Goal: Information Seeking & Learning: Learn about a topic

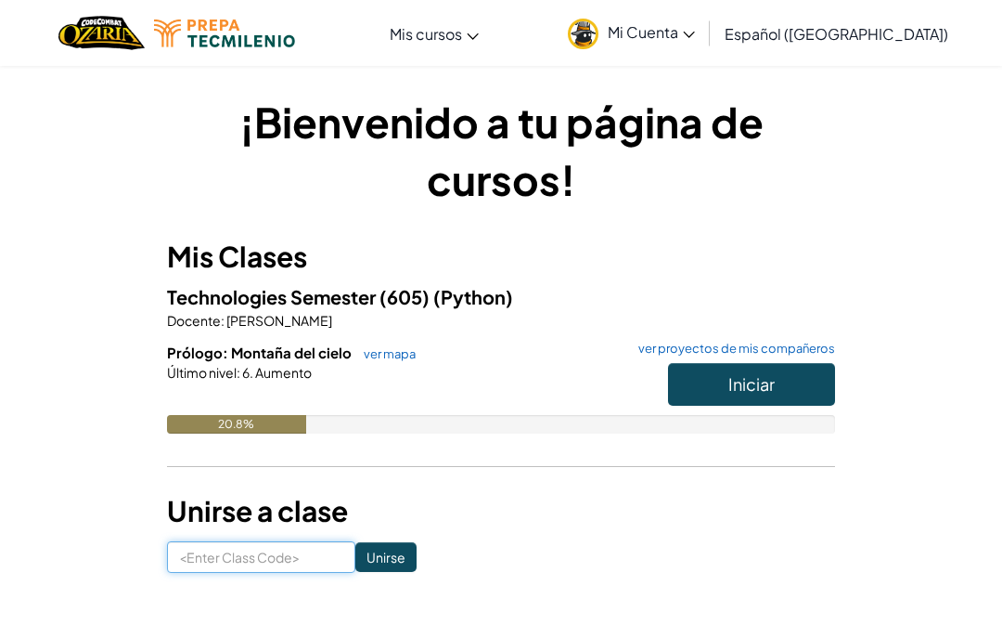
click at [284, 568] on input at bounding box center [261, 557] width 188 height 32
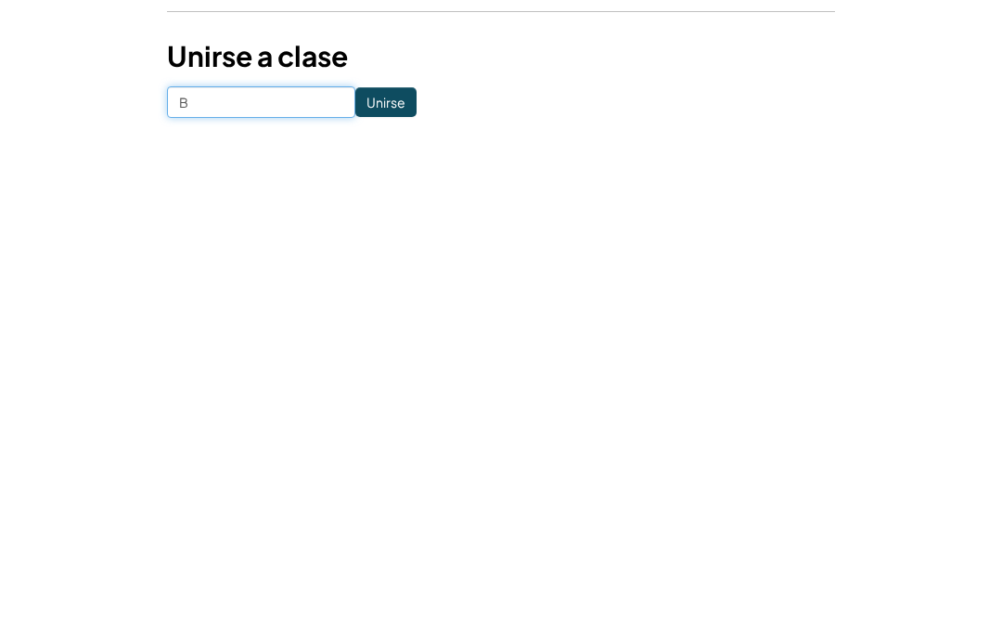
type input "BoatLargeCake"
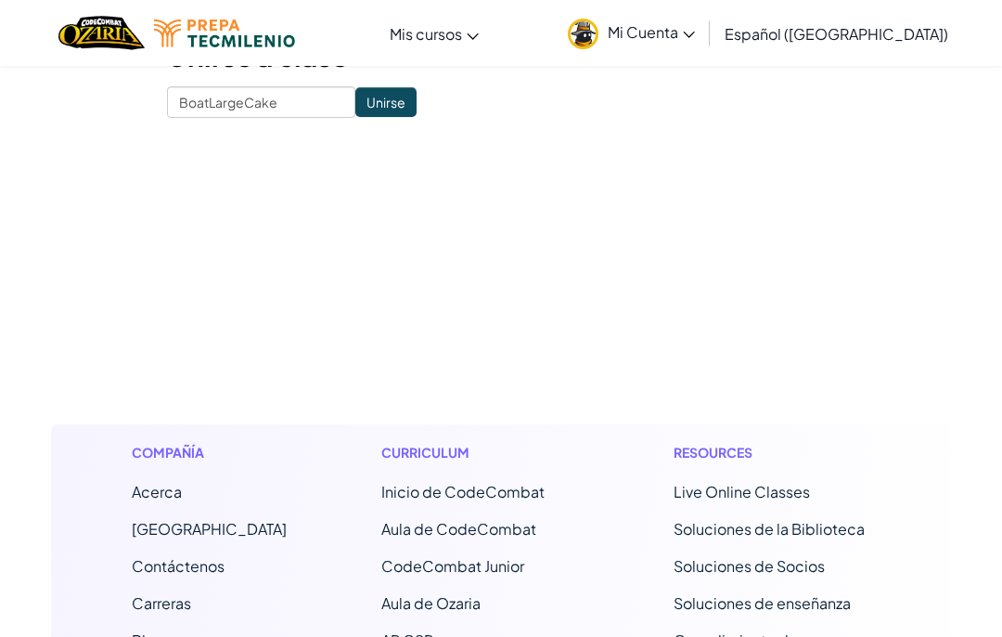
click at [398, 106] on input "Unirse" at bounding box center [385, 102] width 61 height 30
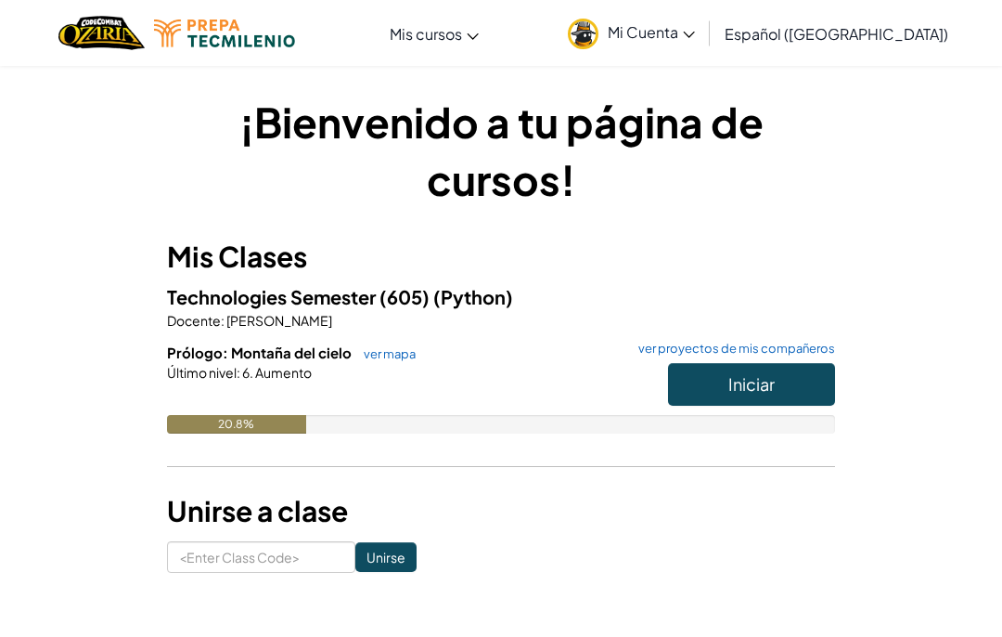
click at [743, 399] on button "Iniciar" at bounding box center [751, 384] width 167 height 43
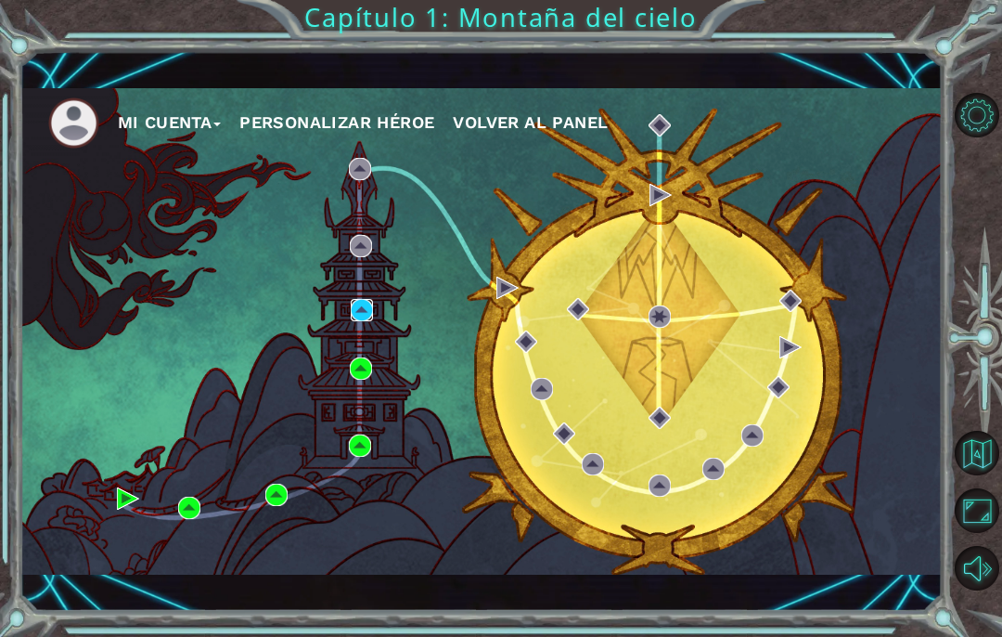
click at [359, 321] on img at bounding box center [362, 310] width 22 height 22
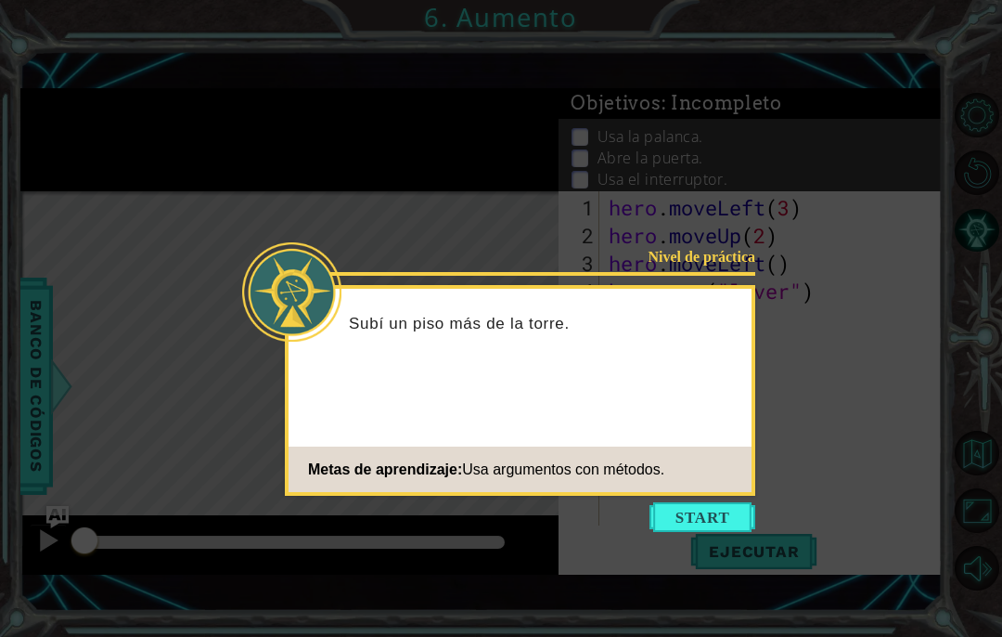
click at [670, 530] on button "Start" at bounding box center [703, 517] width 106 height 30
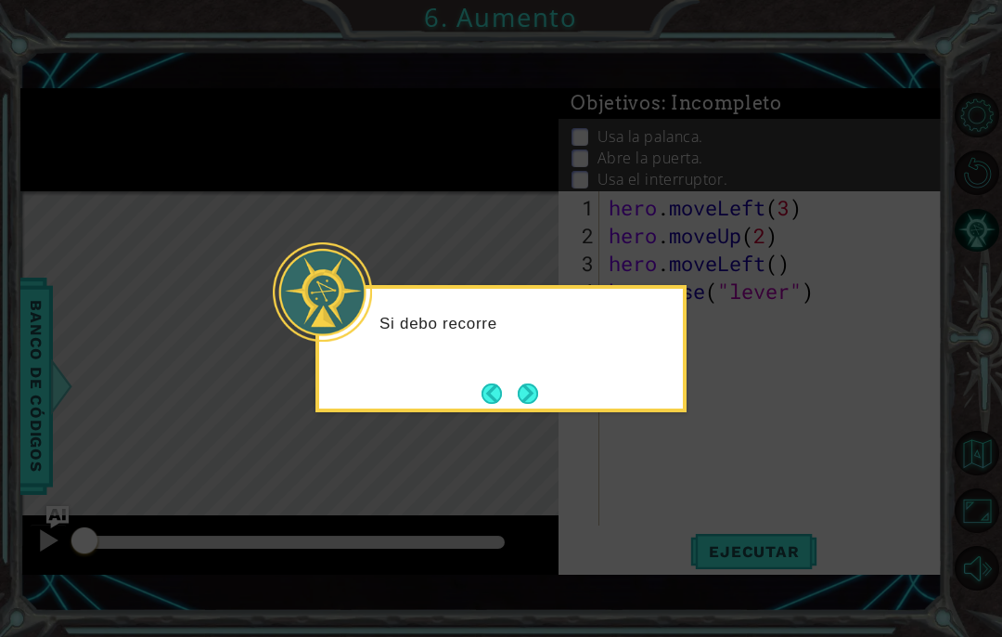
click at [532, 389] on button "Next" at bounding box center [528, 393] width 34 height 34
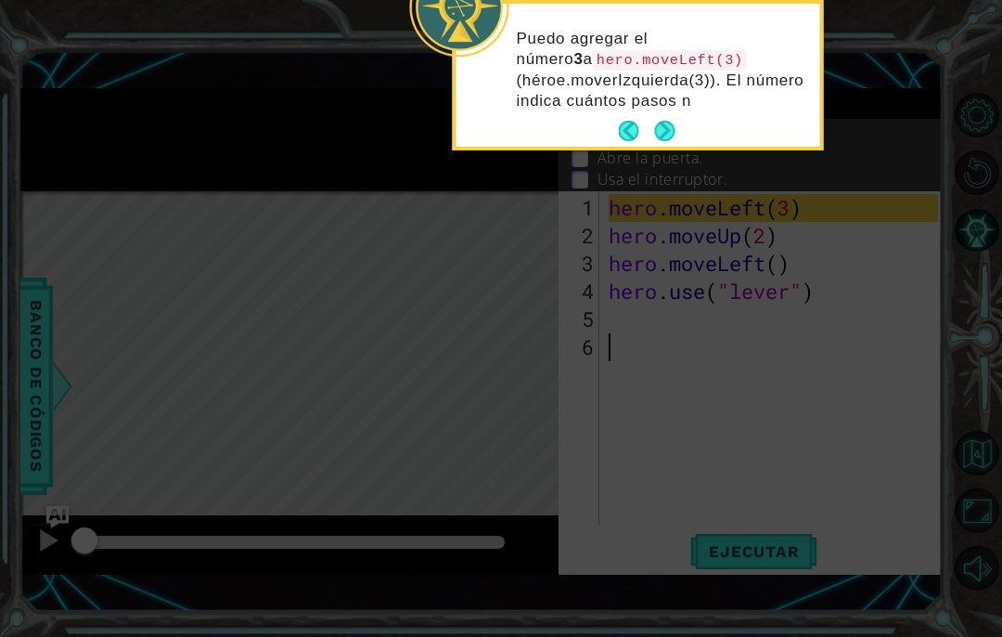
click at [677, 137] on button "Next" at bounding box center [665, 131] width 34 height 34
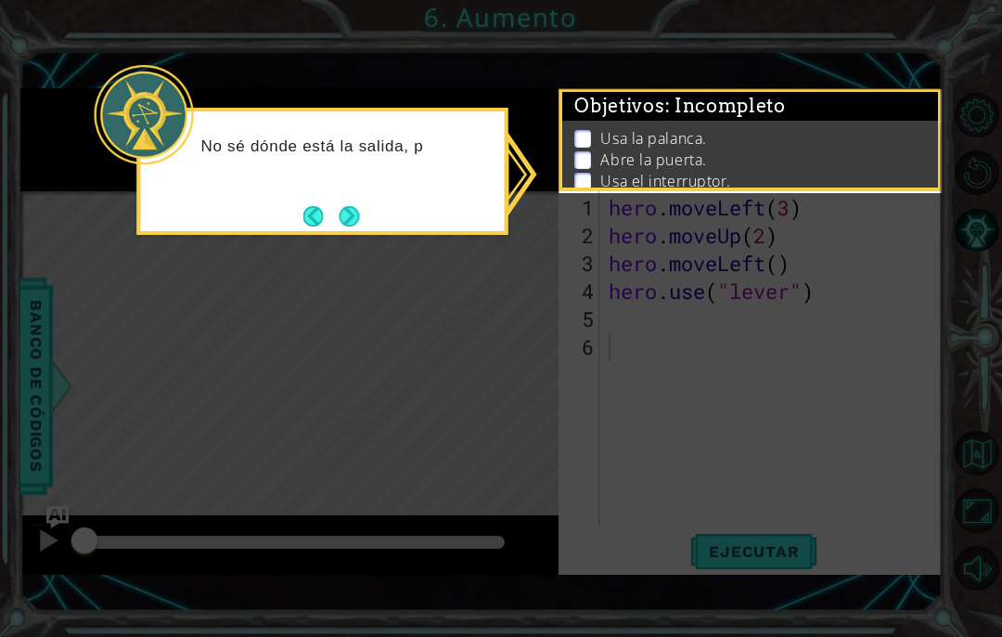
click at [339, 226] on button "Next" at bounding box center [349, 215] width 21 height 21
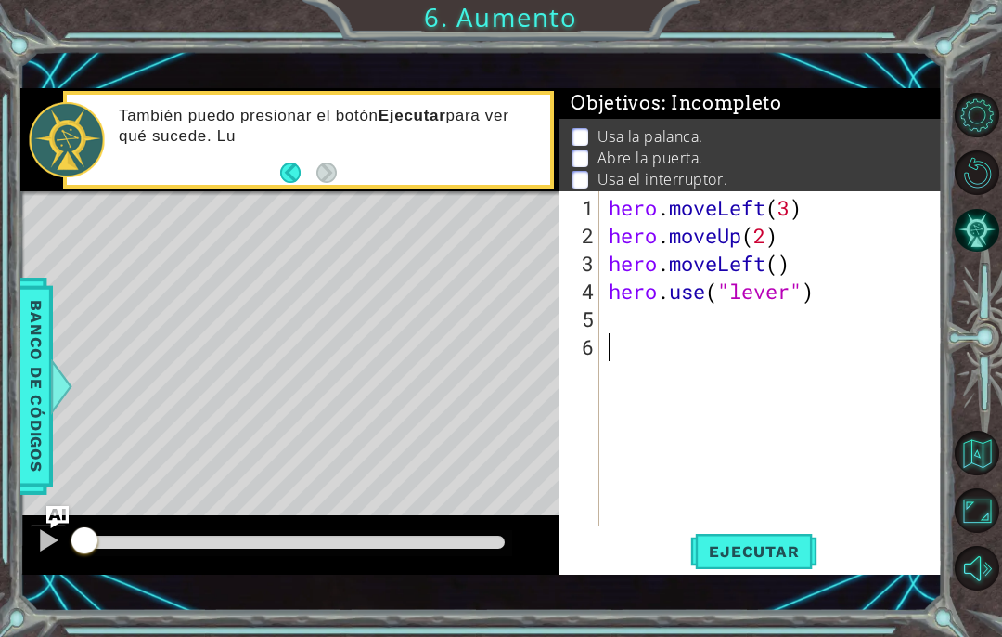
click at [297, 171] on button "Back" at bounding box center [298, 172] width 36 height 20
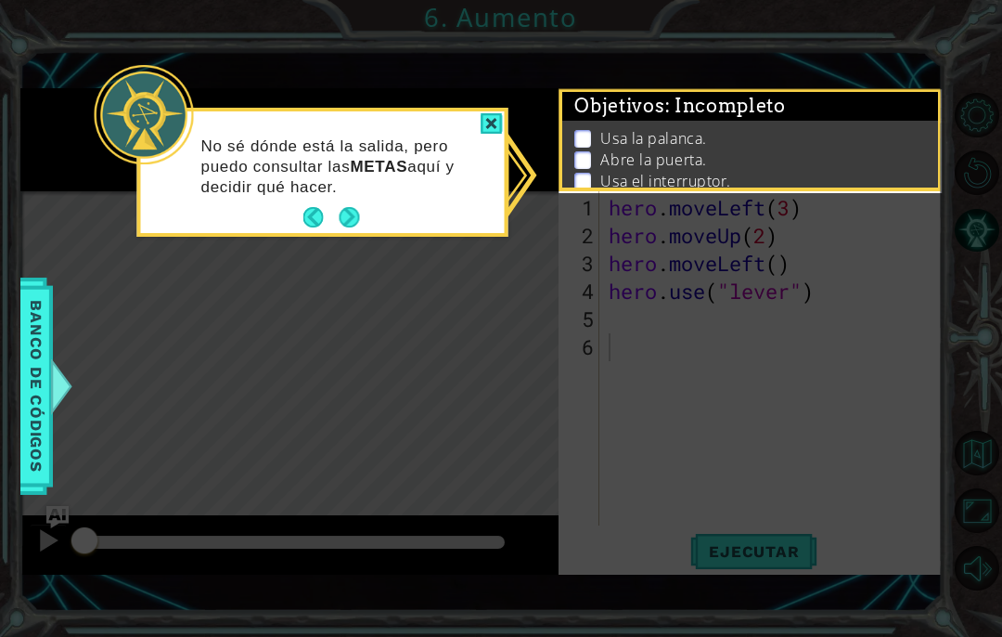
click at [334, 213] on button "Next" at bounding box center [349, 217] width 34 height 34
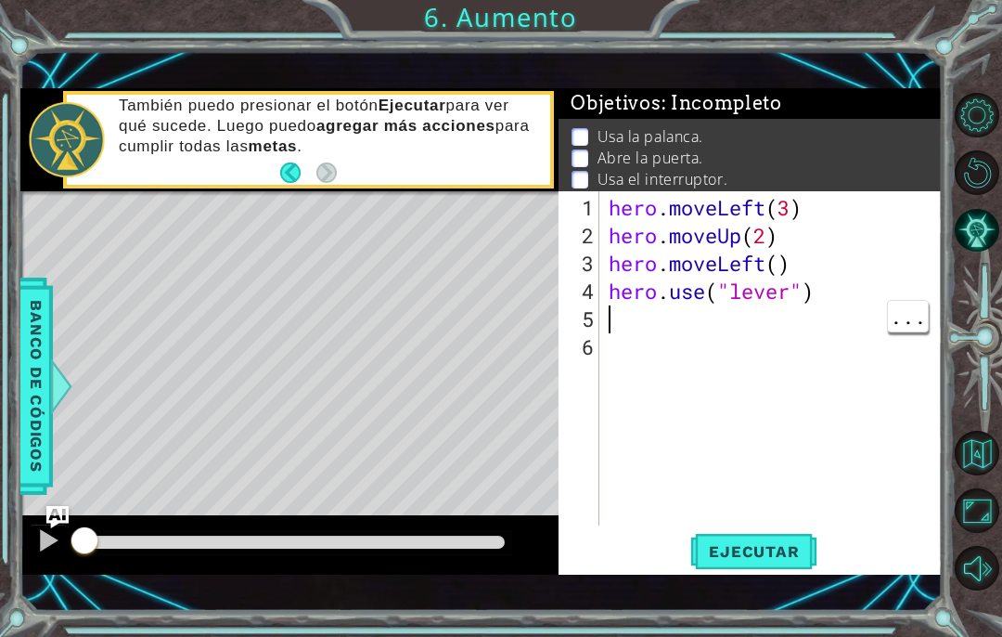
click at [637, 312] on div "hero . moveLeft ( 3 ) hero . moveUp ( 2 ) hero . moveLeft ( ) hero . use ( "lev…" at bounding box center [776, 389] width 342 height 390
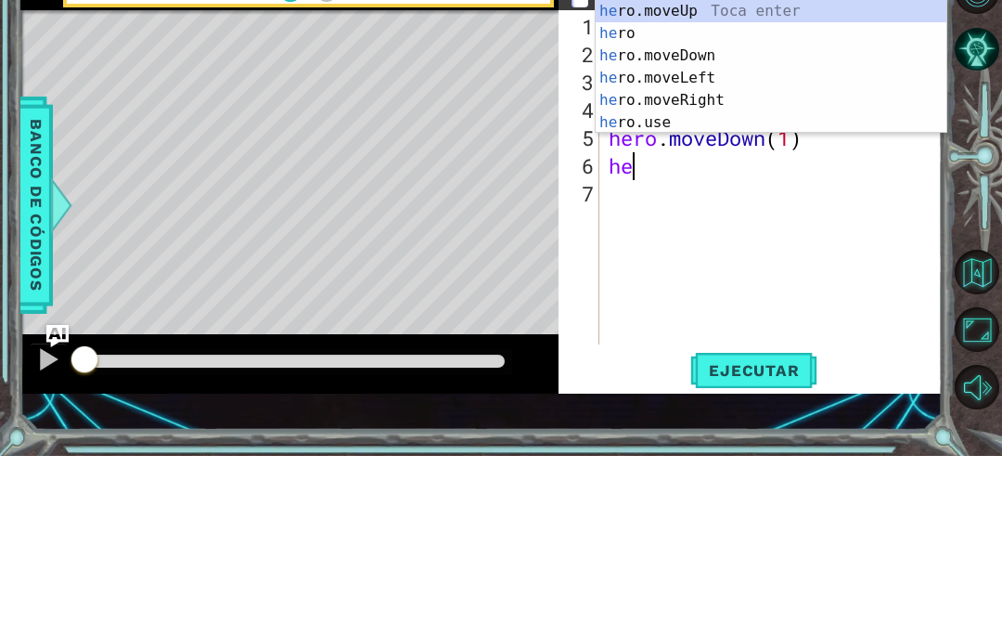
scroll to position [32, 83]
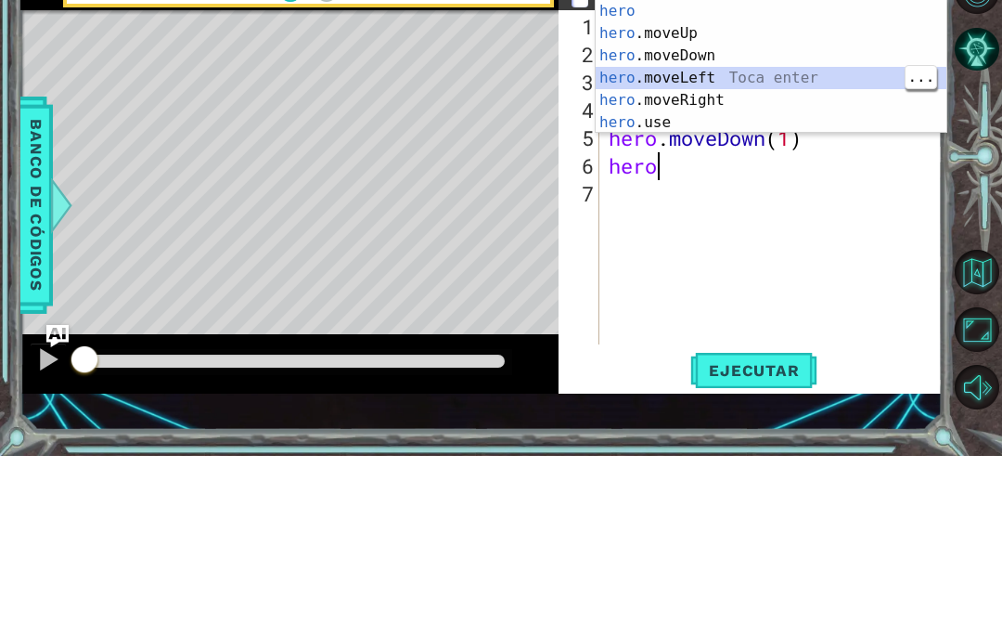
click at [755, 181] on div "hero Toca enter hero .moveUp Toca enter hero .moveDown Toca enter hero .moveLef…" at bounding box center [771, 270] width 351 height 178
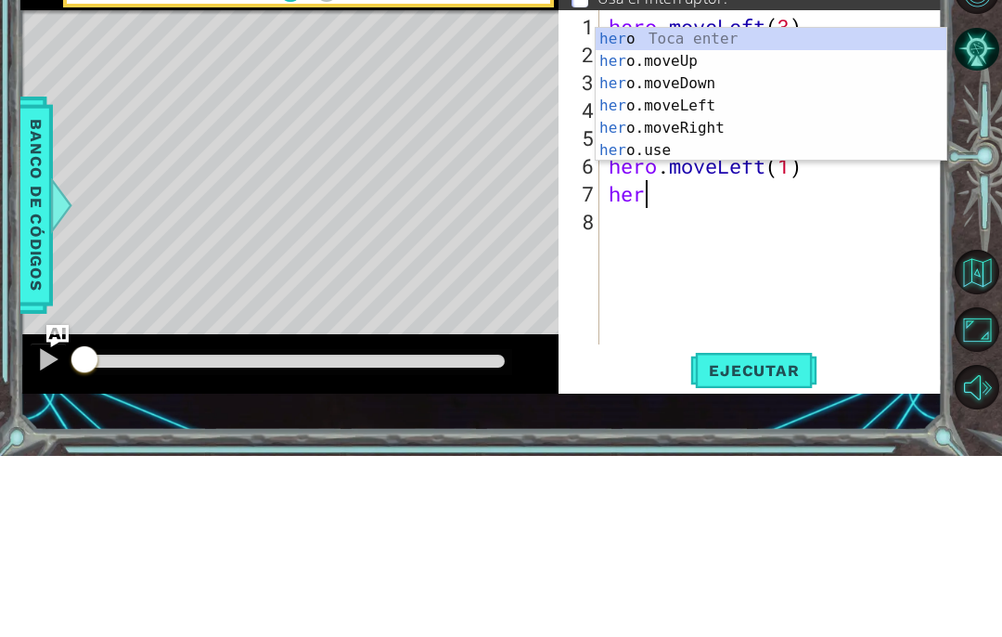
scroll to position [32, 70]
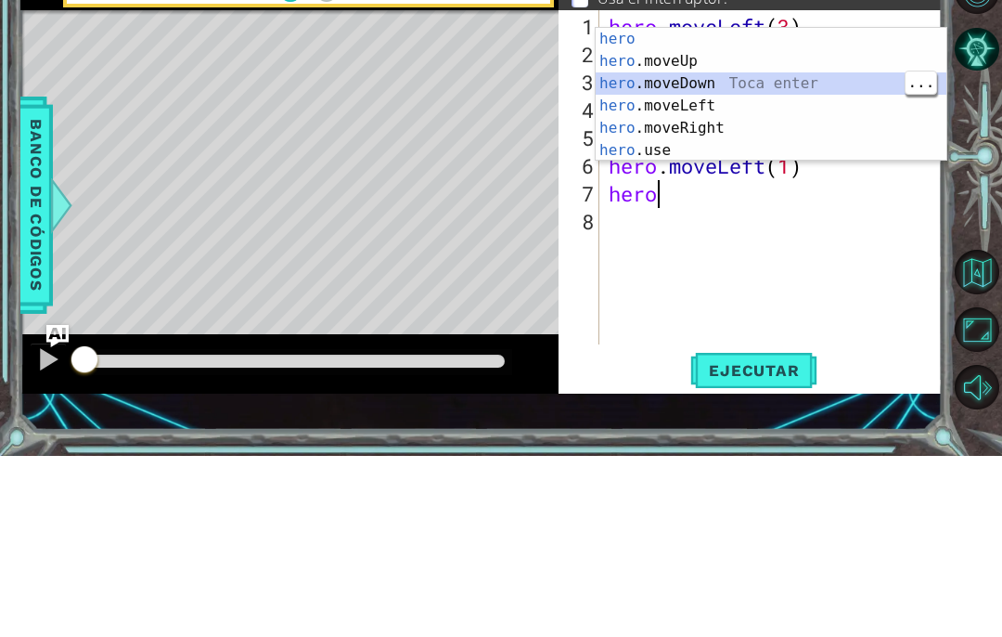
click at [791, 209] on div "hero Toca enter hero .moveUp Toca enter hero .moveDown Toca enter hero .moveLef…" at bounding box center [771, 298] width 351 height 178
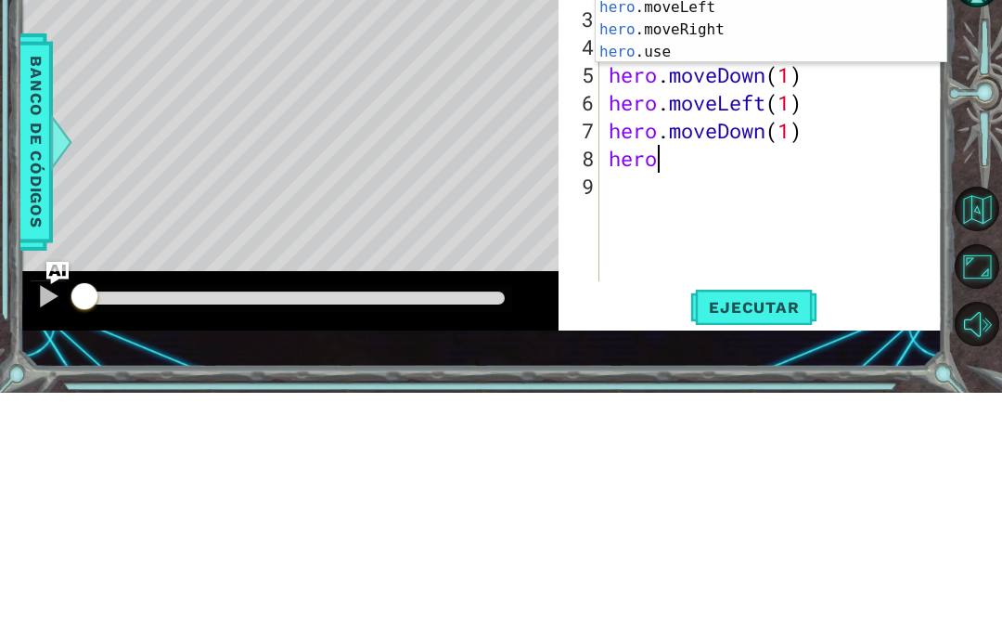
scroll to position [32, 83]
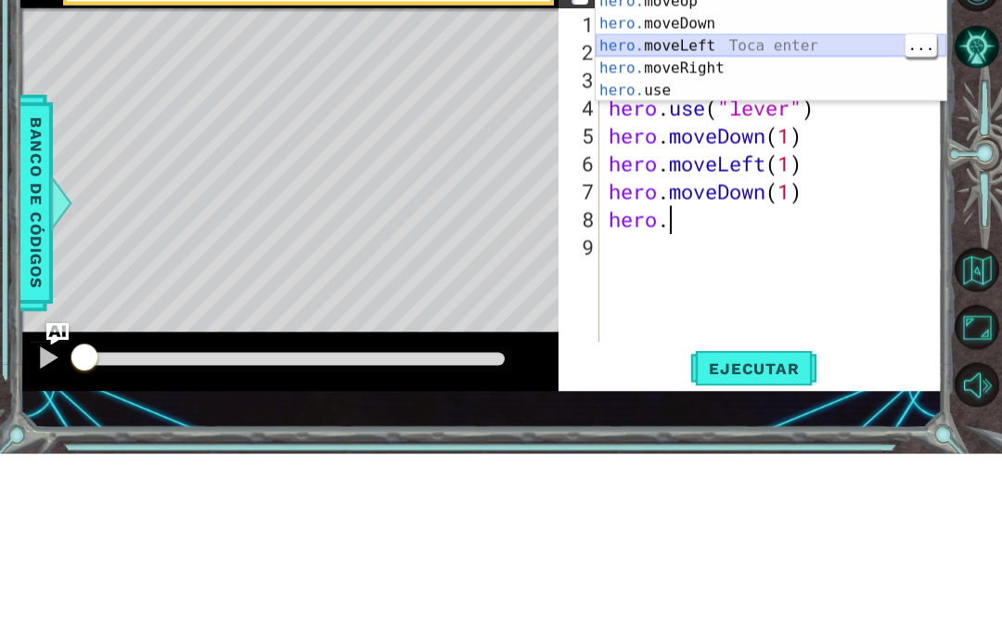
click at [779, 174] on div "hero. moveUp Toca enter hero. moveDown Toca enter hero. moveLeft Toca enter her…" at bounding box center [771, 252] width 351 height 156
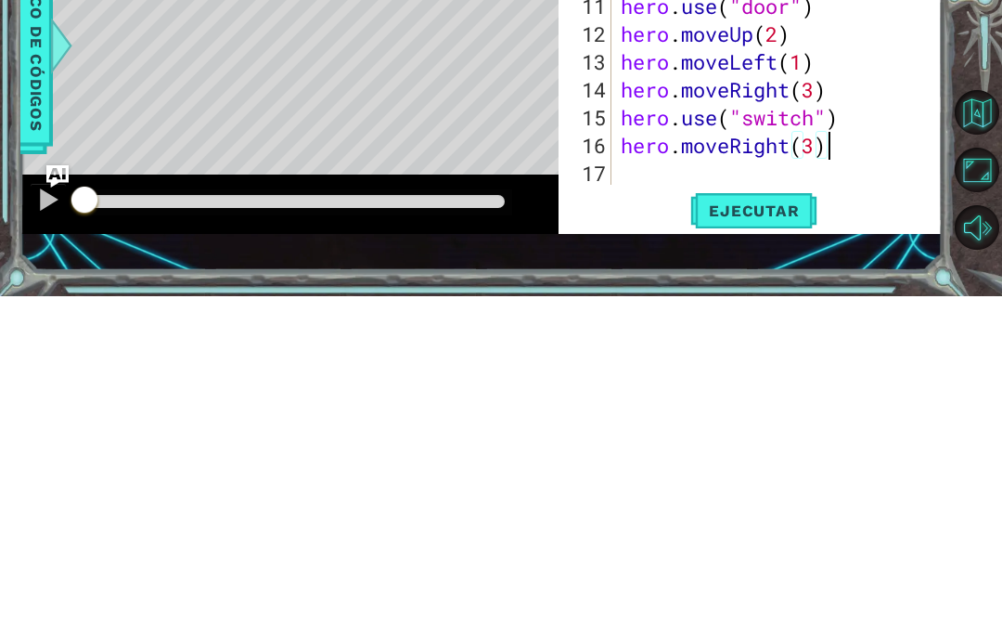
scroll to position [76, 0]
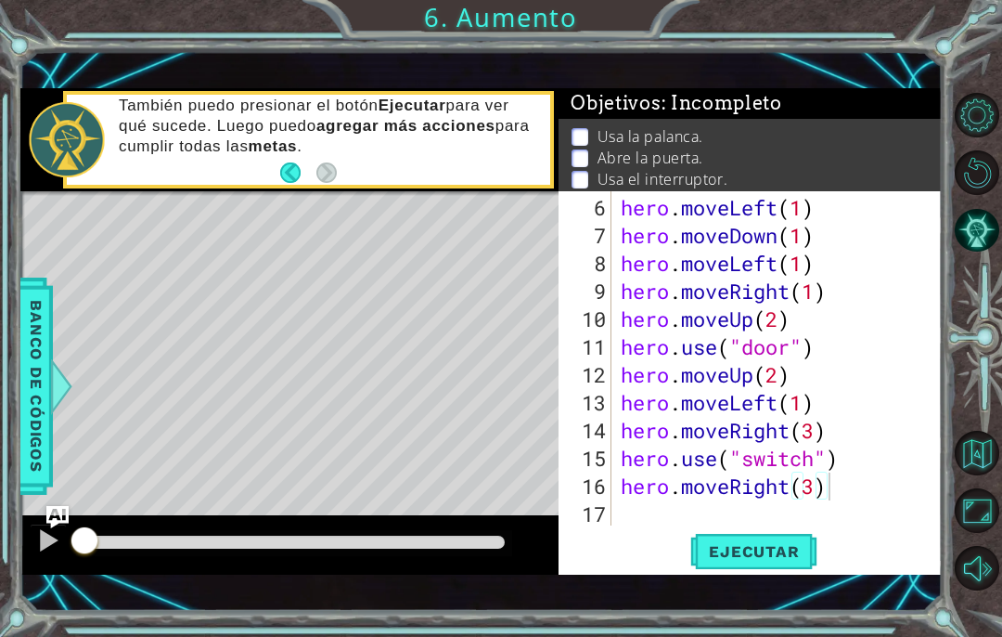
type textarea "abcde fg"
click at [766, 555] on span "Ejecutar" at bounding box center [753, 551] width 127 height 19
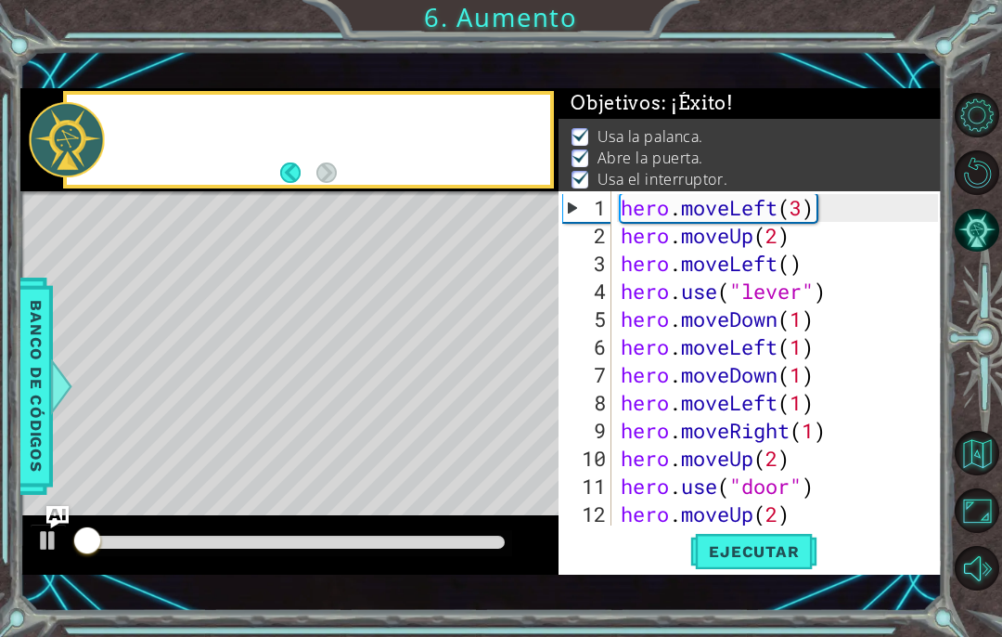
scroll to position [0, 0]
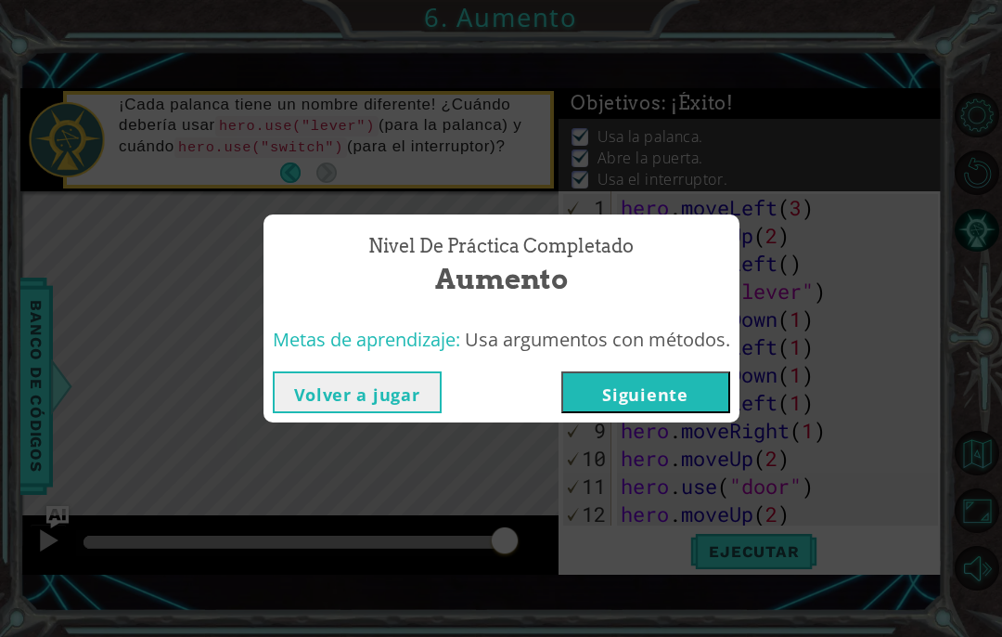
click at [854, 199] on div "Nivel de práctica Completado Aumento Metas de aprendizaje: Usa argumentos con m…" at bounding box center [501, 318] width 1002 height 637
click at [615, 397] on button "Siguiente" at bounding box center [645, 392] width 169 height 42
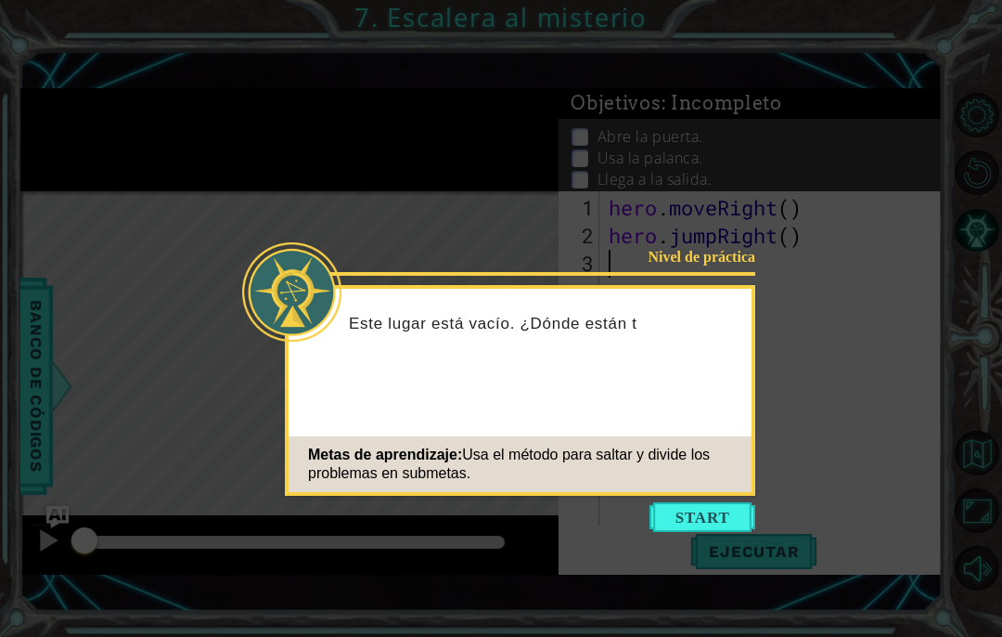
click at [687, 521] on button "Start" at bounding box center [703, 517] width 106 height 30
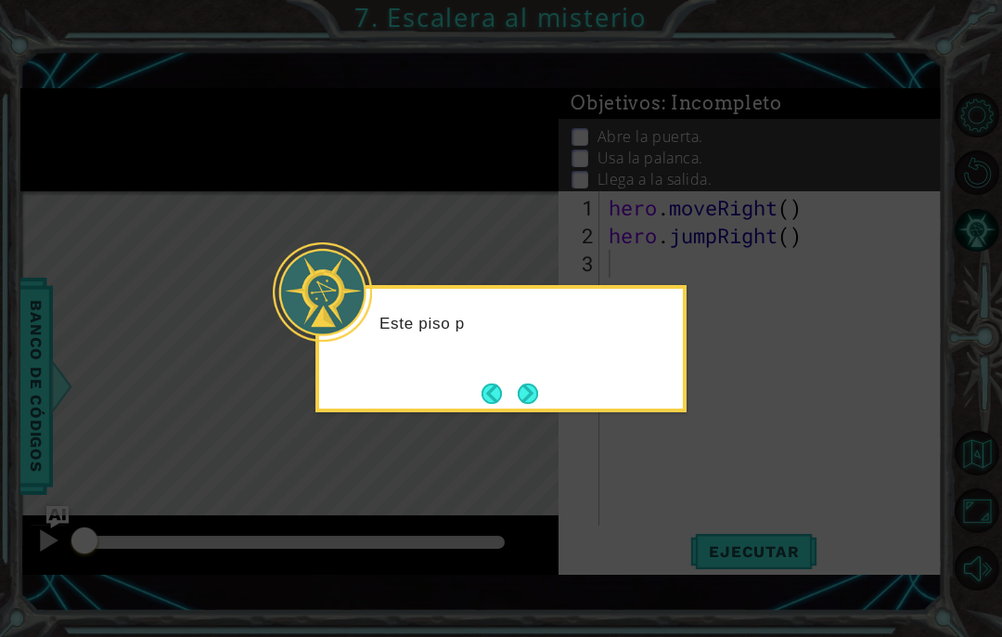
click at [521, 391] on button "Next" at bounding box center [528, 392] width 21 height 21
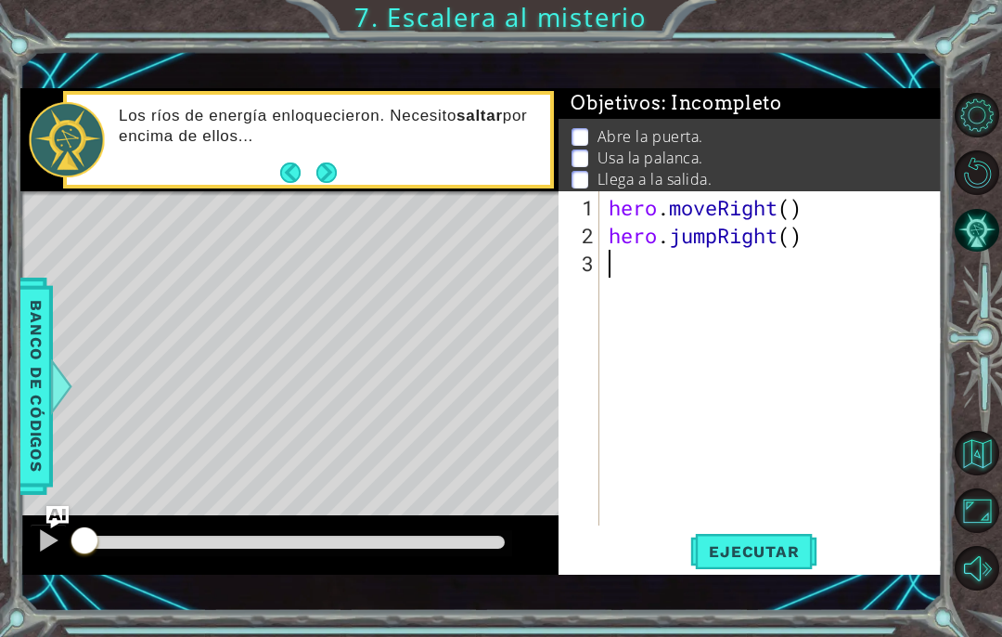
click at [36, 440] on span "Banco de códigos" at bounding box center [36, 386] width 30 height 192
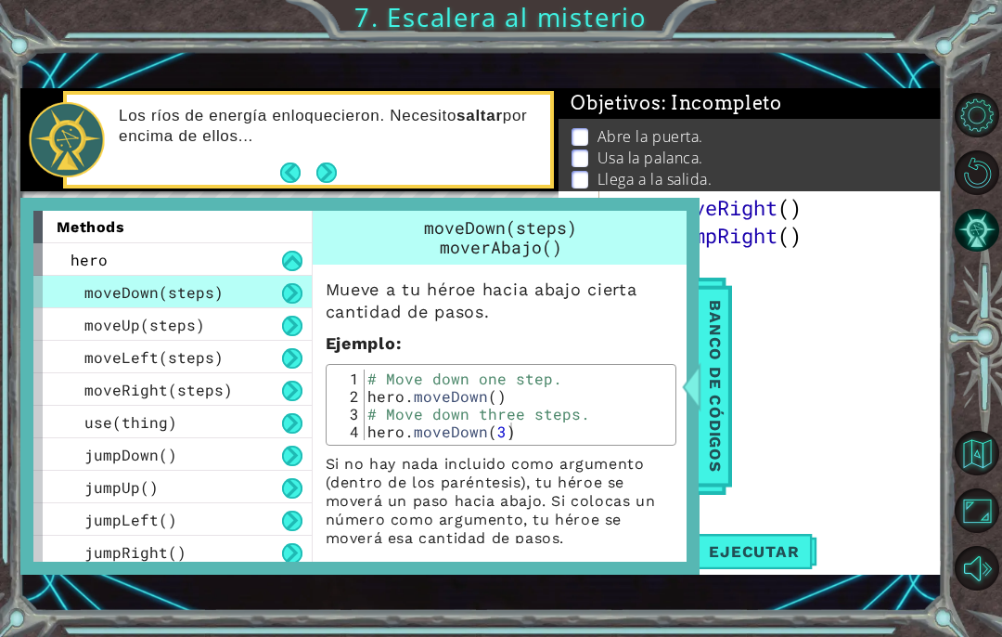
click at [547, 145] on div "Los [PERSON_NAME] de energía enloquecieron. Necesito saltar por encima de ellos…" at bounding box center [328, 140] width 445 height 86
click at [489, 105] on div "Los [PERSON_NAME] de energía enloquecieron. Necesito saltar por encima de ellos…" at bounding box center [328, 140] width 445 height 86
click at [375, 103] on div "Los [PERSON_NAME] de energía enloquecieron. Necesito saltar por encima de ellos…" at bounding box center [328, 140] width 445 height 86
click at [353, 103] on div "Los [PERSON_NAME] de energía enloquecieron. Necesito saltar por encima de ellos…" at bounding box center [328, 140] width 445 height 86
click at [985, 533] on button "Maximizar navegador" at bounding box center [977, 510] width 45 height 45
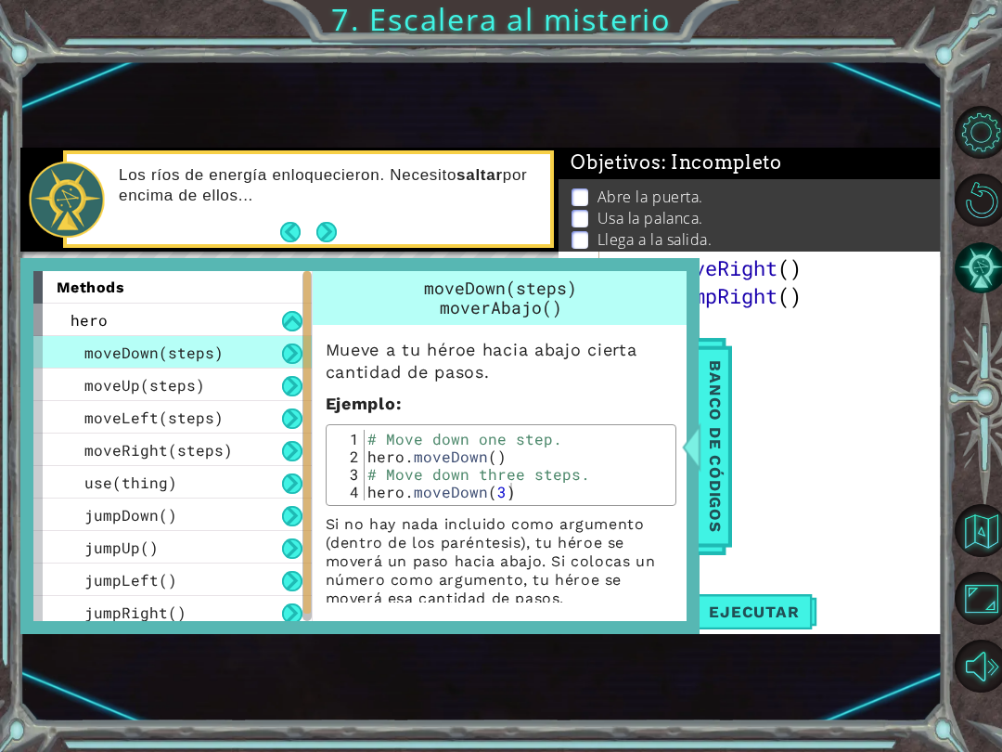
click at [989, 127] on button "Opciones de nivel" at bounding box center [981, 132] width 53 height 53
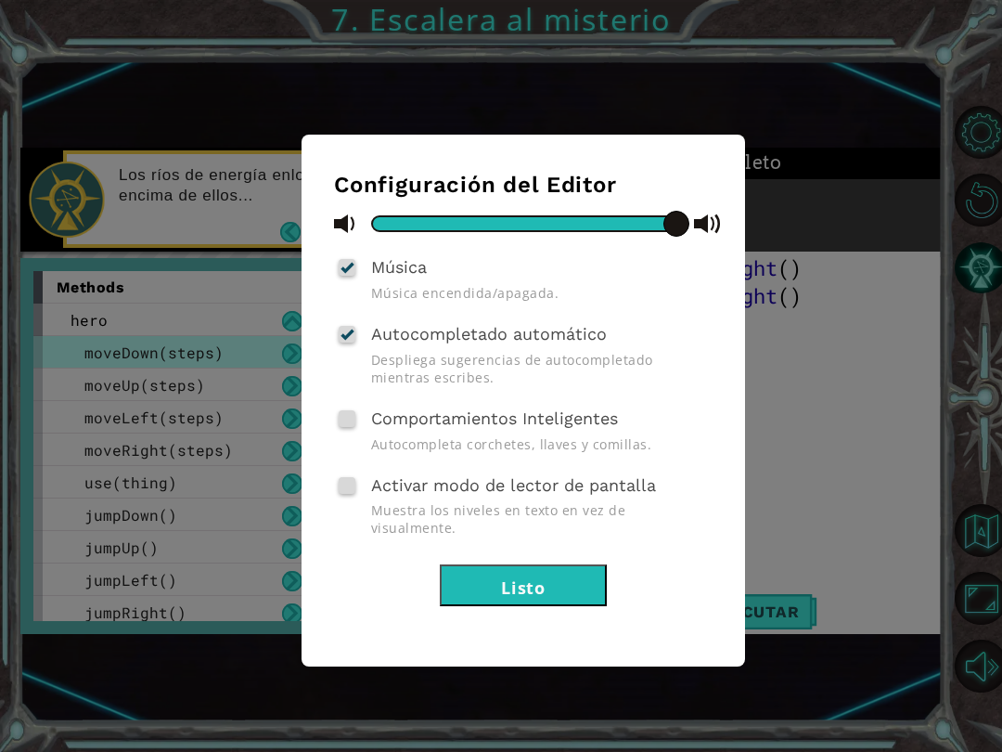
click at [863, 389] on div "Configuración del Editor Música Música encendida/apagada. Autocompletado automá…" at bounding box center [501, 376] width 1002 height 752
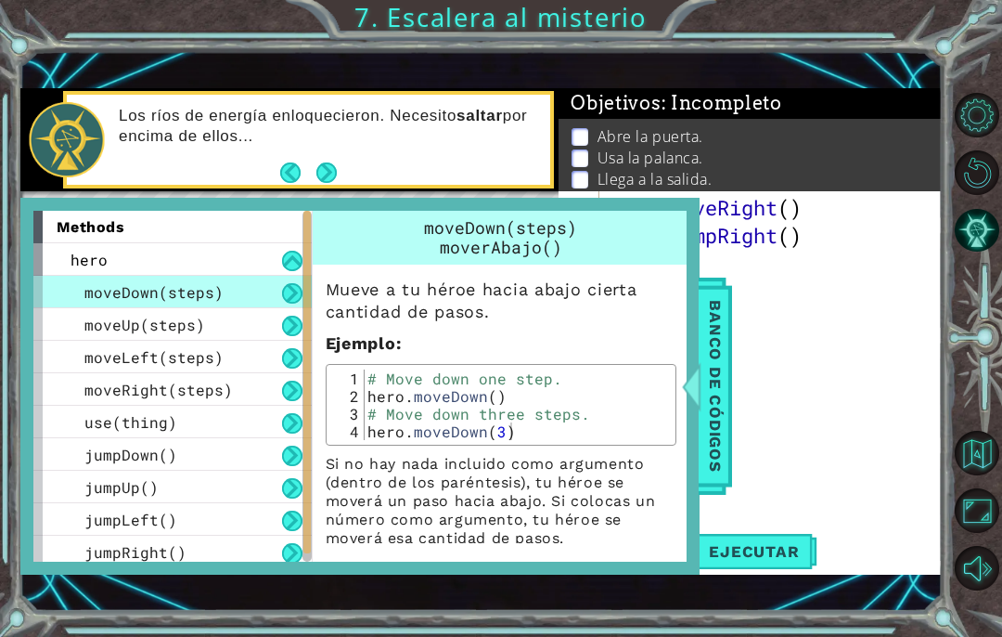
scroll to position [76, 0]
click at [971, 475] on button "Volver al mapa" at bounding box center [977, 453] width 45 height 45
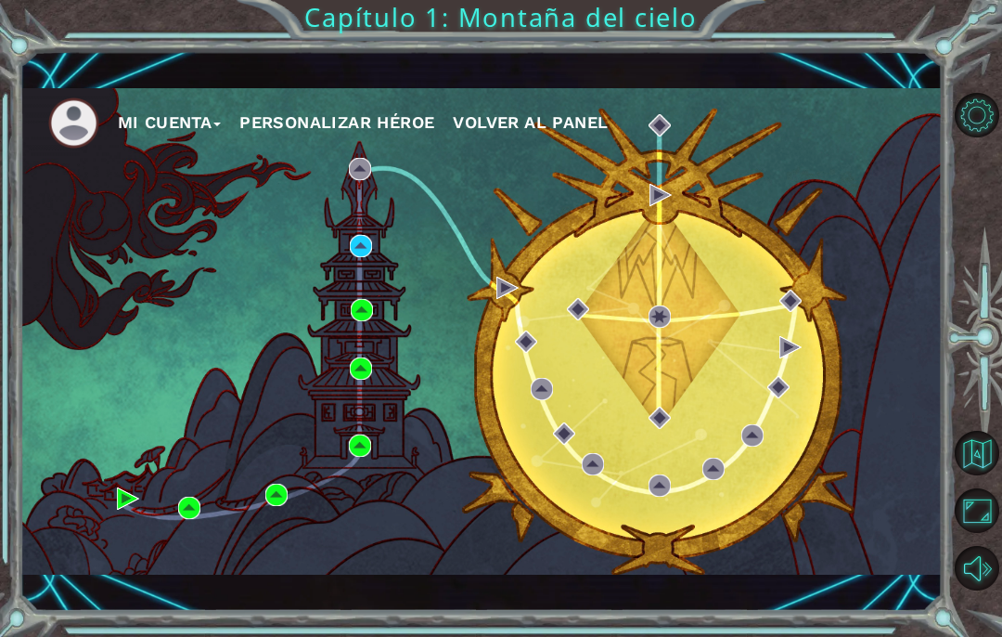
click at [394, 367] on div "Mi Cuenta Personalizar héroe Volver al panel" at bounding box center [481, 331] width 922 height 486
click at [372, 377] on img at bounding box center [361, 368] width 22 height 22
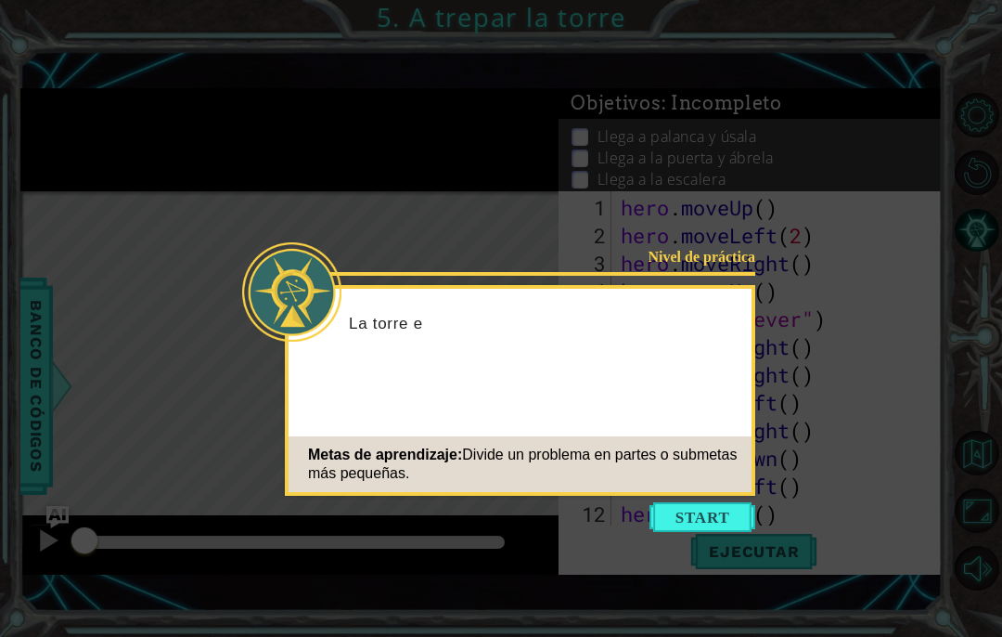
scroll to position [139, 0]
click at [690, 505] on button "Start" at bounding box center [703, 517] width 106 height 30
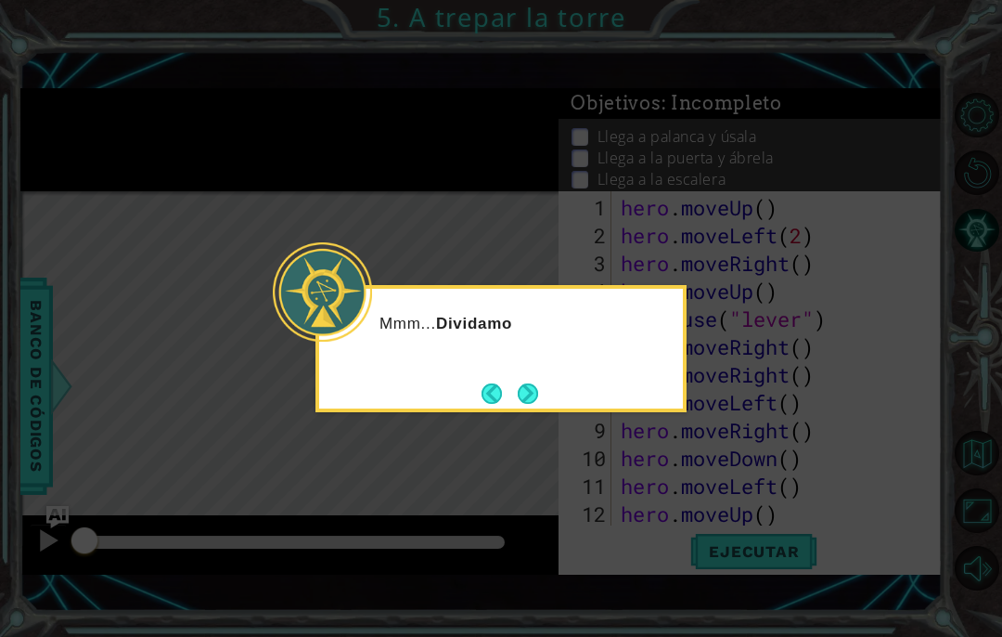
click at [529, 391] on button "Next" at bounding box center [528, 393] width 22 height 22
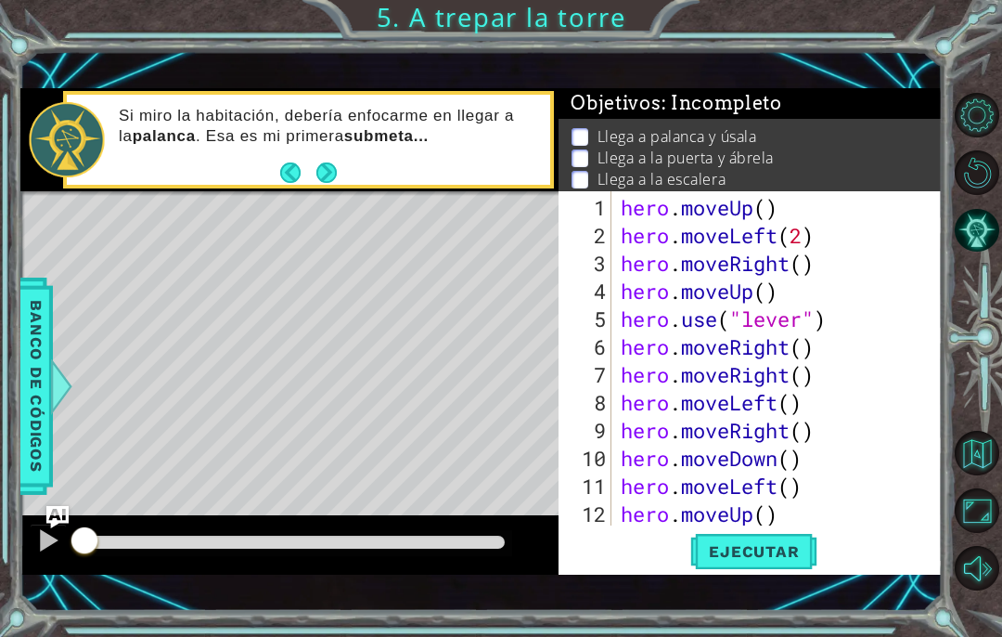
click at [765, 618] on div "1 ההההההההההההההההההההההההההההההההההההההההההההההההההההההההההההההההההההההההההההה…" at bounding box center [501, 318] width 1002 height 637
click at [747, 633] on div "1 ההההההההההההההההההההההההההההההההההההההההההההההההההההההההההההההההההההההההההההה…" at bounding box center [501, 318] width 1002 height 637
click at [341, 248] on div "Level Map" at bounding box center [448, 464] width 857 height 547
click at [326, 248] on div "Level Map" at bounding box center [448, 464] width 857 height 547
click at [341, 251] on div "Level Map" at bounding box center [448, 464] width 857 height 547
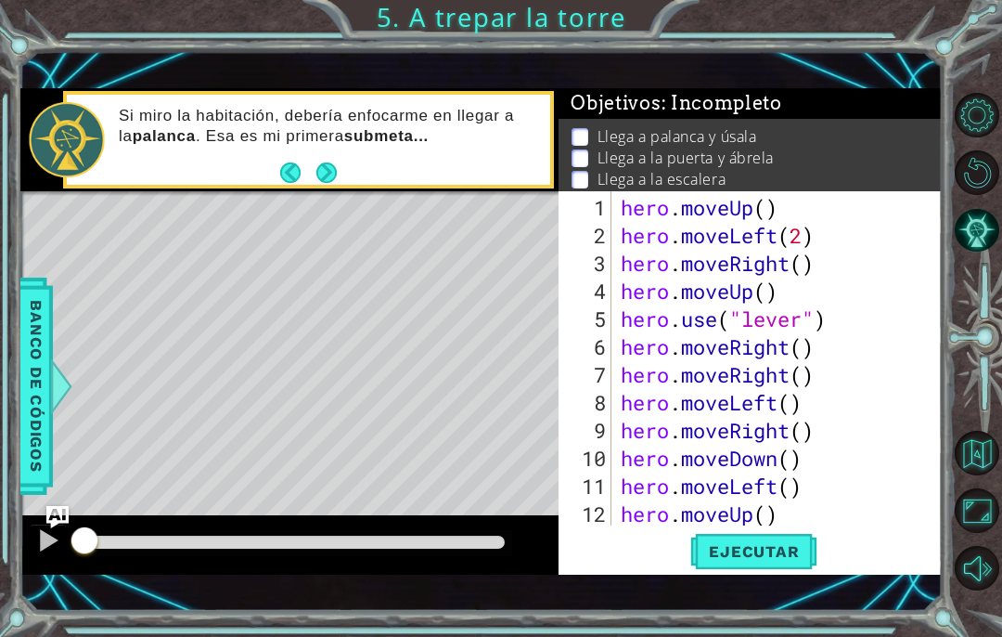
click at [966, 533] on button "Maximizar navegador" at bounding box center [977, 510] width 45 height 45
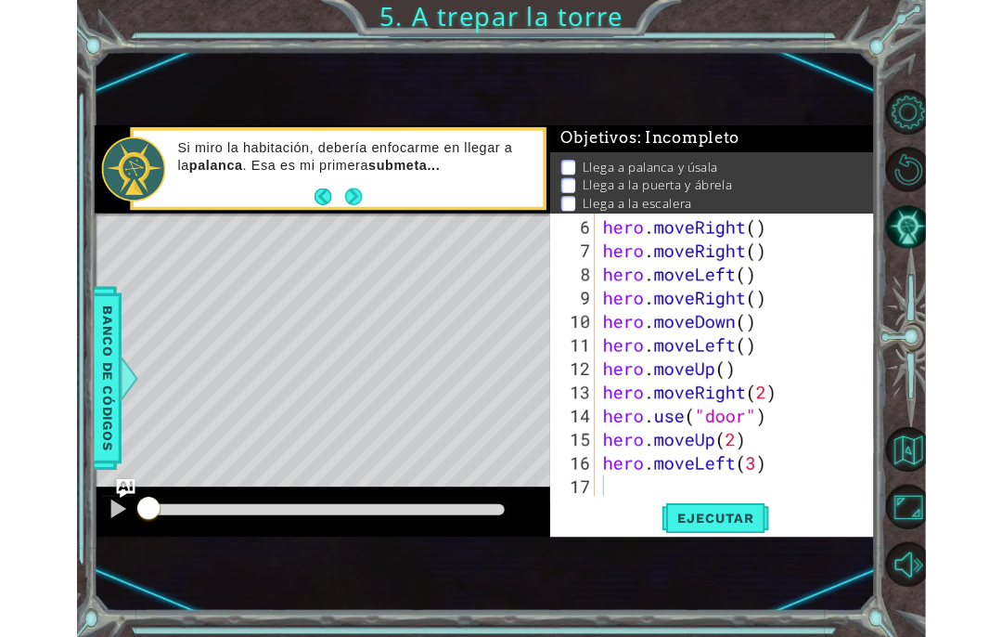
scroll to position [139, 0]
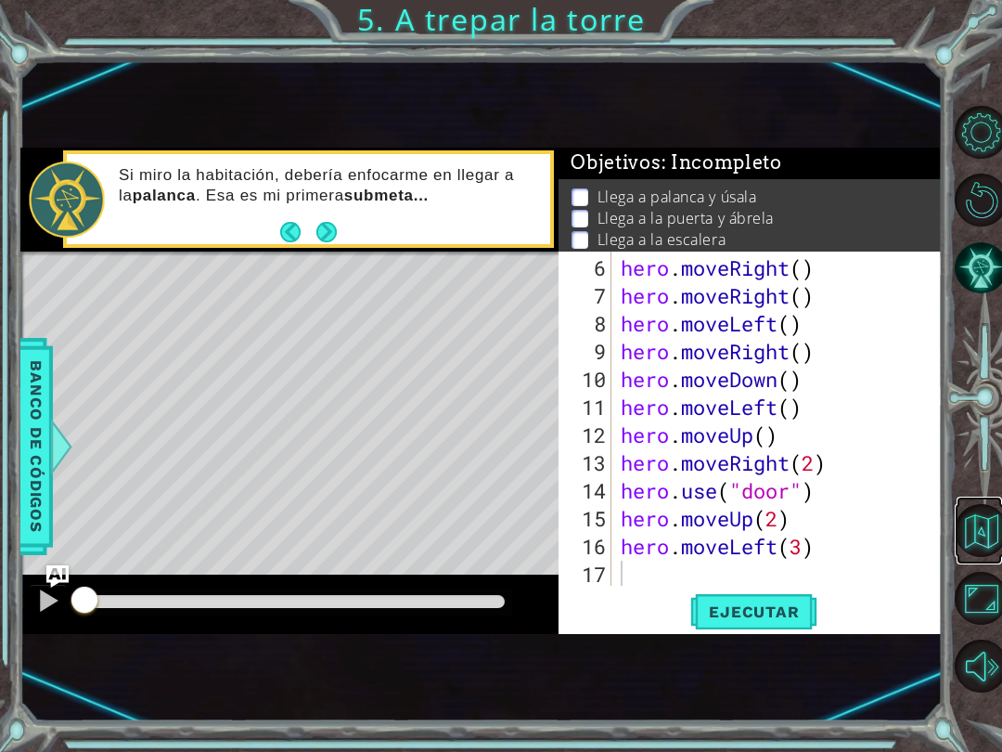
click at [967, 544] on button "Volver al mapa" at bounding box center [981, 530] width 53 height 53
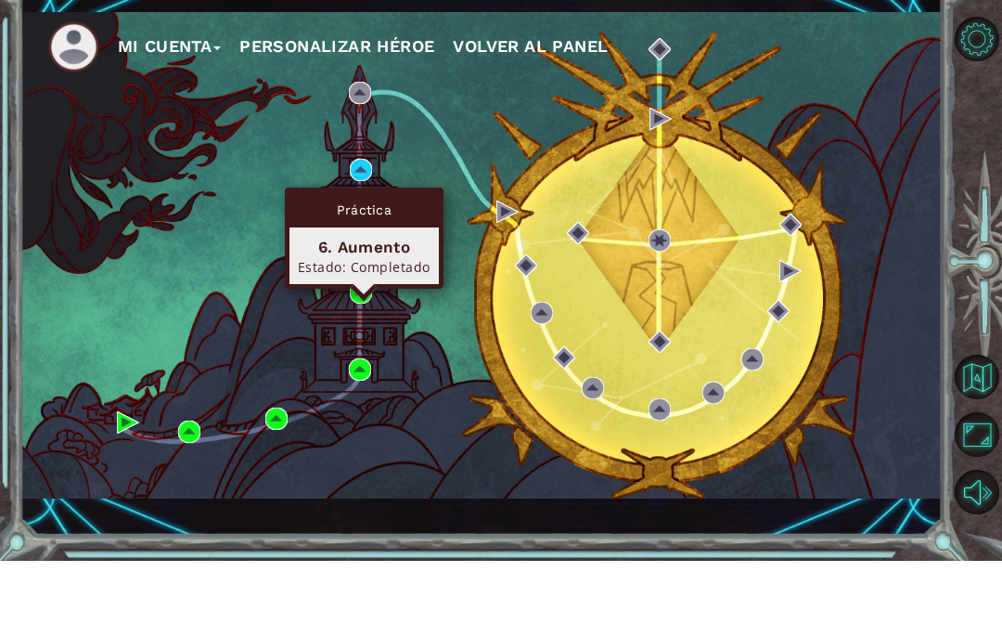
scroll to position [76, 0]
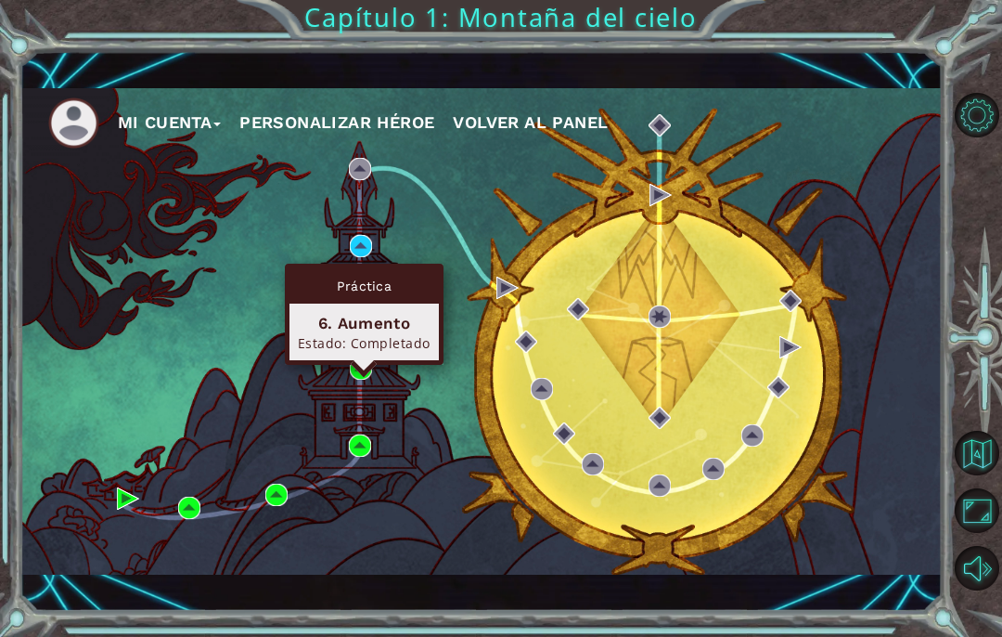
click at [352, 312] on div "6. Aumento" at bounding box center [364, 323] width 133 height 22
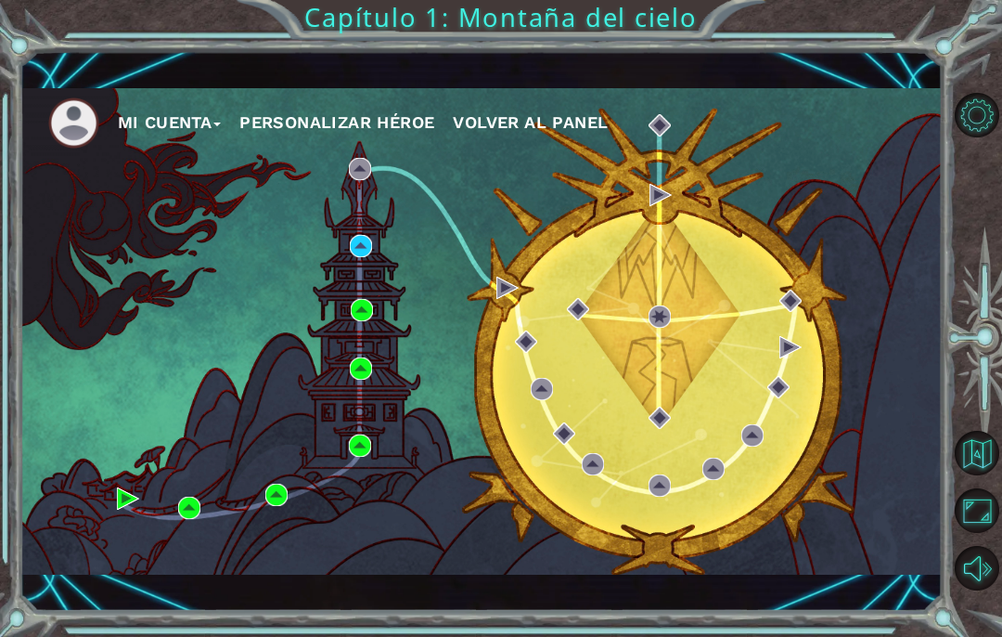
click at [473, 160] on div "Mi Cuenta Personalizar héroe Volver al panel" at bounding box center [481, 331] width 922 height 486
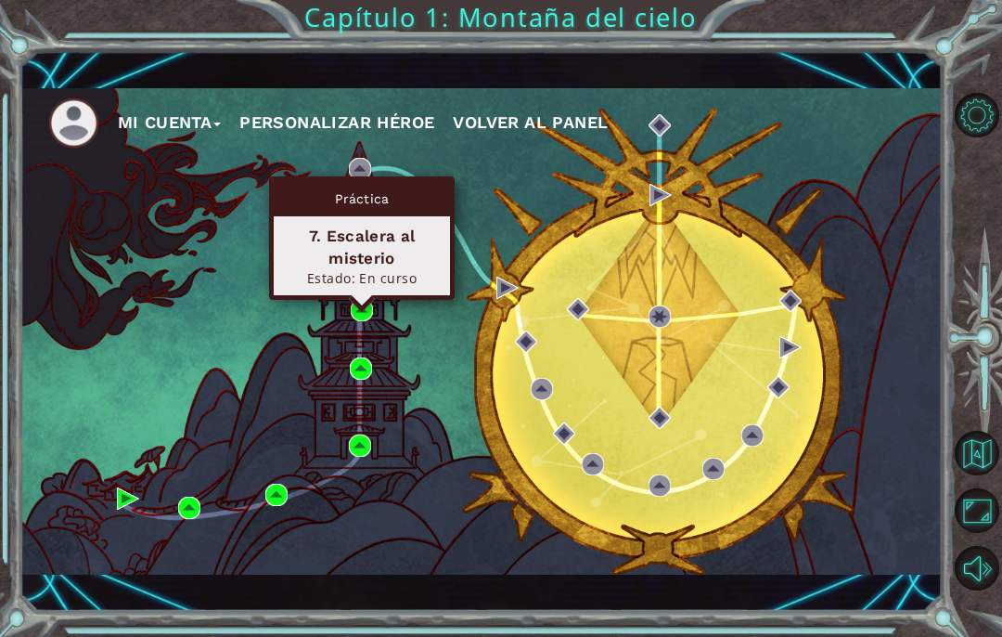
click at [380, 221] on div "Práctica 7. Escalera al misterio Estado: En curso" at bounding box center [362, 237] width 186 height 123
click at [372, 244] on img at bounding box center [361, 246] width 22 height 22
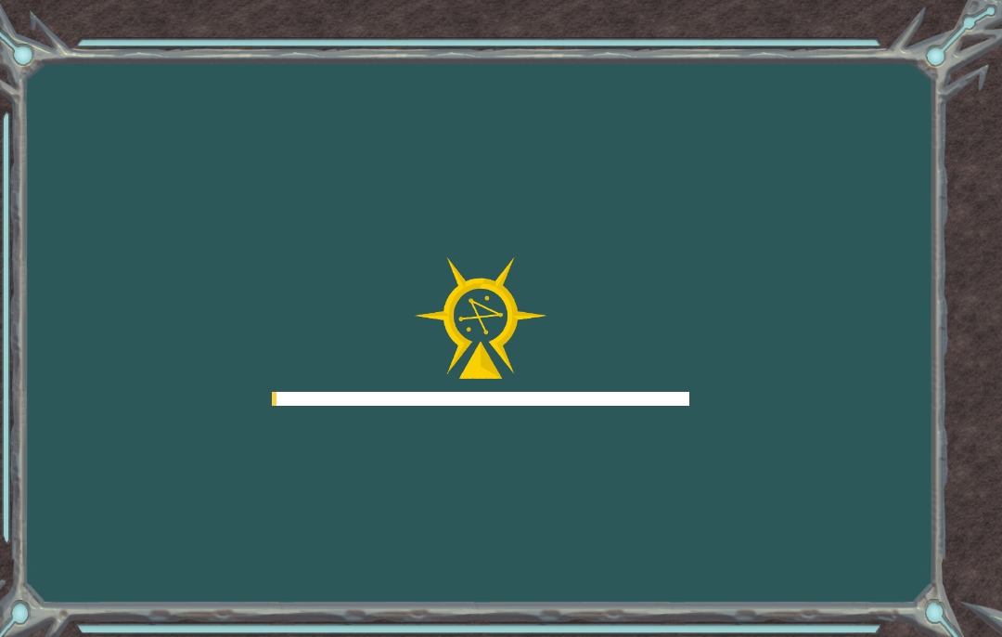
click at [374, 314] on div at bounding box center [481, 331] width 418 height 148
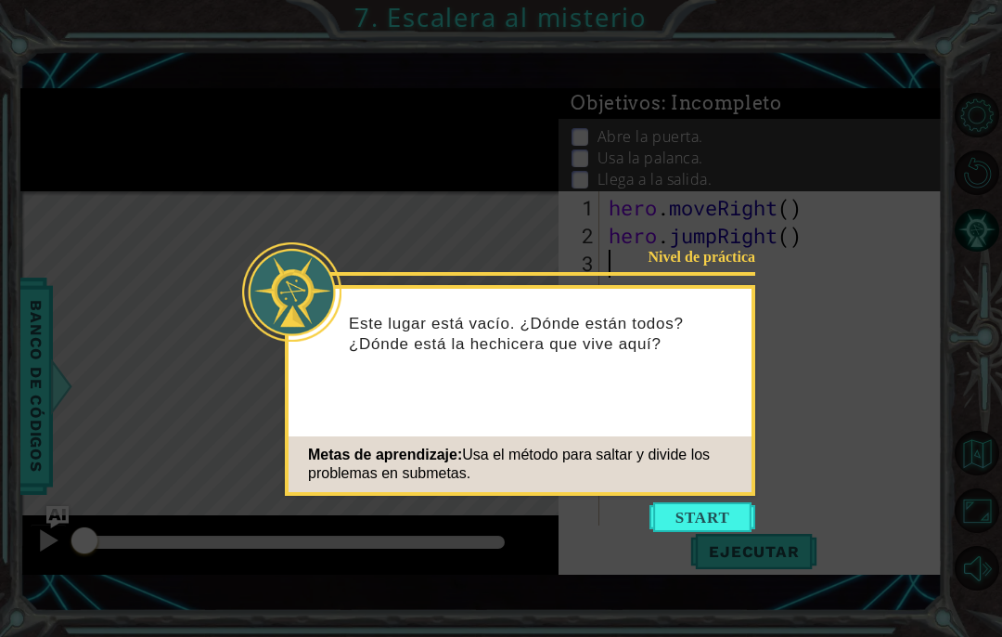
click at [704, 530] on button "Start" at bounding box center [703, 517] width 106 height 30
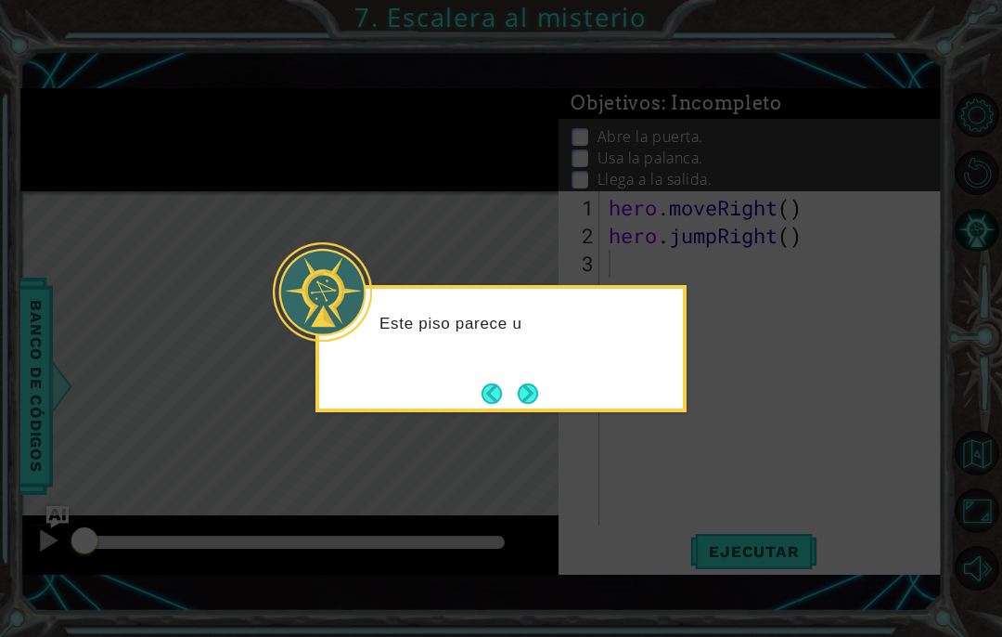
click at [538, 405] on button "Next" at bounding box center [528, 393] width 22 height 22
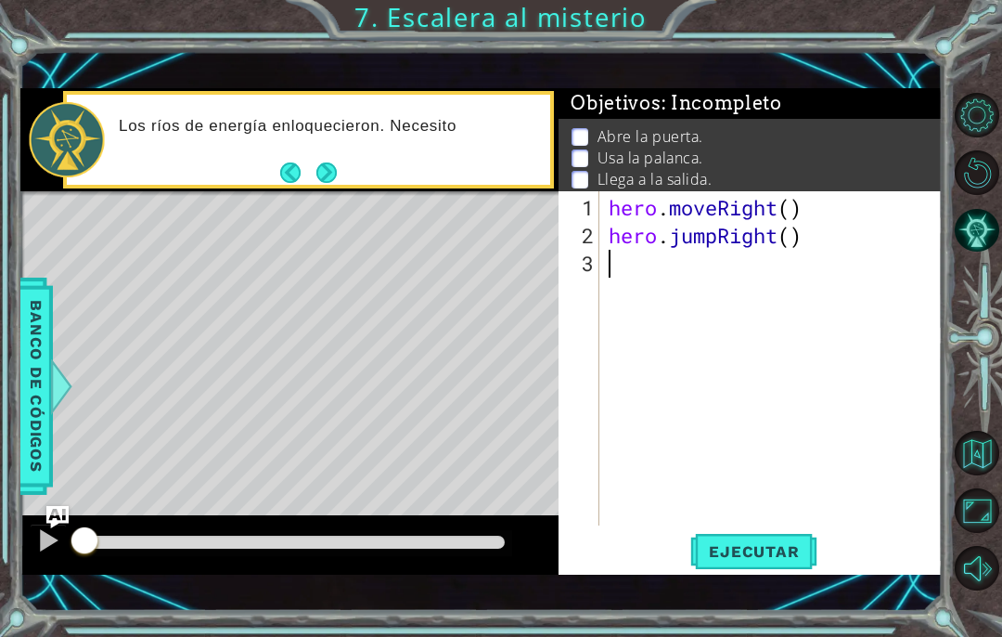
click at [742, 634] on div "1 ההההההההההההההההההההההההההההההההההההההההההההההההההההההההההההההההההההההההההההה…" at bounding box center [501, 318] width 1002 height 637
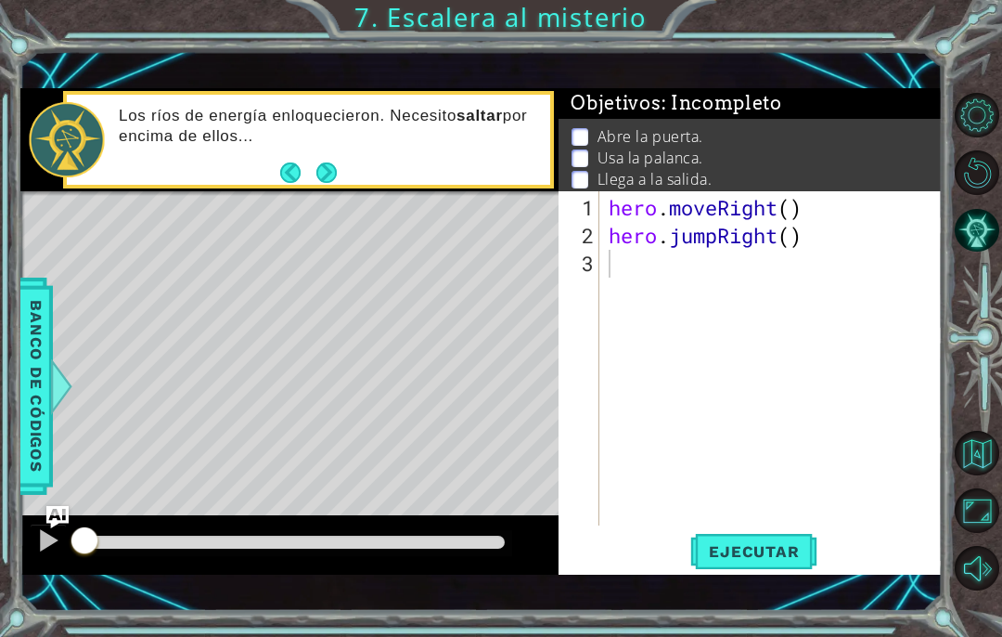
click at [757, 624] on div "1 ההההההההההההההההההההההההההההההההההההההההההההההההההההההההההההההההההההההההההההה…" at bounding box center [501, 318] width 1002 height 637
click at [792, 629] on div "1 ההההההההההההההההההההההההההההההההההההההההההההההההההההההההההההההההההההההההההההה…" at bounding box center [501, 318] width 1002 height 637
click at [750, 620] on div "1 ההההההההההההההההההההההההההההההההההההההההההההההההההההההההההההההההההההההההההההה…" at bounding box center [501, 318] width 1002 height 637
click at [626, 351] on div "hero . moveRight ( ) hero . jumpRight ( )" at bounding box center [776, 389] width 342 height 390
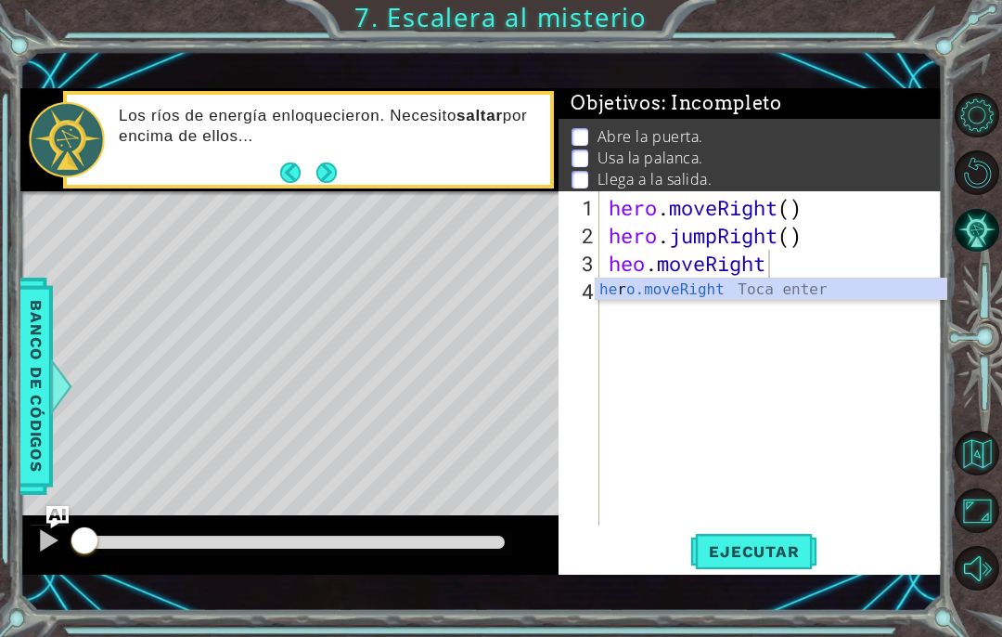
scroll to position [32, 101]
click at [702, 291] on div "he r o.moveRight Toca enter" at bounding box center [771, 311] width 351 height 67
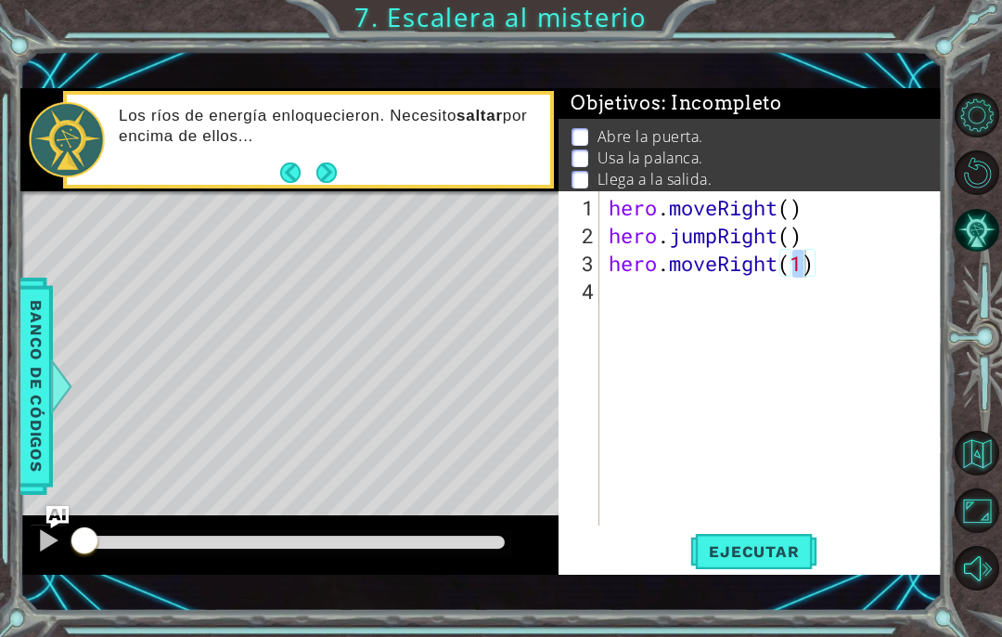
click at [766, 568] on button "Ejecutar" at bounding box center [753, 552] width 127 height 38
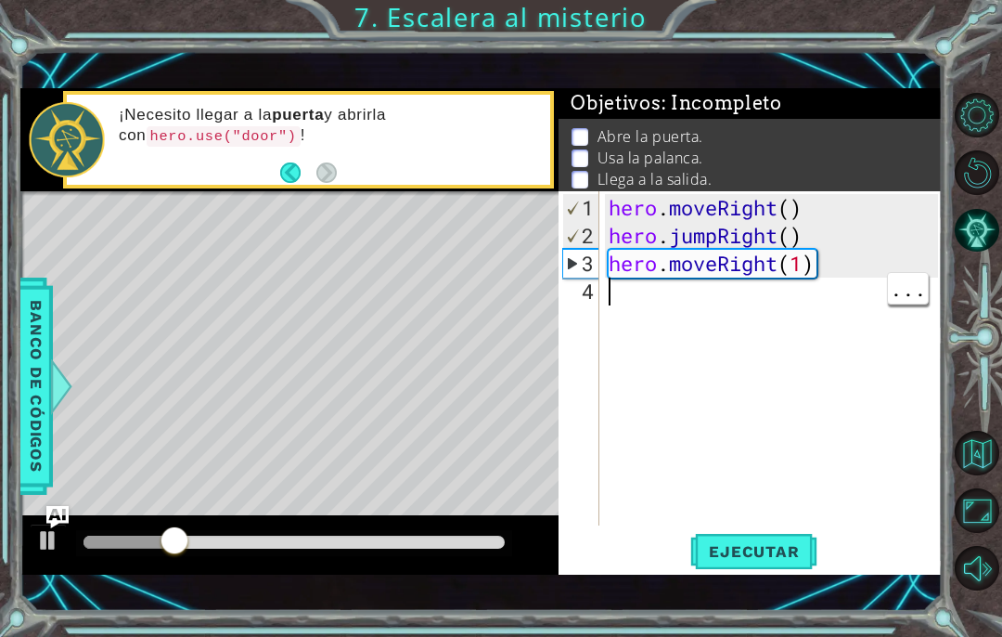
click at [638, 303] on div "hero . moveRight ( ) hero . jumpRight ( ) hero . moveRight ( 1 )" at bounding box center [776, 389] width 342 height 390
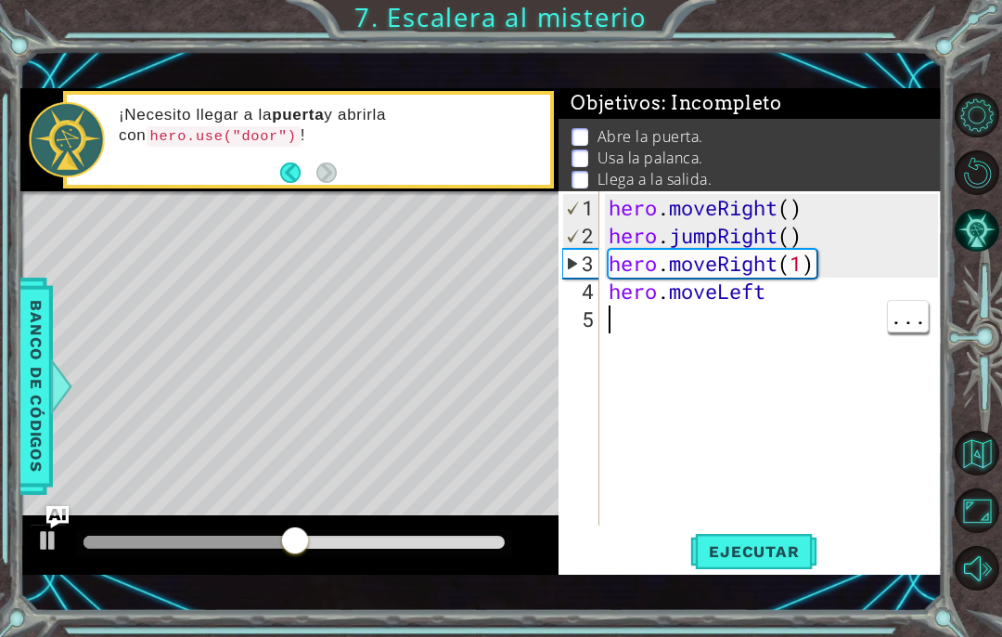
click at [797, 293] on div "hero . moveRight ( ) hero . jumpRight ( ) hero . moveRight ( 1 ) hero . moveLeft" at bounding box center [776, 389] width 342 height 390
click at [797, 546] on span "Ejecutar" at bounding box center [753, 551] width 127 height 19
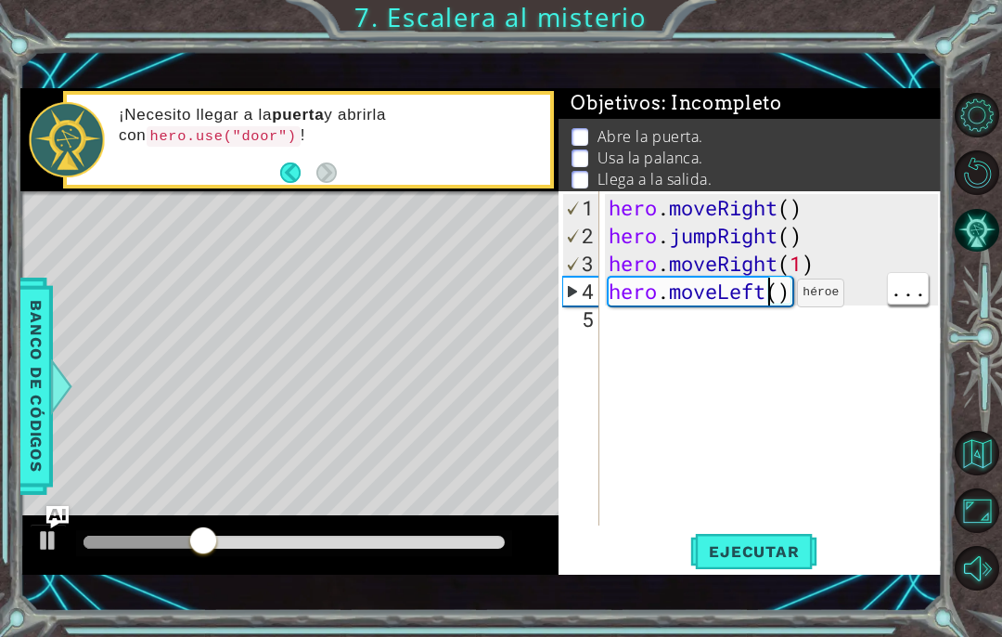
click at [779, 286] on div "hero . moveRight ( ) hero . jumpRight ( ) hero . moveRight ( 1 ) hero . moveLef…" at bounding box center [776, 389] width 342 height 390
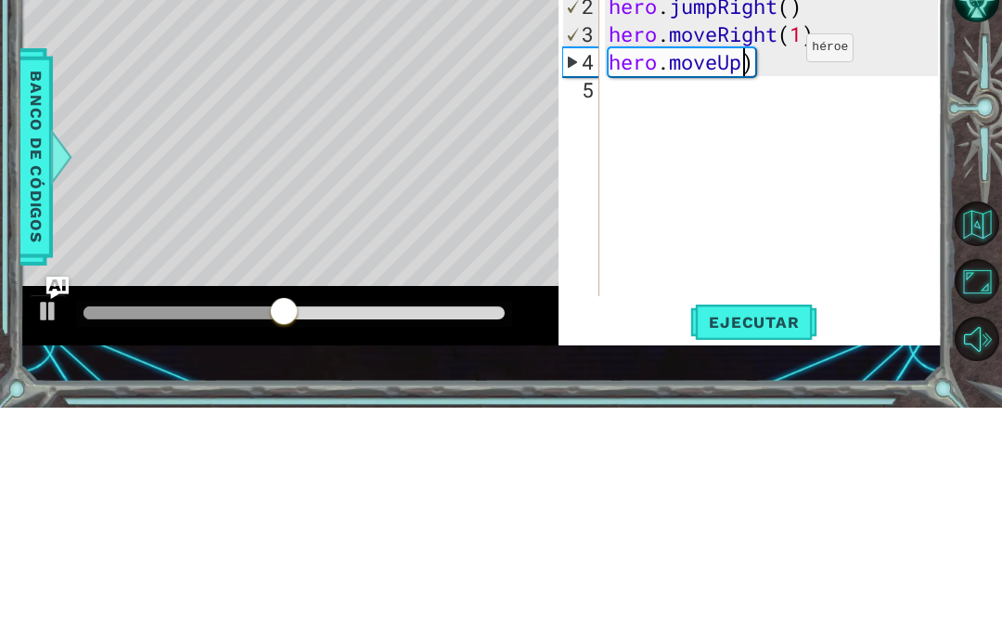
scroll to position [32, 70]
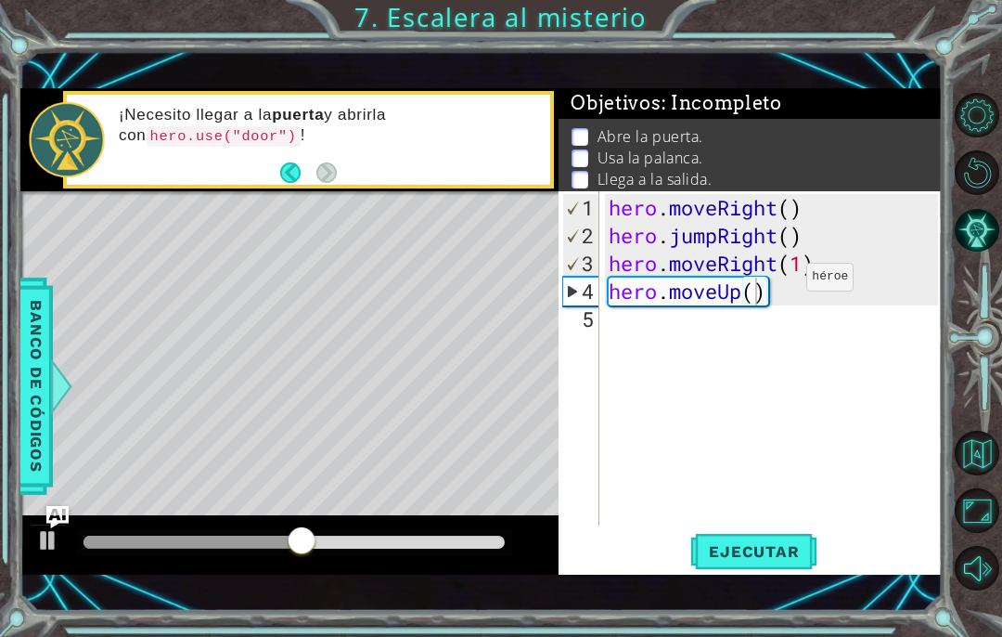
click at [789, 539] on button "Ejecutar" at bounding box center [753, 552] width 127 height 38
click at [639, 328] on div "hero . moveRight ( ) hero . jumpRight ( ) hero . moveRight ( 1 ) hero . moveUp …" at bounding box center [776, 389] width 342 height 390
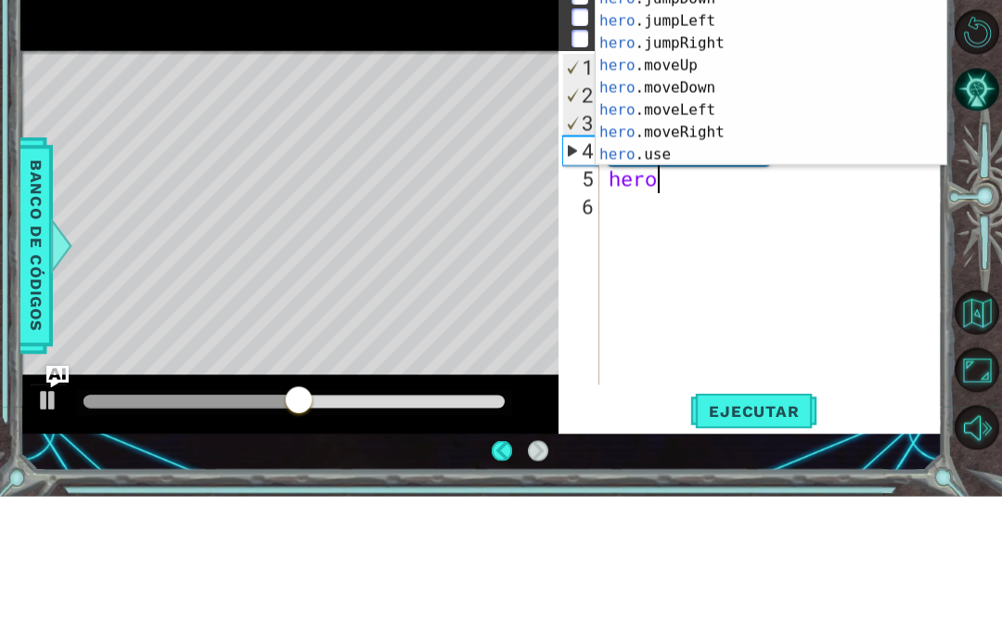
scroll to position [22, 0]
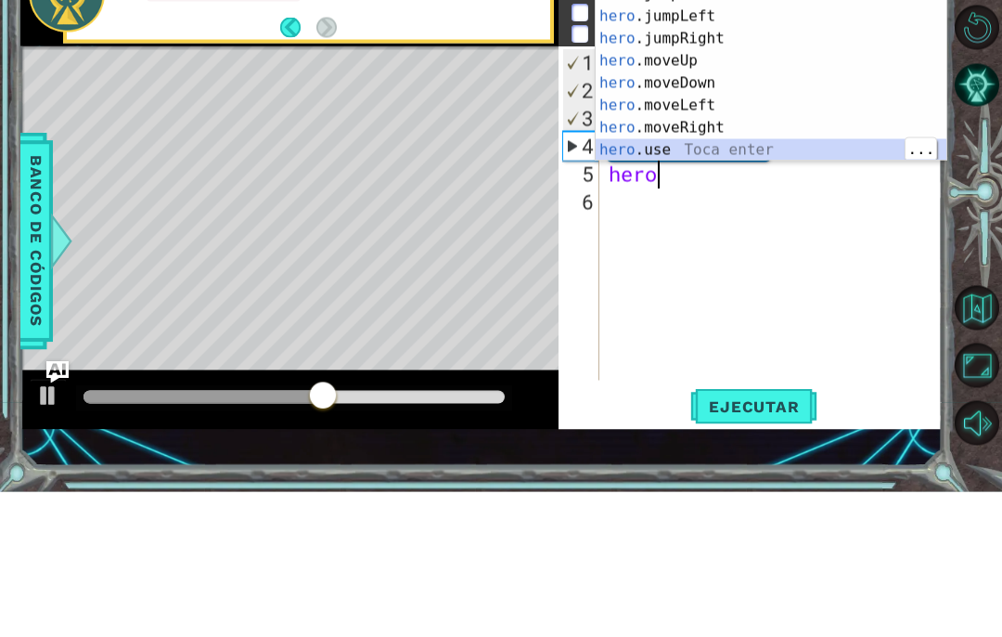
click at [767, 135] on div "hero .jumpDown Toca enter hero .jumpLeft Toca enter hero .jumpRight Toca enter …" at bounding box center [771, 239] width 351 height 223
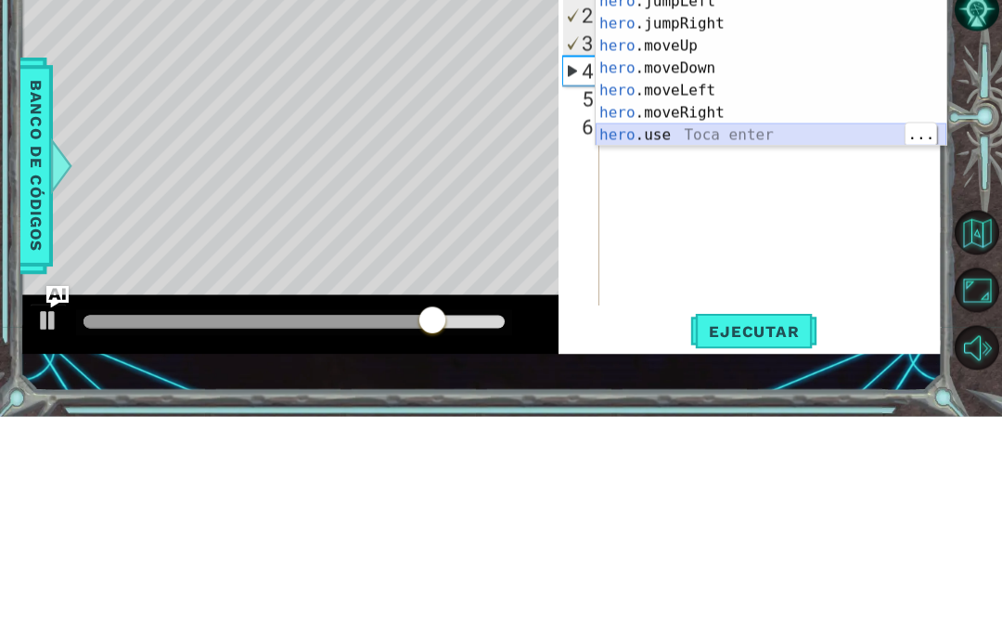
click at [719, 188] on div "hero .jumpDown Toca enter hero .jumpLeft Toca enter hero .jumpRight Toca enter …" at bounding box center [771, 299] width 351 height 223
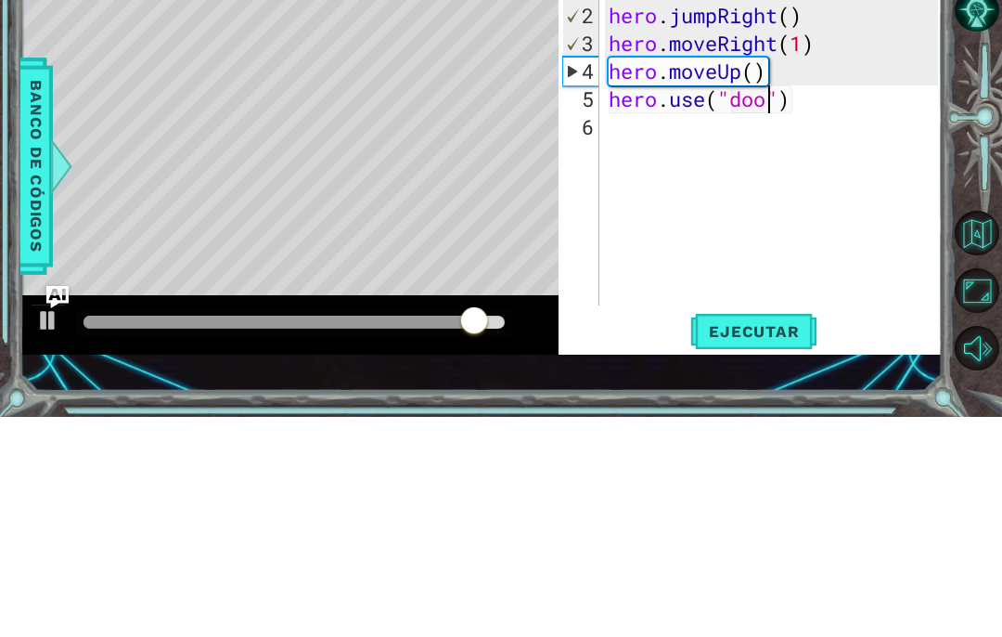
scroll to position [32, 83]
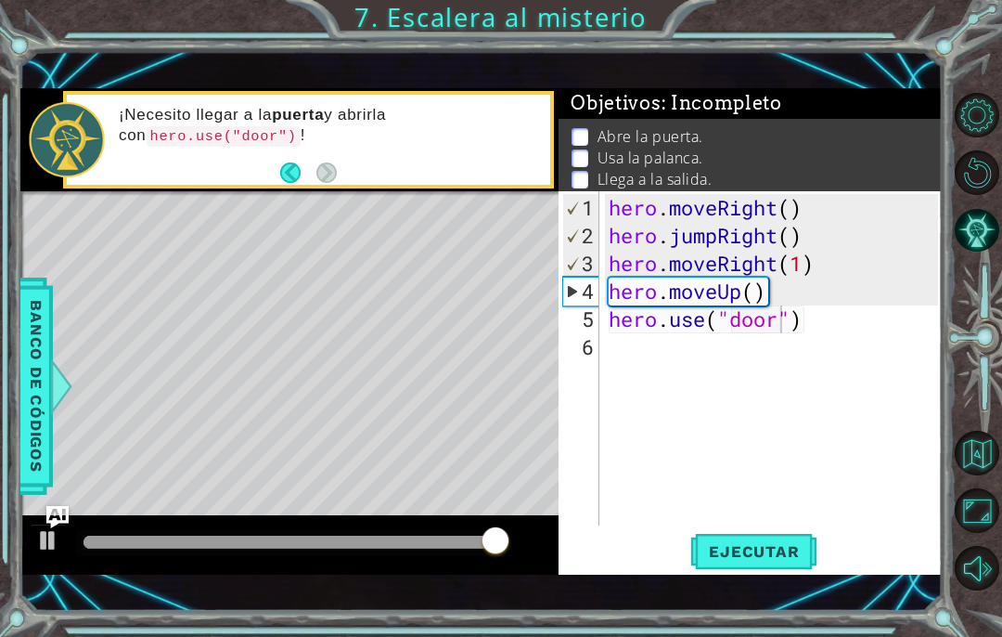
click at [770, 544] on span "Ejecutar" at bounding box center [753, 551] width 127 height 19
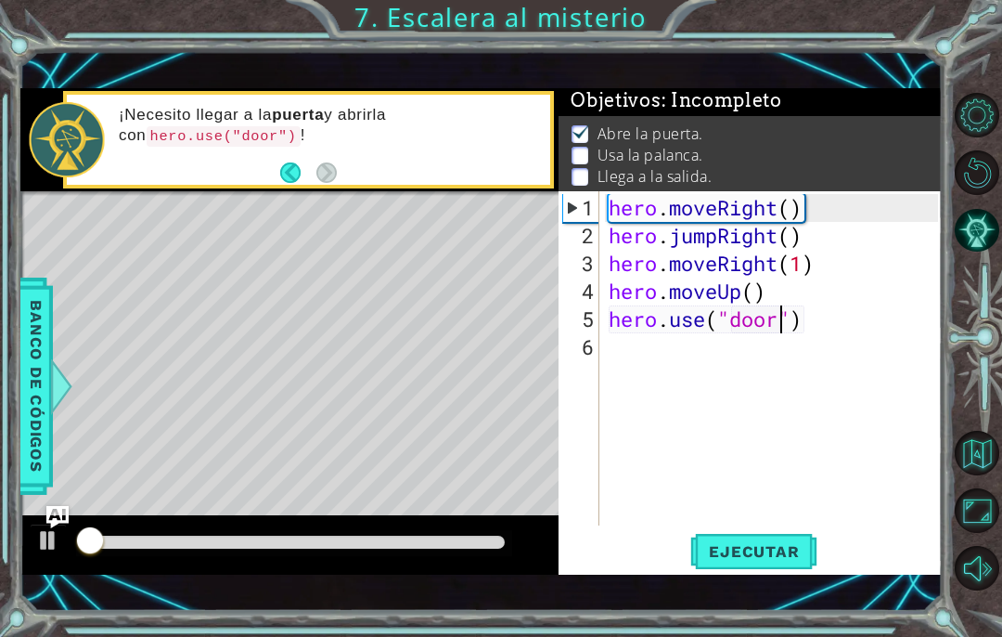
scroll to position [4, 0]
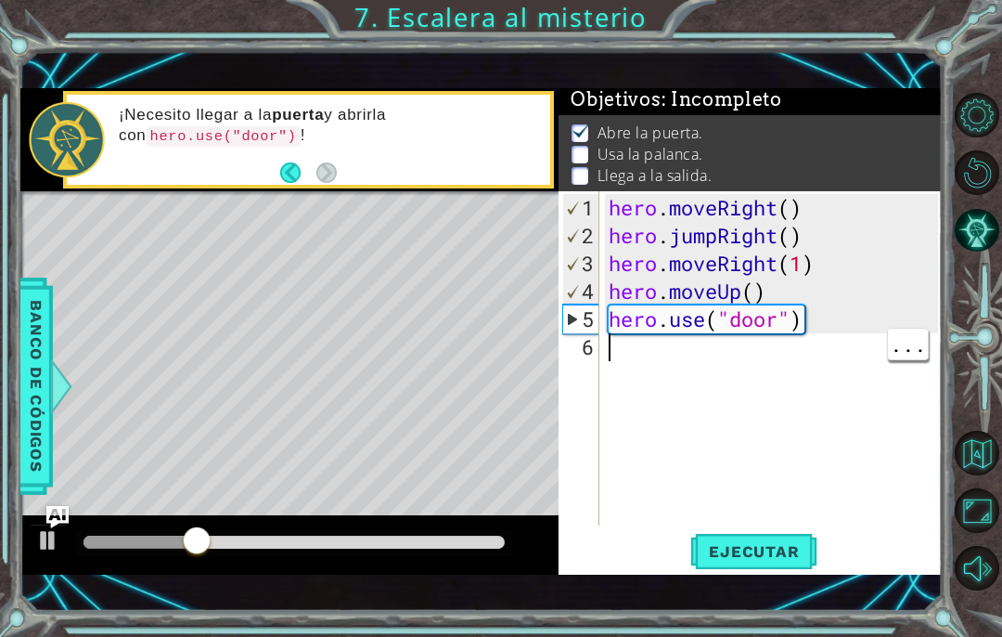
click at [655, 350] on div "hero . moveRight ( ) hero . jumpRight ( ) hero . moveRight ( 1 ) hero . moveUp …" at bounding box center [776, 389] width 342 height 390
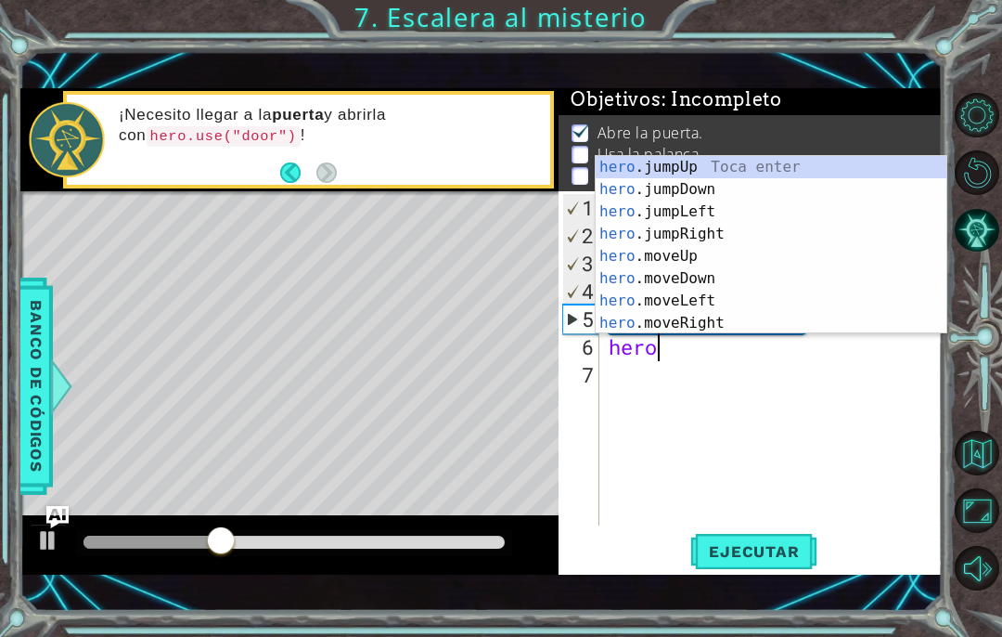
scroll to position [32, 83]
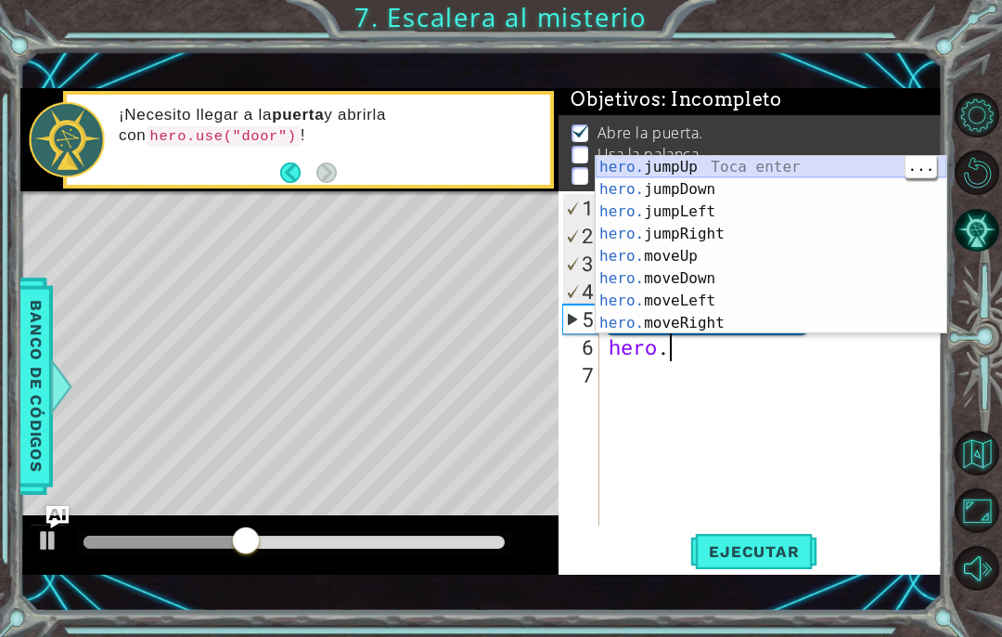
click at [831, 167] on div "hero. jumpUp Toca enter hero. jumpDown Toca enter hero. jumpLeft Toca enter her…" at bounding box center [771, 267] width 351 height 223
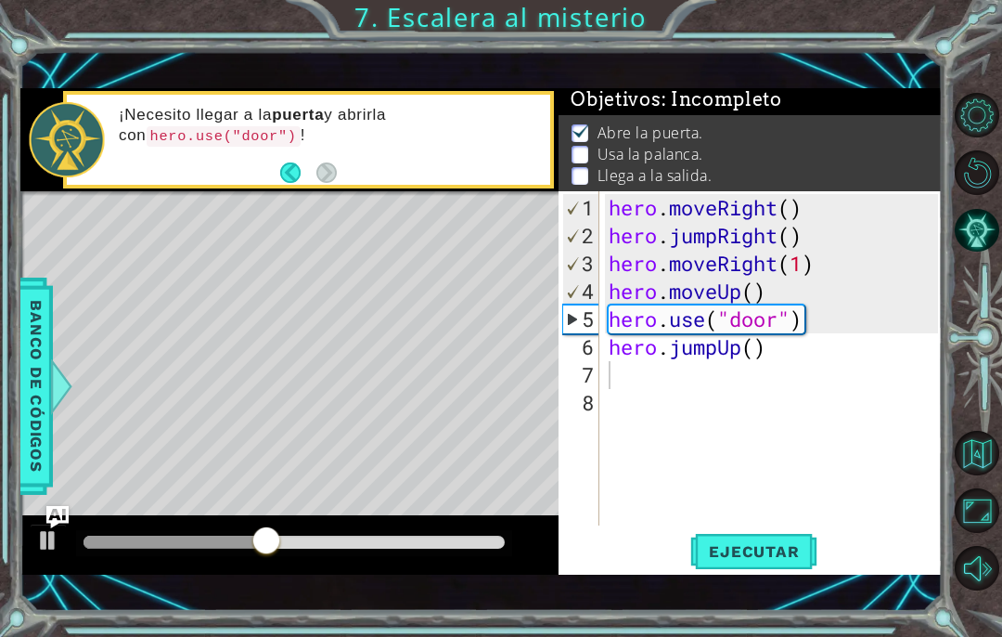
click at [773, 537] on button "Ejecutar" at bounding box center [753, 552] width 127 height 38
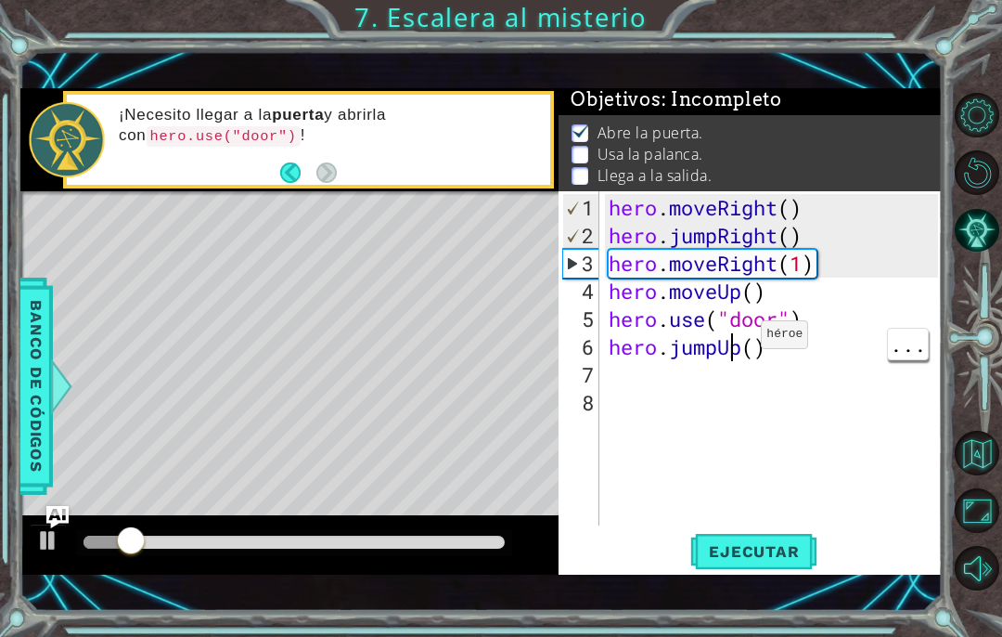
click at [716, 342] on div "hero . moveRight ( ) hero . jumpRight ( ) hero . moveRight ( 1 ) hero . moveUp …" at bounding box center [776, 389] width 342 height 390
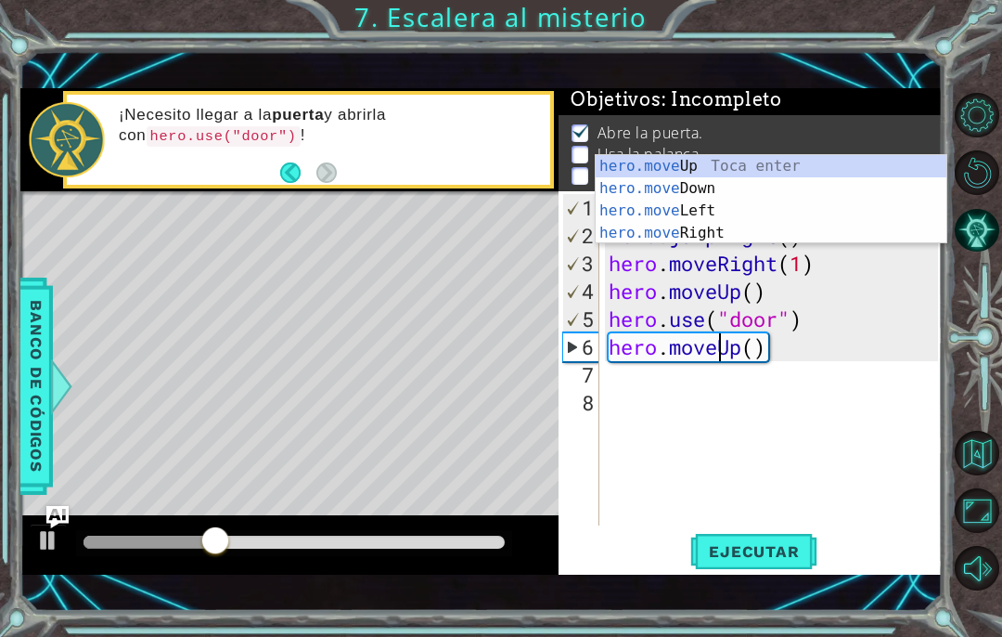
click at [779, 526] on div "hero . moveRight ( ) hero . jumpRight ( ) hero . moveRight ( 1 ) hero . moveUp …" at bounding box center [776, 389] width 342 height 390
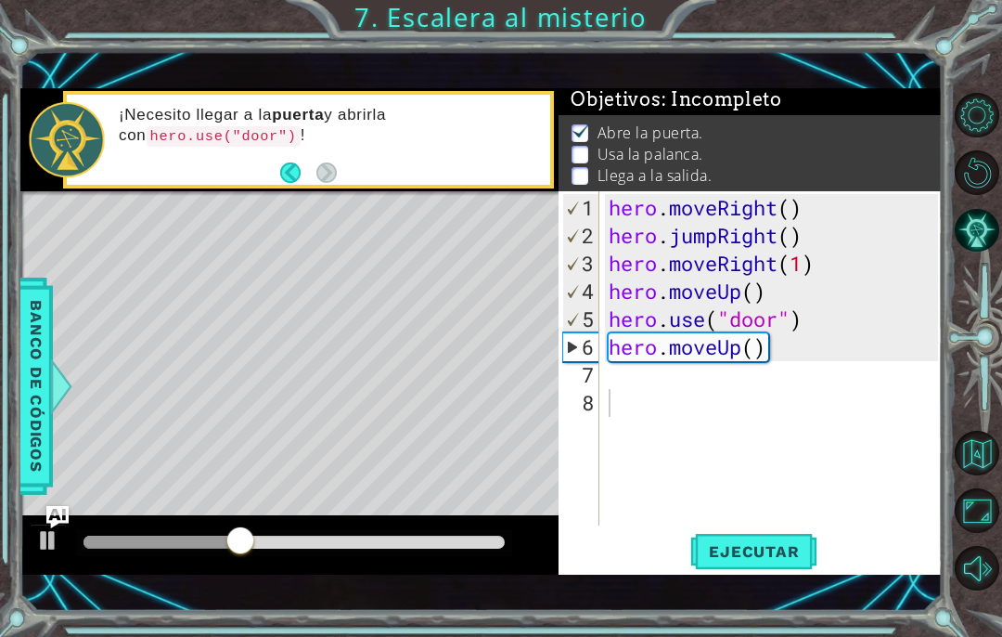
click at [752, 560] on span "Ejecutar" at bounding box center [753, 551] width 127 height 19
click at [761, 346] on div "hero . moveRight ( ) hero . jumpRight ( ) hero . moveRight ( 1 ) hero . moveUp …" at bounding box center [776, 389] width 342 height 390
click at [738, 553] on span "Ejecutar" at bounding box center [753, 551] width 127 height 19
click at [672, 377] on div "hero . moveRight ( ) hero . jumpRight ( ) hero . moveRight ( 1 ) hero . moveUp …" at bounding box center [776, 389] width 342 height 390
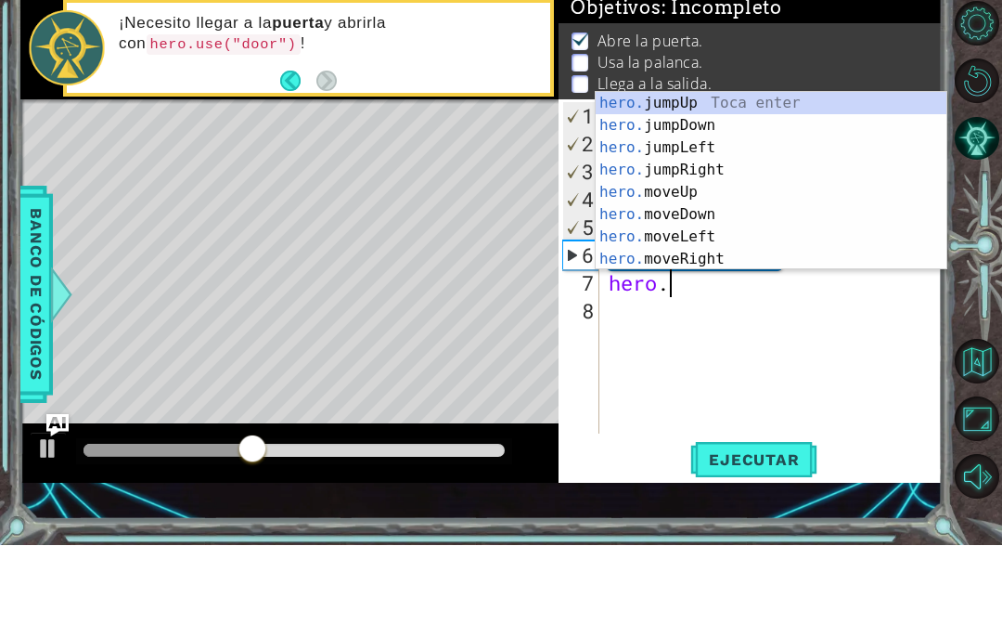
scroll to position [22, 0]
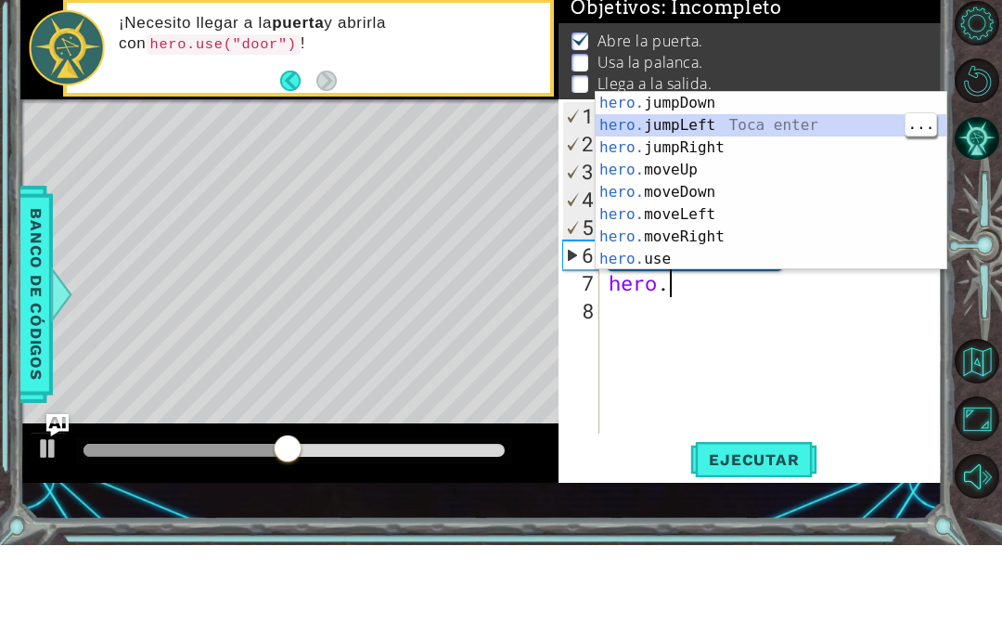
click at [776, 184] on div "hero. jumpDown Toca enter hero. jumpLeft Toca enter hero. jumpRight Toca enter …" at bounding box center [771, 295] width 351 height 223
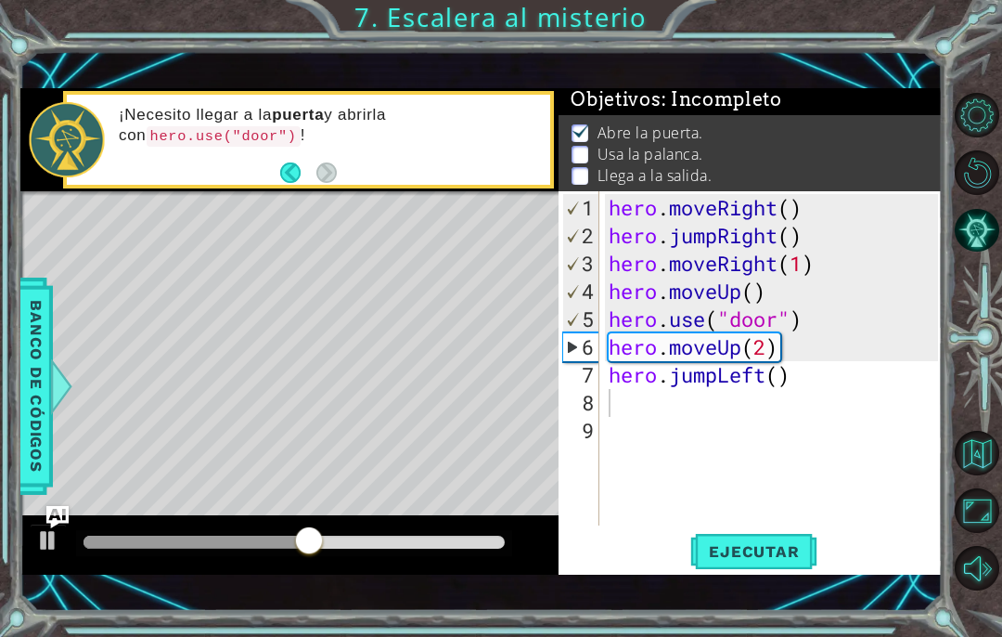
click at [784, 552] on span "Ejecutar" at bounding box center [753, 551] width 127 height 19
click at [715, 368] on div "hero . moveRight ( ) hero . jumpRight ( ) hero . moveRight ( 1 ) hero . moveUp …" at bounding box center [776, 389] width 342 height 390
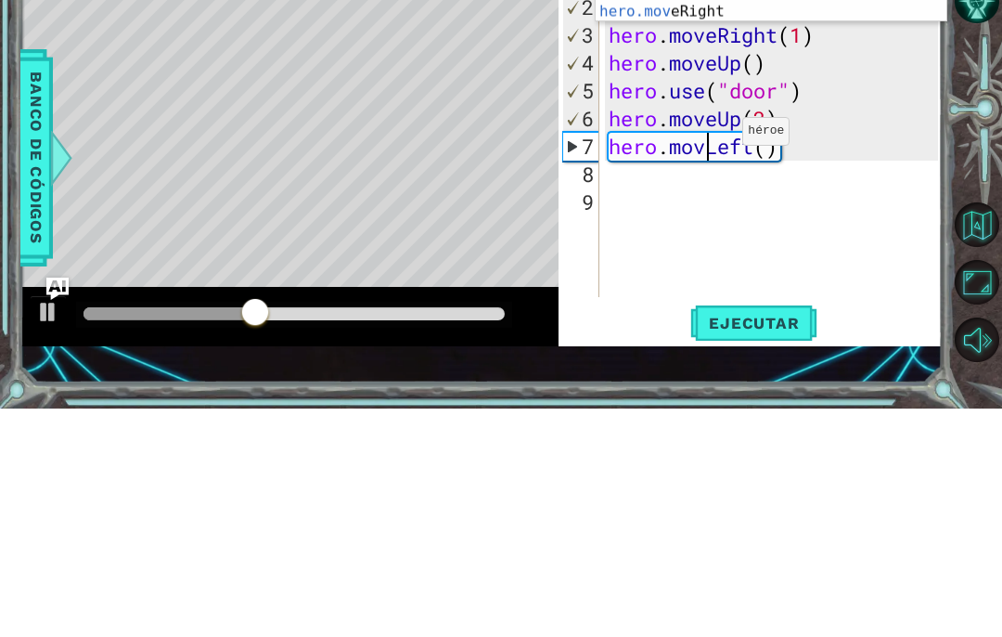
scroll to position [32, 83]
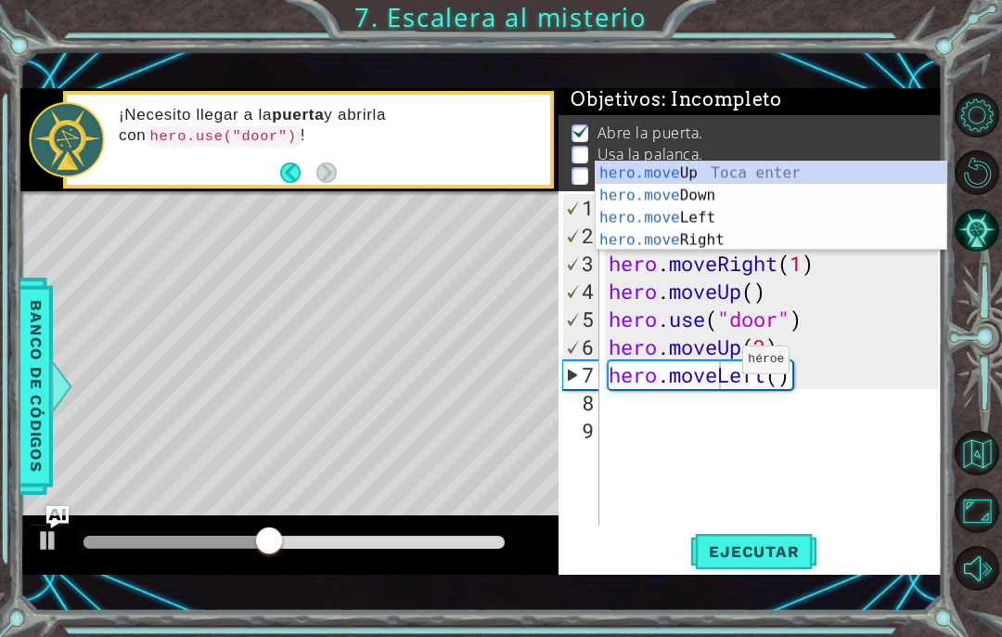
click at [789, 551] on span "Ejecutar" at bounding box center [753, 551] width 127 height 19
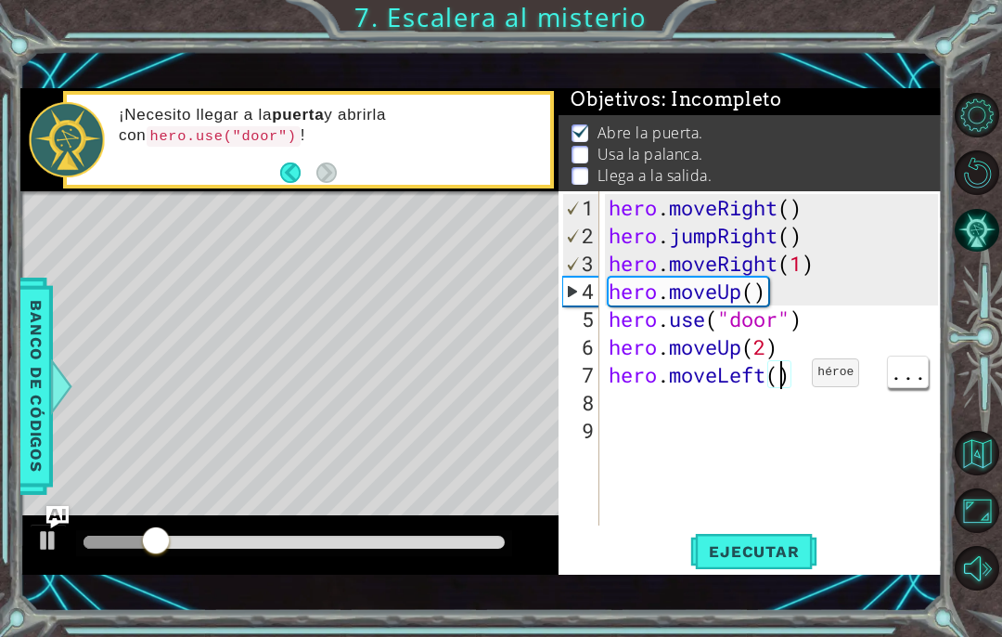
click at [782, 383] on div "hero . moveRight ( ) hero . jumpRight ( ) hero . moveRight ( 1 ) hero . moveUp …" at bounding box center [776, 389] width 342 height 390
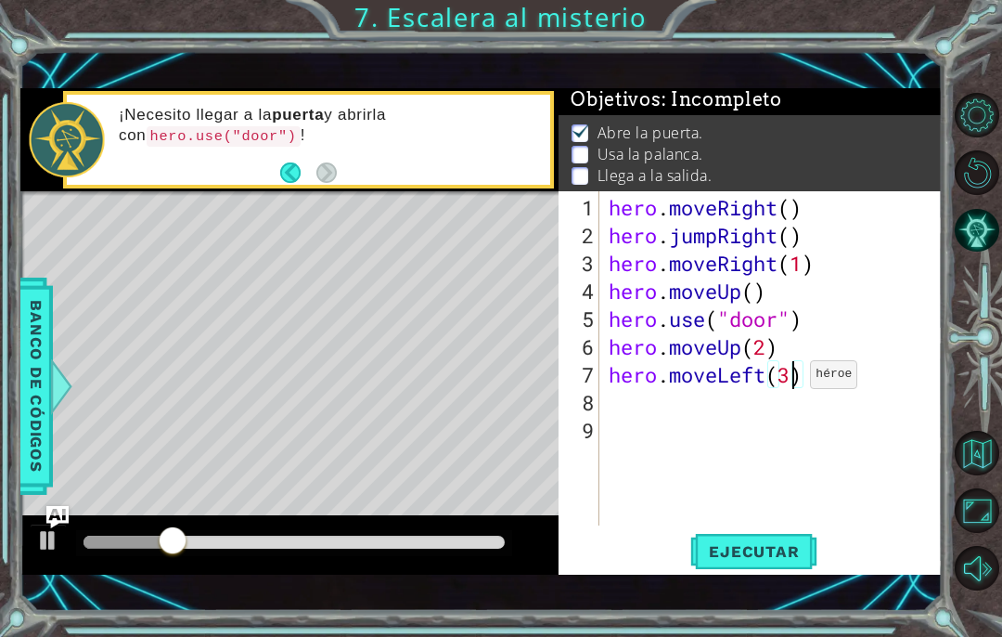
scroll to position [32, 45]
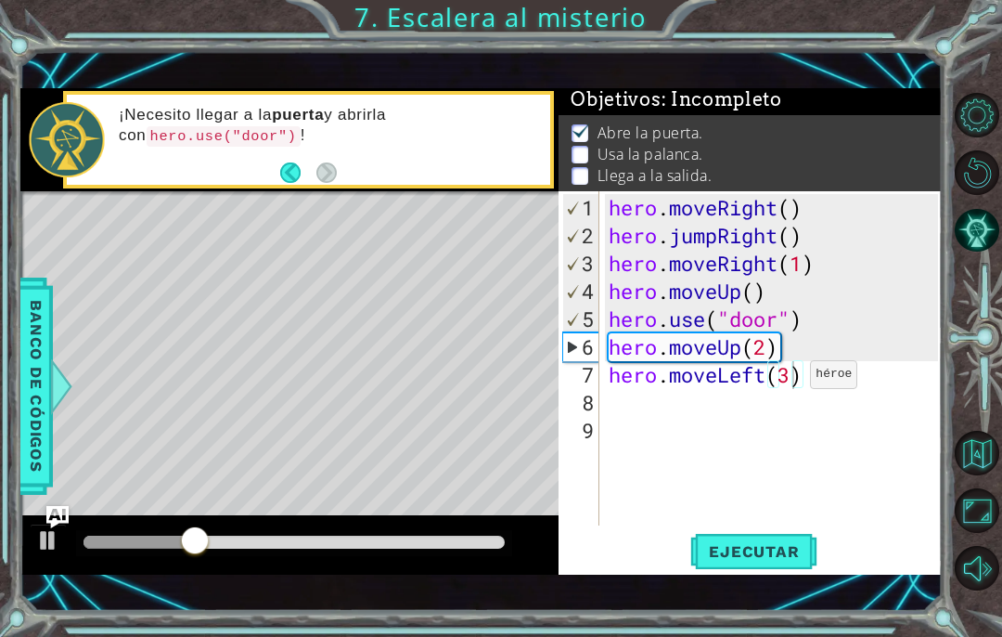
click at [764, 571] on button "Ejecutar" at bounding box center [753, 552] width 127 height 38
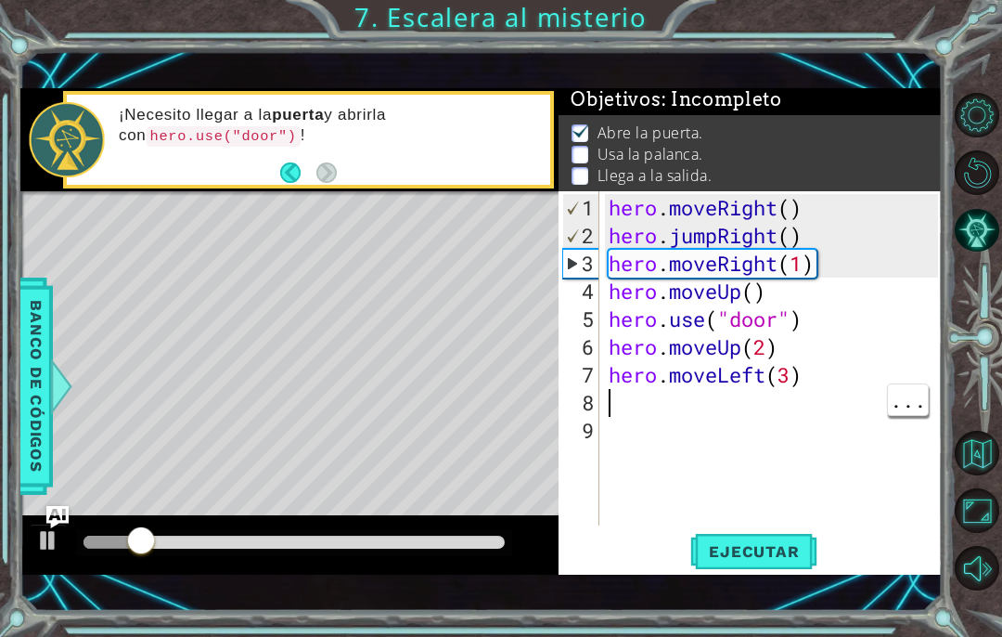
click at [739, 406] on div "hero . moveRight ( ) hero . jumpRight ( ) hero . moveRight ( 1 ) hero . moveUp …" at bounding box center [776, 389] width 342 height 390
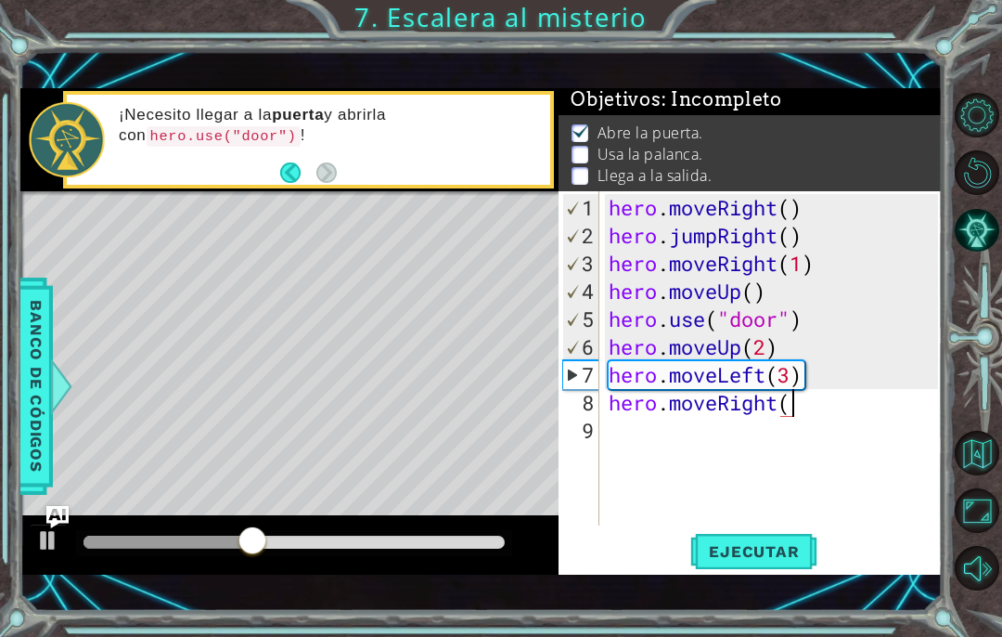
scroll to position [32, 229]
click at [795, 561] on span "Ejecutar" at bounding box center [753, 551] width 127 height 19
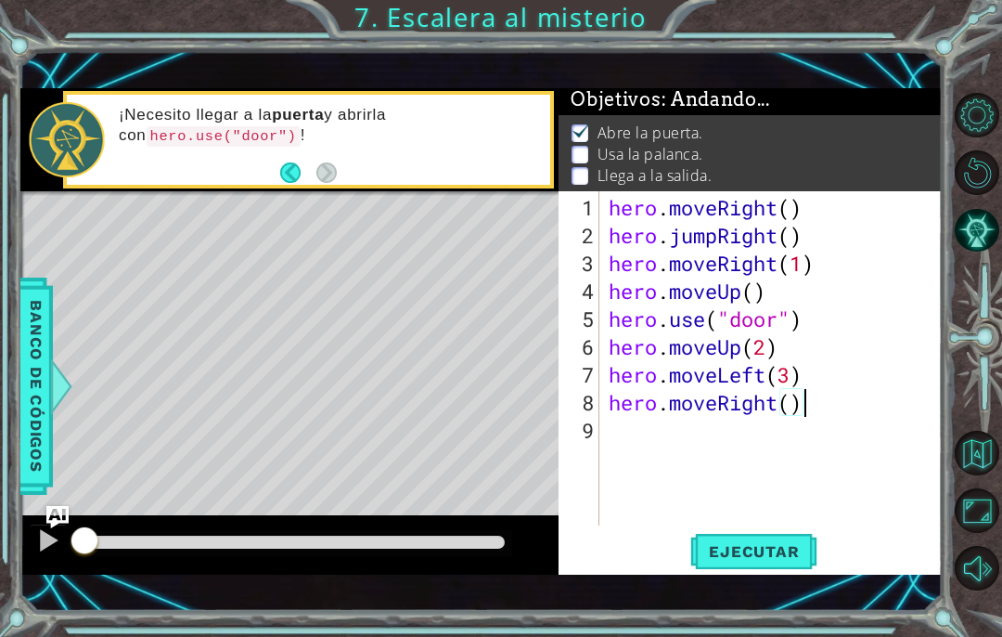
scroll to position [32, 101]
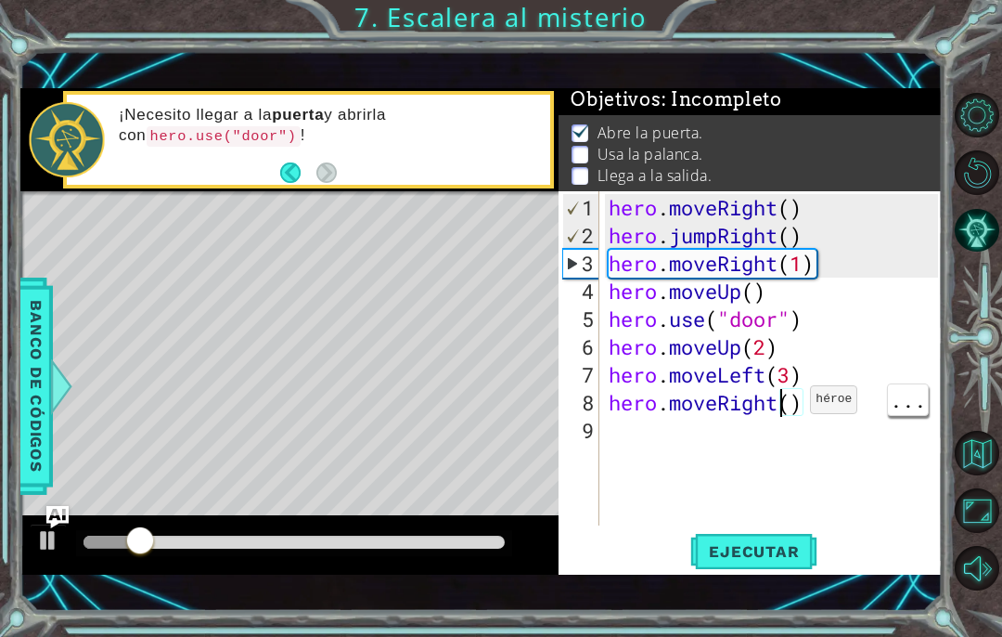
click at [782, 408] on div "hero . moveRight ( ) hero . jumpRight ( ) hero . moveRight ( 1 ) hero . moveUp …" at bounding box center [776, 389] width 342 height 390
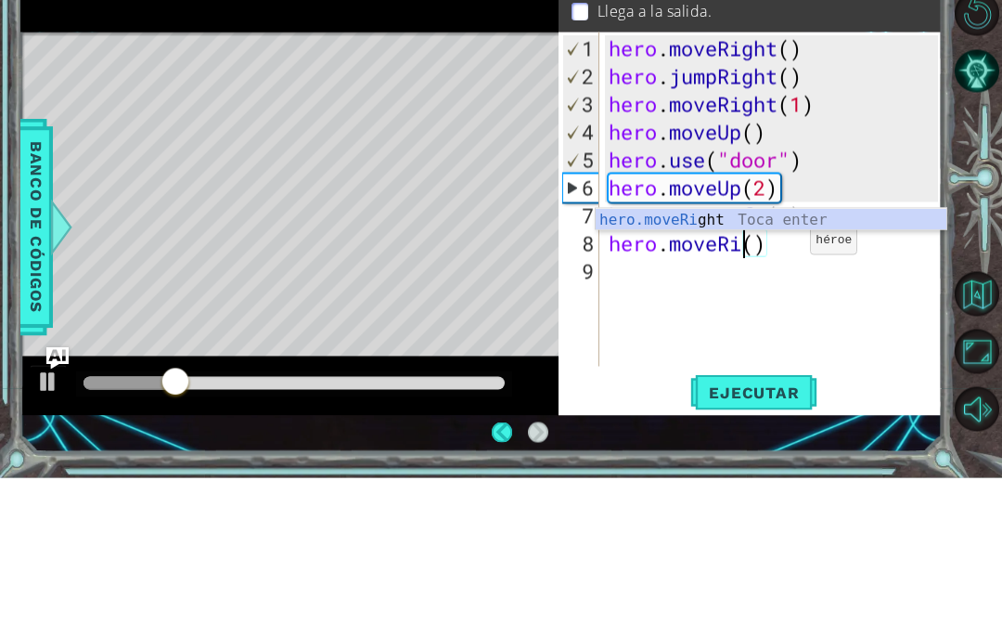
scroll to position [8, 0]
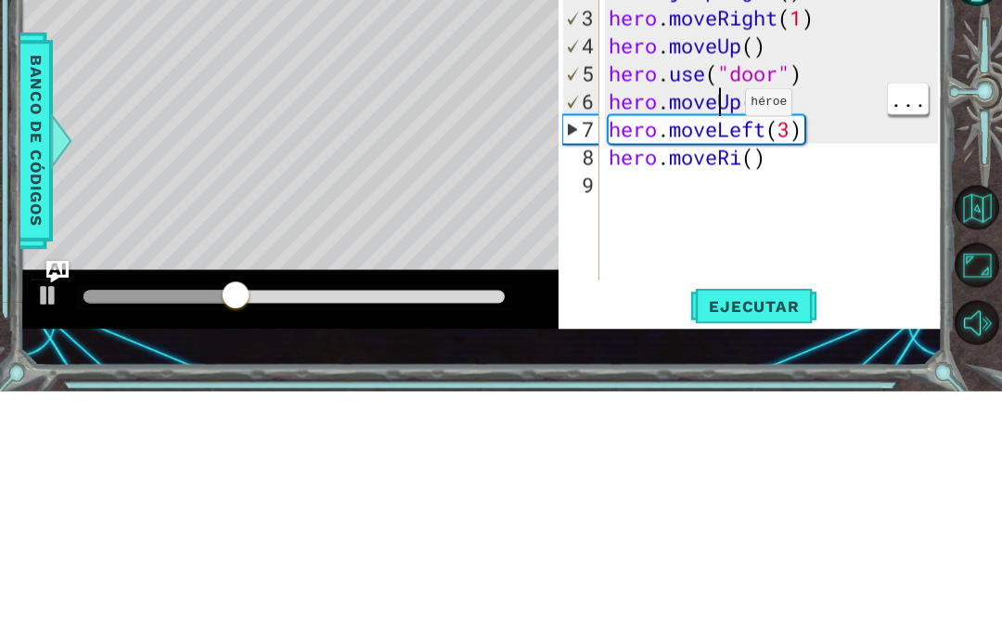
click at [746, 194] on div "hero . moveRight ( ) hero . jumpRight ( ) hero . moveRight ( 1 ) hero . moveUp …" at bounding box center [776, 389] width 342 height 390
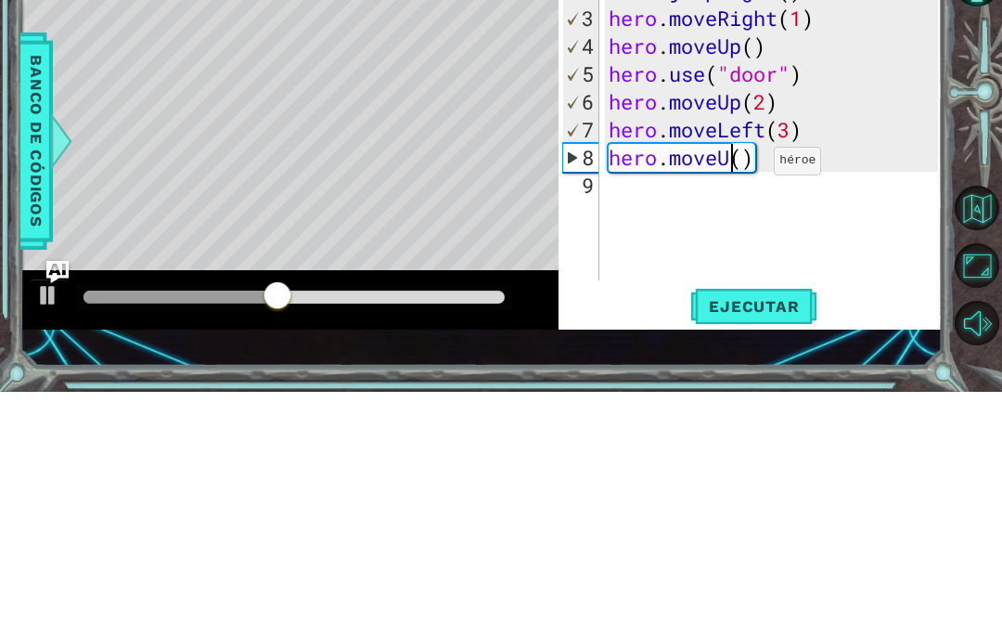
scroll to position [32, 58]
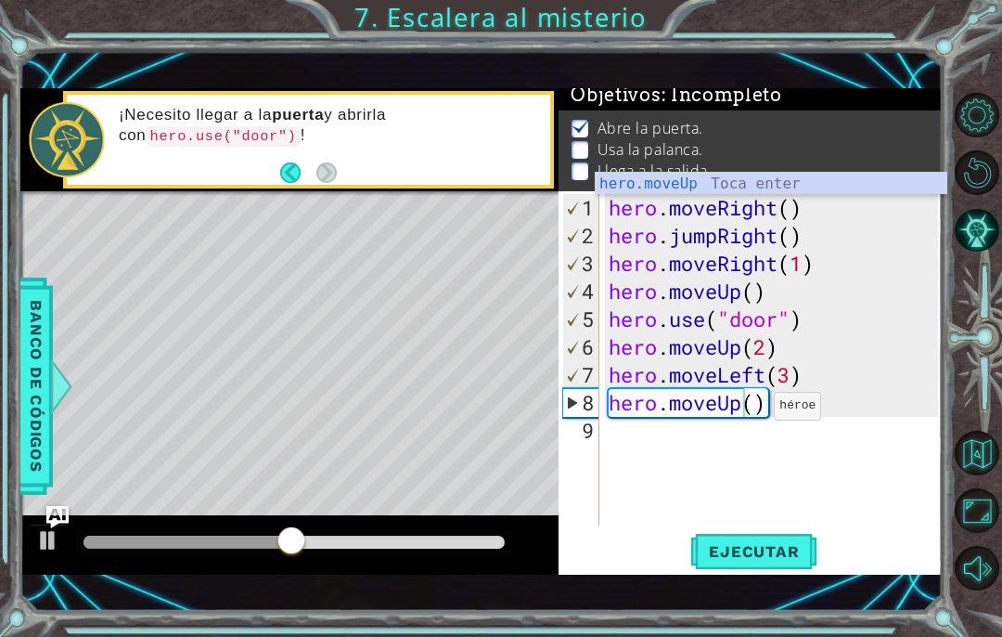
click at [755, 537] on button "Ejecutar" at bounding box center [753, 552] width 127 height 38
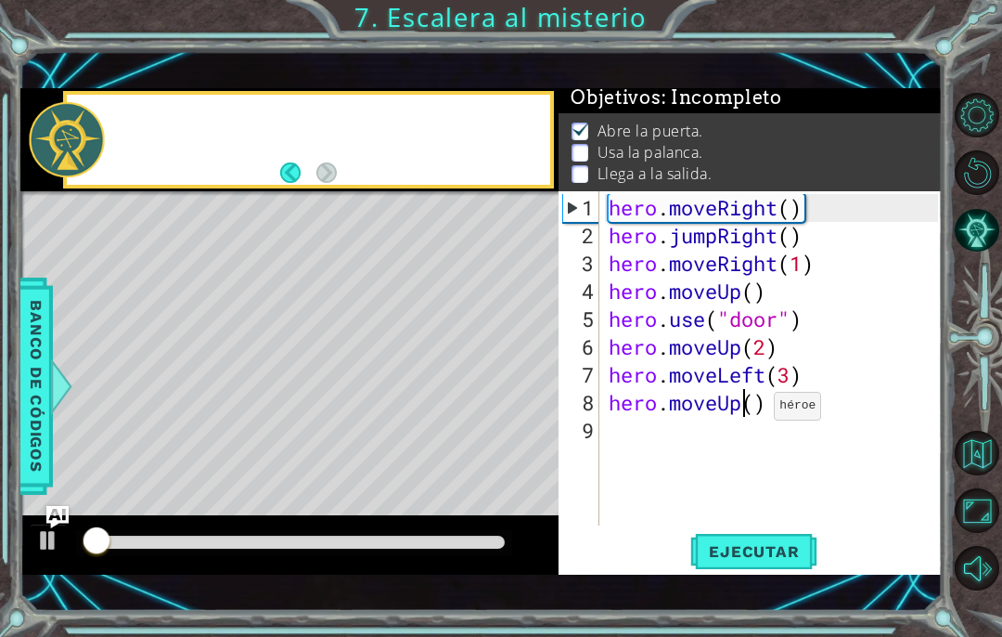
scroll to position [4, 0]
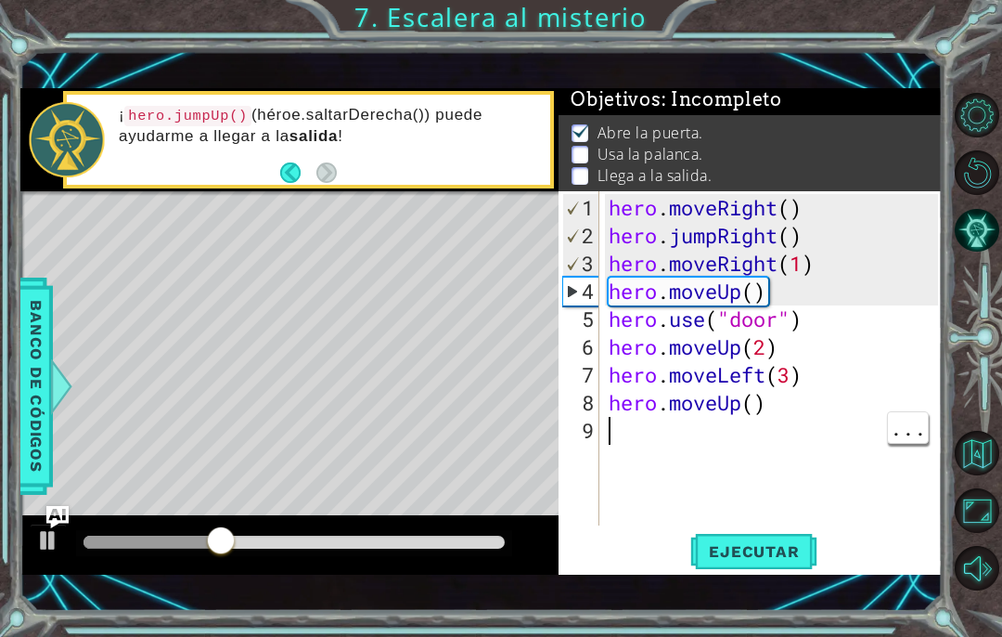
click at [649, 433] on div "hero . moveRight ( ) hero . jumpRight ( ) hero . moveRight ( 1 ) hero . moveUp …" at bounding box center [776, 389] width 342 height 390
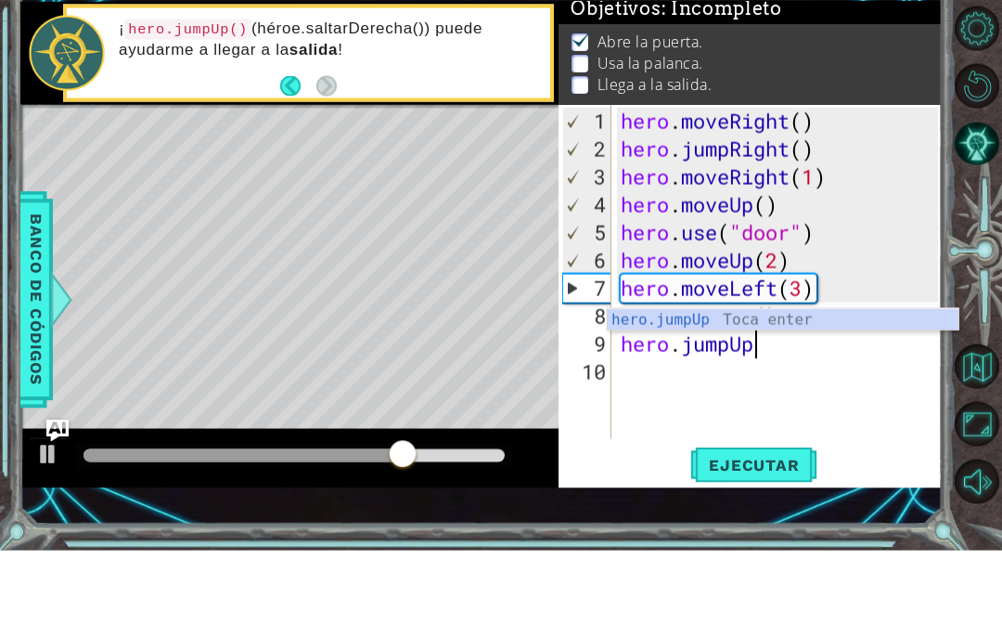
scroll to position [8, 0]
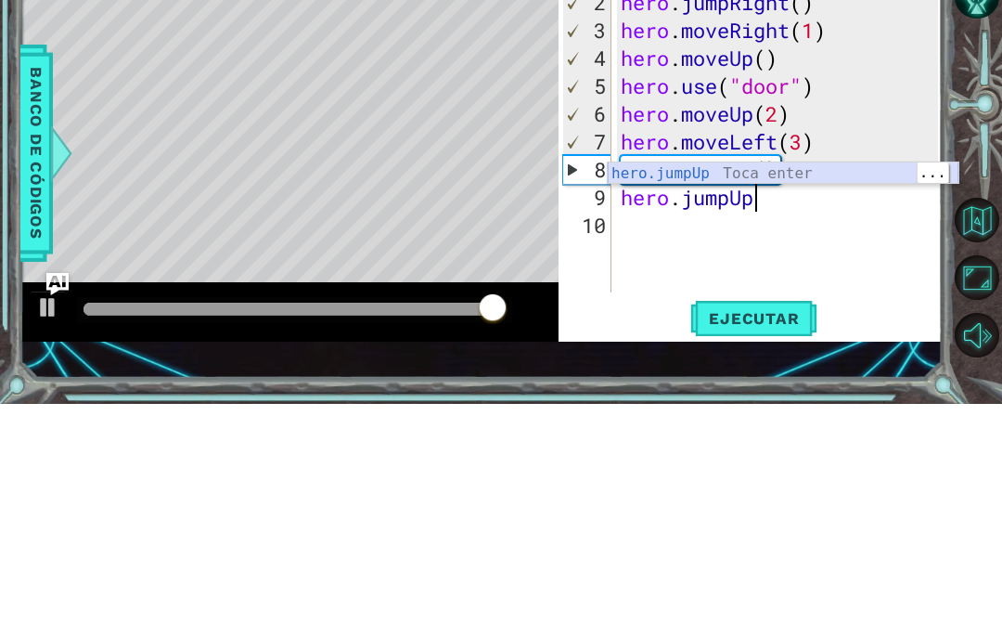
click at [839, 395] on div "hero.jumpUp Toca enter" at bounding box center [783, 428] width 351 height 67
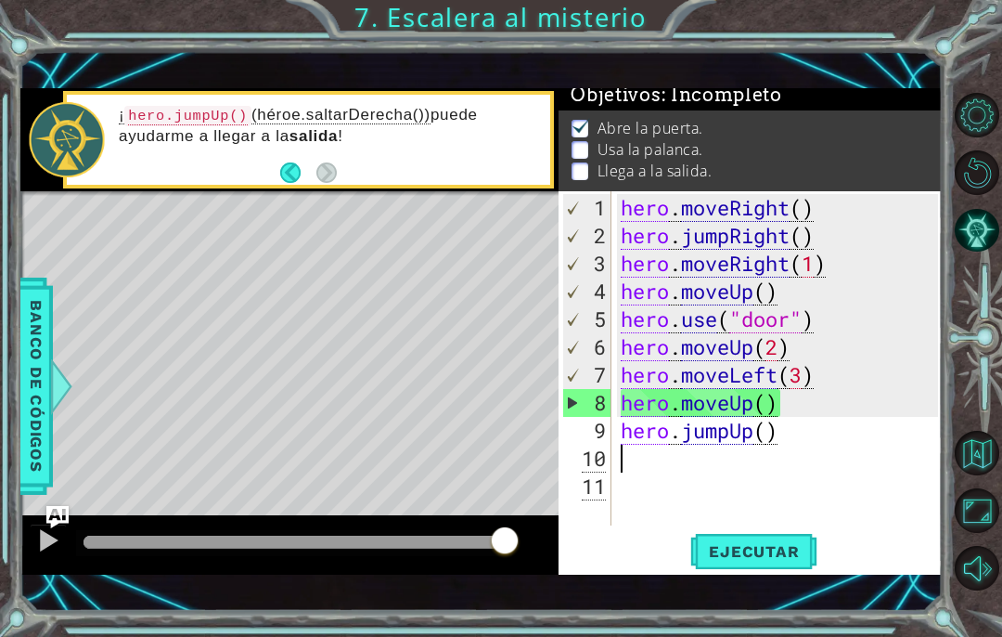
click at [827, 543] on div "Ejecutar" at bounding box center [753, 552] width 383 height 38
click at [795, 451] on div "hero . moveRight ( ) hero . jumpRight ( ) hero . moveRight ( 1 ) hero . moveUp …" at bounding box center [782, 389] width 331 height 390
click at [780, 538] on button "Ejecutar" at bounding box center [753, 552] width 127 height 38
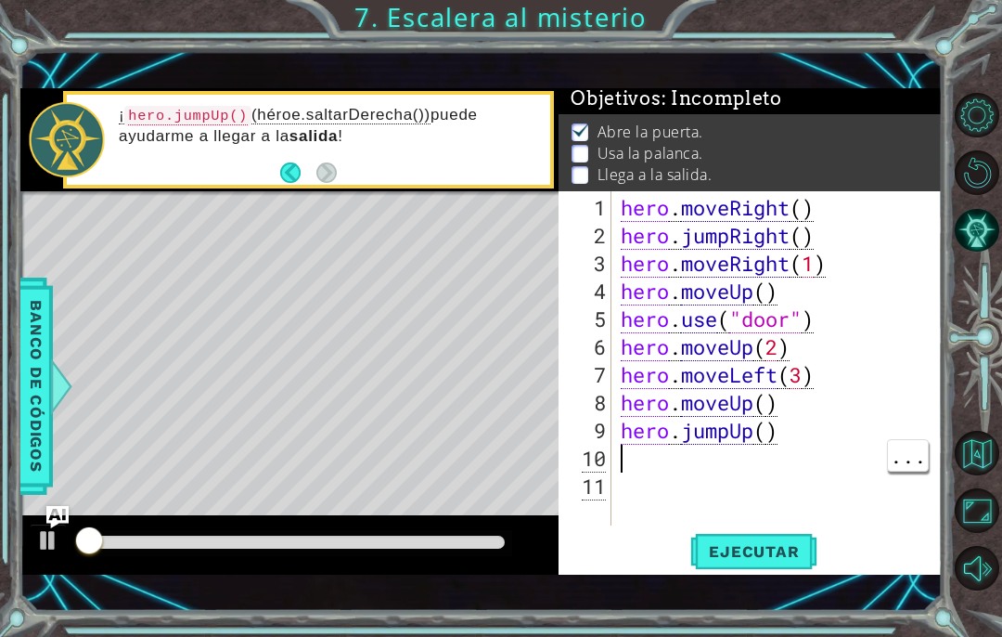
scroll to position [4, 0]
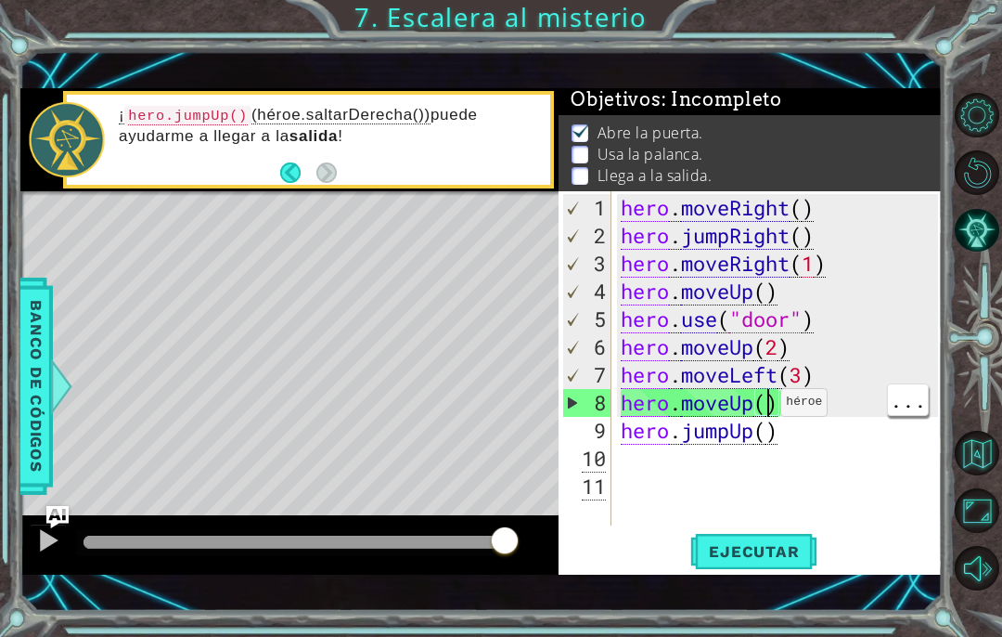
click at [784, 400] on div "hero . moveRight ( ) hero . jumpRight ( ) hero . moveRight ( 1 ) hero . moveUp …" at bounding box center [782, 389] width 331 height 390
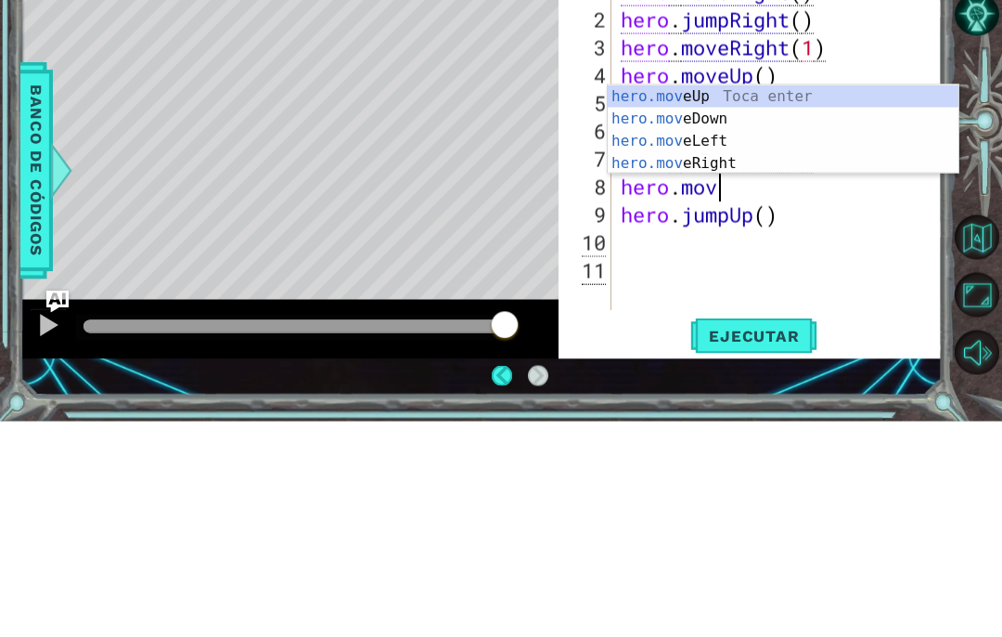
scroll to position [8, 0]
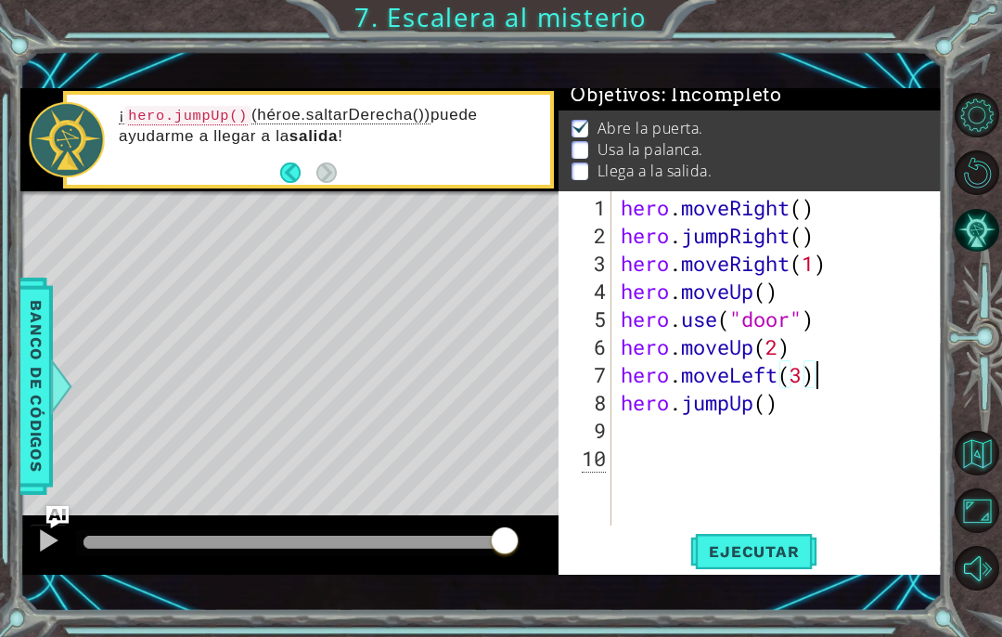
click at [786, 523] on div "hero . moveRight ( ) hero . jumpRight ( ) hero . moveRight ( 1 ) hero . moveUp …" at bounding box center [782, 389] width 331 height 390
click at [797, 546] on span "Ejecutar" at bounding box center [753, 551] width 127 height 19
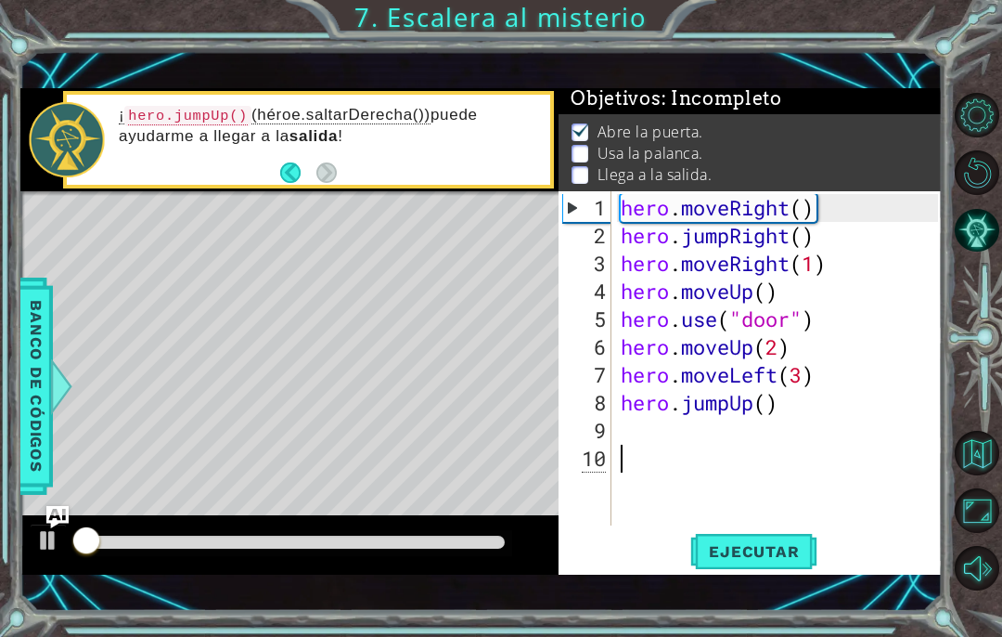
scroll to position [4, 0]
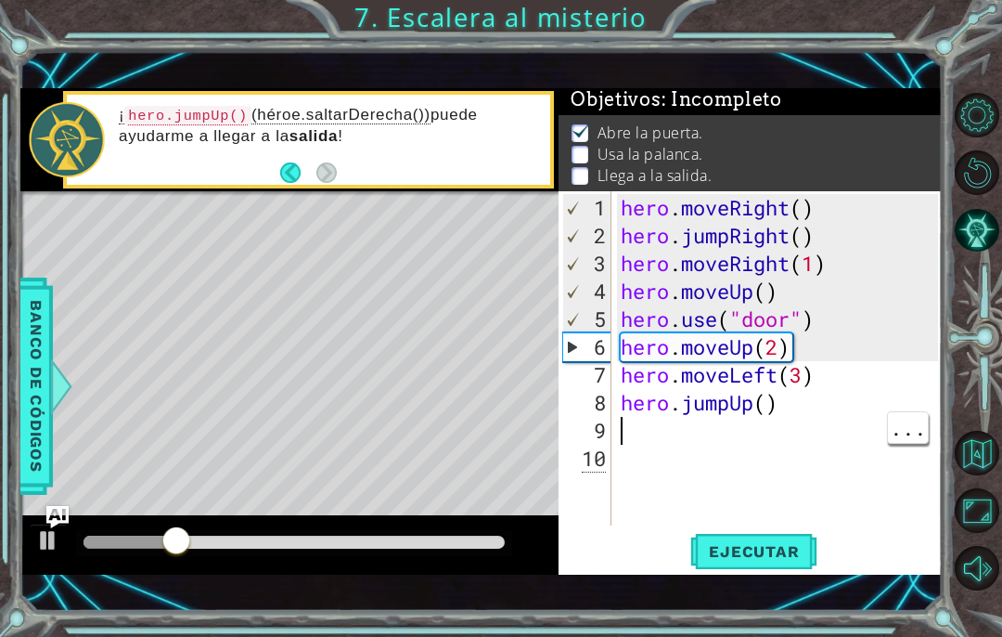
click at [660, 427] on div "hero . moveRight ( ) hero . jumpRight ( ) hero . moveRight ( 1 ) hero . moveUp …" at bounding box center [782, 389] width 331 height 390
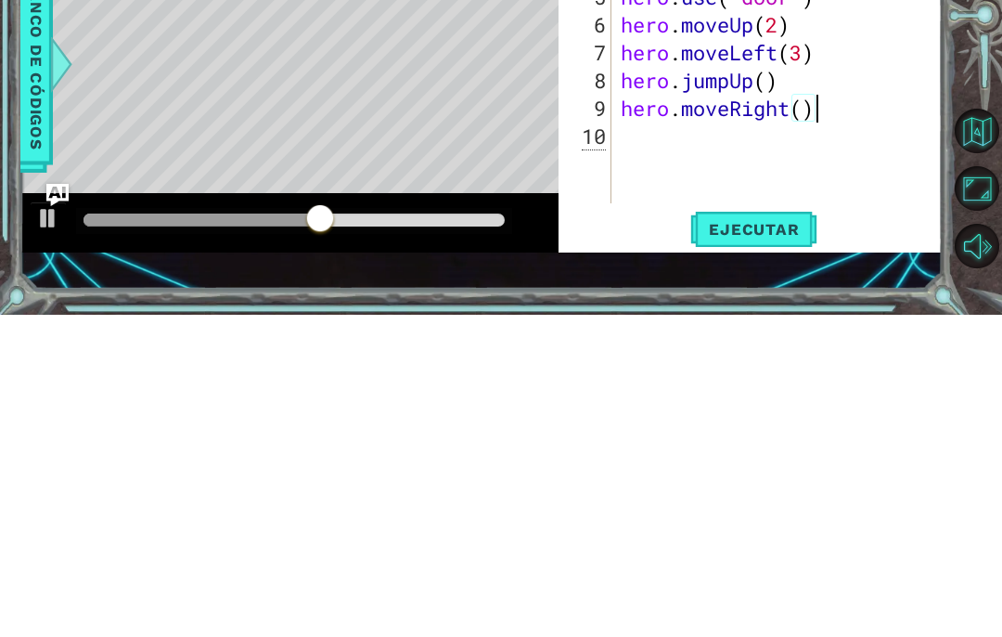
scroll to position [32, 58]
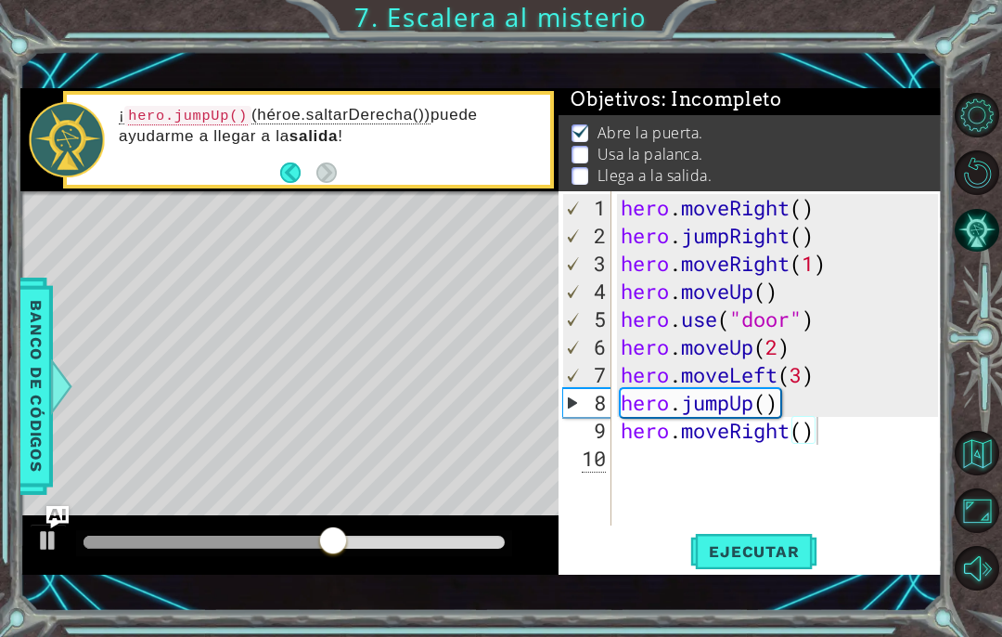
click at [772, 548] on span "Ejecutar" at bounding box center [753, 551] width 127 height 19
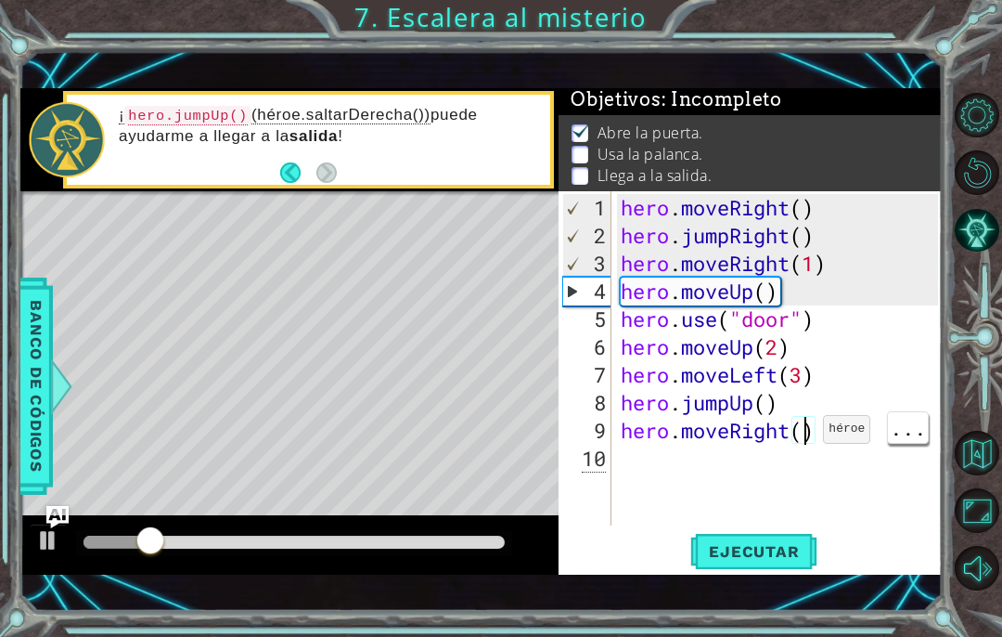
click at [807, 438] on div "hero . moveRight ( ) hero . jumpRight ( ) hero . moveRight ( 1 ) hero . moveUp …" at bounding box center [782, 389] width 331 height 390
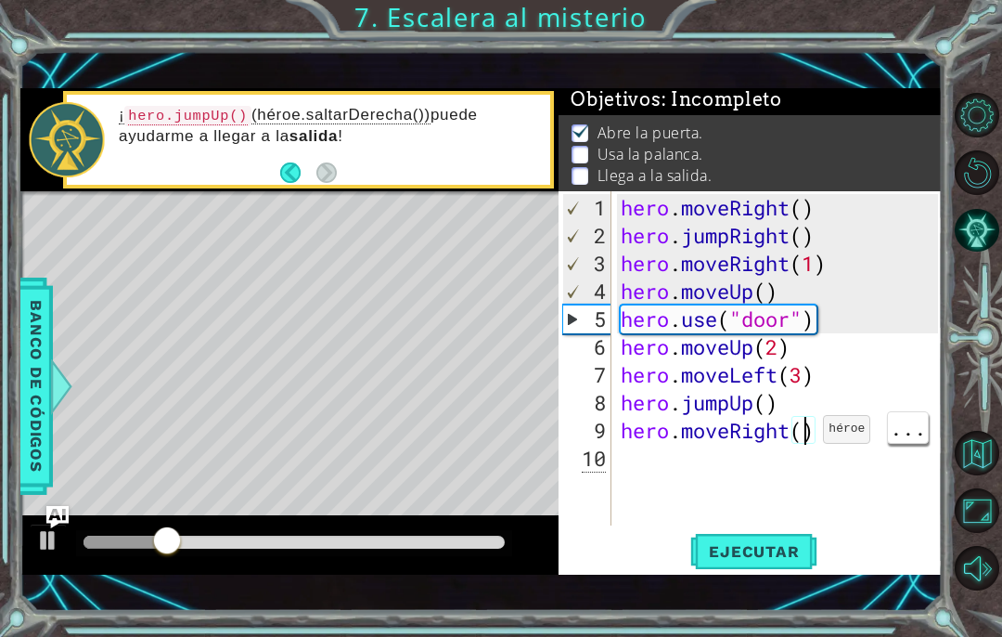
scroll to position [32, 45]
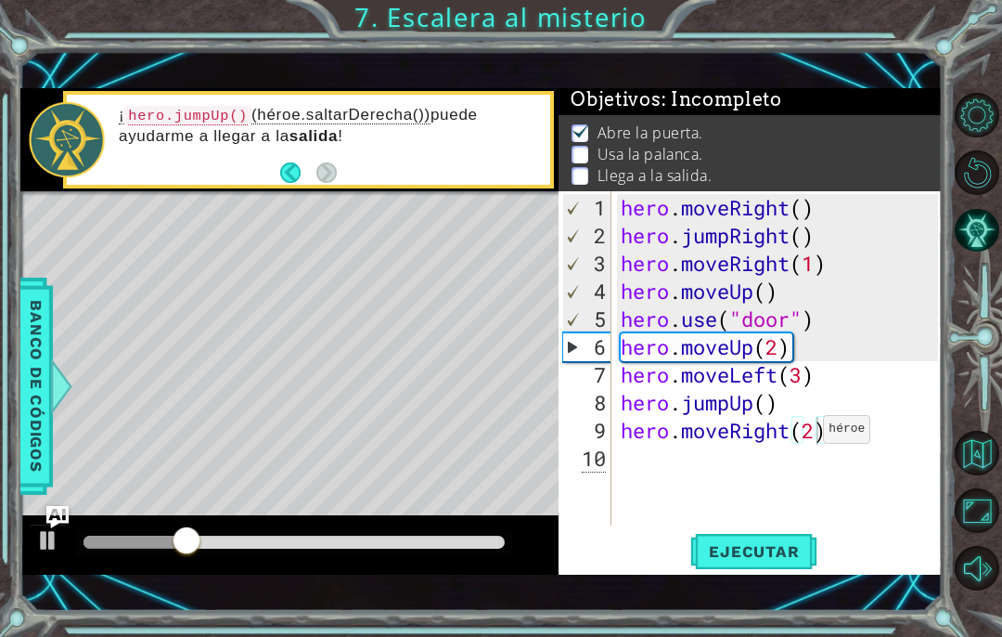
click at [769, 546] on span "Ejecutar" at bounding box center [753, 551] width 127 height 19
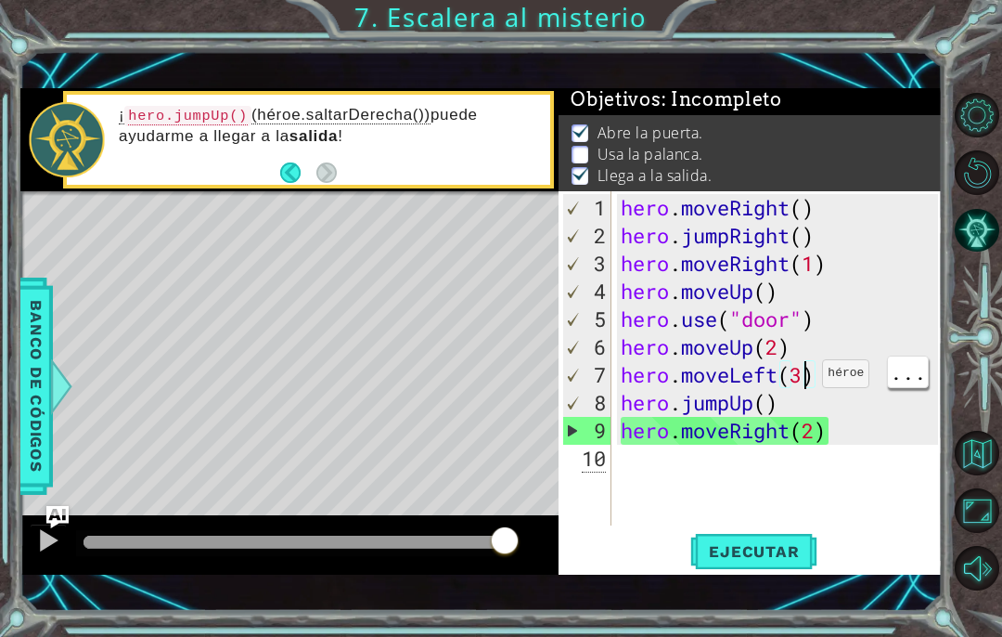
click at [806, 382] on div "hero . moveRight ( ) hero . jumpRight ( ) hero . moveRight ( 1 ) hero . moveUp …" at bounding box center [782, 389] width 331 height 390
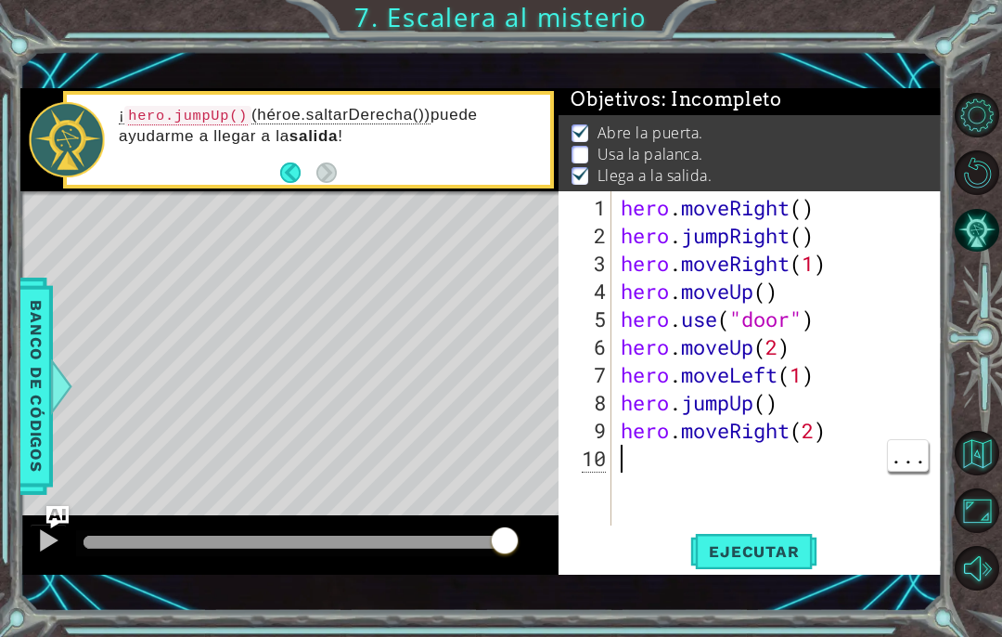
click at [792, 553] on span "Ejecutar" at bounding box center [753, 551] width 127 height 19
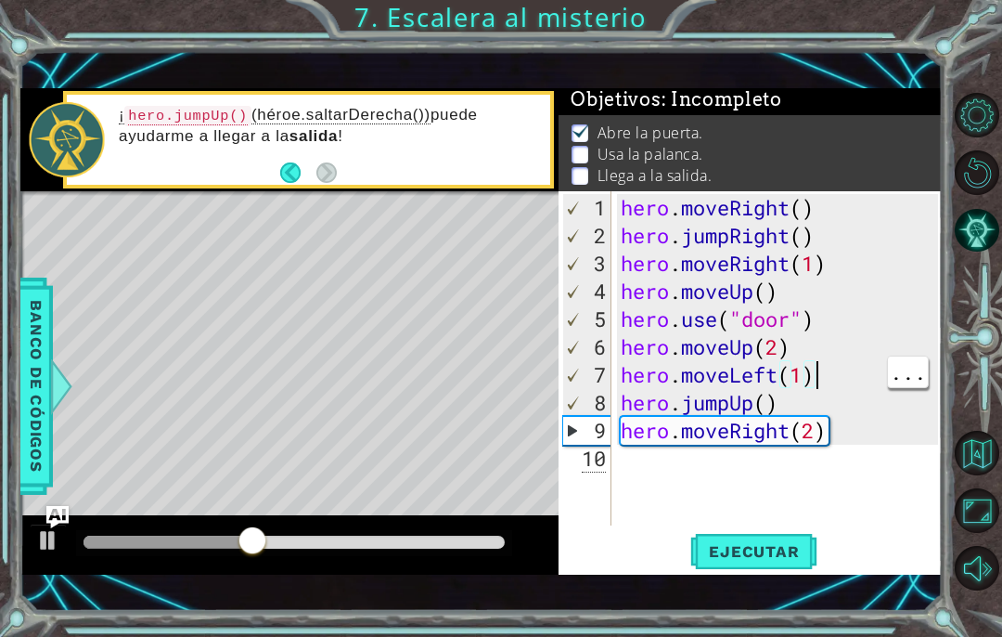
click at [839, 375] on div "hero . moveRight ( ) hero . jumpRight ( ) hero . moveRight ( 1 ) hero . moveUp …" at bounding box center [782, 389] width 331 height 390
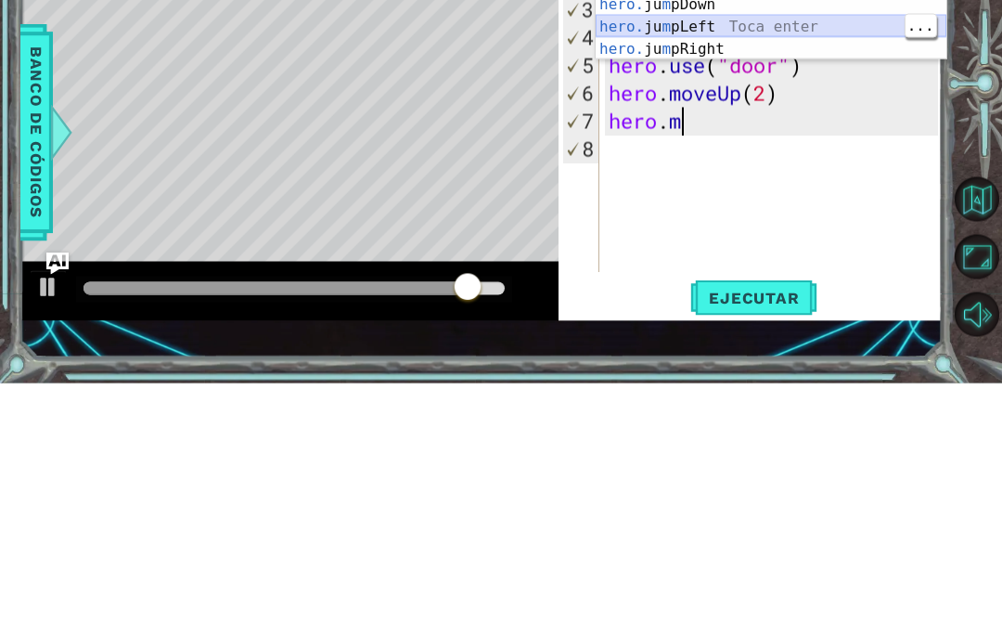
click at [788, 135] on div "hero.m oveUp Toca enter hero.m oveDown Toca enter hero.m oveLeft Toca enter her…" at bounding box center [771, 246] width 351 height 223
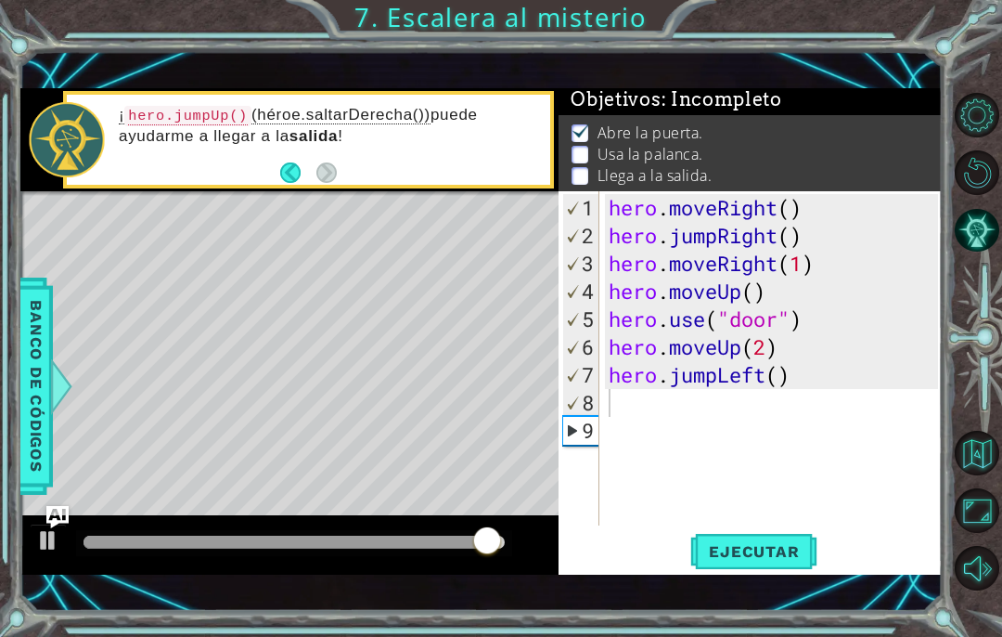
click at [787, 542] on span "Ejecutar" at bounding box center [753, 551] width 127 height 19
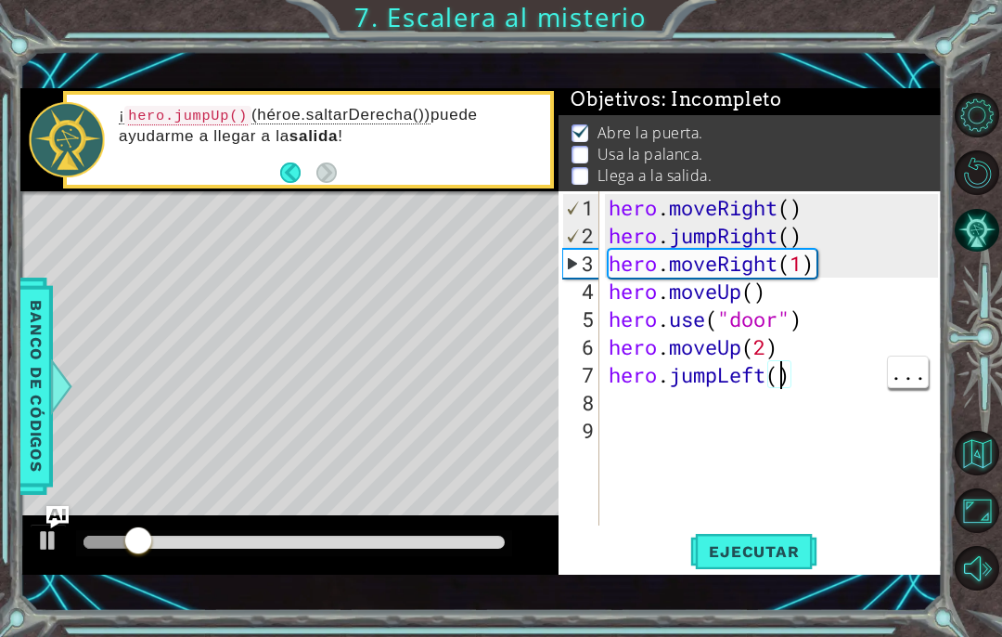
click at [787, 377] on div "hero . moveRight ( ) hero . jumpRight ( ) hero . moveRight ( 1 ) hero . moveUp …" at bounding box center [776, 389] width 343 height 390
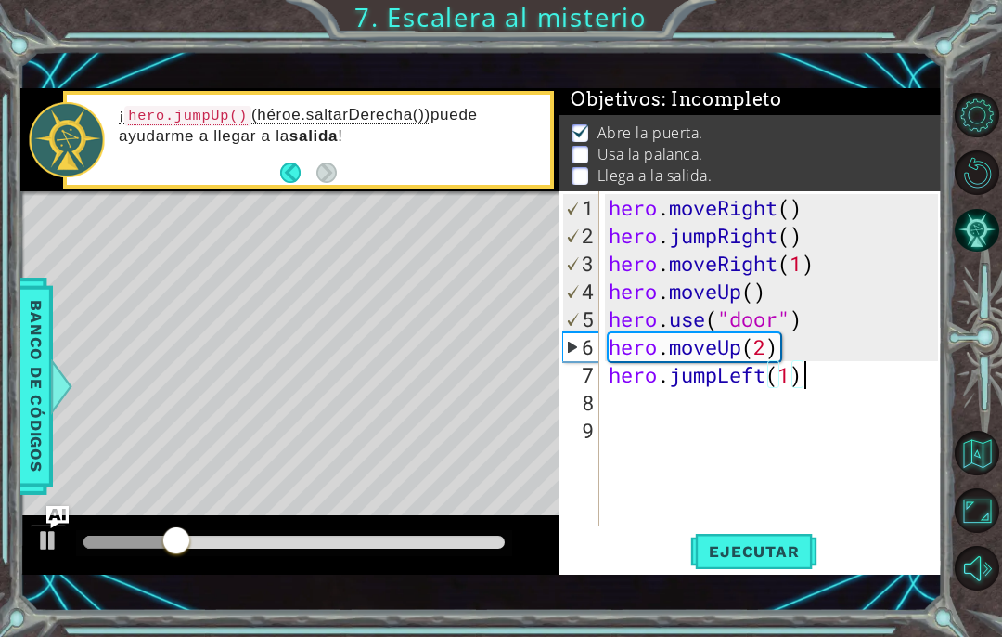
scroll to position [32, 58]
click at [772, 553] on span "Ejecutar" at bounding box center [753, 551] width 127 height 19
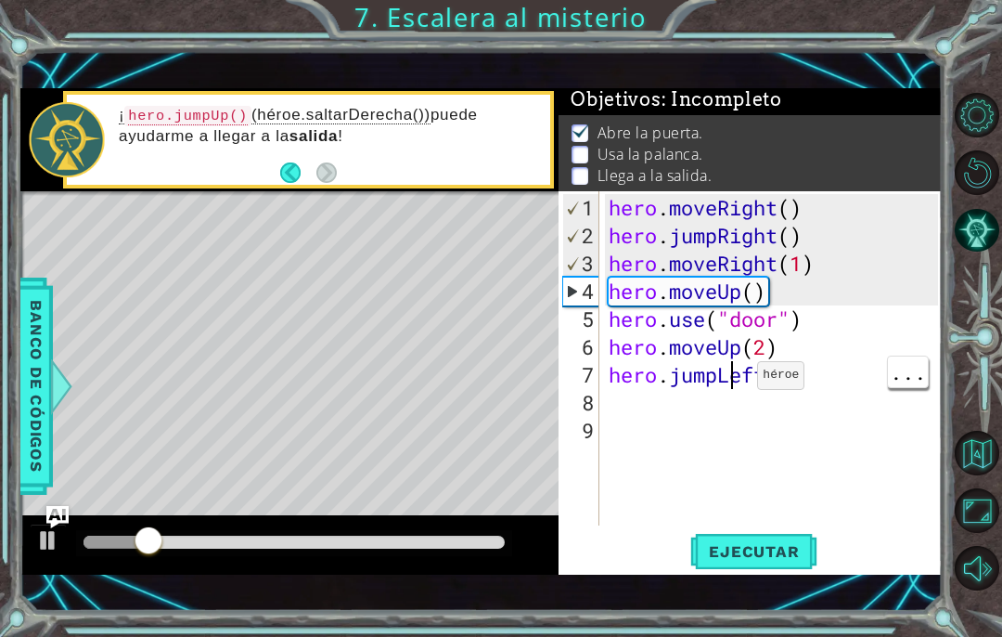
click at [717, 382] on div "hero . moveRight ( ) hero . jumpRight ( ) hero . moveRight ( 1 ) hero . moveUp …" at bounding box center [776, 389] width 343 height 390
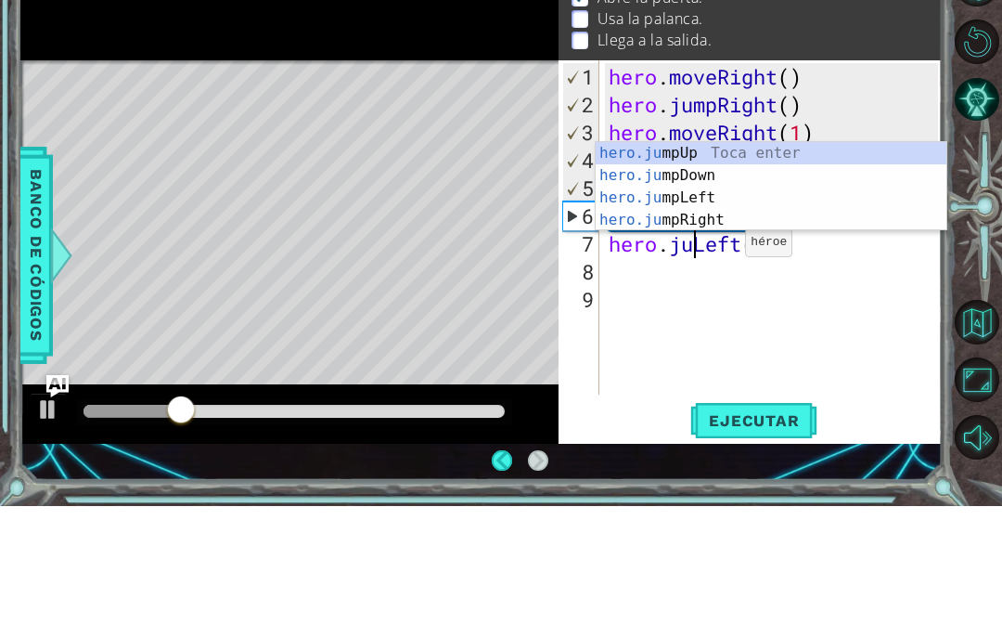
scroll to position [8, 0]
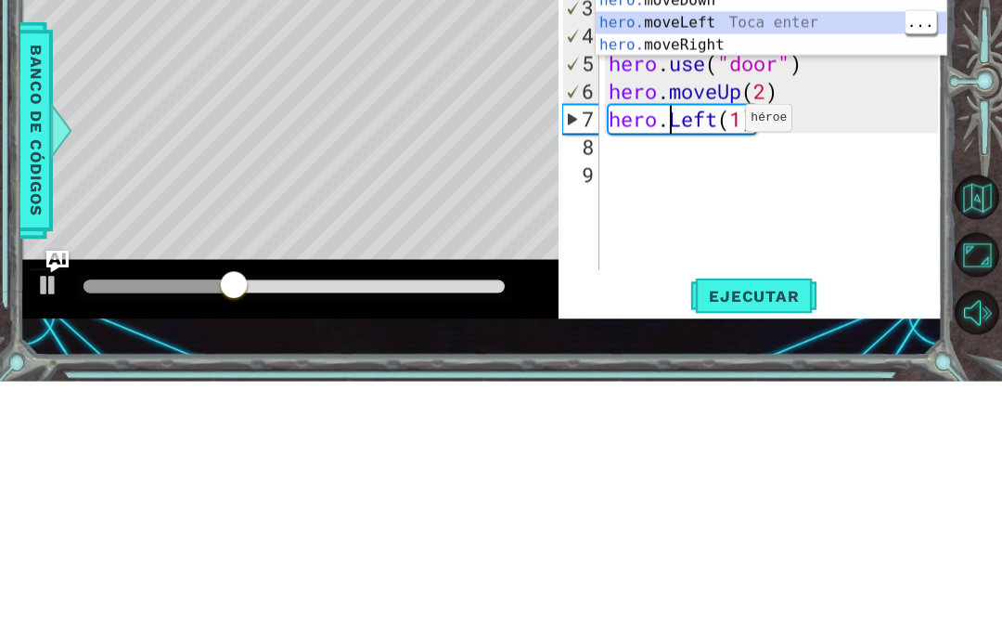
click at [794, 134] on div "hero. jumpUp Toca enter hero. jumpDown Toca enter hero. jumpLeft Toca enter her…" at bounding box center [771, 245] width 351 height 223
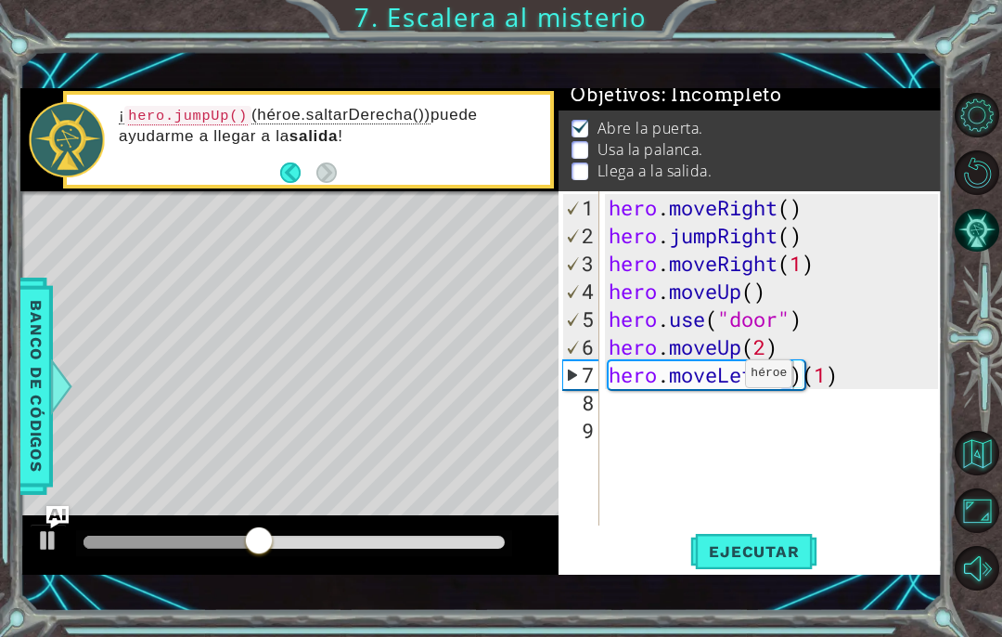
click at [768, 548] on span "Ejecutar" at bounding box center [753, 551] width 127 height 19
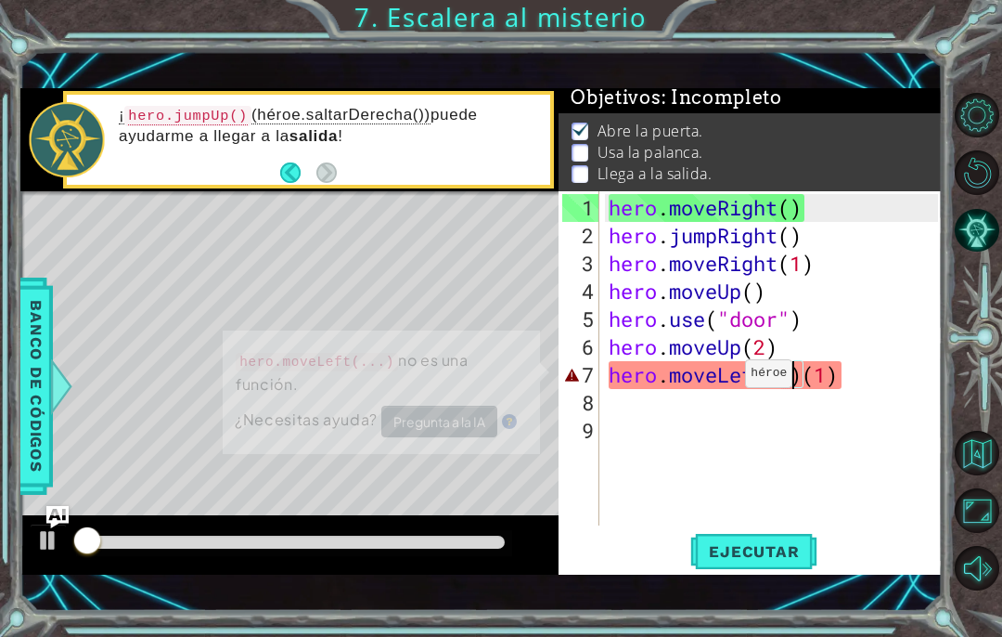
scroll to position [4, 0]
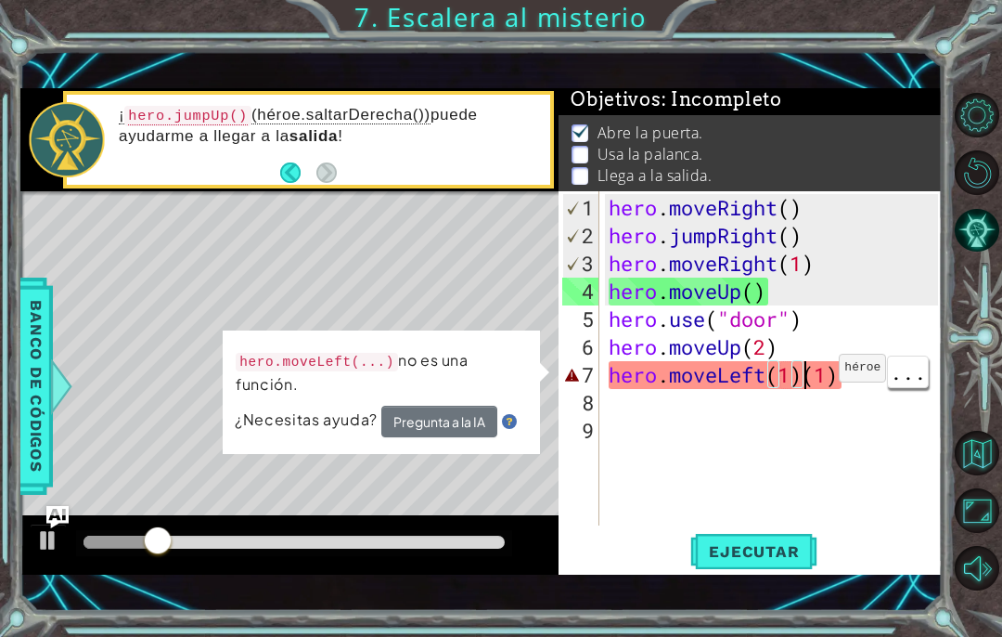
click at [811, 377] on div "hero . moveRight ( ) hero . jumpRight ( ) hero . moveRight ( 1 ) hero . moveUp …" at bounding box center [776, 389] width 343 height 390
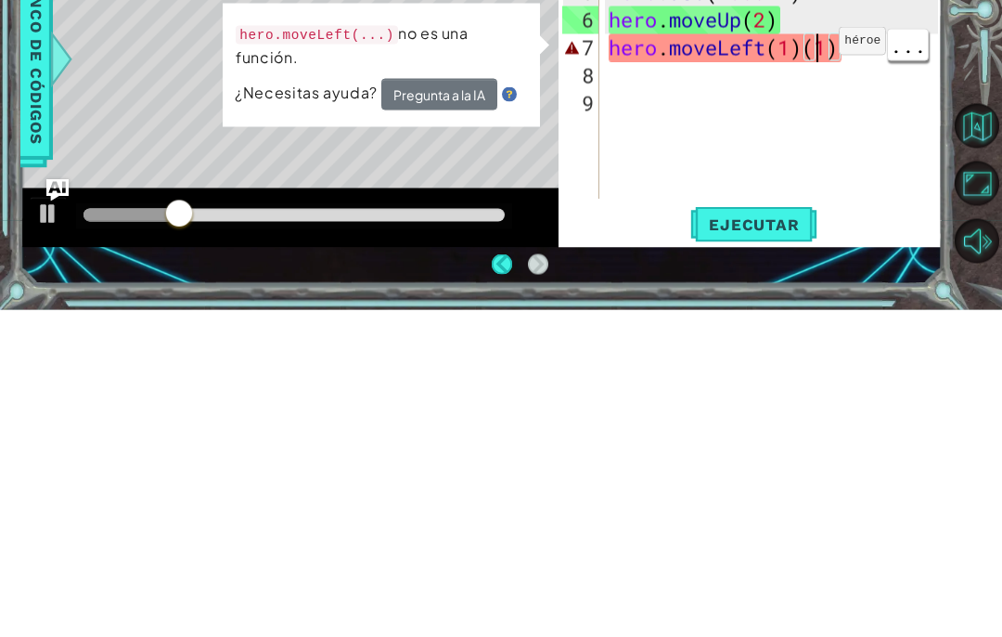
scroll to position [8, 0]
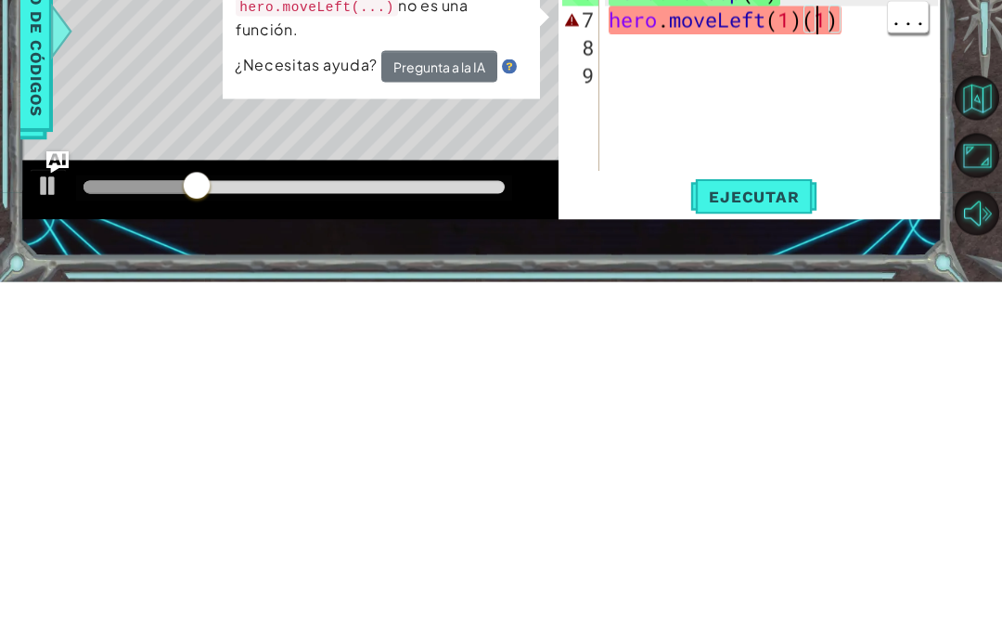
click at [857, 194] on div "hero . moveRight ( ) hero . jumpRight ( ) hero . moveRight ( 1 ) hero . moveUp …" at bounding box center [776, 389] width 343 height 390
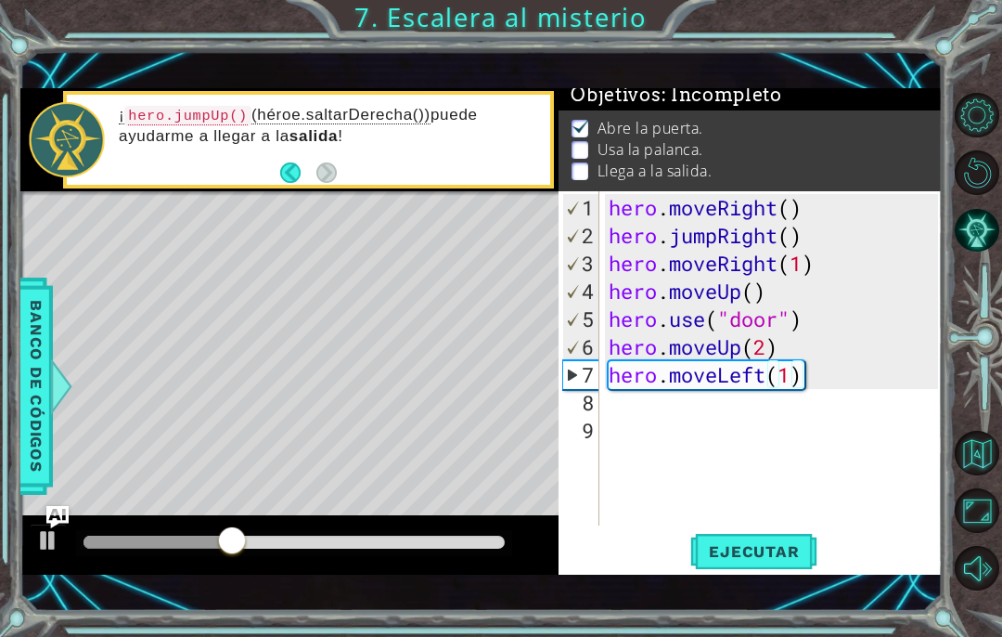
click at [793, 535] on button "Ejecutar" at bounding box center [753, 552] width 127 height 38
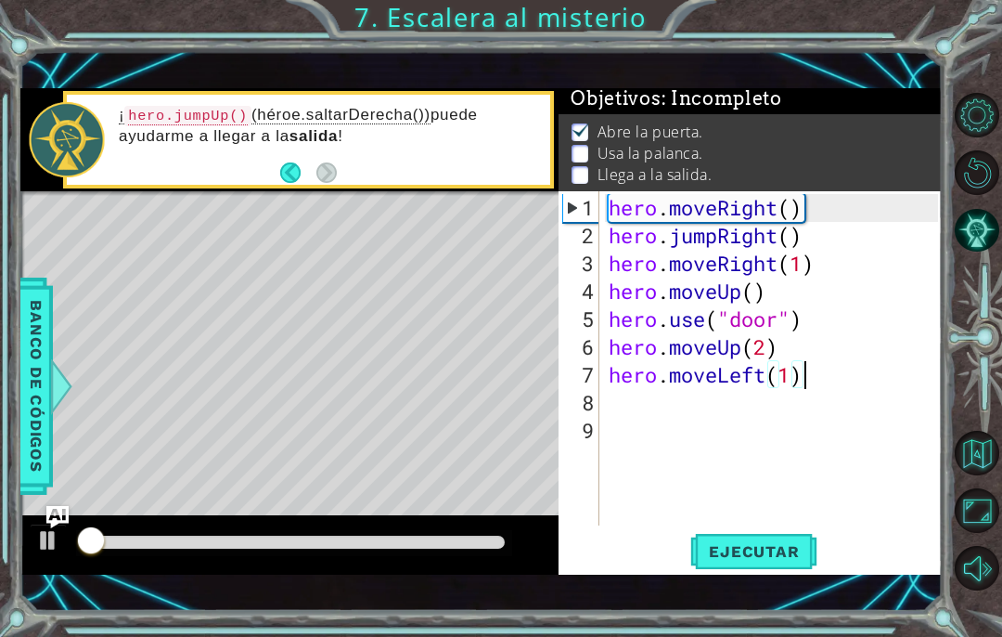
scroll to position [4, 0]
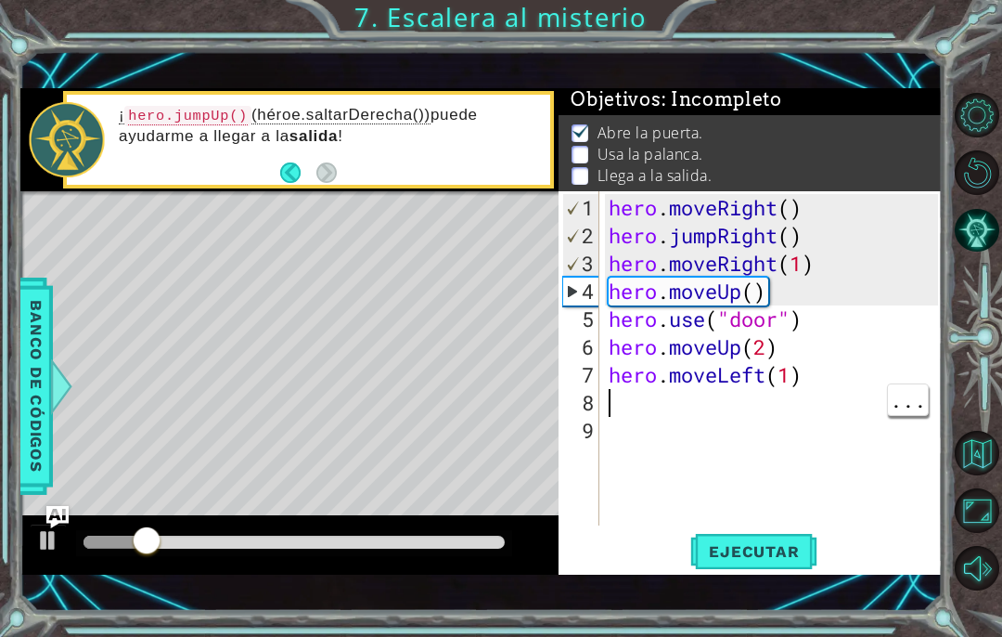
click at [624, 414] on div "hero . moveRight ( ) hero . jumpRight ( ) hero . moveRight ( 1 ) hero . moveUp …" at bounding box center [776, 389] width 343 height 390
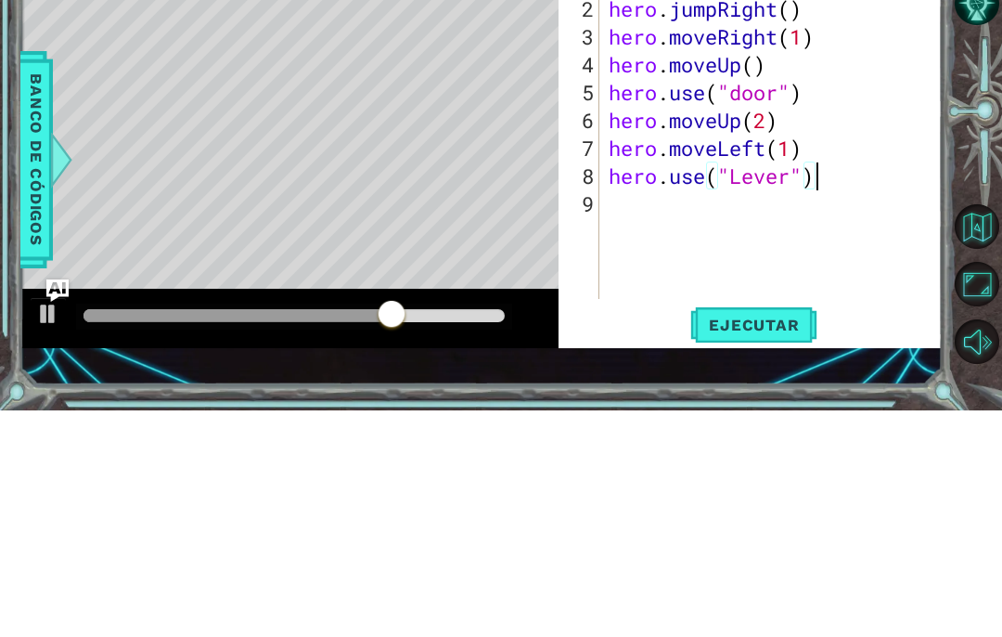
scroll to position [32, 144]
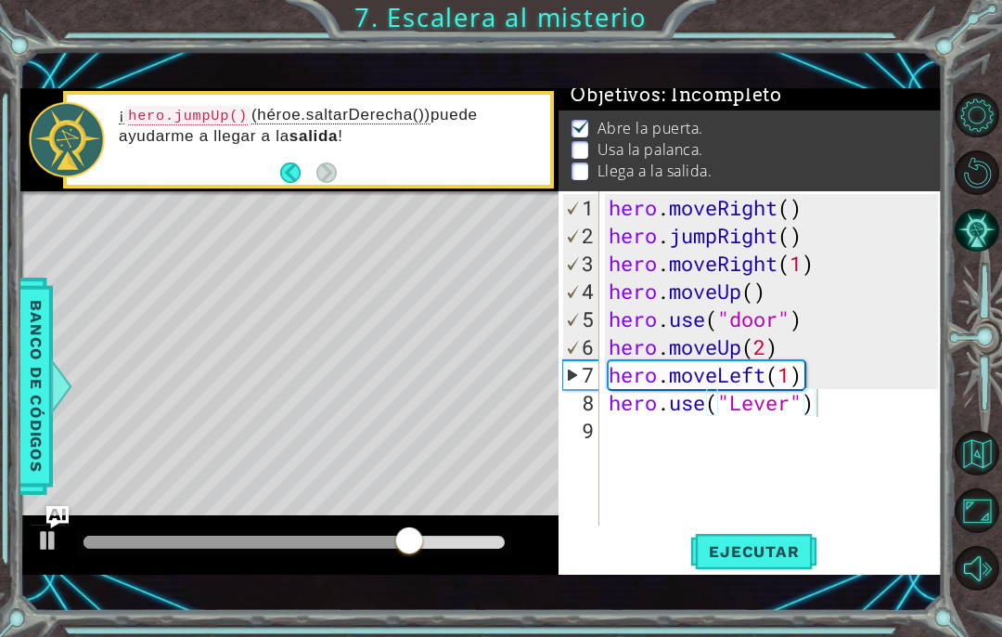
click at [783, 539] on button "Ejecutar" at bounding box center [753, 552] width 127 height 38
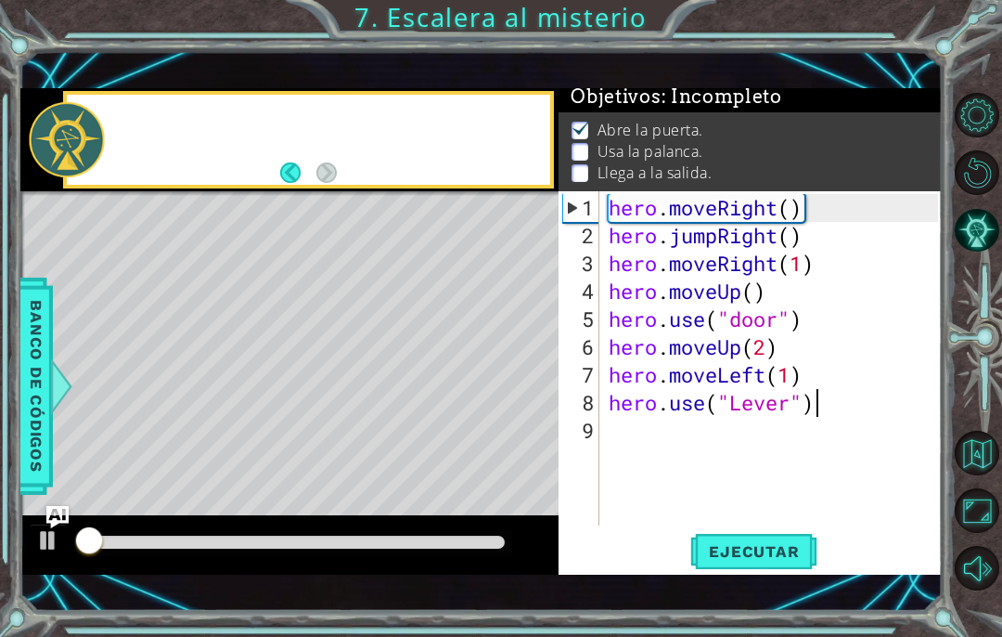
scroll to position [4, 0]
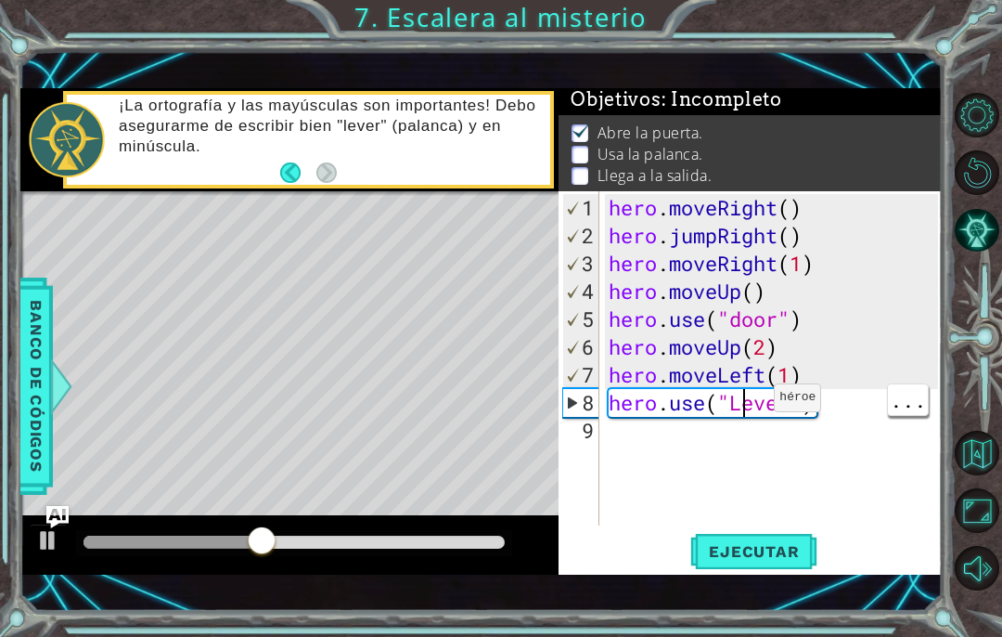
click at [746, 406] on div "hero . moveRight ( ) hero . jumpRight ( ) hero . moveRight ( 1 ) hero . moveUp …" at bounding box center [776, 389] width 343 height 390
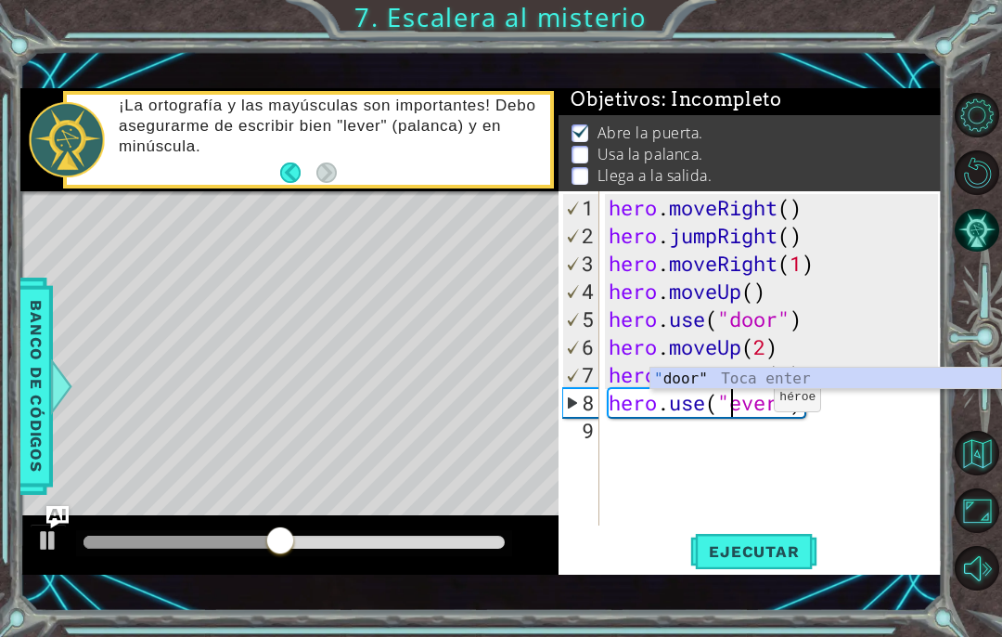
scroll to position [32, 45]
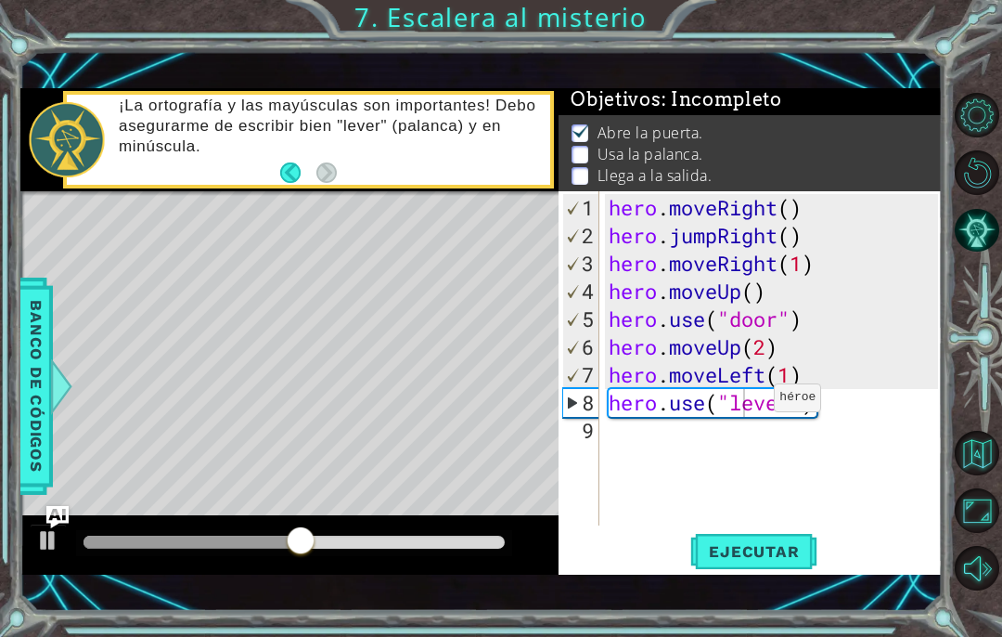
click at [793, 545] on span "Ejecutar" at bounding box center [753, 551] width 127 height 19
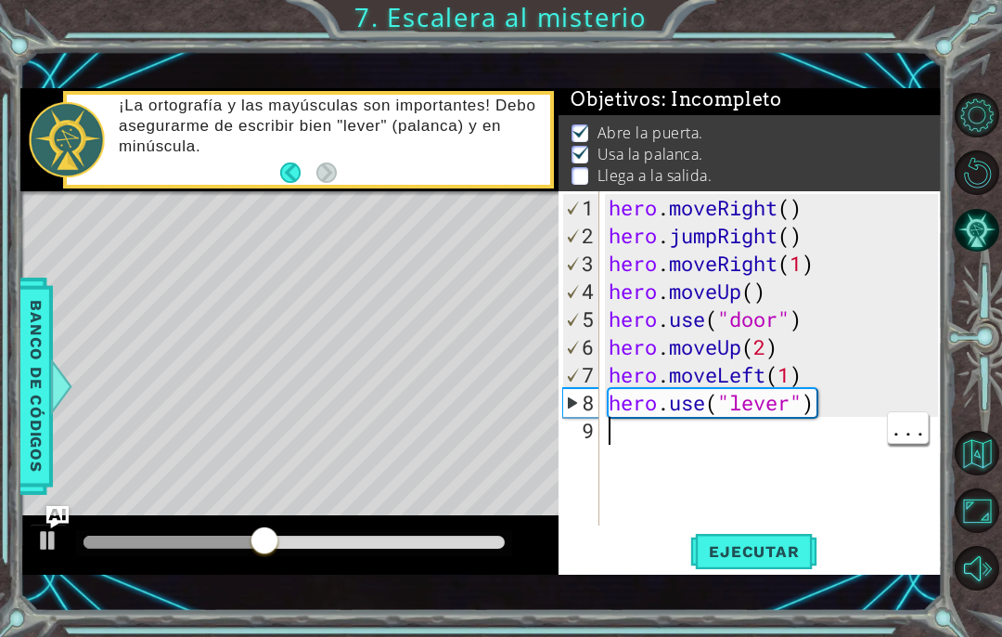
click at [641, 433] on div "hero . moveRight ( ) hero . jumpRight ( ) hero . moveRight ( 1 ) hero . moveUp …" at bounding box center [776, 389] width 343 height 390
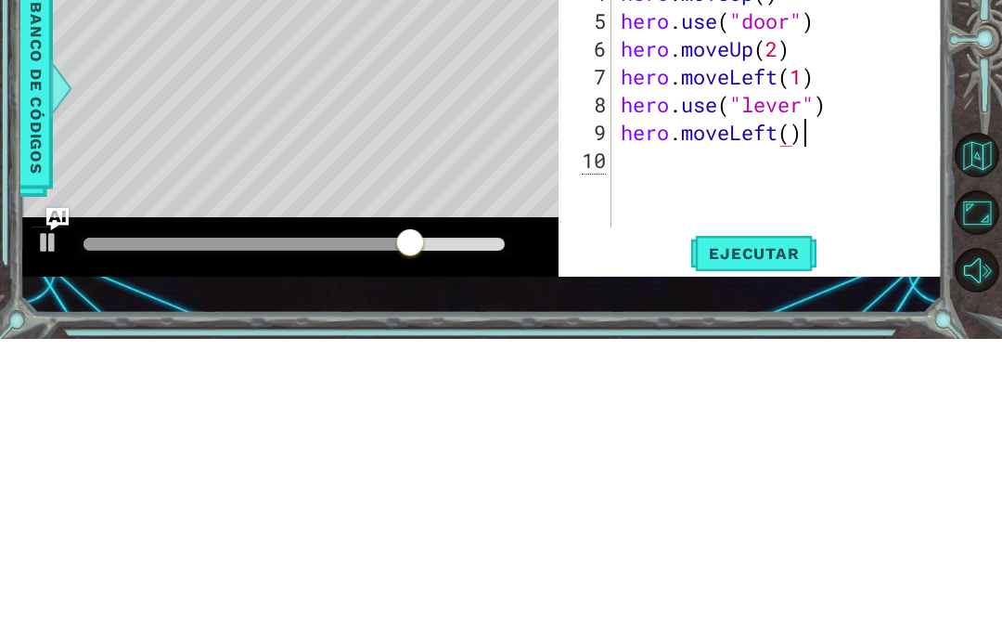
scroll to position [32, 107]
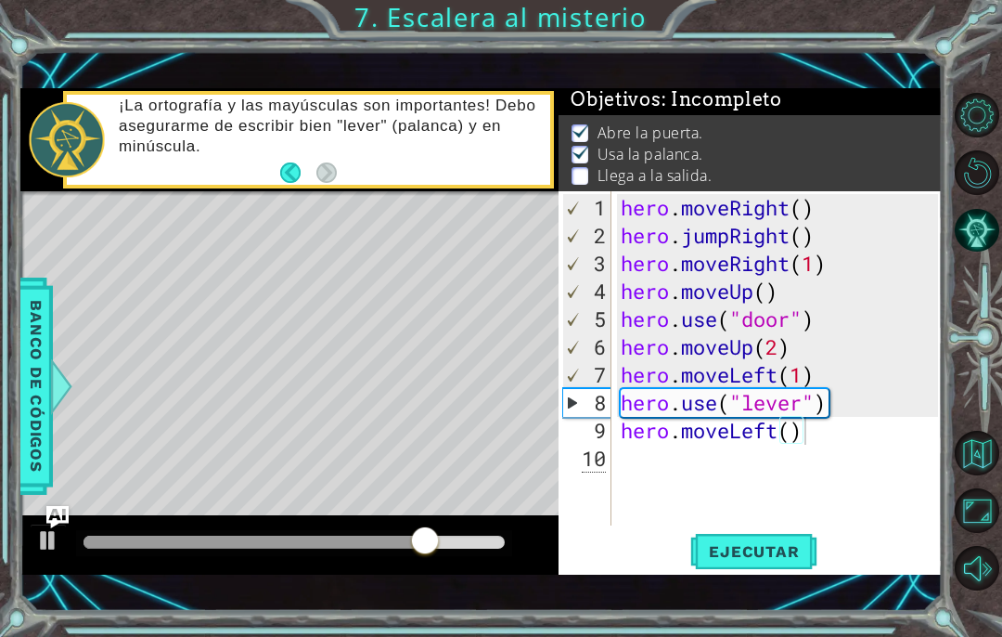
click at [811, 559] on span "Ejecutar" at bounding box center [753, 551] width 127 height 19
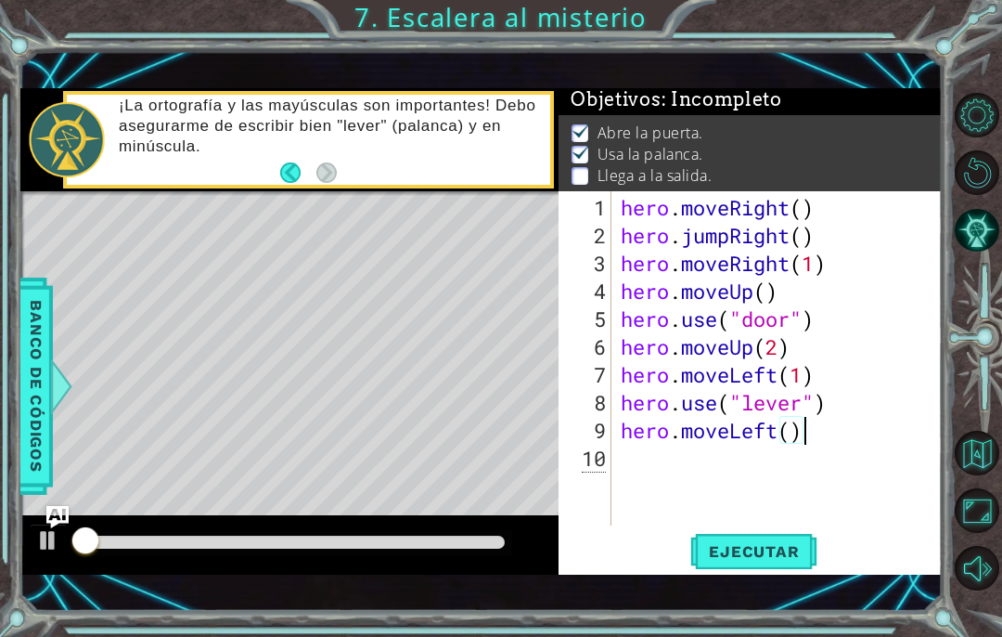
scroll to position [32, 101]
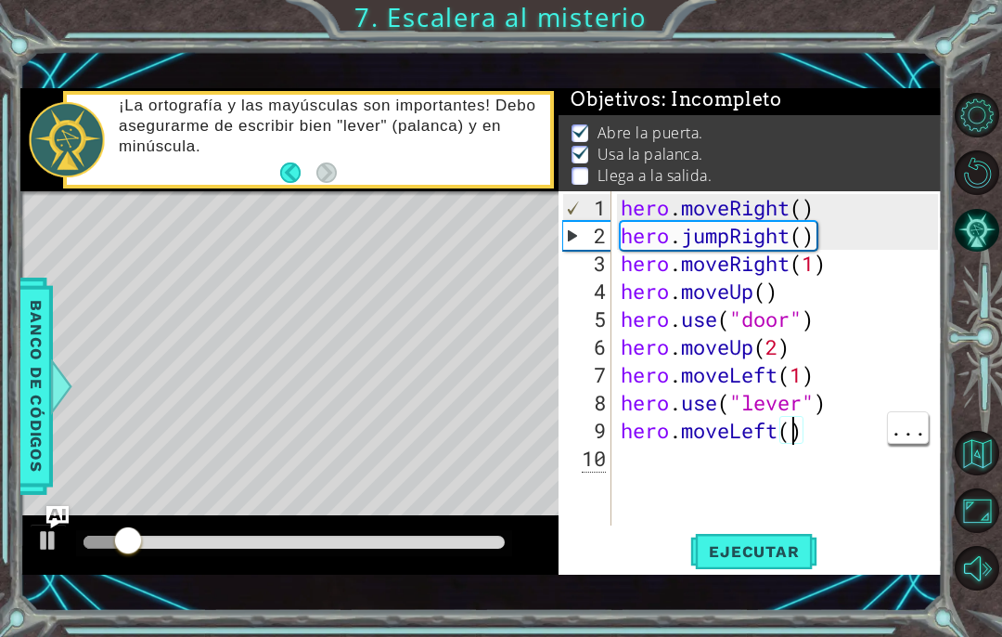
click at [803, 433] on div "hero . moveRight ( ) hero . jumpRight ( ) hero . moveRight ( 1 ) hero . moveUp …" at bounding box center [782, 389] width 331 height 390
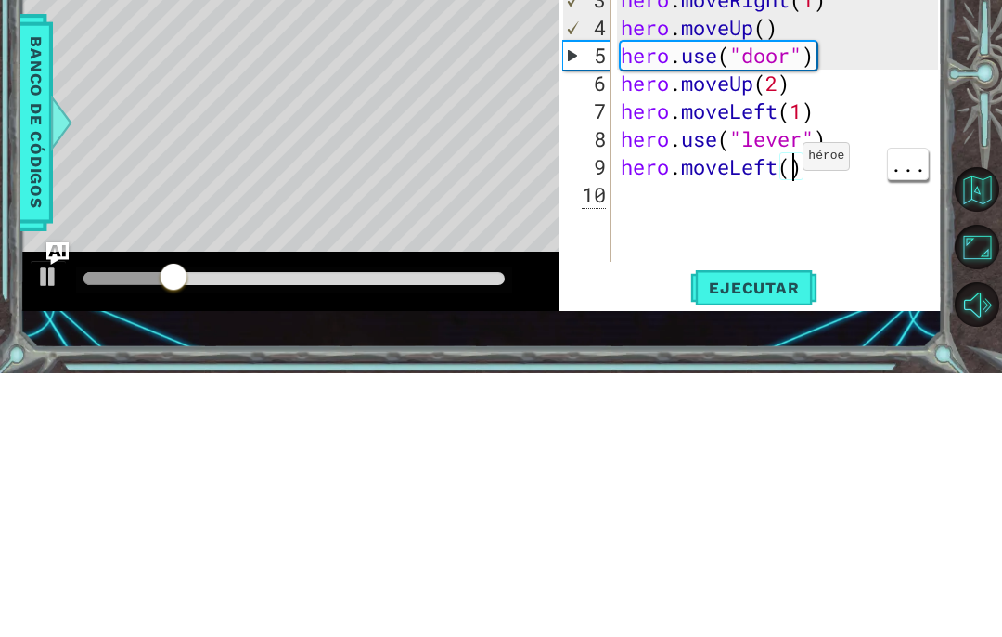
scroll to position [32, 45]
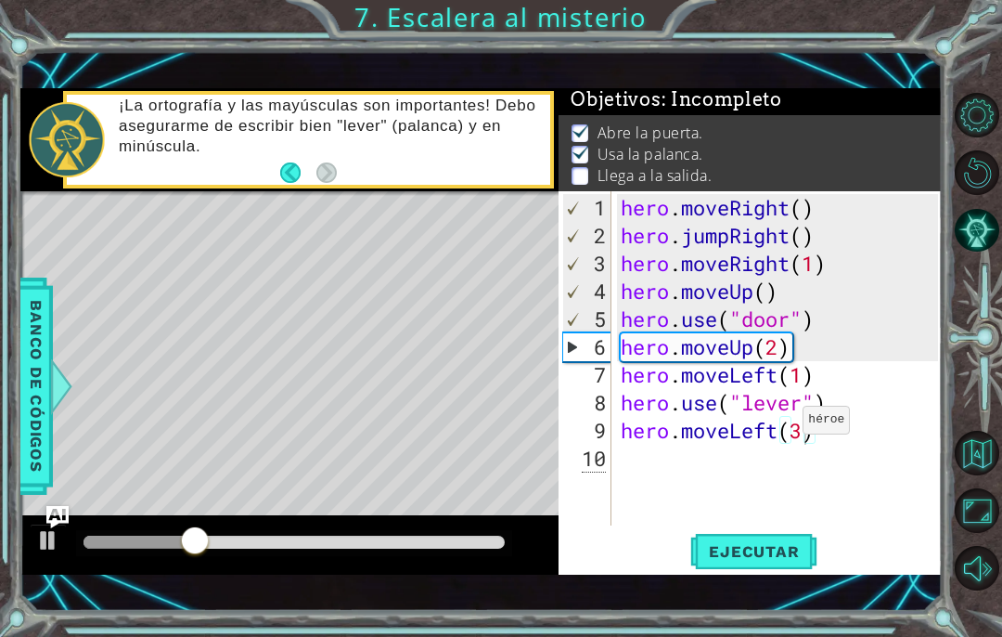
click at [785, 548] on span "Ejecutar" at bounding box center [753, 551] width 127 height 19
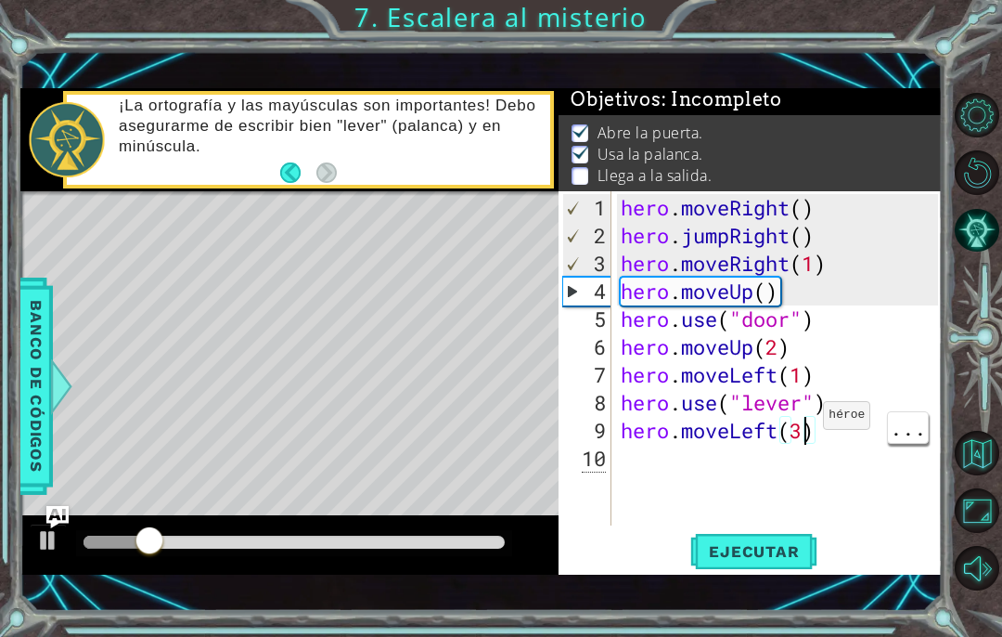
click at [805, 432] on div "hero . moveRight ( ) hero . jumpRight ( ) hero . moveRight ( 1 ) hero . moveUp …" at bounding box center [782, 389] width 331 height 390
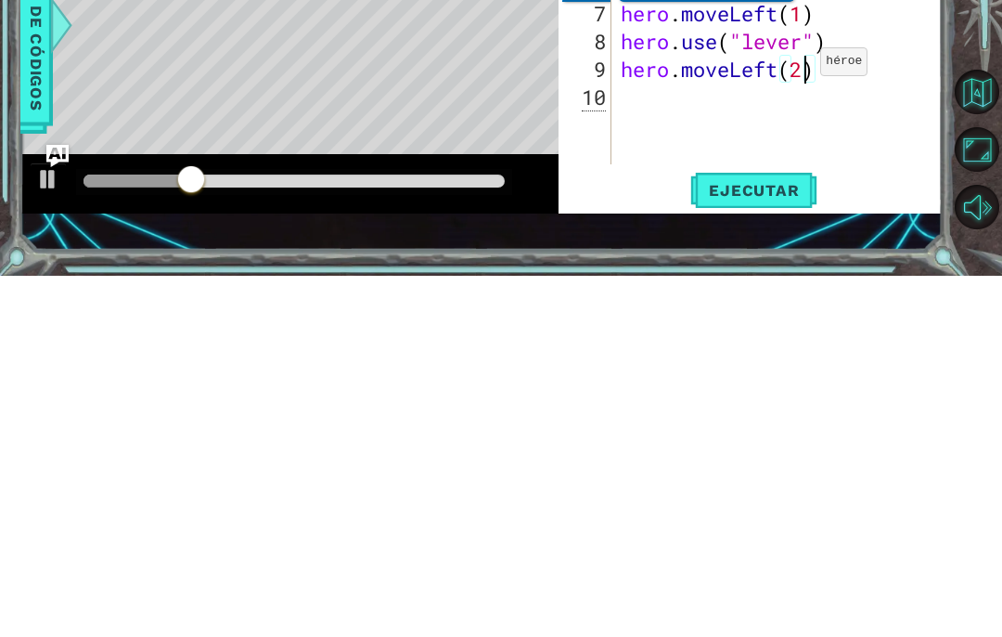
click at [769, 542] on span "Ejecutar" at bounding box center [753, 551] width 127 height 19
click at [758, 542] on span "Ejecutar" at bounding box center [753, 551] width 127 height 19
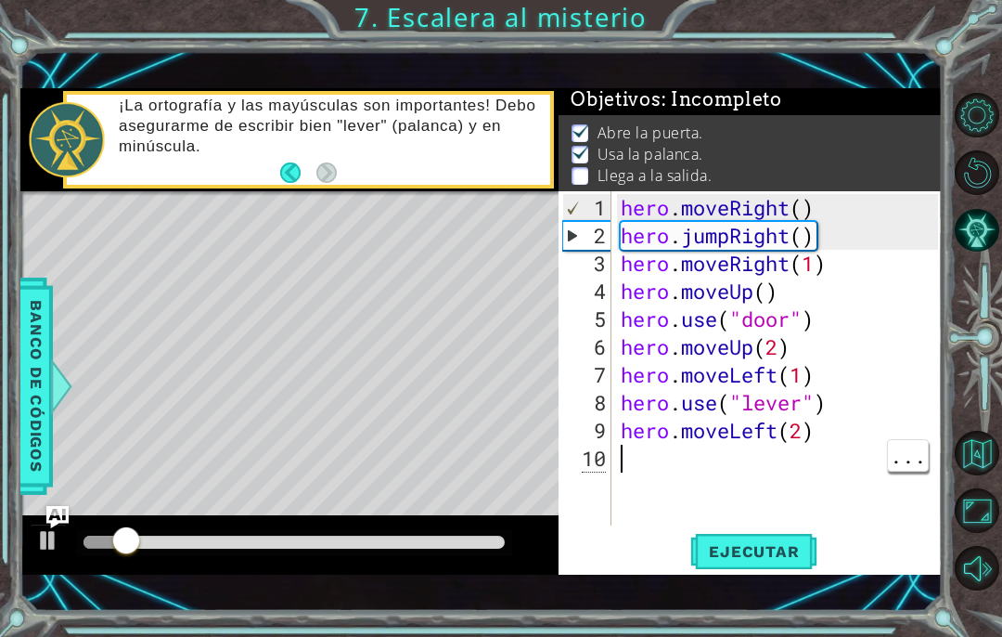
click at [651, 454] on div "hero . moveRight ( ) hero . jumpRight ( ) hero . moveRight ( 1 ) hero . moveUp …" at bounding box center [782, 389] width 331 height 390
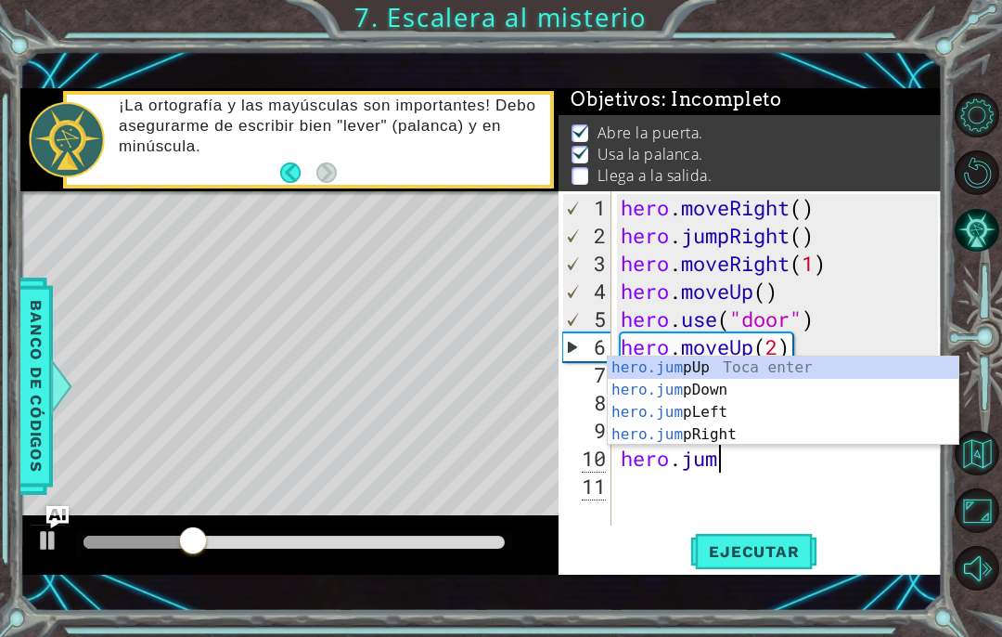
scroll to position [32, 131]
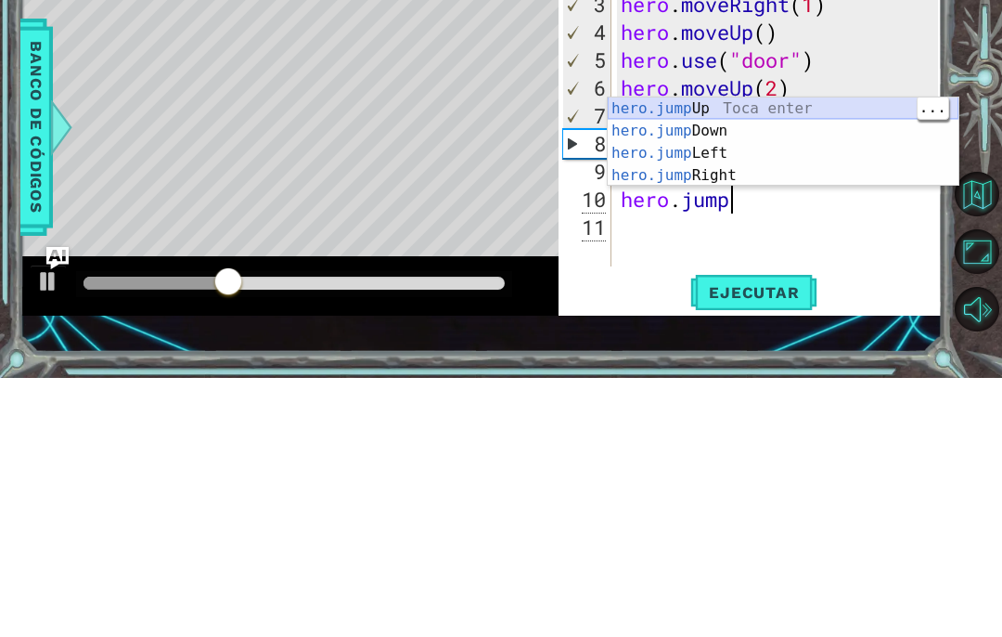
click at [818, 356] on div "hero.jump Up Toca enter hero.jump Down Toca enter hero.jump Left Toca enter her…" at bounding box center [783, 423] width 351 height 134
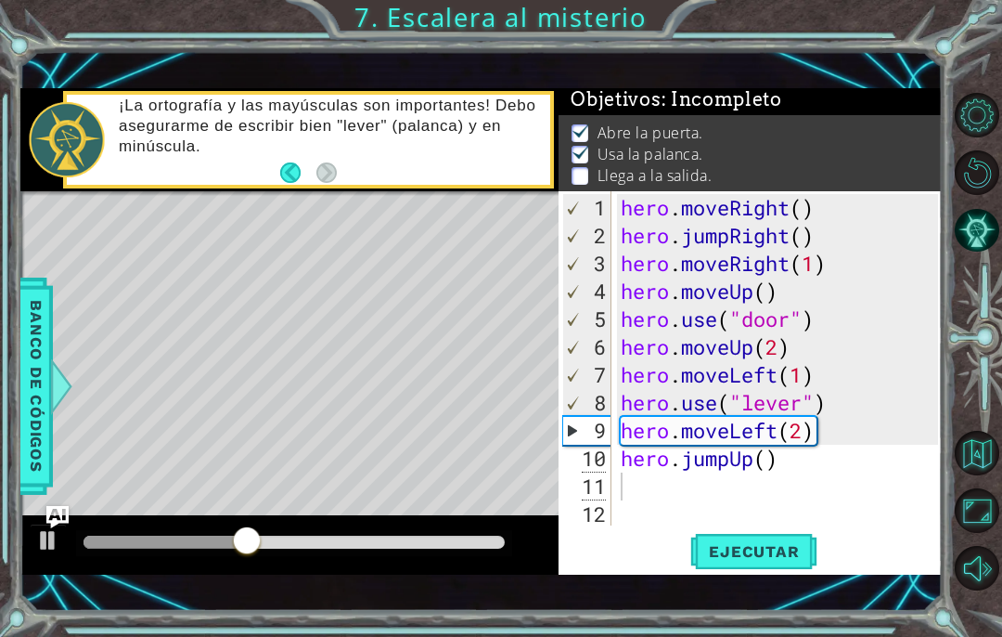
click at [770, 552] on span "Ejecutar" at bounding box center [753, 551] width 127 height 19
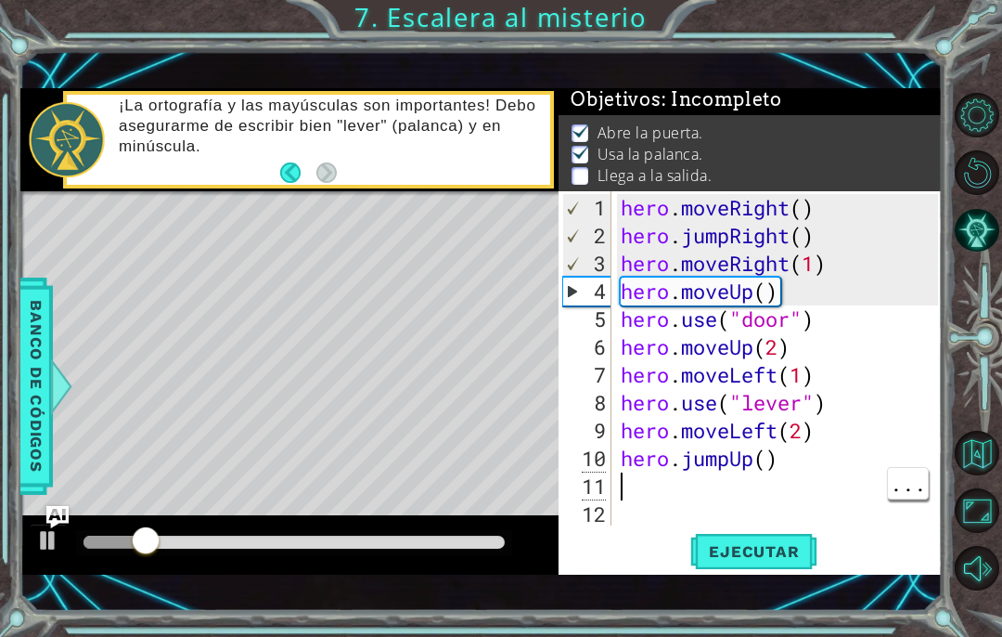
click at [681, 485] on div "hero . moveRight ( ) hero . jumpRight ( ) hero . moveRight ( 1 ) hero . moveUp …" at bounding box center [782, 389] width 331 height 390
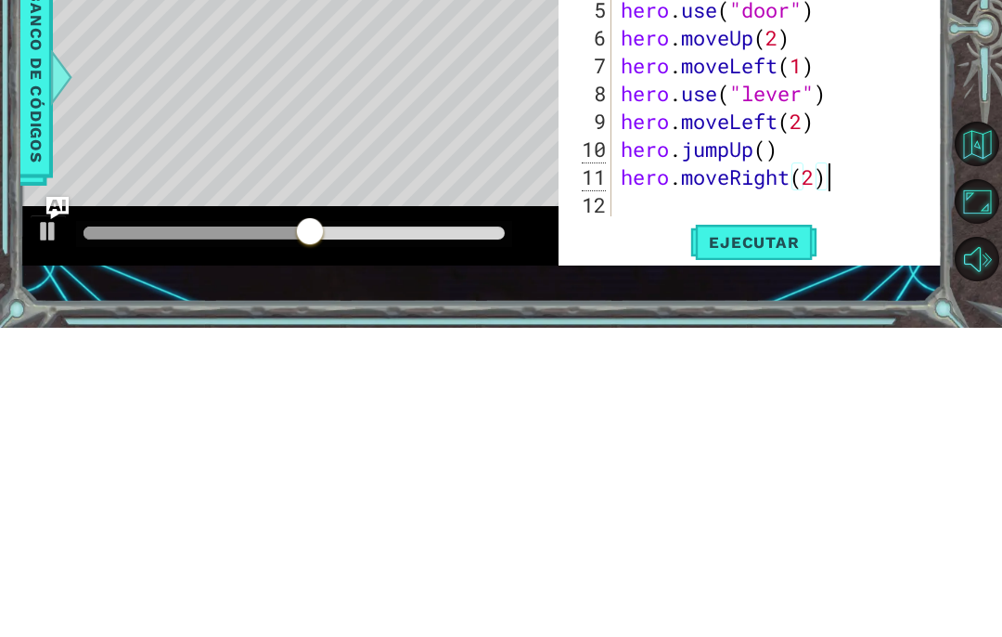
scroll to position [32, 241]
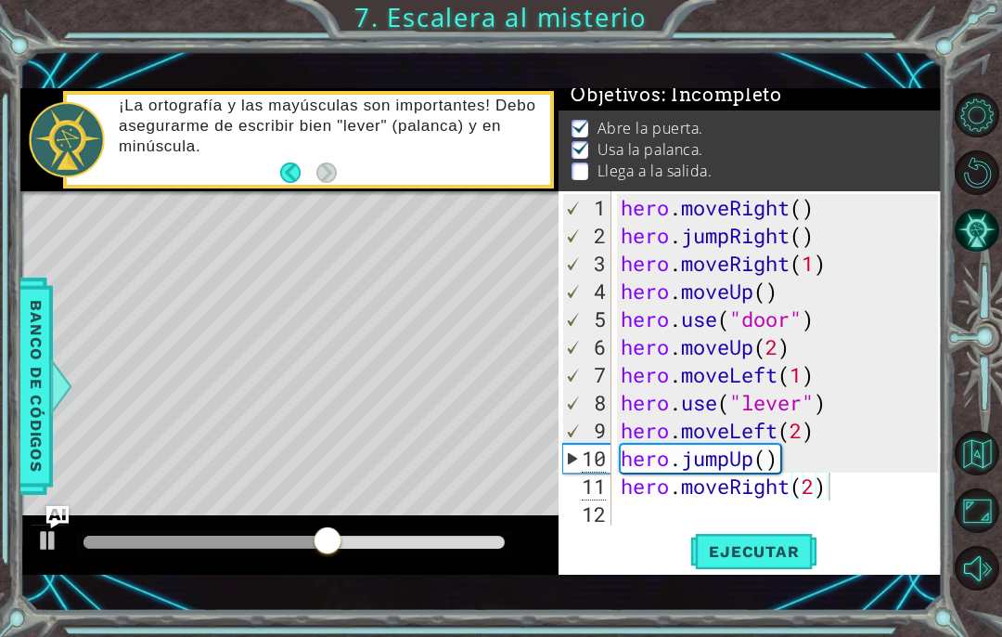
type textarea "abcde fg"
click at [788, 560] on span "Ejecutar" at bounding box center [753, 551] width 127 height 19
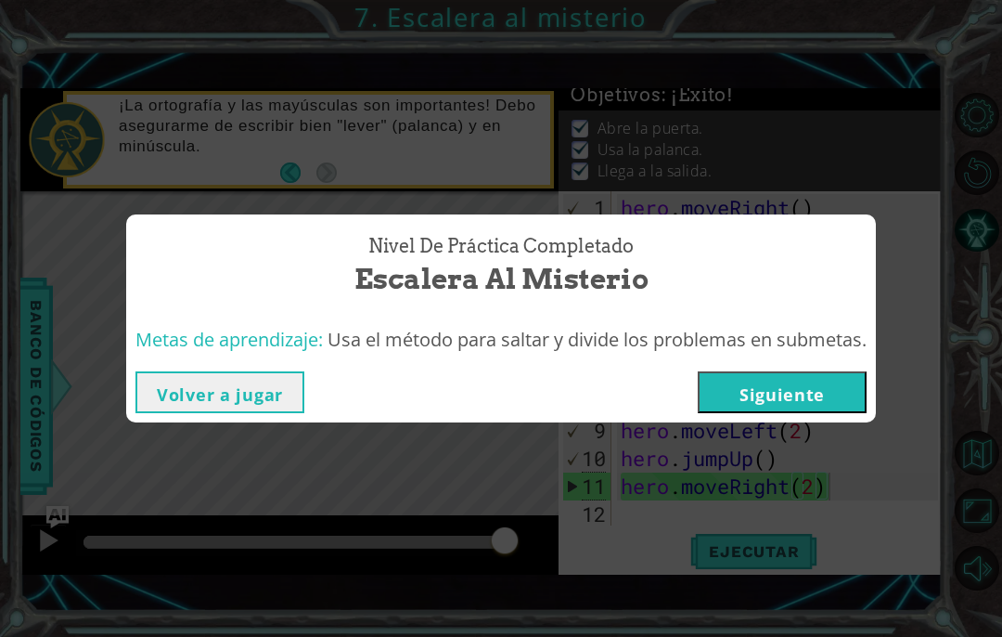
click at [818, 395] on button "Siguiente" at bounding box center [782, 392] width 169 height 42
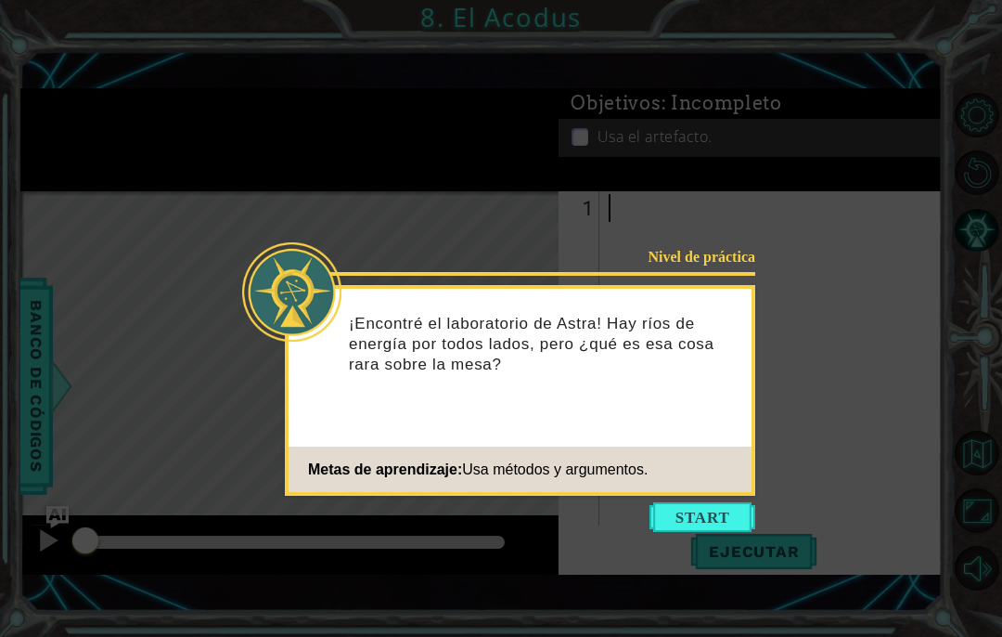
click at [706, 489] on footer "Metas de aprendizaje: Usa métodos y argumentos." at bounding box center [520, 468] width 463 height 45
click at [684, 495] on div "Nivel de práctica ¡Encontré el laboratorio de Astra! Hay [PERSON_NAME] de energ…" at bounding box center [520, 390] width 470 height 211
click at [683, 513] on button "Start" at bounding box center [703, 517] width 106 height 30
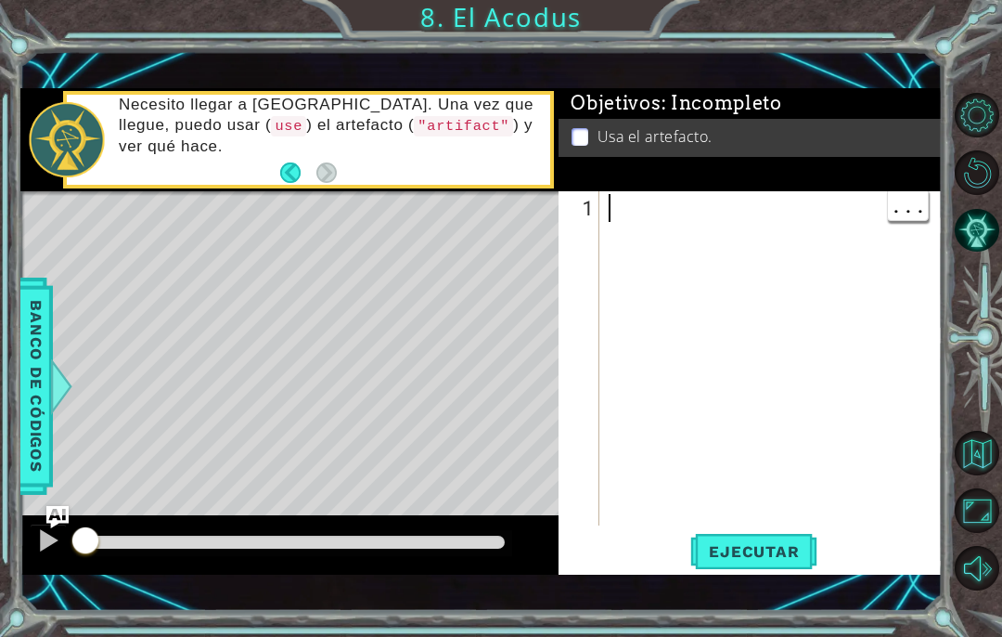
click at [655, 296] on div at bounding box center [776, 389] width 342 height 390
click at [627, 200] on div at bounding box center [776, 389] width 342 height 390
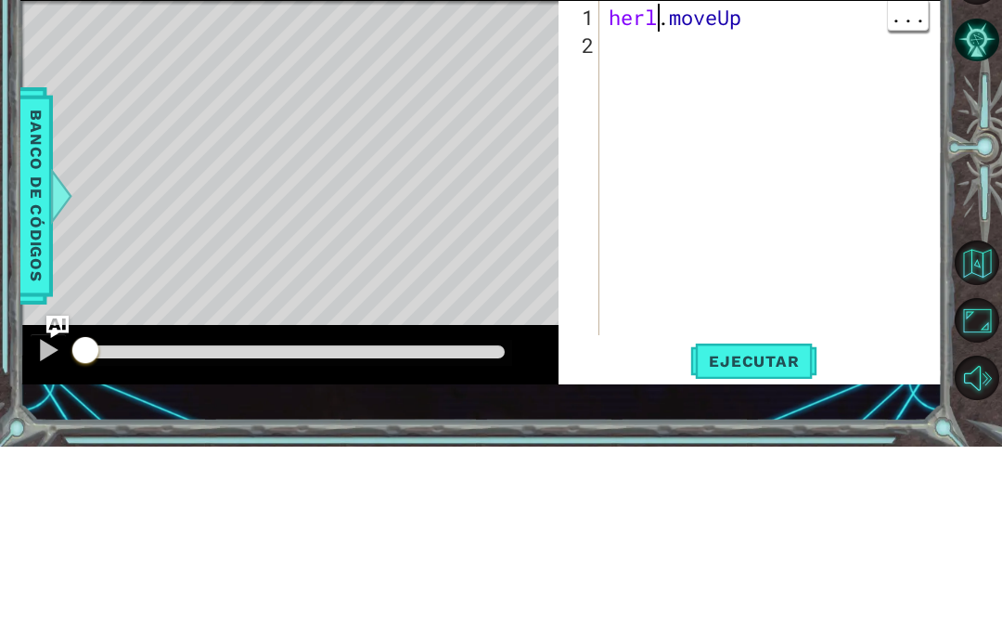
scroll to position [32, 101]
click at [659, 194] on div "herl . moveUp" at bounding box center [776, 389] width 342 height 390
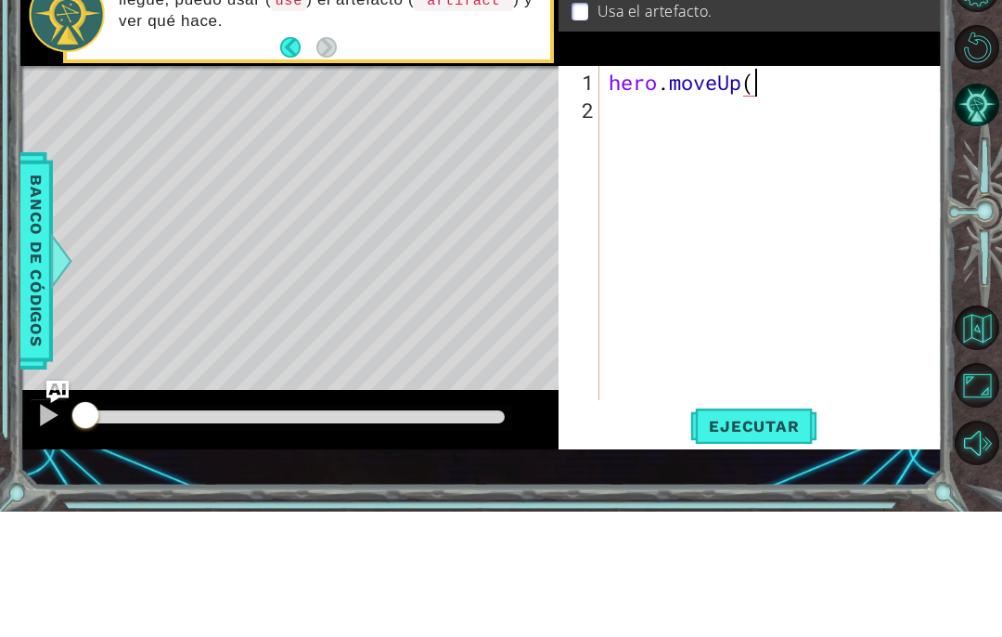
scroll to position [32, 58]
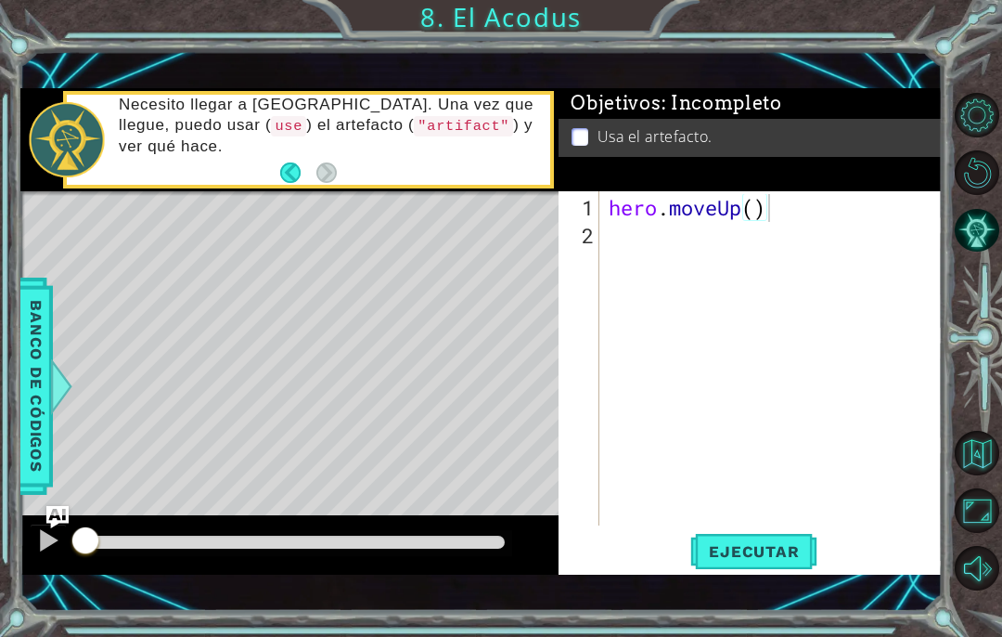
click at [772, 548] on span "Ejecutar" at bounding box center [753, 551] width 127 height 19
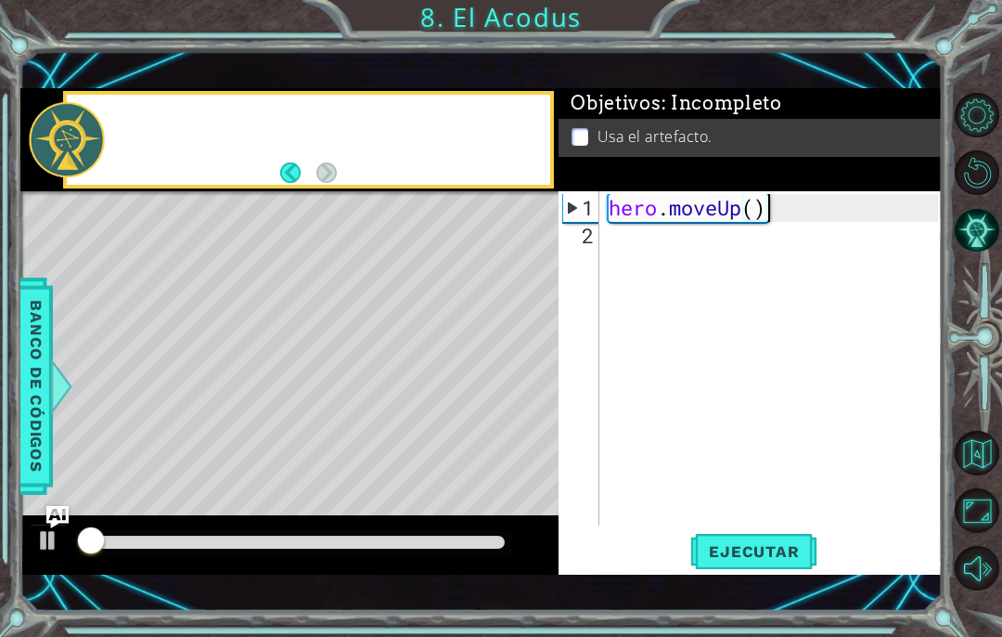
click at [955, 533] on button "Maximizar navegador" at bounding box center [977, 510] width 45 height 45
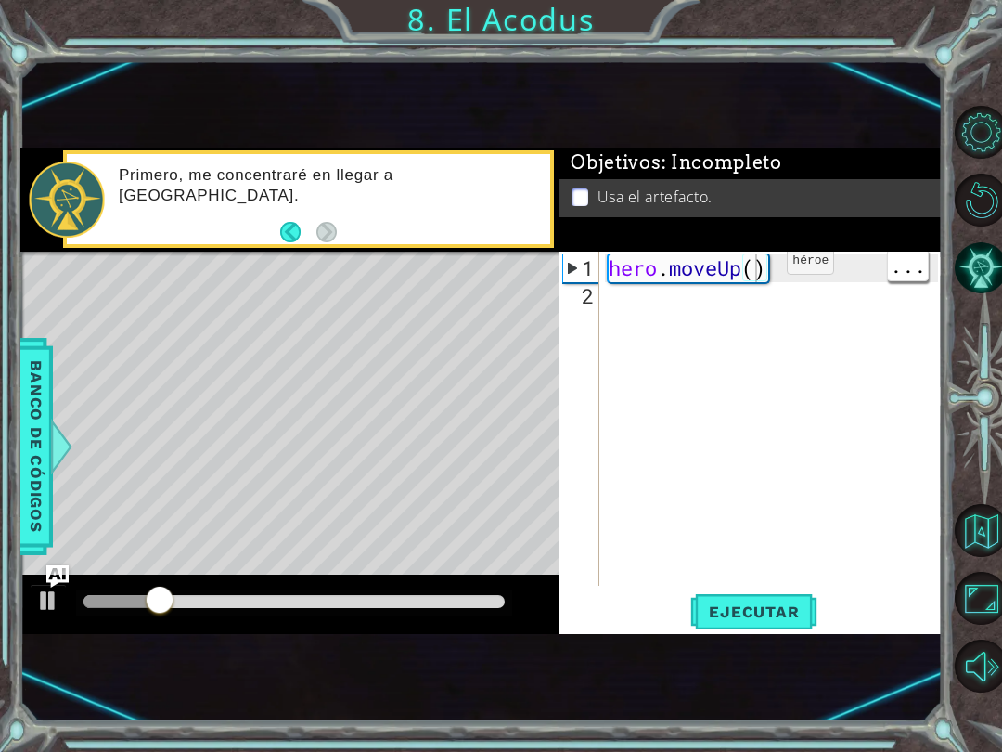
click at [759, 268] on div "hero . moveUp ( )" at bounding box center [776, 449] width 342 height 390
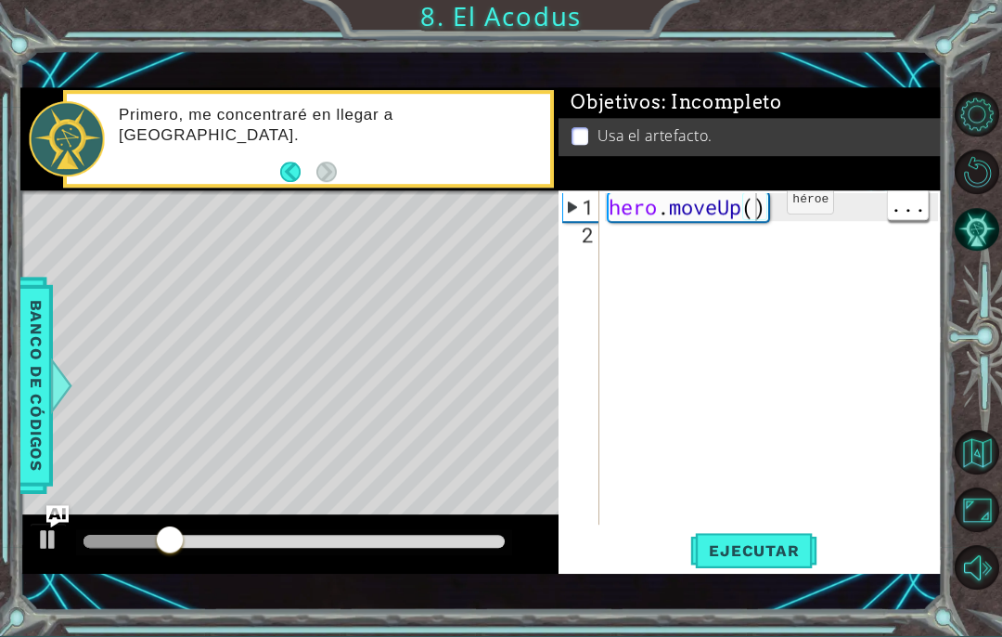
scroll to position [76, 0]
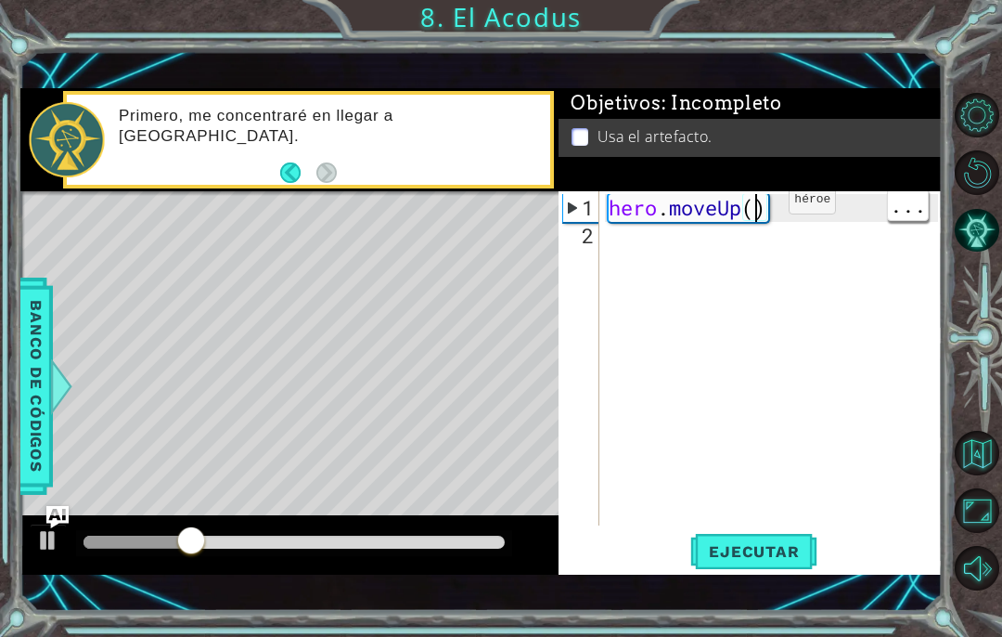
click at [761, 209] on div "hero . moveUp ( )" at bounding box center [776, 389] width 342 height 390
click at [782, 544] on span "Ejecutar" at bounding box center [753, 551] width 127 height 19
click at [664, 249] on div "hero . moveUp ( 2 )" at bounding box center [776, 389] width 342 height 390
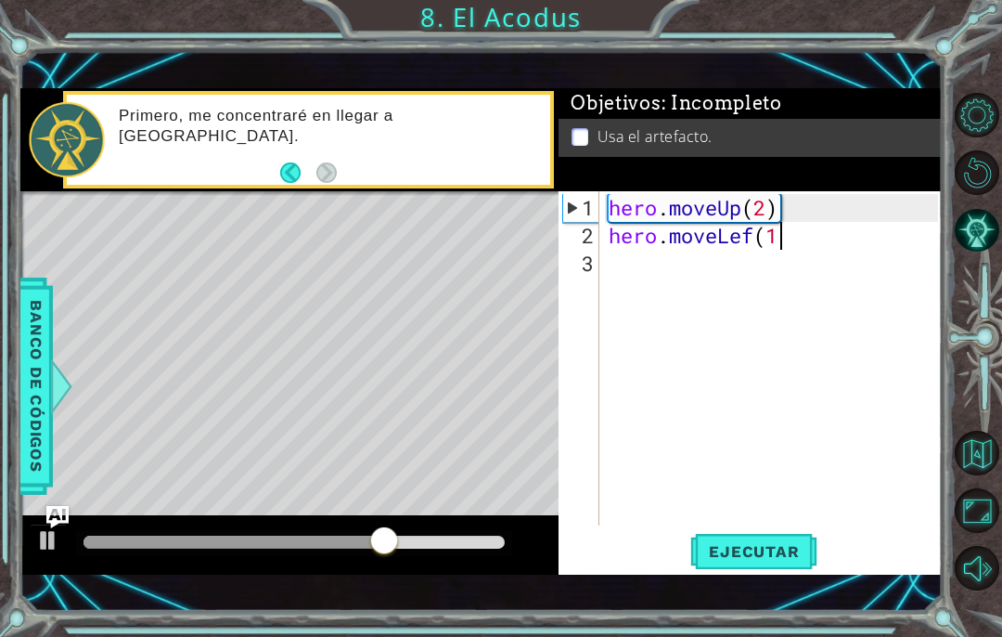
scroll to position [32, 70]
click at [802, 541] on button "Ejecutar" at bounding box center [753, 552] width 127 height 38
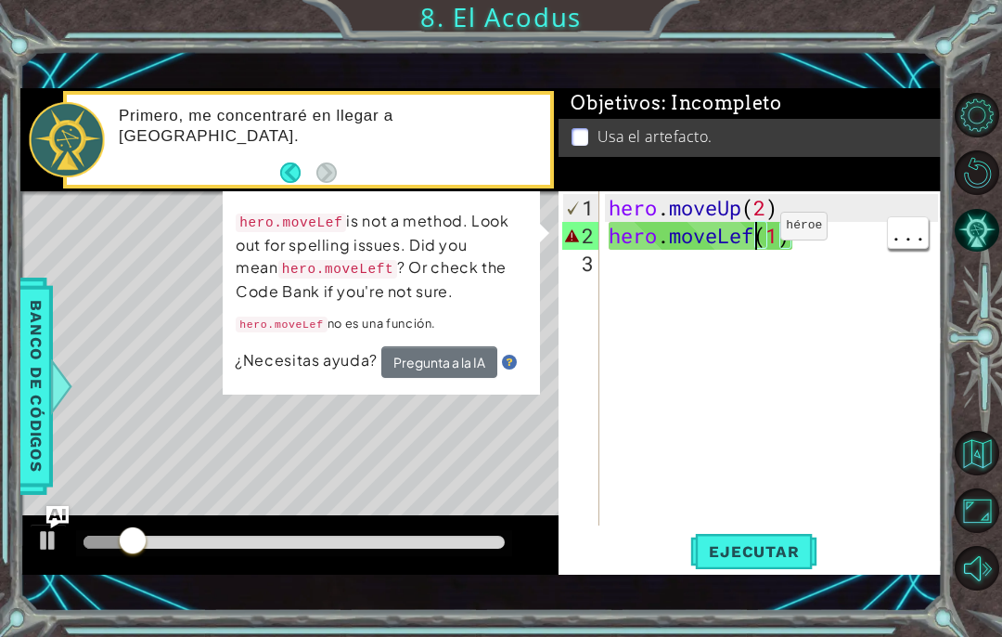
click at [756, 236] on div "hero . moveUp ( 2 ) hero . moveLef ( 1 )" at bounding box center [776, 389] width 342 height 390
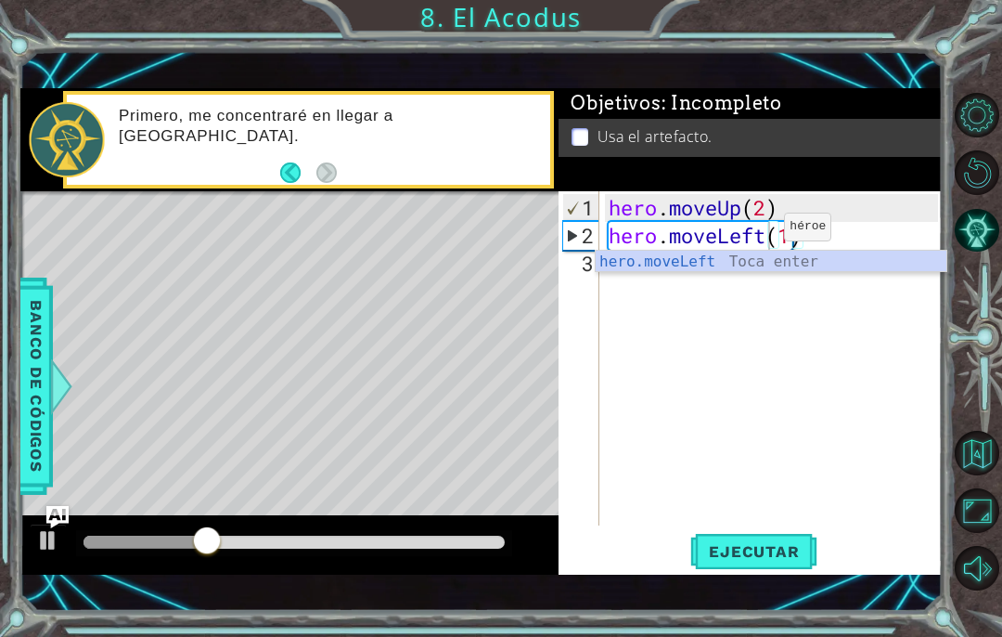
click at [810, 543] on span "Ejecutar" at bounding box center [753, 551] width 127 height 19
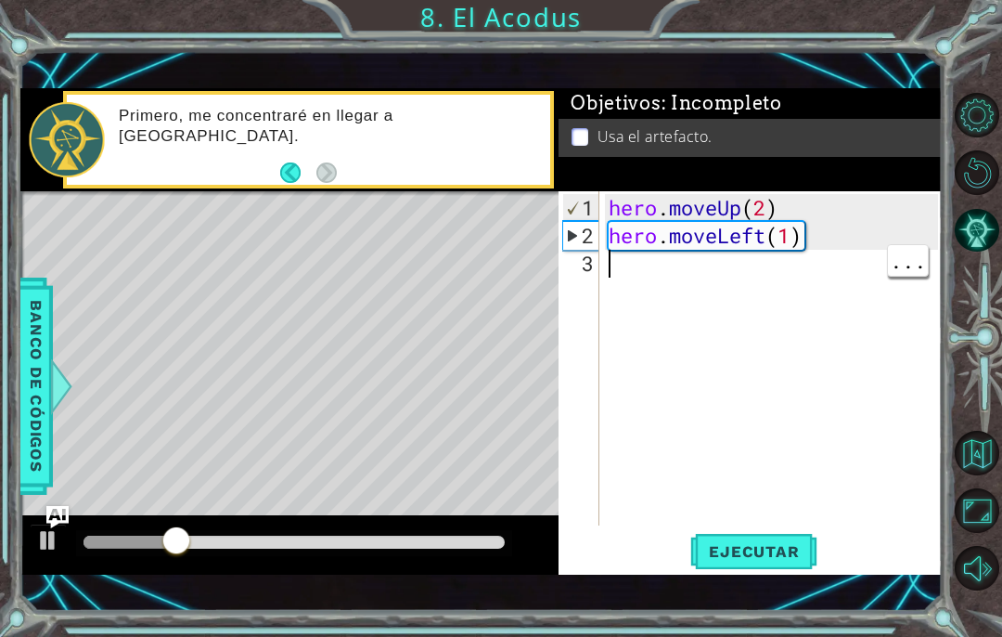
click at [641, 280] on div "hero . moveUp ( 2 ) hero . moveLeft ( 1 )" at bounding box center [776, 389] width 342 height 390
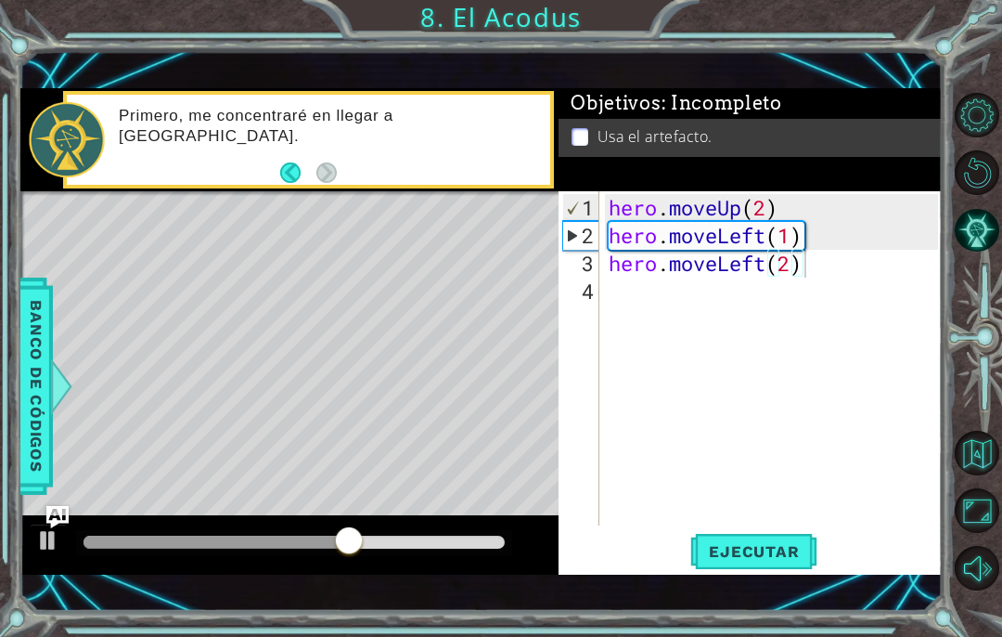
click at [745, 549] on span "Ejecutar" at bounding box center [753, 551] width 127 height 19
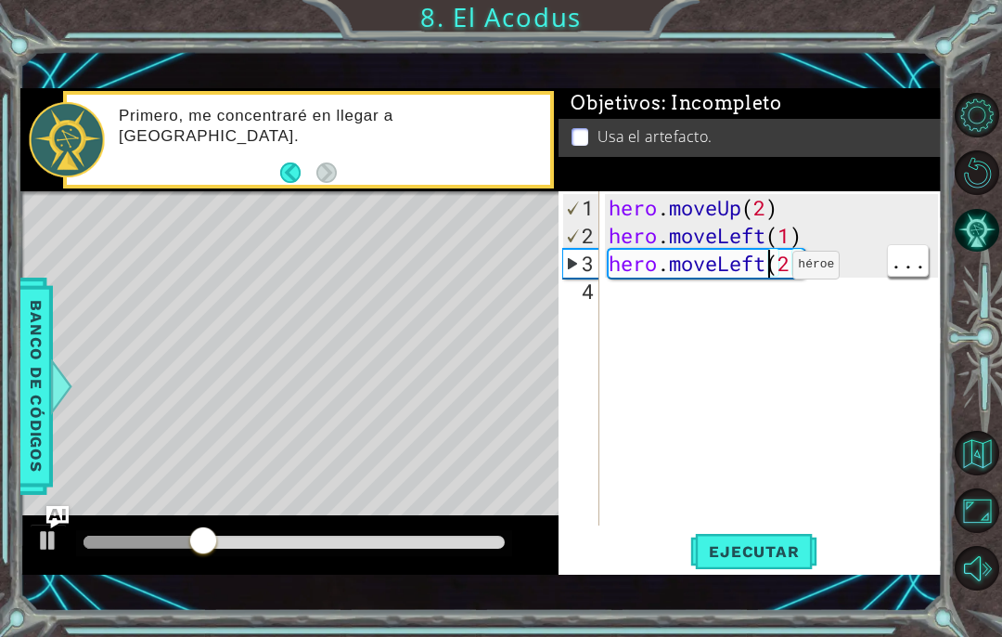
click at [766, 282] on div "hero . moveUp ( 2 ) hero . moveLeft ( 1 ) hero . moveLeft ( 2 )" at bounding box center [776, 389] width 342 height 390
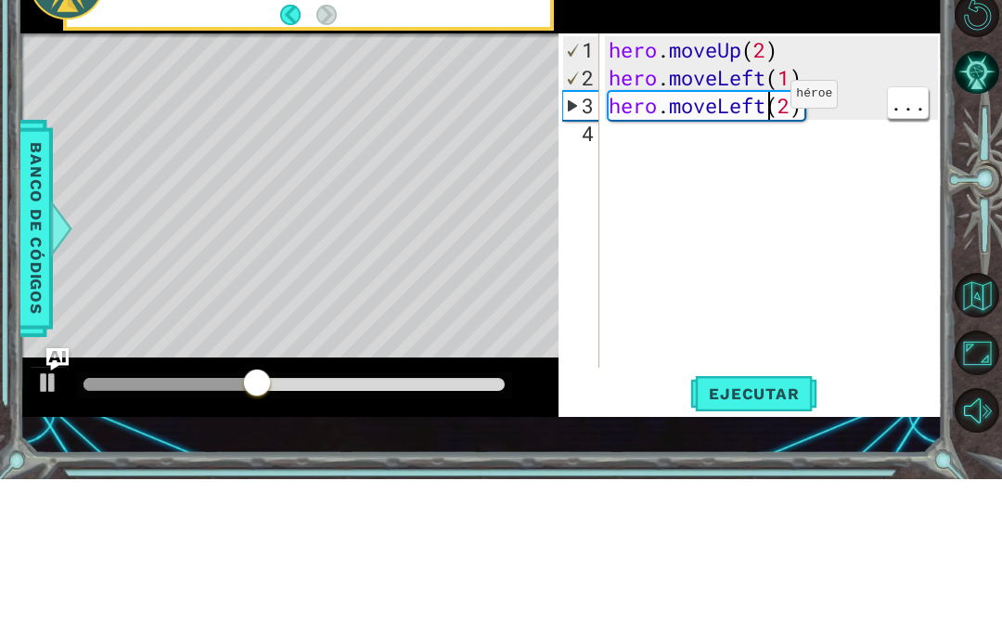
click at [763, 194] on div "hero . moveUp ( 2 ) hero . moveLeft ( 1 ) hero . moveLeft ( 2 )" at bounding box center [776, 389] width 342 height 390
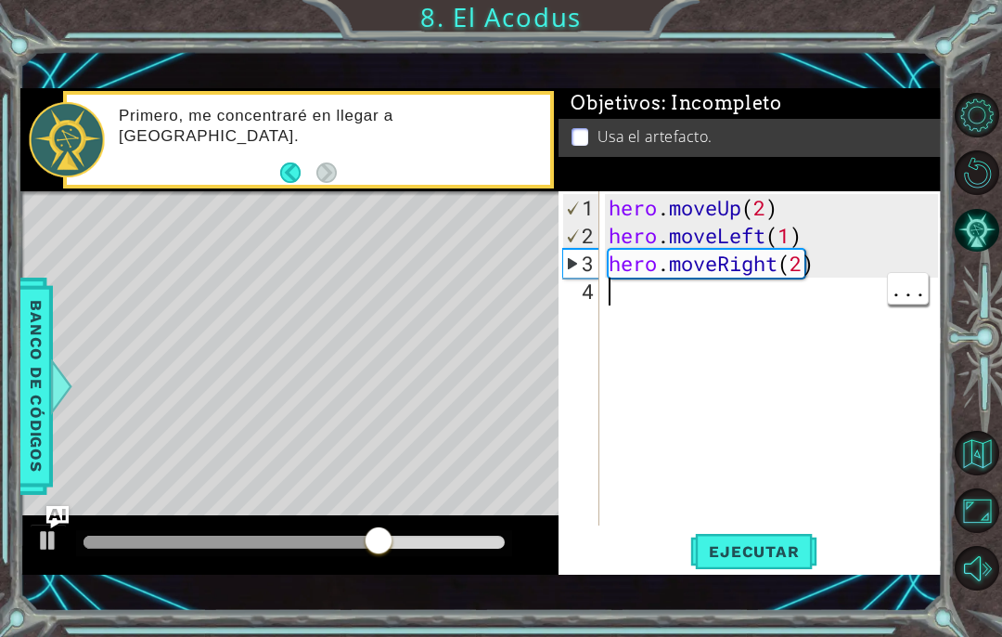
click at [769, 545] on span "Ejecutar" at bounding box center [753, 551] width 127 height 19
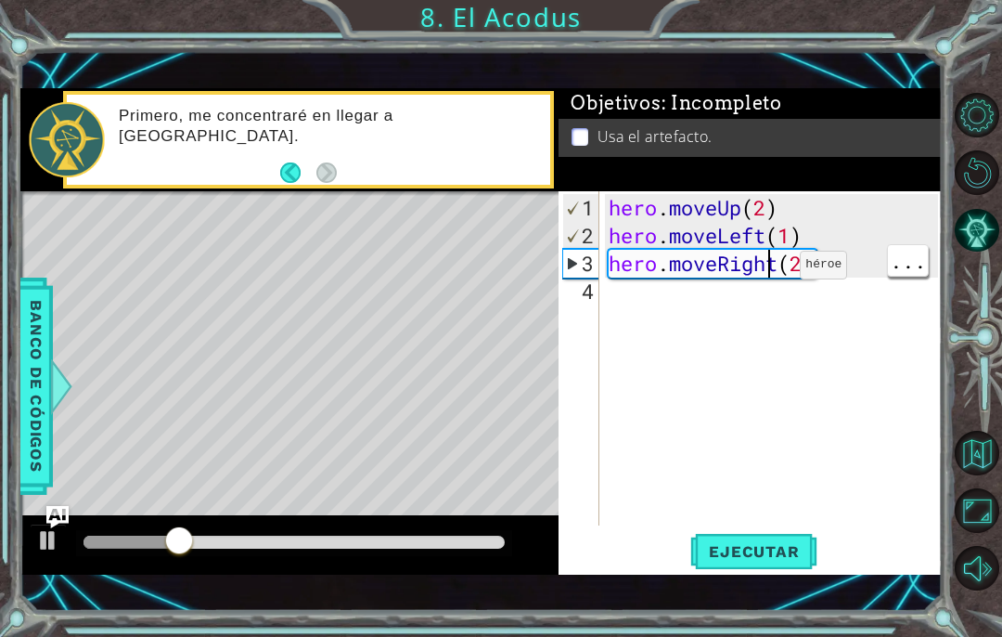
click at [772, 274] on div "hero . moveUp ( 2 ) hero . moveLeft ( 1 ) hero . moveRight ( 2 )" at bounding box center [776, 389] width 342 height 390
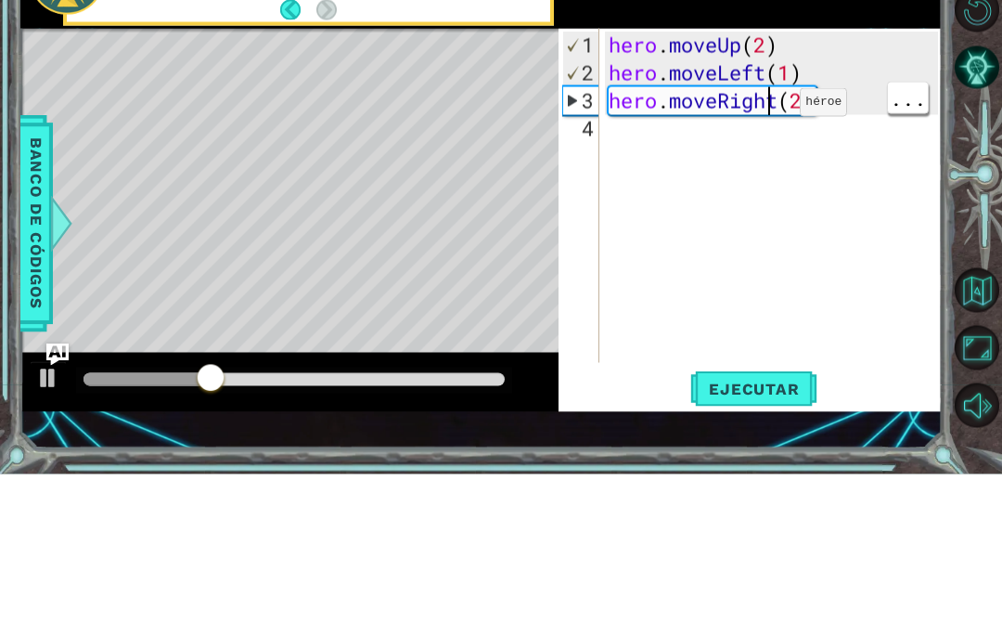
click at [775, 194] on div "hero . moveUp ( 2 ) hero . moveLeft ( 1 ) hero . moveRight ( 2 )" at bounding box center [776, 389] width 342 height 390
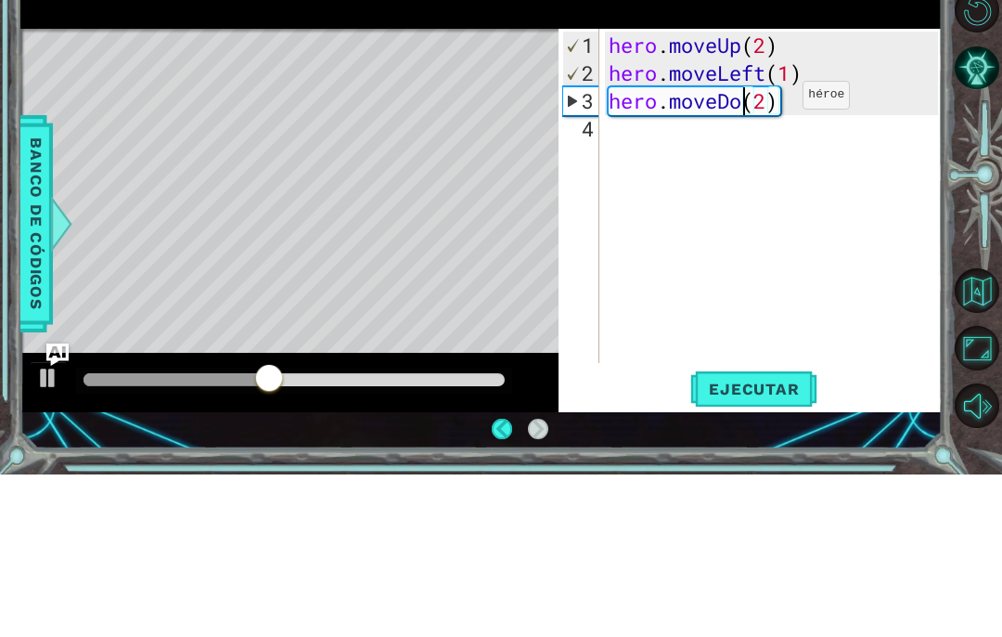
scroll to position [32, 83]
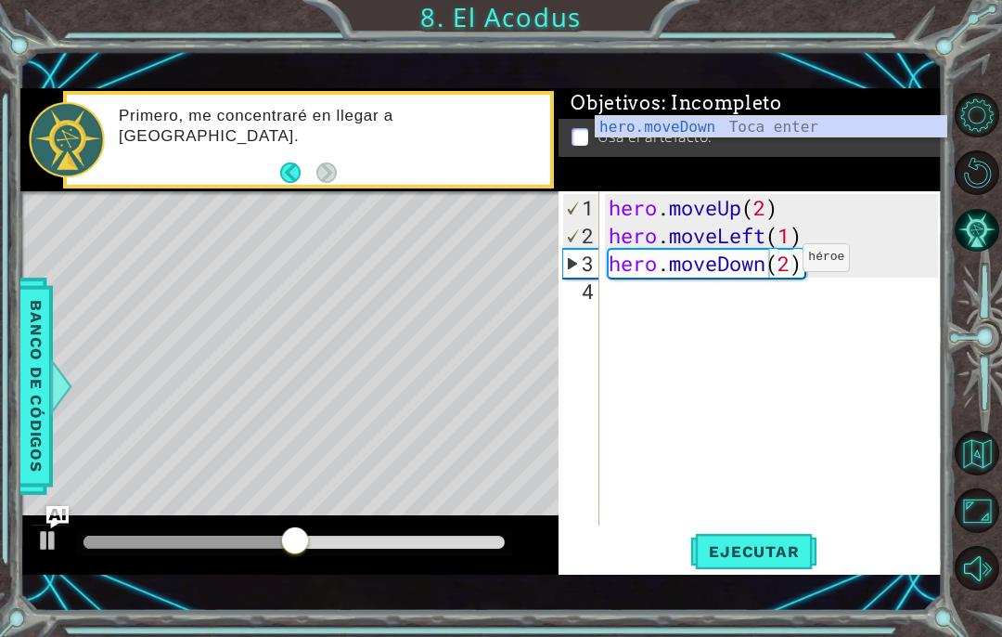
click at [798, 552] on span "Ejecutar" at bounding box center [753, 551] width 127 height 19
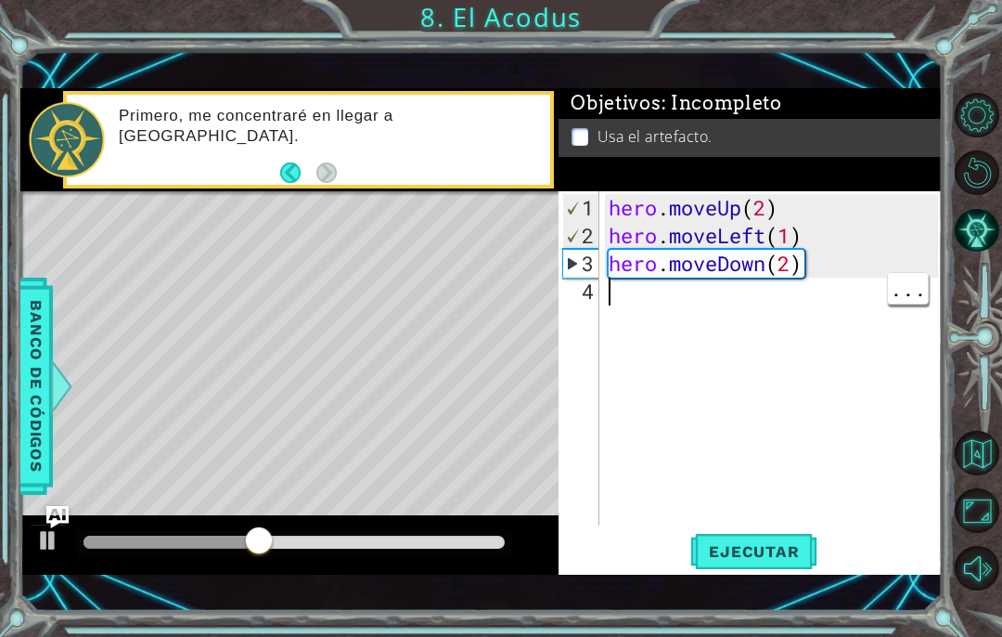
click at [656, 296] on div "hero . moveUp ( 2 ) hero . moveLeft ( 1 ) hero . moveDown ( 2 )" at bounding box center [776, 389] width 342 height 390
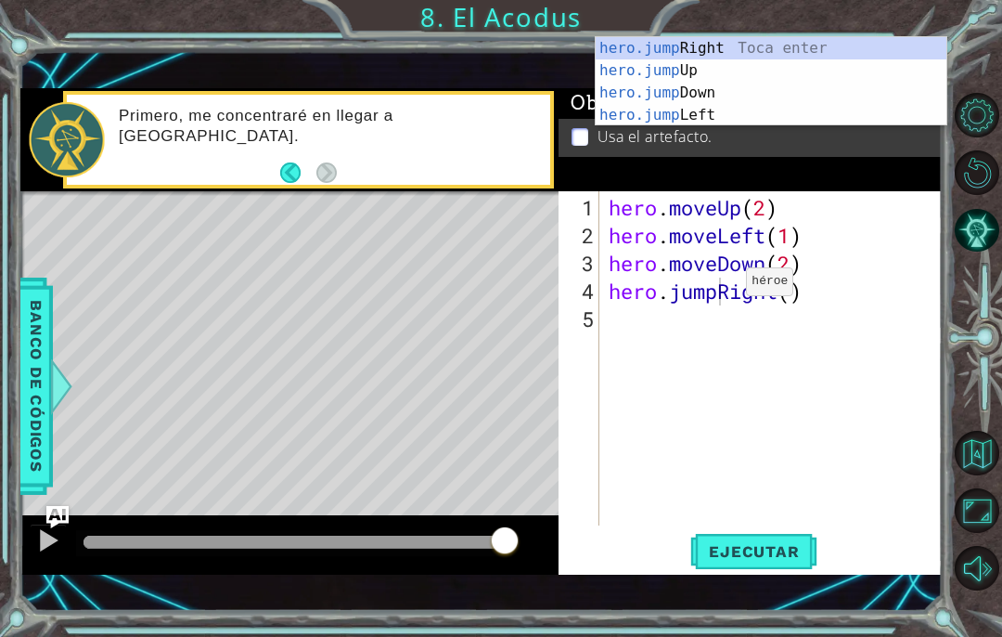
click at [788, 535] on button "Ejecutar" at bounding box center [753, 552] width 127 height 38
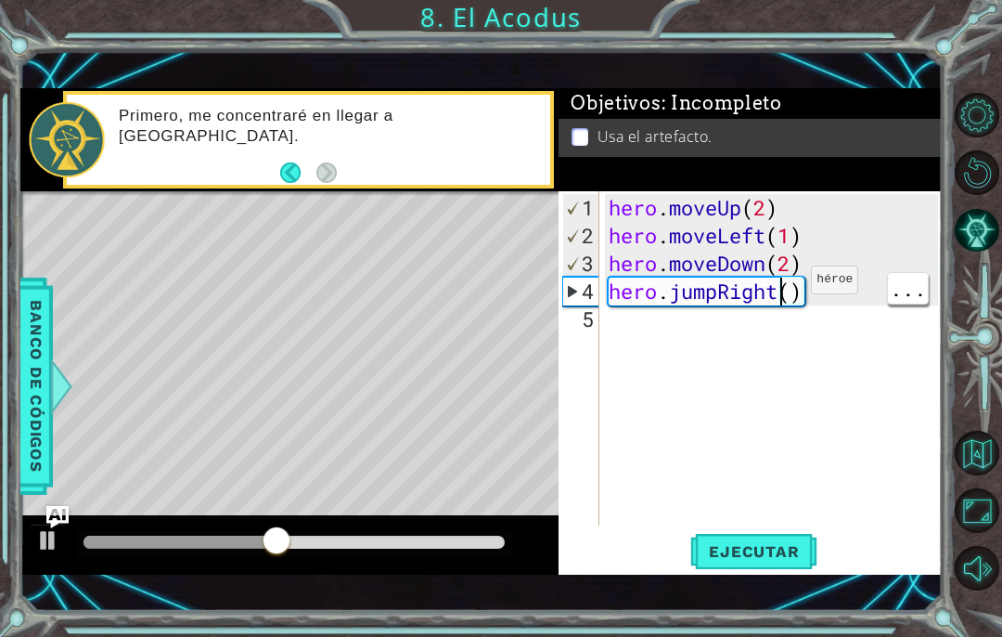
click at [788, 295] on div "hero . moveUp ( 2 ) hero . moveLeft ( 1 ) hero . moveDown ( 2 ) hero . jumpRigh…" at bounding box center [776, 389] width 342 height 390
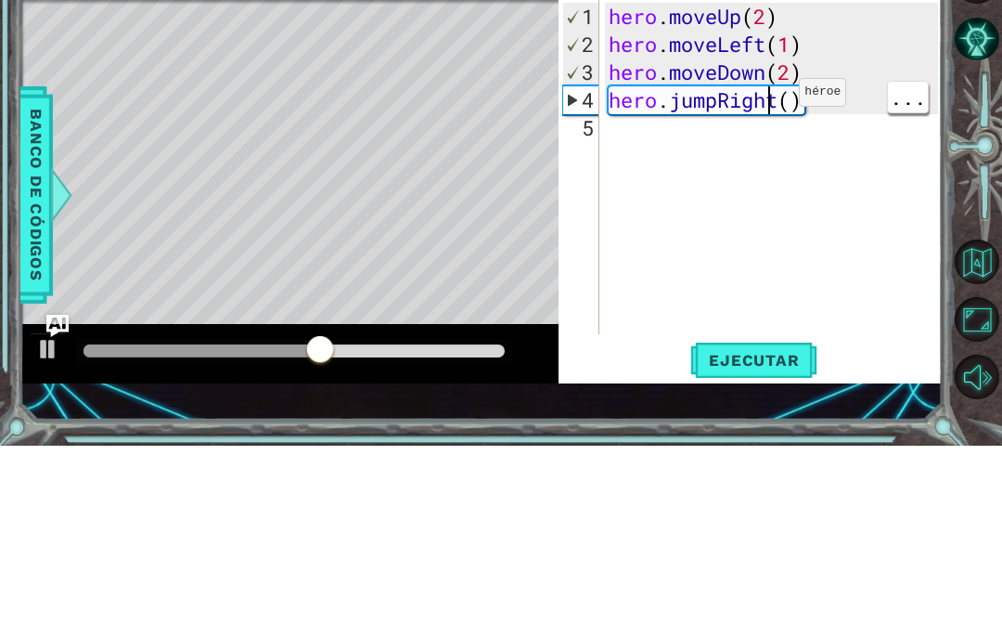
click at [771, 194] on div "hero . moveUp ( 2 ) hero . moveLeft ( 1 ) hero . moveDown ( 2 ) hero . jumpRigh…" at bounding box center [776, 389] width 342 height 390
click at [778, 194] on div "hero . moveUp ( 2 ) hero . moveLeft ( 1 ) hero . moveDown ( 2 ) hero . jumpRigh…" at bounding box center [776, 389] width 342 height 390
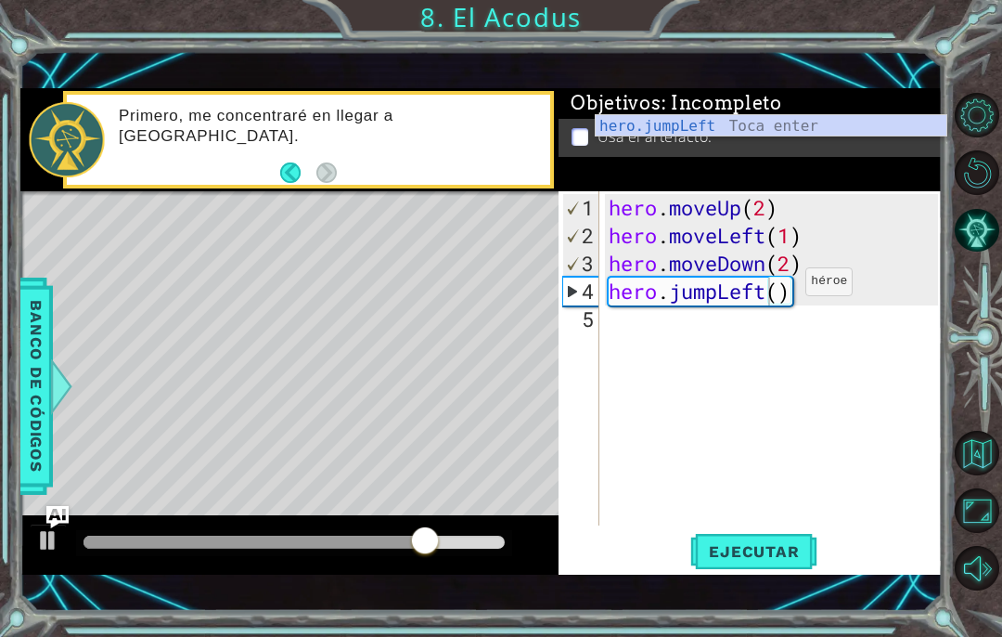
click at [766, 547] on span "Ejecutar" at bounding box center [753, 551] width 127 height 19
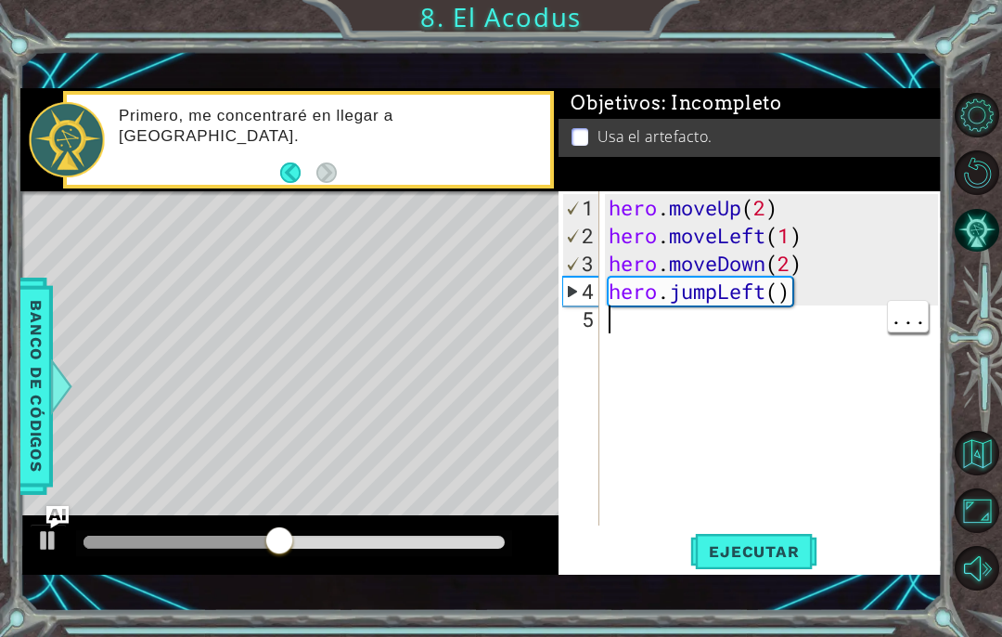
click at [664, 319] on div "hero . moveUp ( 2 ) hero . moveLeft ( 1 ) hero . moveDown ( 2 ) hero . jumpLeft…" at bounding box center [776, 389] width 342 height 390
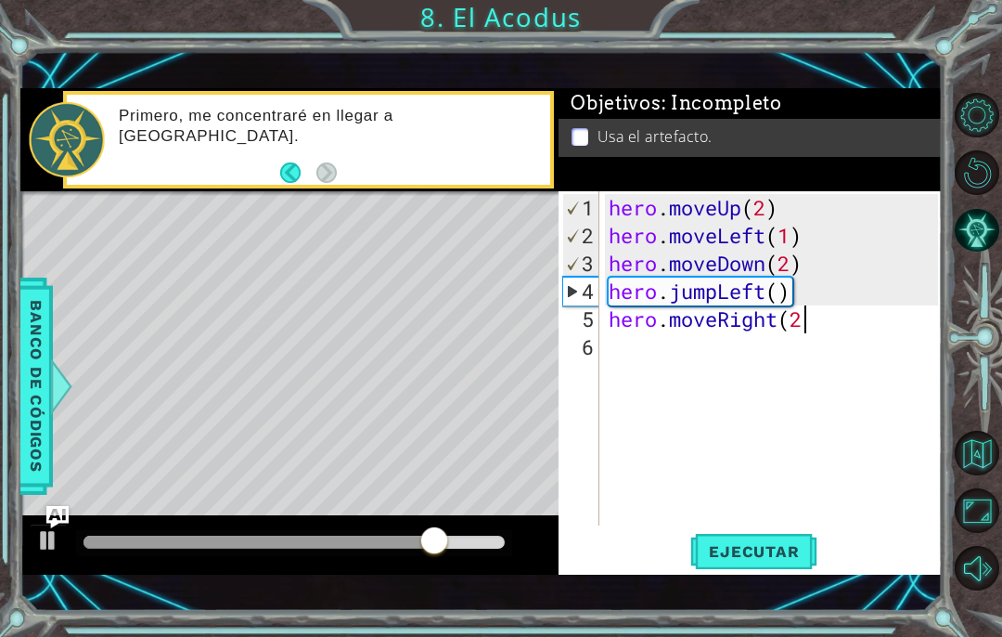
scroll to position [32, 229]
click at [804, 571] on button "Ejecutar" at bounding box center [753, 552] width 127 height 38
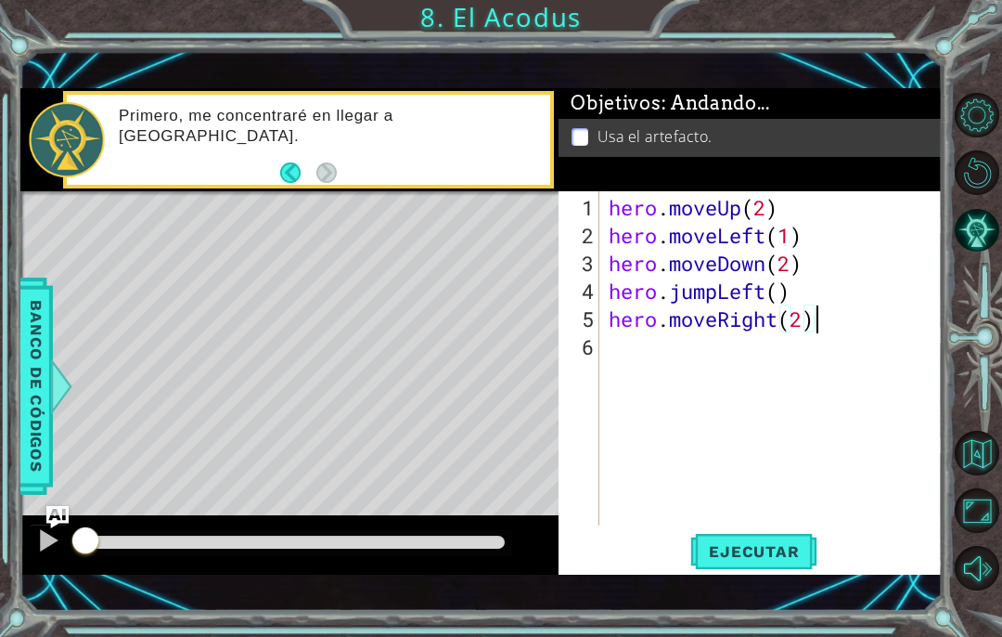
scroll to position [32, 101]
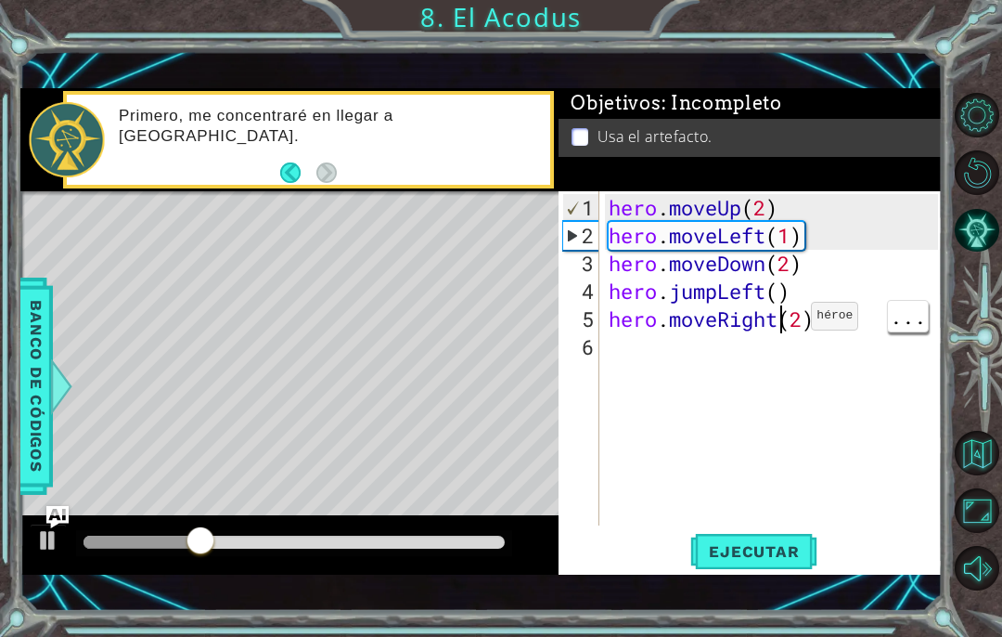
click at [783, 325] on div "hero . moveUp ( 2 ) hero . moveLeft ( 1 ) hero . moveDown ( 2 ) hero . jumpLeft…" at bounding box center [776, 389] width 342 height 390
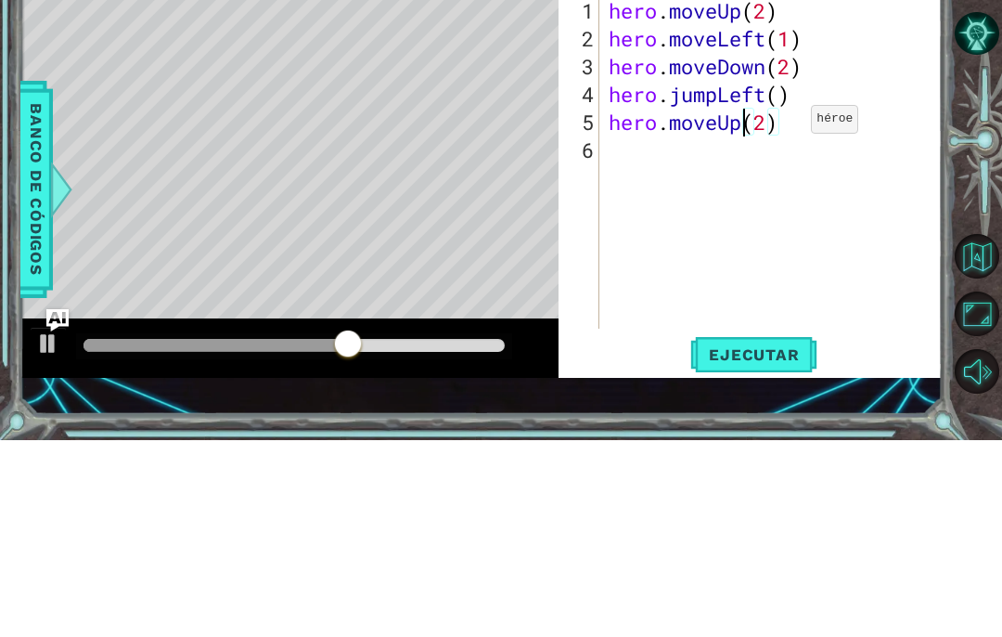
scroll to position [32, 58]
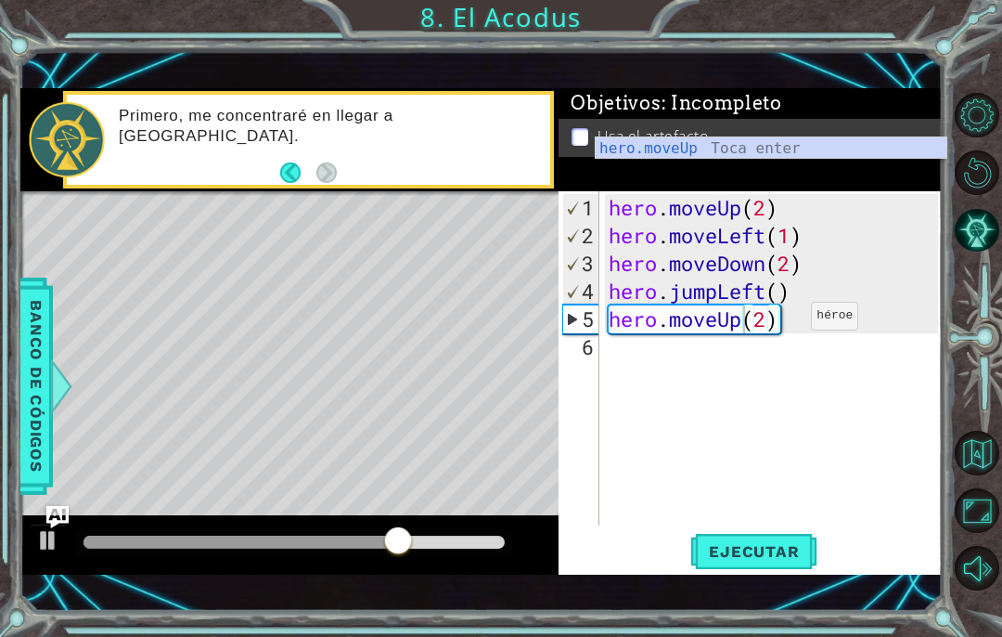
click at [776, 546] on span "Ejecutar" at bounding box center [753, 551] width 127 height 19
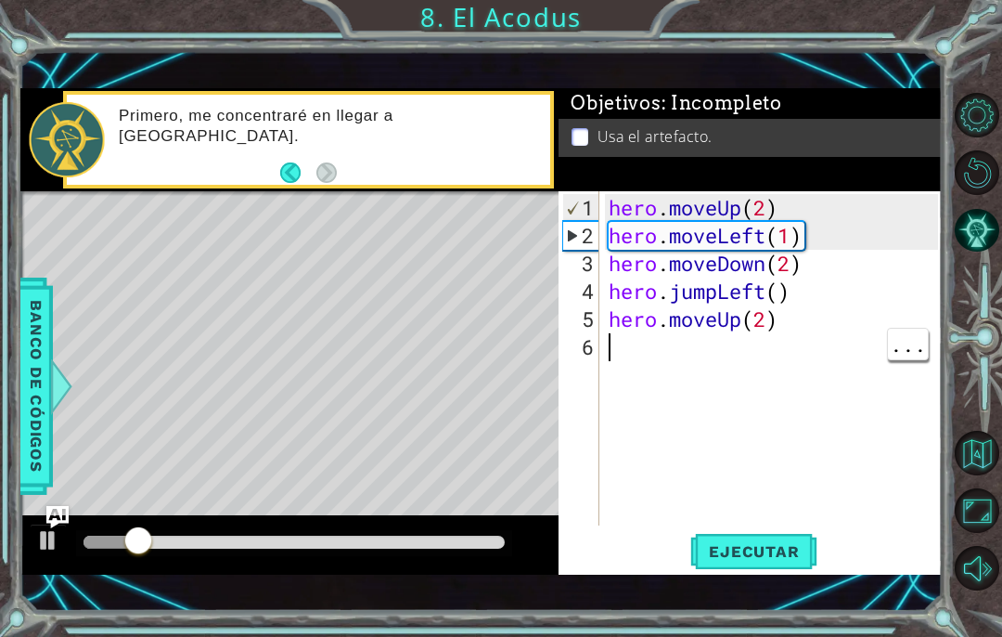
click at [621, 357] on div "hero . moveUp ( 2 ) hero . moveLeft ( 1 ) hero . moveDown ( 2 ) hero . jumpLeft…" at bounding box center [776, 389] width 342 height 390
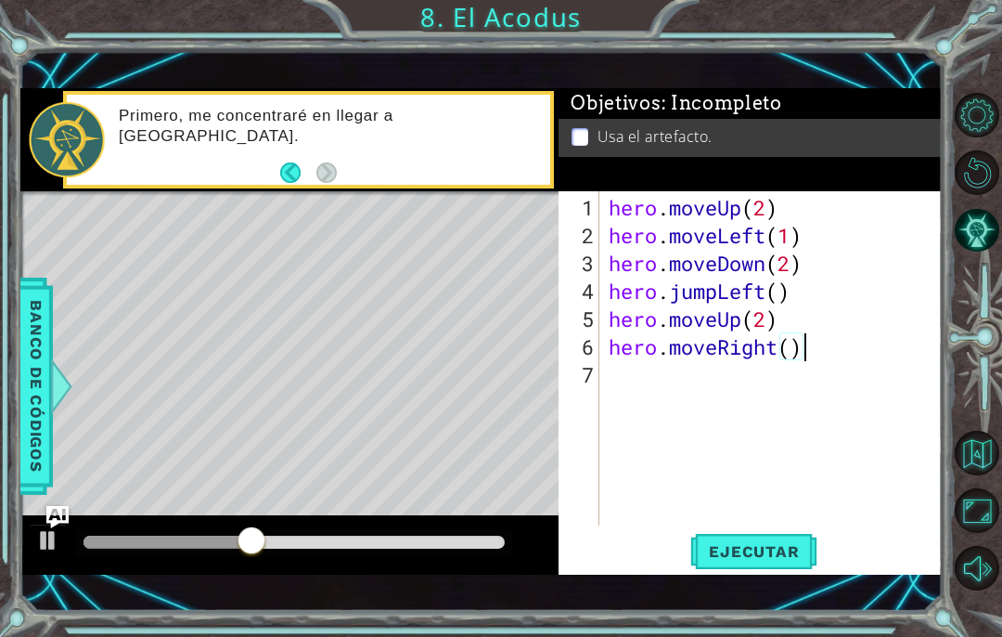
scroll to position [32, 217]
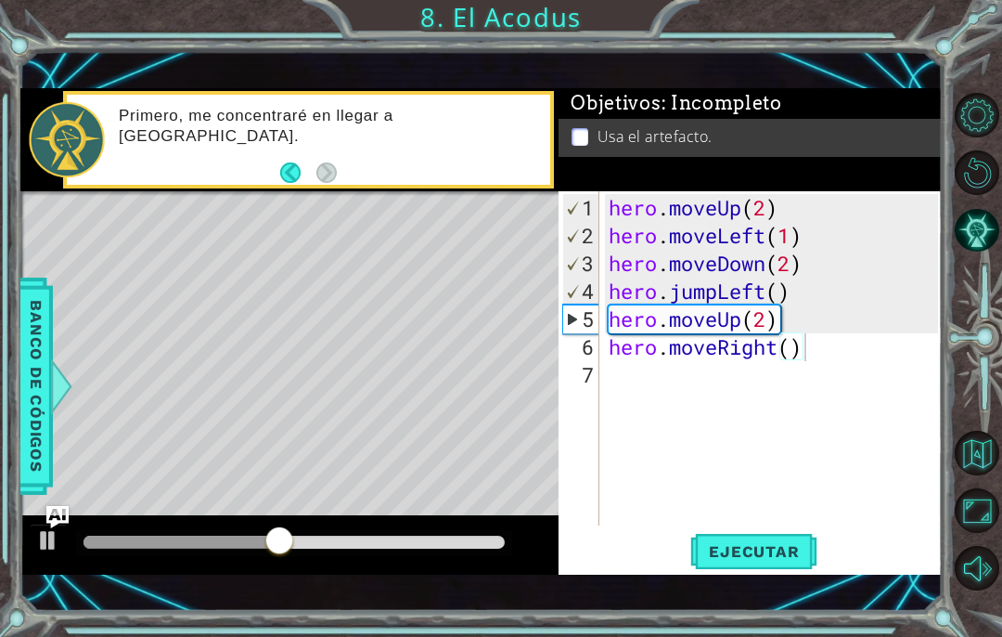
click at [799, 535] on button "Ejecutar" at bounding box center [753, 552] width 127 height 38
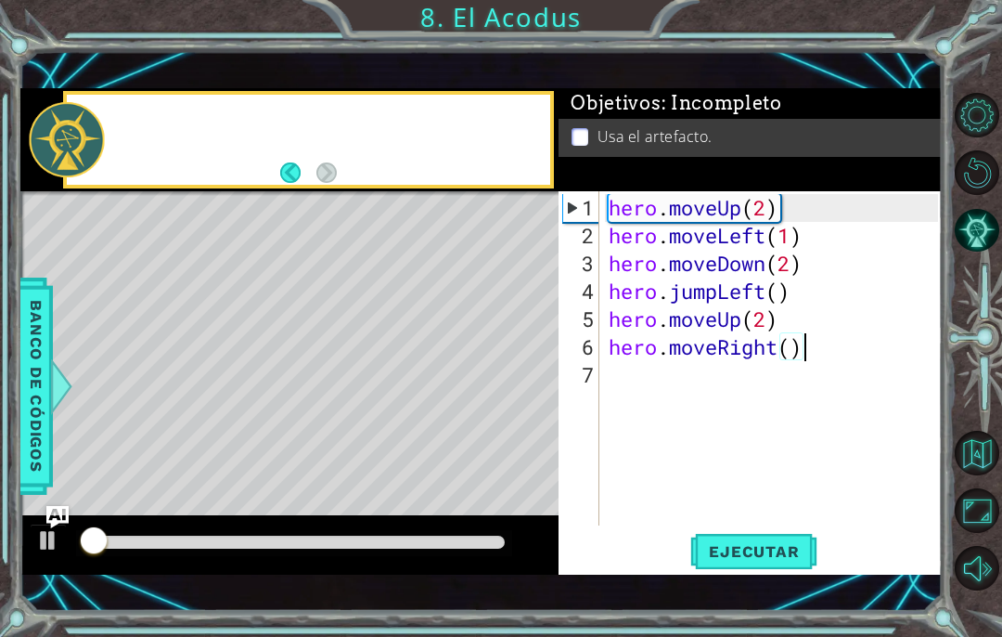
click at [947, 595] on div "1 ההההההההההההההההההההההההההההההההההההההההההההההההההההההההההההההההההההההההההההה…" at bounding box center [501, 318] width 1002 height 637
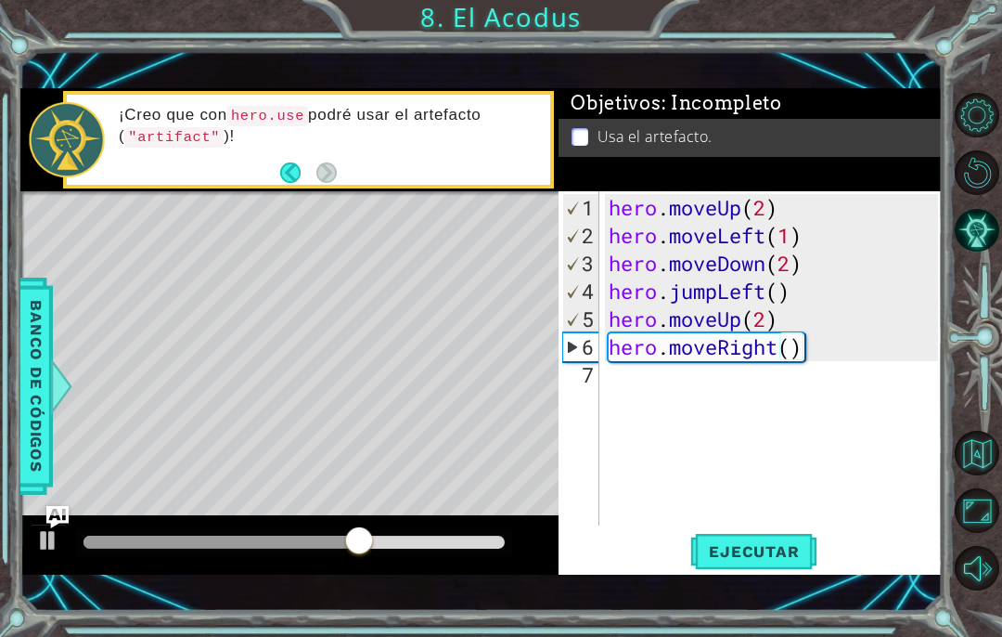
click at [47, 534] on div at bounding box center [48, 540] width 24 height 24
click at [653, 377] on div "hero . moveUp ( 2 ) hero . moveLeft ( 1 ) hero . moveDown ( 2 ) hero . jumpLeft…" at bounding box center [776, 389] width 342 height 390
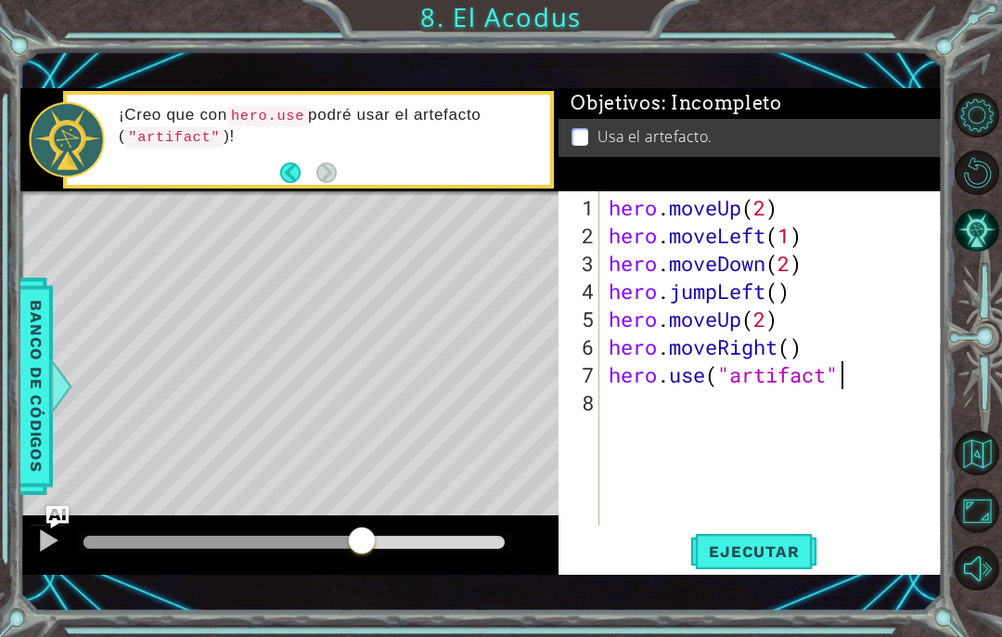
scroll to position [32, 266]
click at [805, 550] on span "Ejecutar" at bounding box center [753, 551] width 127 height 19
type textarea "abcde fg"
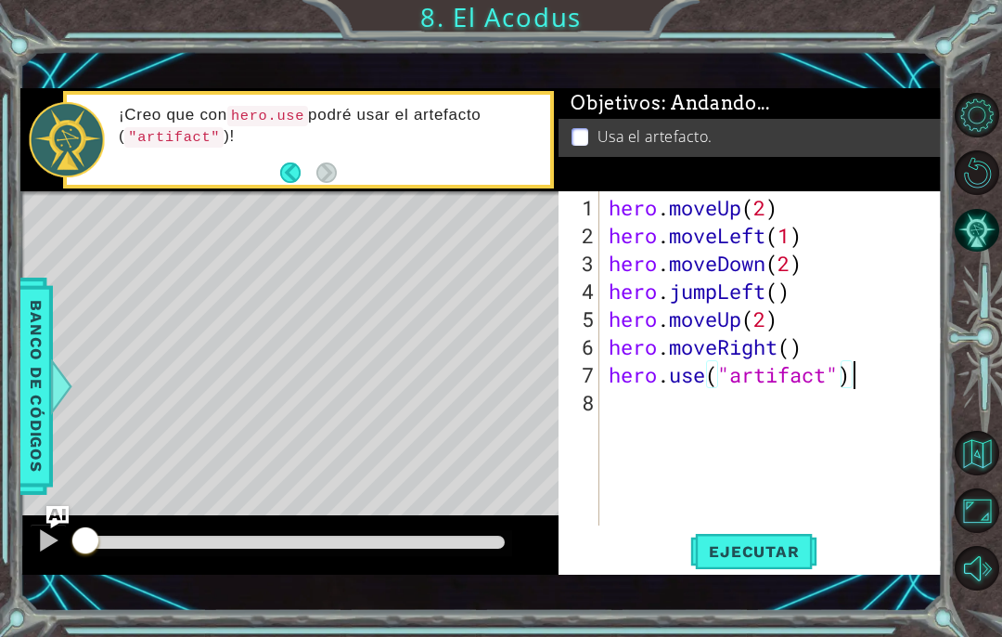
scroll to position [32, 101]
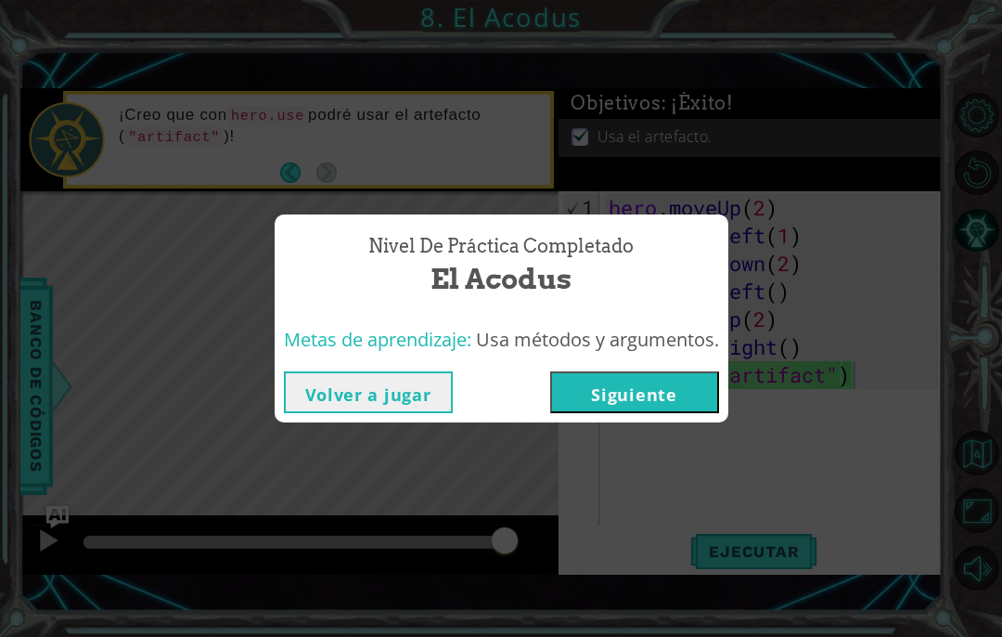
click at [620, 406] on button "Siguiente" at bounding box center [634, 392] width 169 height 42
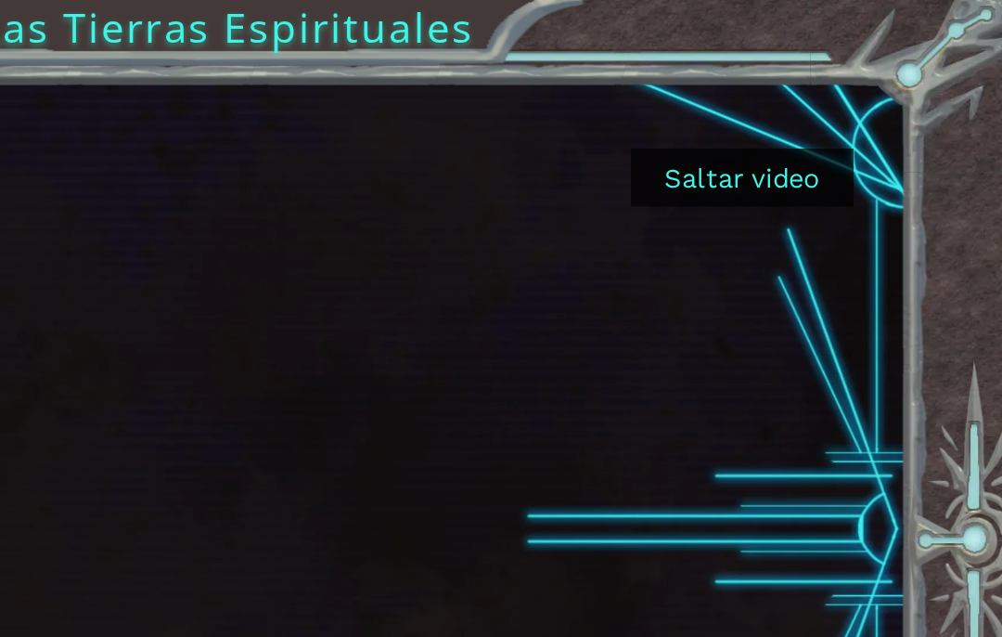
click at [770, 110] on button "Saltar video" at bounding box center [839, 111] width 139 height 36
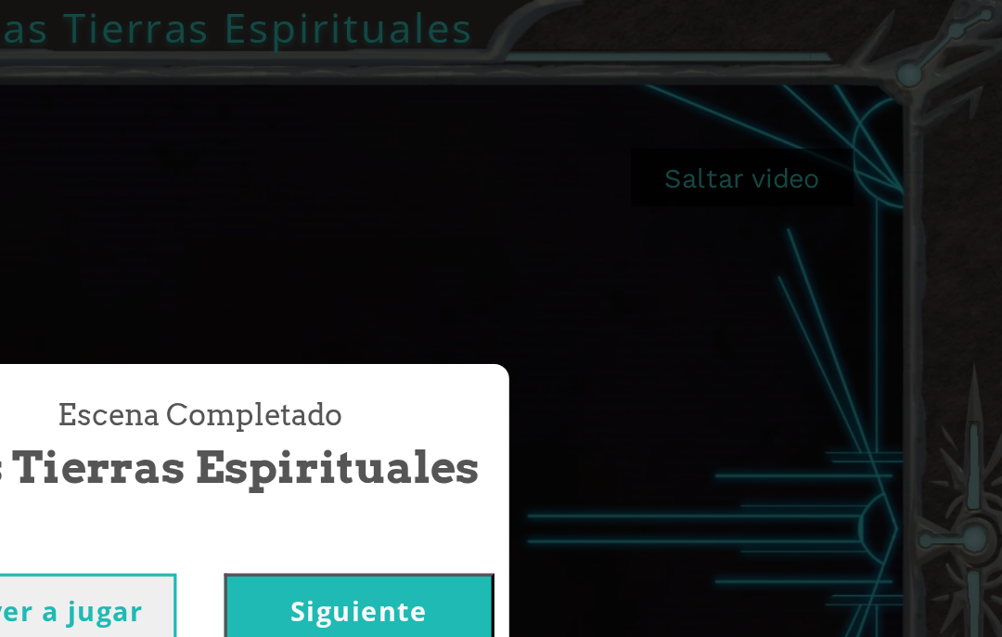
click at [481, 112] on div "Escena Completado Las Tierras Espirituales Volver a jugar [GEOGRAPHIC_DATA]" at bounding box center [501, 318] width 1002 height 637
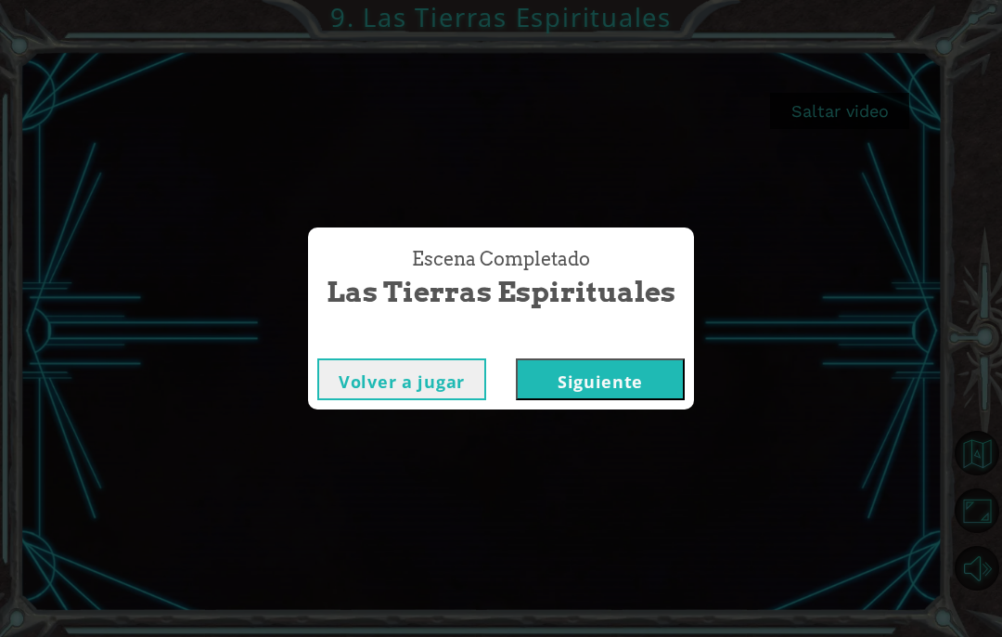
click at [601, 386] on button "Siguiente" at bounding box center [600, 379] width 169 height 42
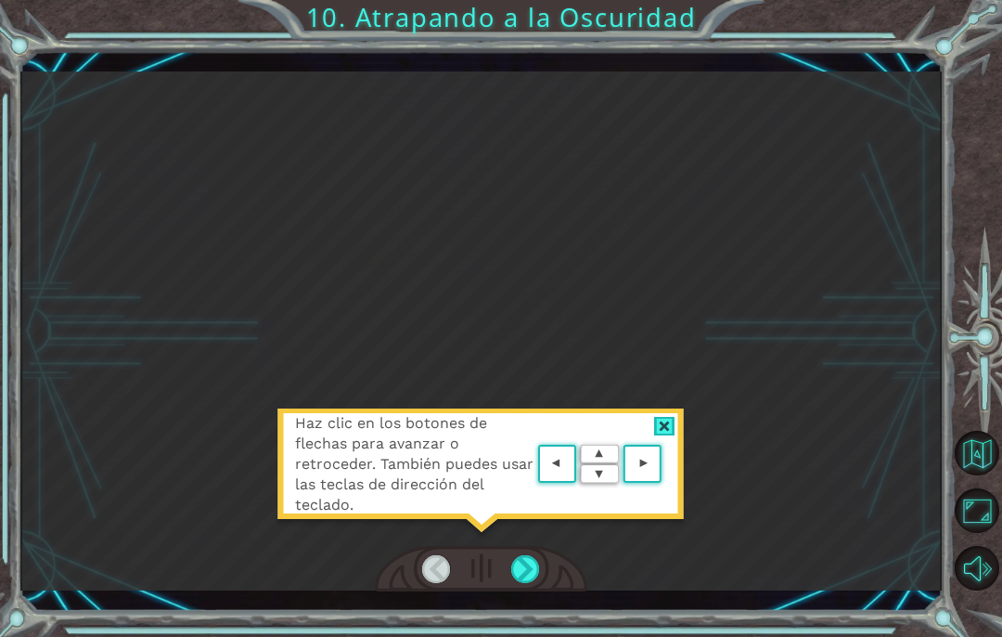
click at [666, 464] on area at bounding box center [666, 464] width 0 height 0
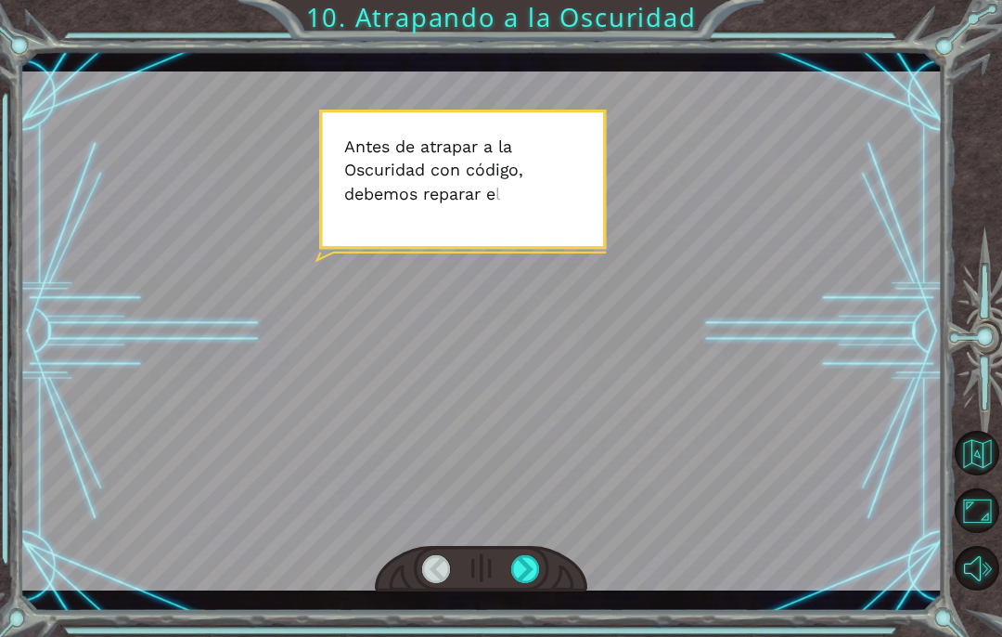
click at [555, 568] on div at bounding box center [481, 569] width 213 height 46
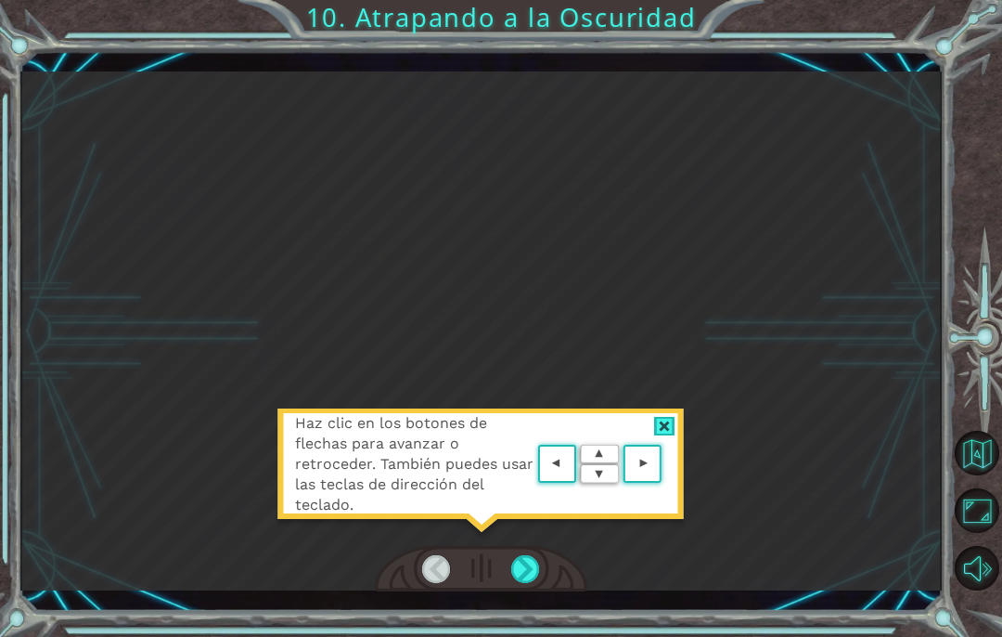
click at [666, 464] on area at bounding box center [666, 464] width 0 height 0
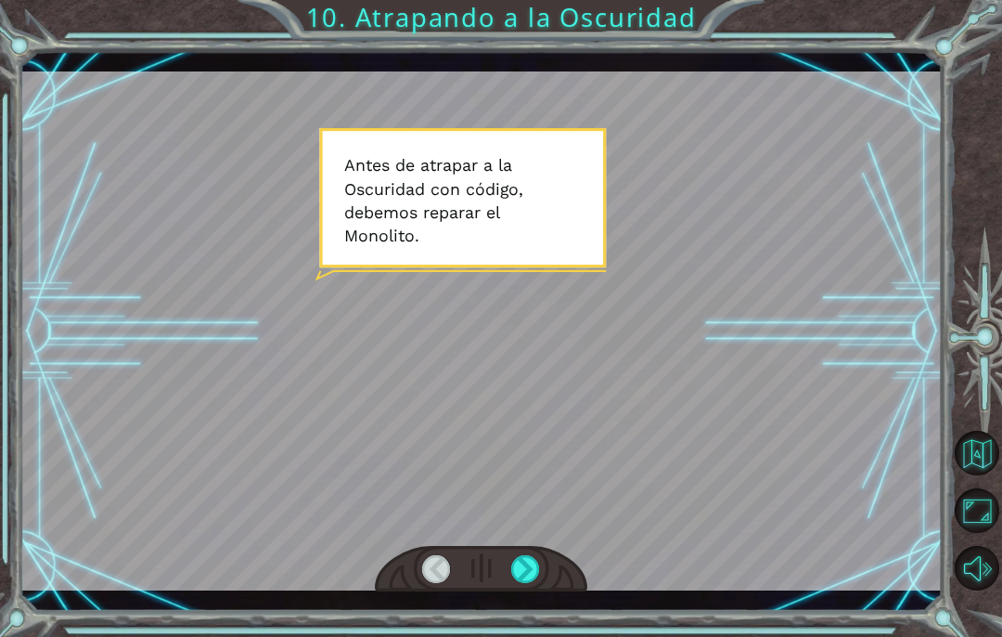
click at [536, 573] on div at bounding box center [525, 569] width 29 height 28
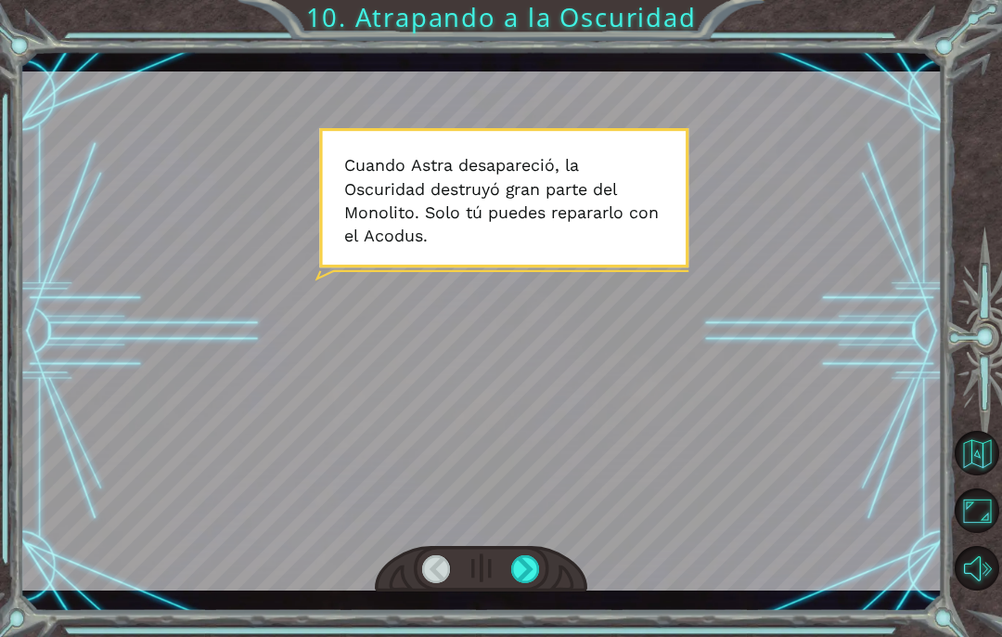
click at [532, 563] on div at bounding box center [525, 569] width 29 height 28
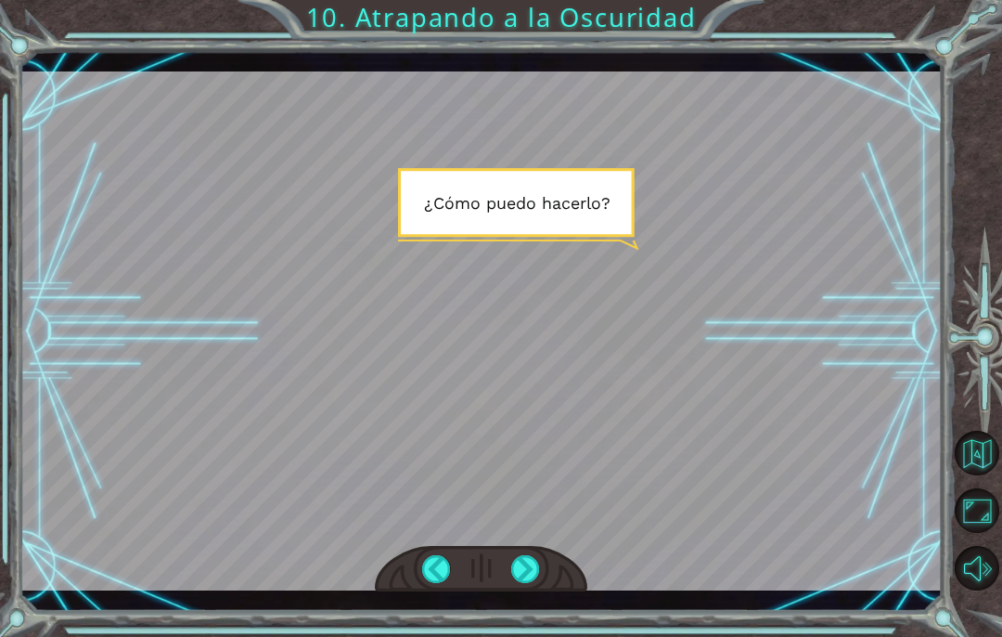
click at [537, 567] on div at bounding box center [525, 569] width 29 height 28
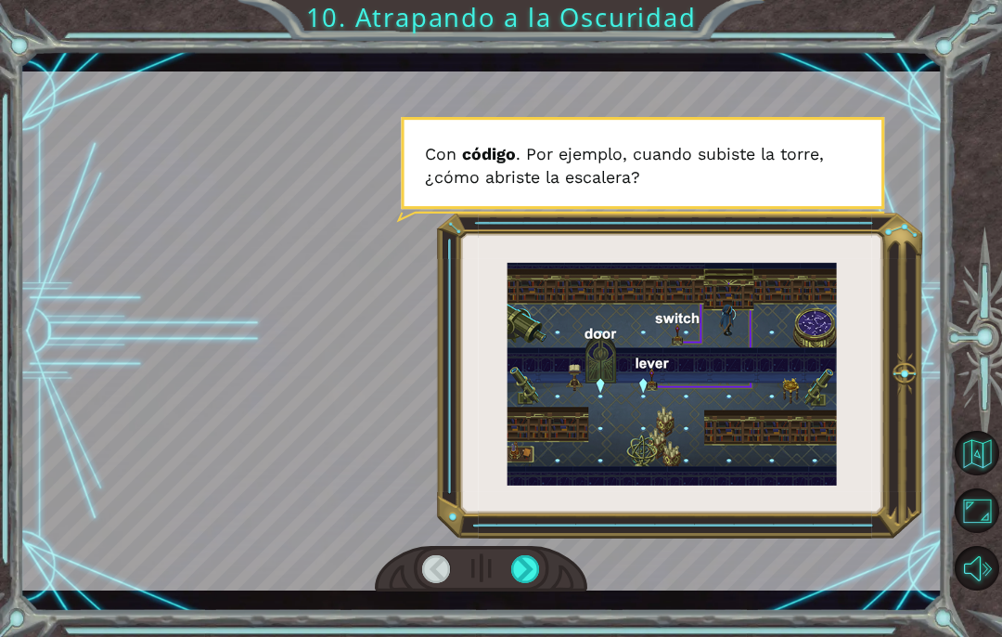
click at [528, 569] on div at bounding box center [525, 569] width 29 height 28
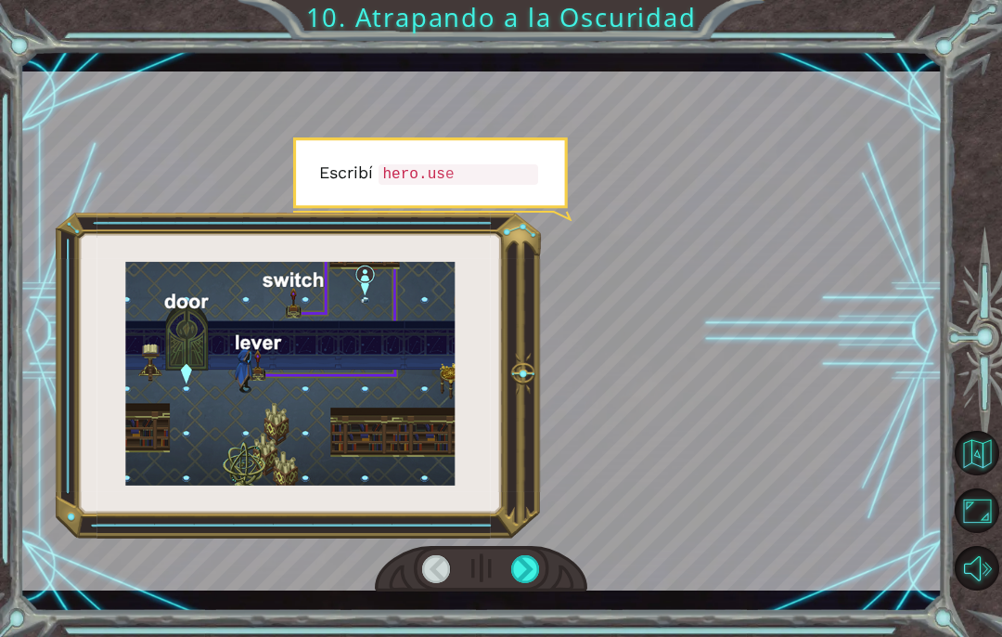
click at [535, 574] on div at bounding box center [525, 569] width 29 height 28
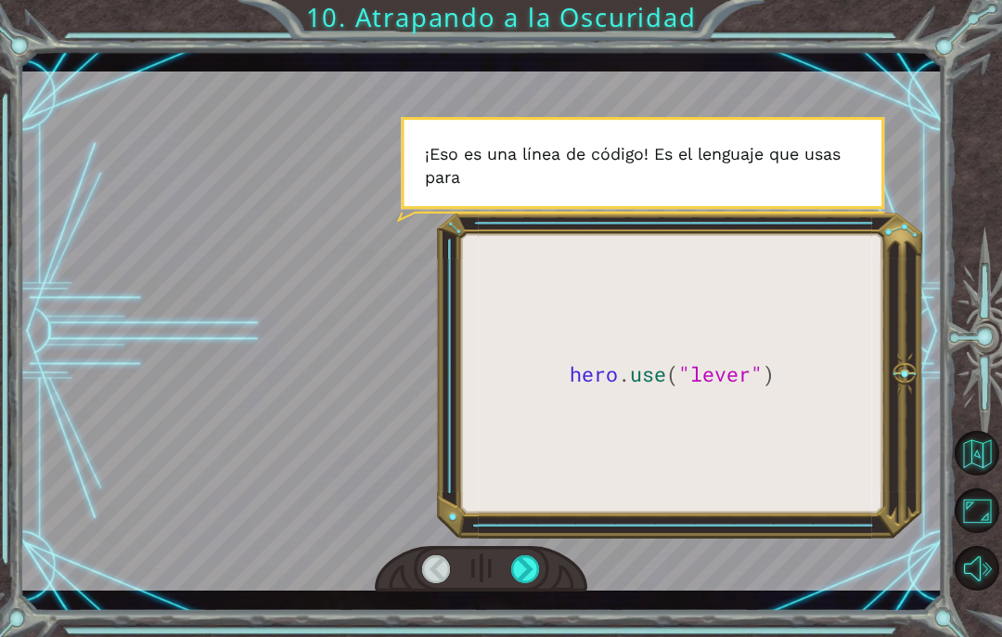
click at [536, 572] on div at bounding box center [525, 569] width 29 height 28
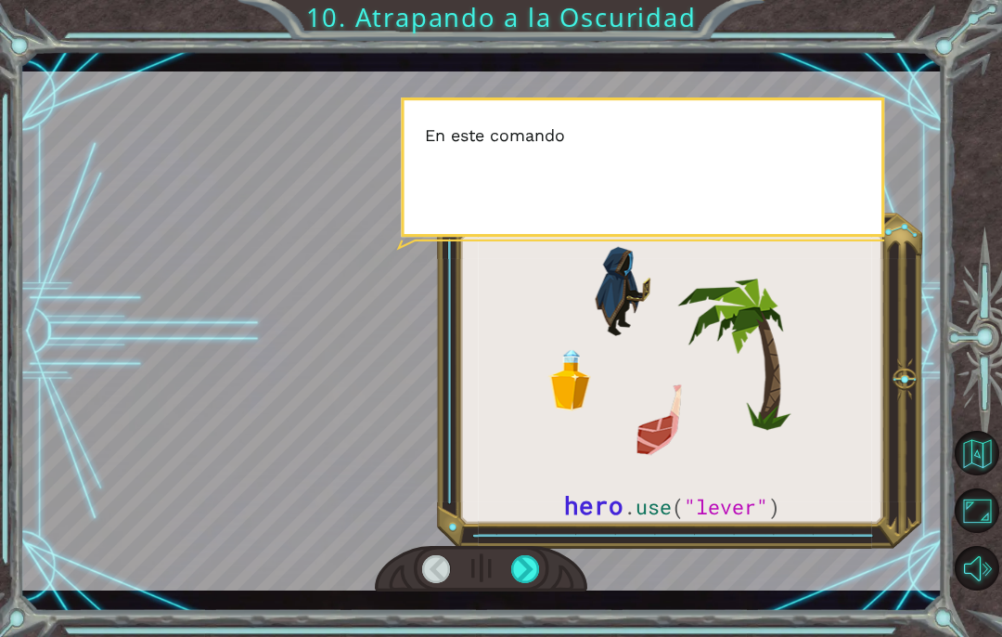
click at [534, 572] on div at bounding box center [525, 569] width 29 height 28
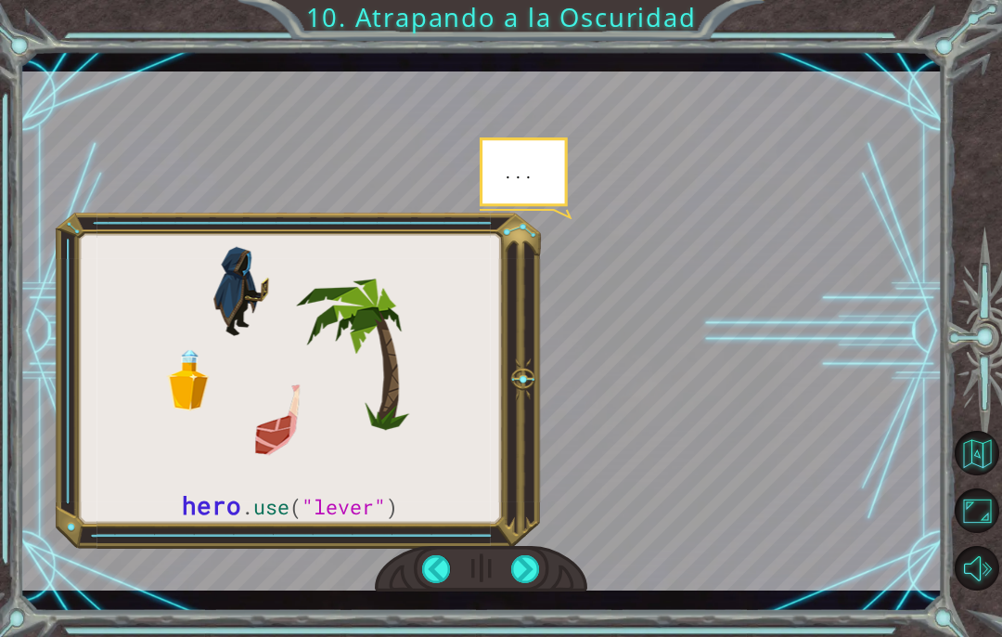
click at [534, 562] on div at bounding box center [525, 569] width 29 height 28
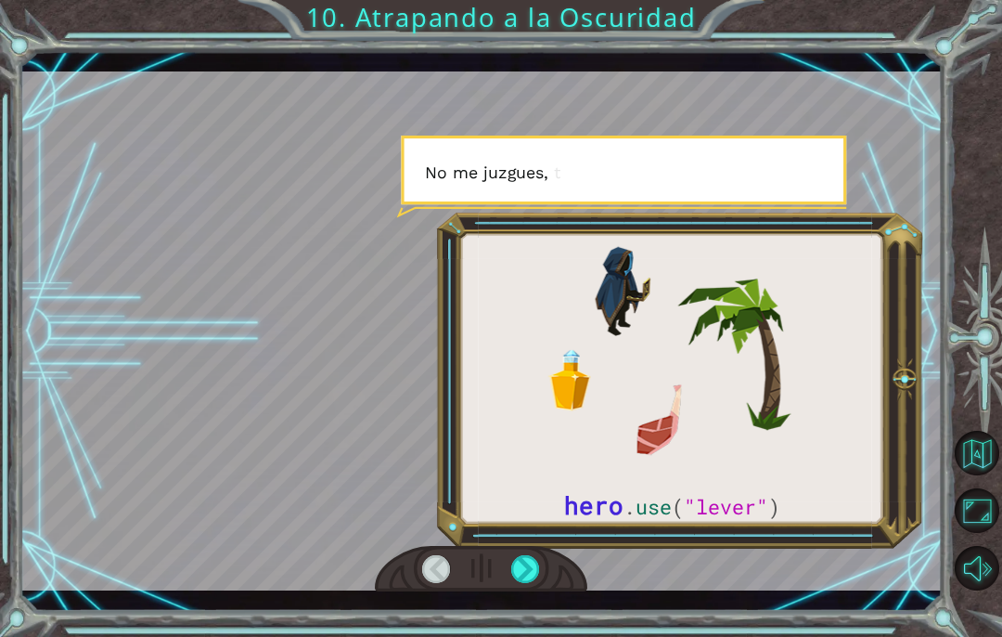
click at [538, 578] on div at bounding box center [525, 569] width 29 height 28
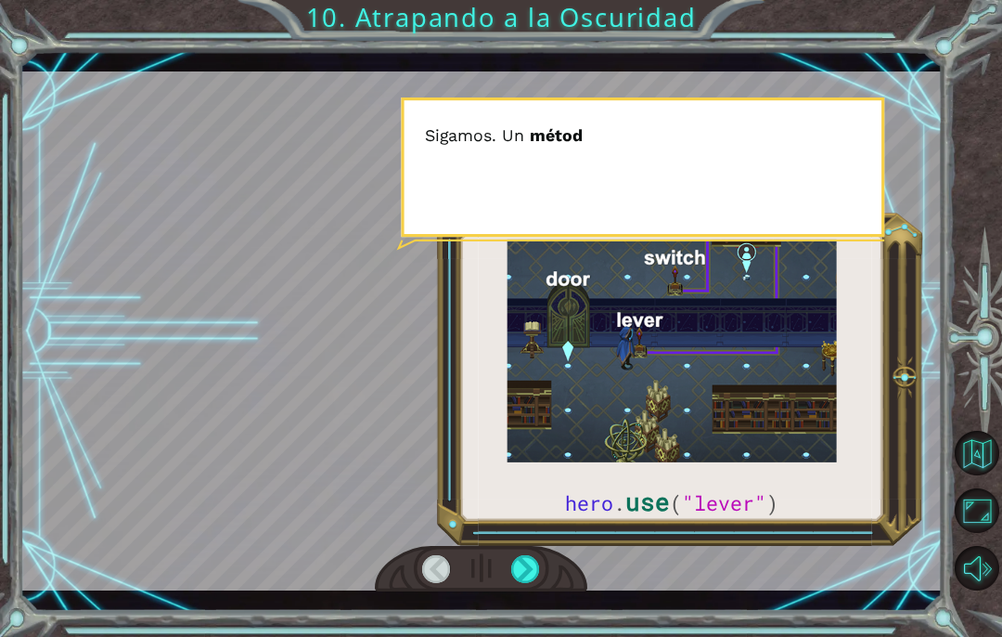
click at [537, 572] on div at bounding box center [525, 569] width 29 height 28
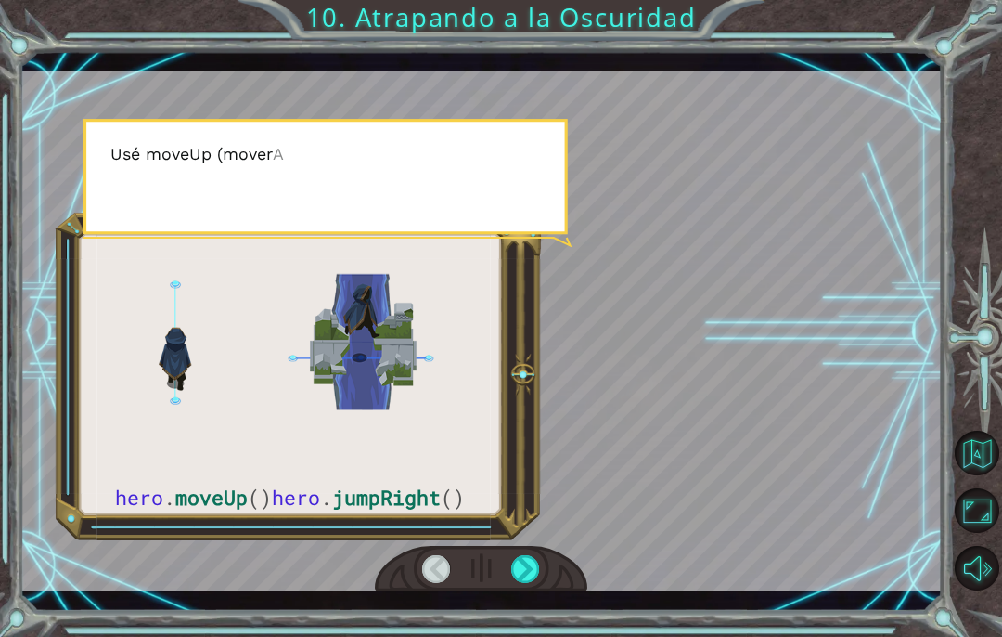
click at [536, 569] on div at bounding box center [525, 569] width 29 height 28
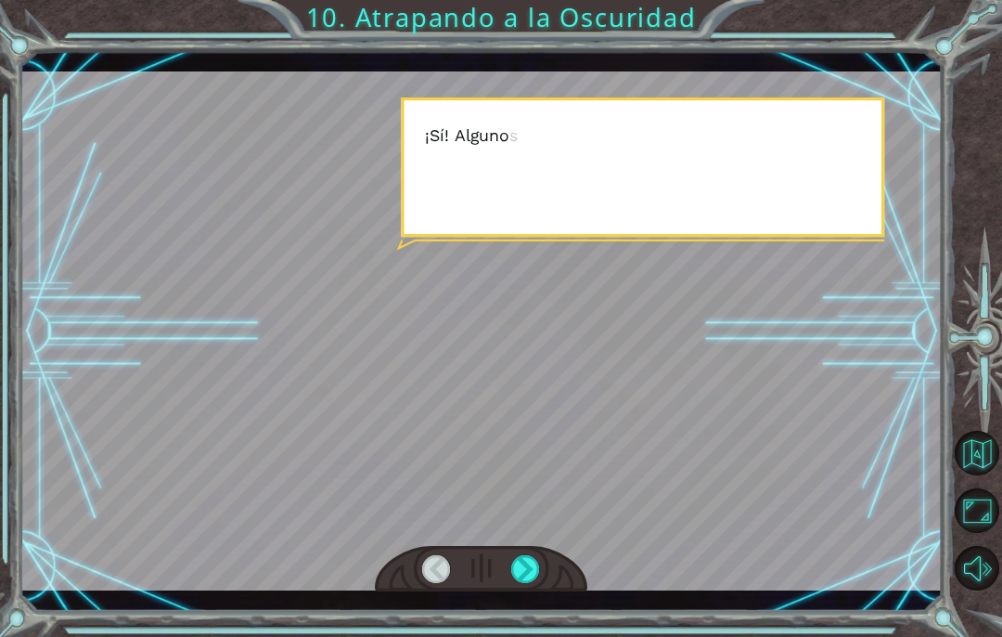
click at [539, 573] on div at bounding box center [525, 569] width 29 height 28
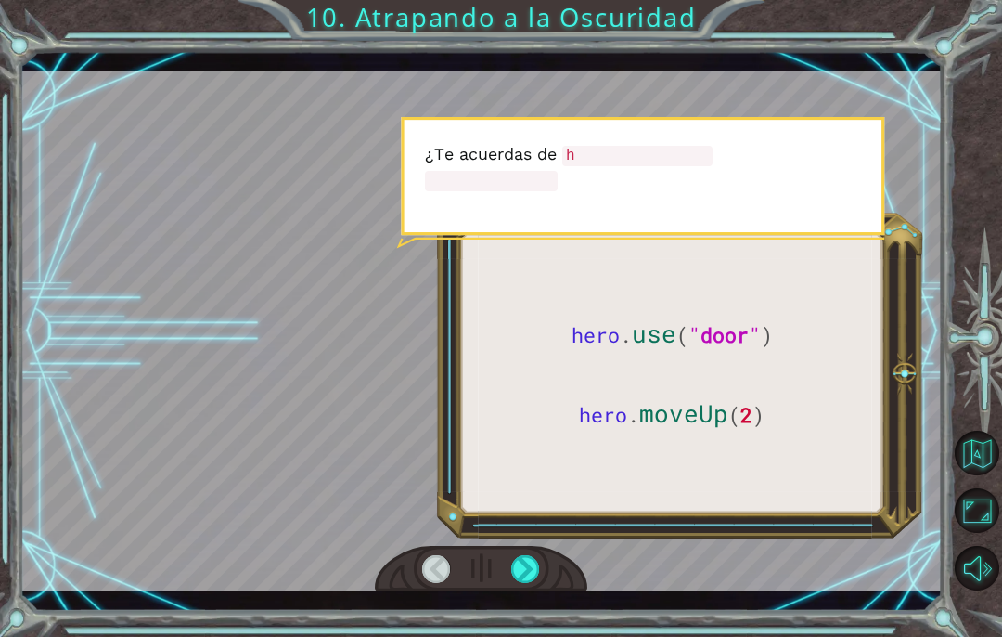
click at [536, 575] on div at bounding box center [525, 569] width 29 height 28
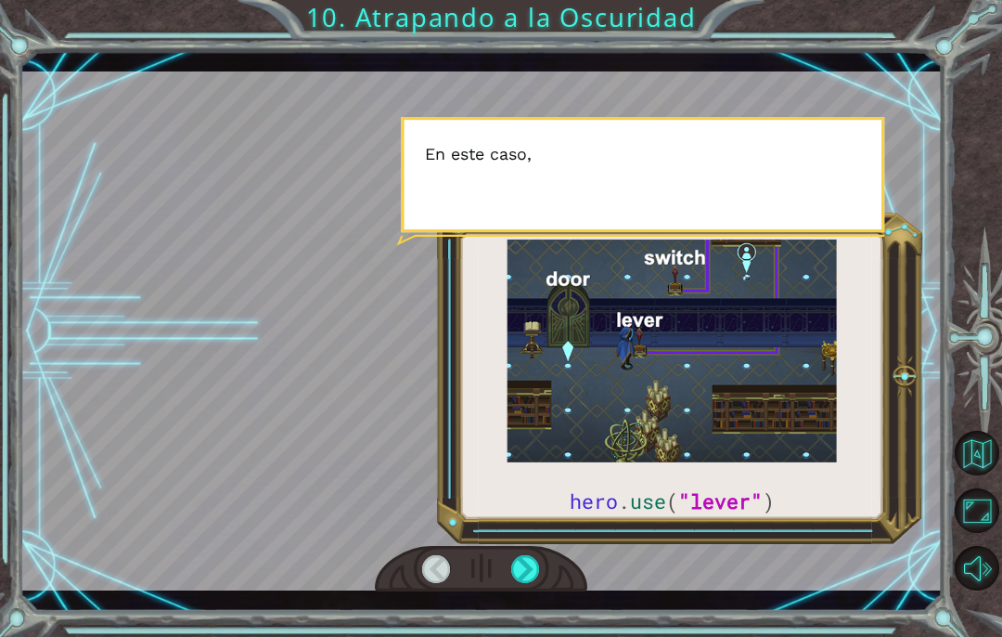
click at [536, 581] on div at bounding box center [525, 569] width 29 height 28
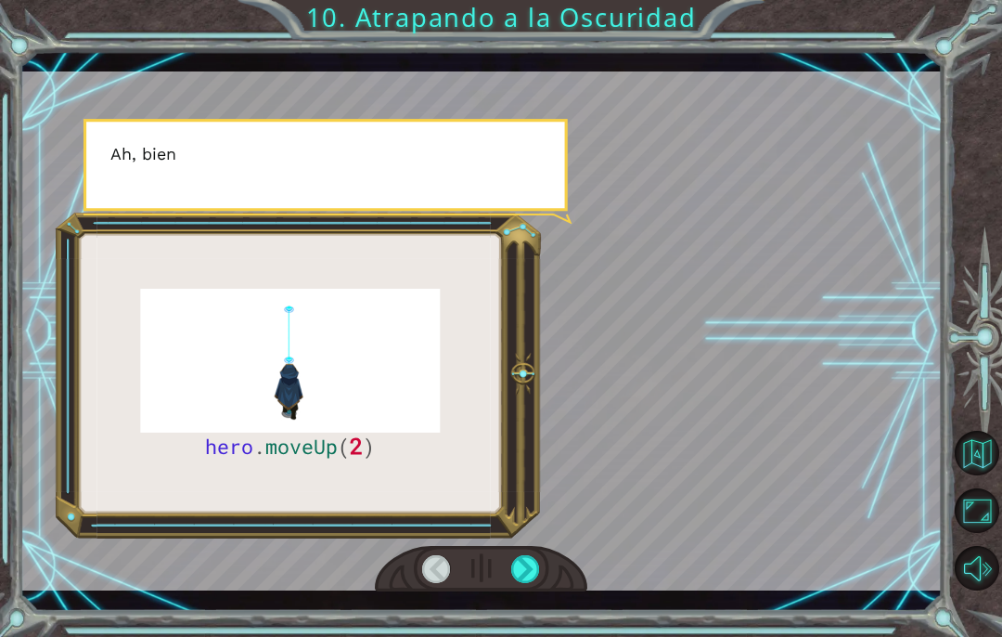
click at [537, 574] on div at bounding box center [525, 569] width 29 height 28
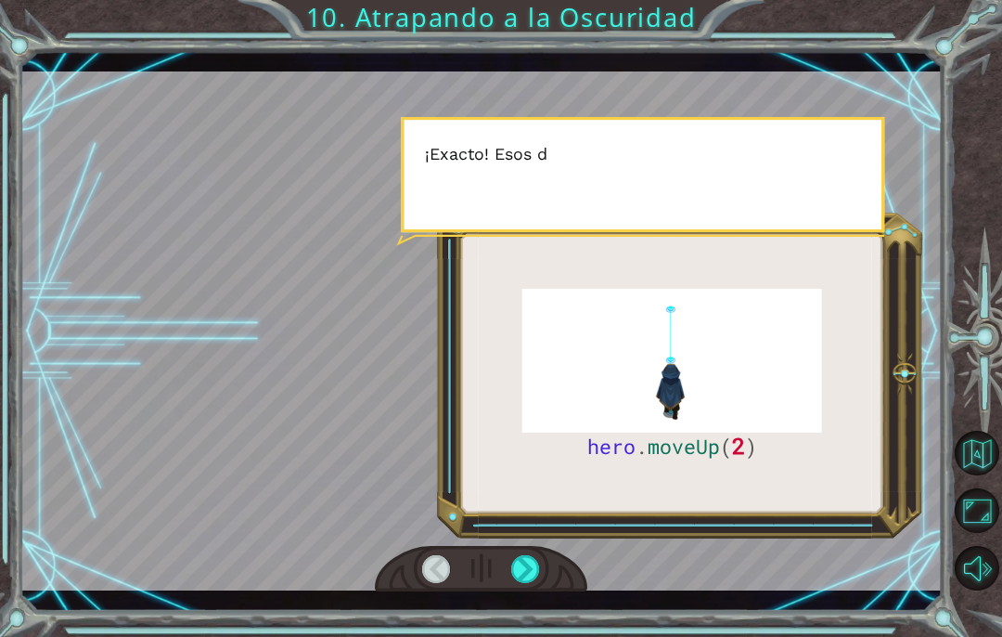
click at [536, 572] on div at bounding box center [525, 569] width 29 height 28
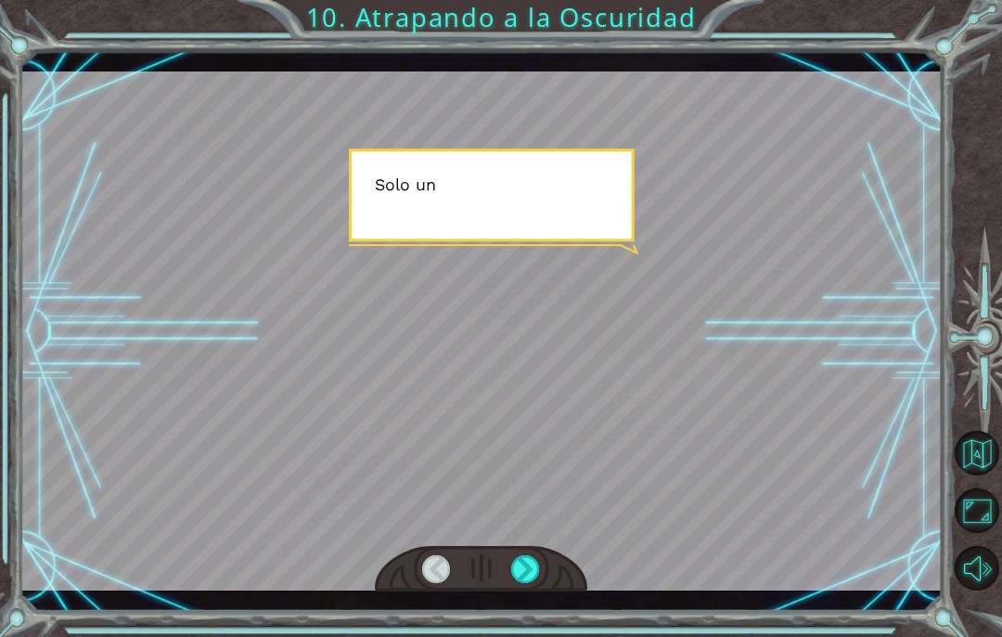
click at [540, 571] on div at bounding box center [525, 569] width 29 height 28
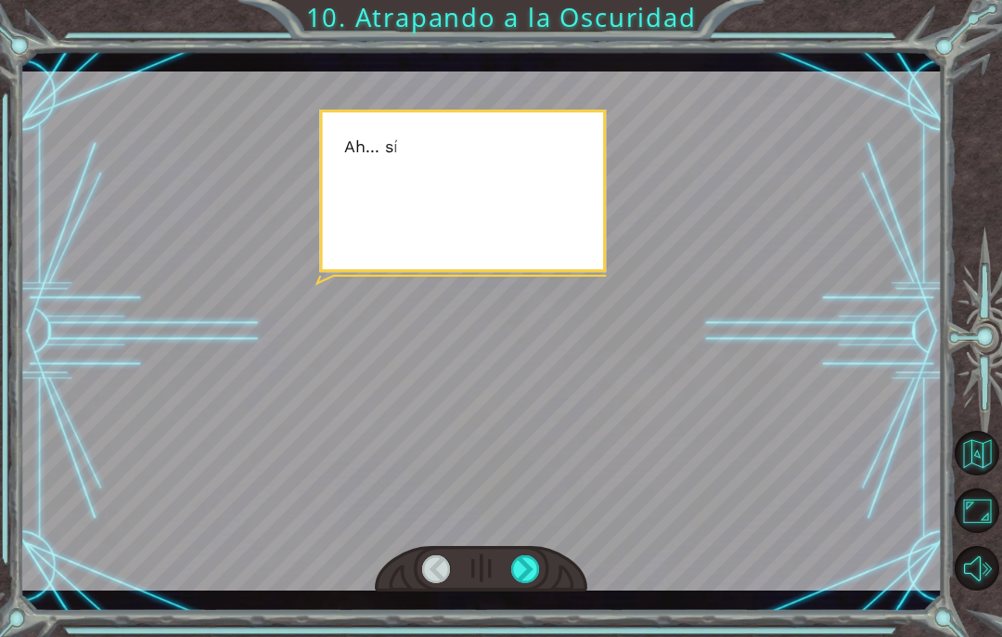
click at [540, 568] on div at bounding box center [525, 569] width 29 height 28
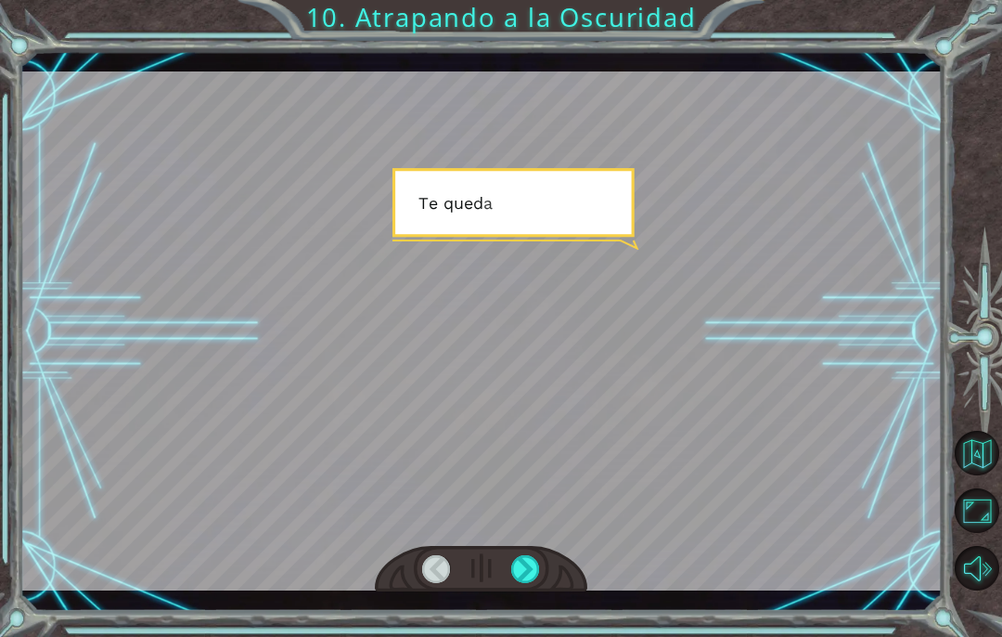
click at [537, 572] on div at bounding box center [525, 569] width 29 height 28
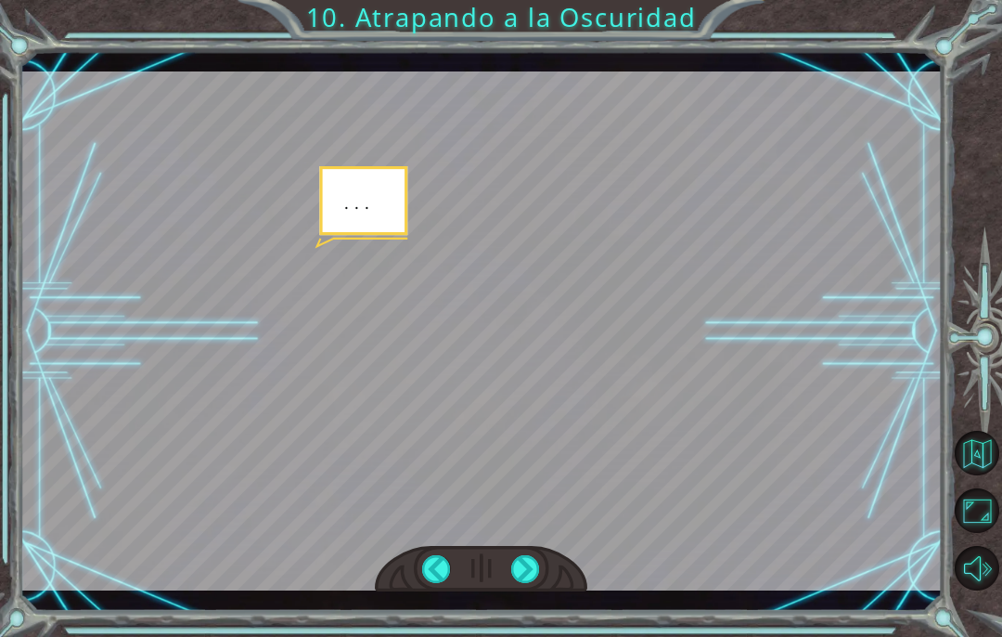
click at [537, 571] on div at bounding box center [525, 569] width 29 height 28
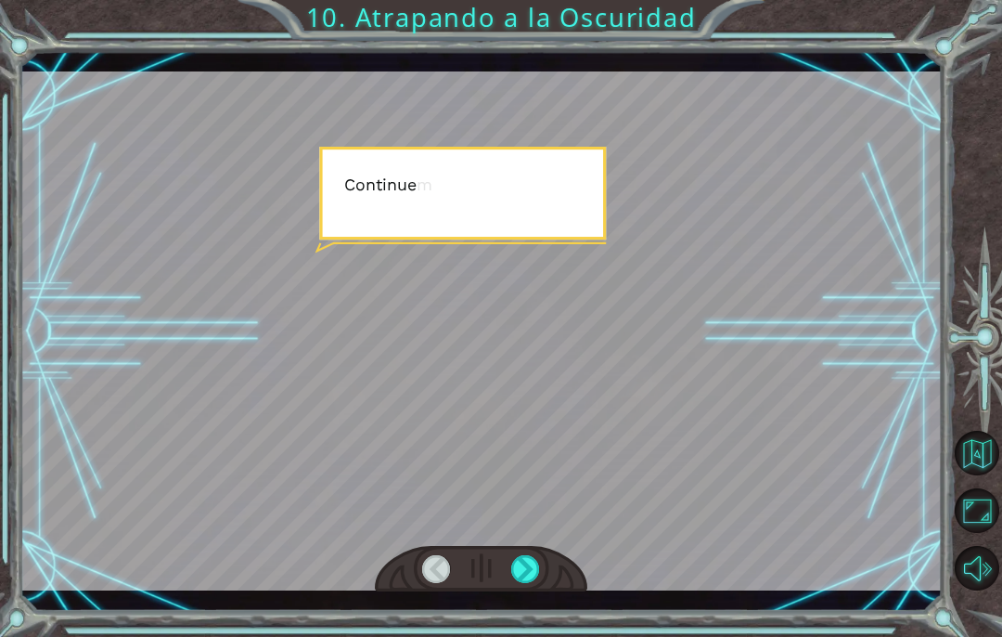
click at [538, 573] on div at bounding box center [525, 569] width 29 height 28
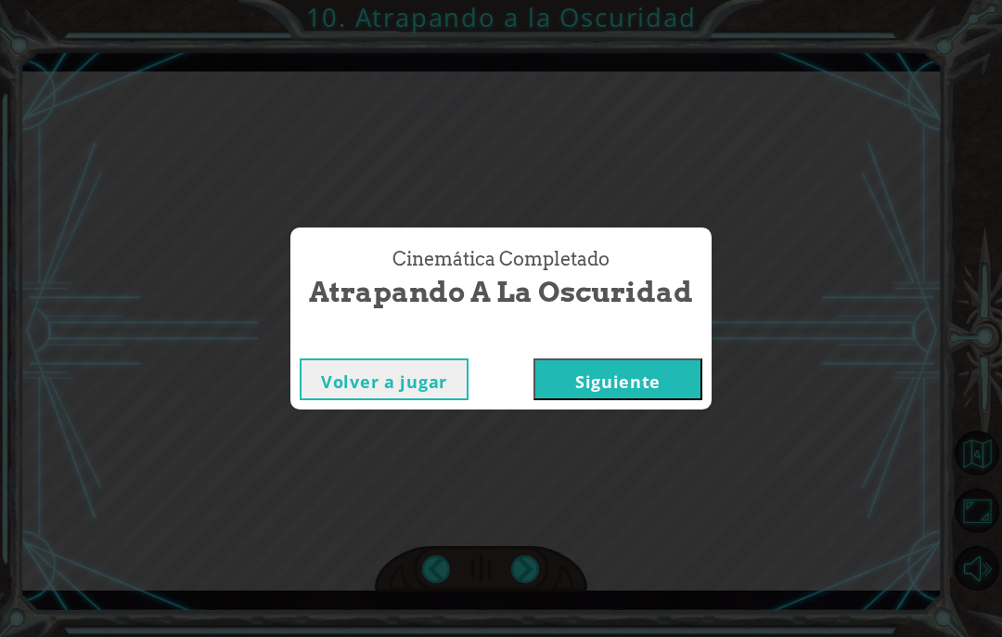
click at [537, 573] on div "Cinemática Completado Atrapando a la Oscuridad Volver a jugar Siguiente" at bounding box center [501, 318] width 1002 height 637
click at [677, 352] on div "Volver a jugar Siguiente" at bounding box center [500, 379] width 421 height 60
click at [651, 393] on button "Siguiente" at bounding box center [618, 379] width 169 height 42
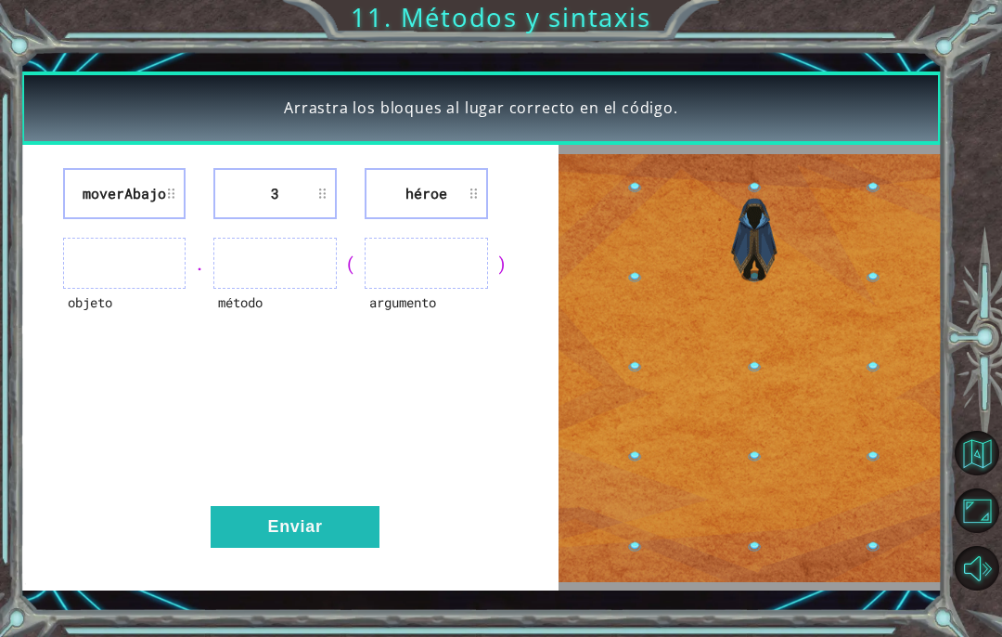
click at [287, 545] on button "Enviar" at bounding box center [295, 527] width 169 height 42
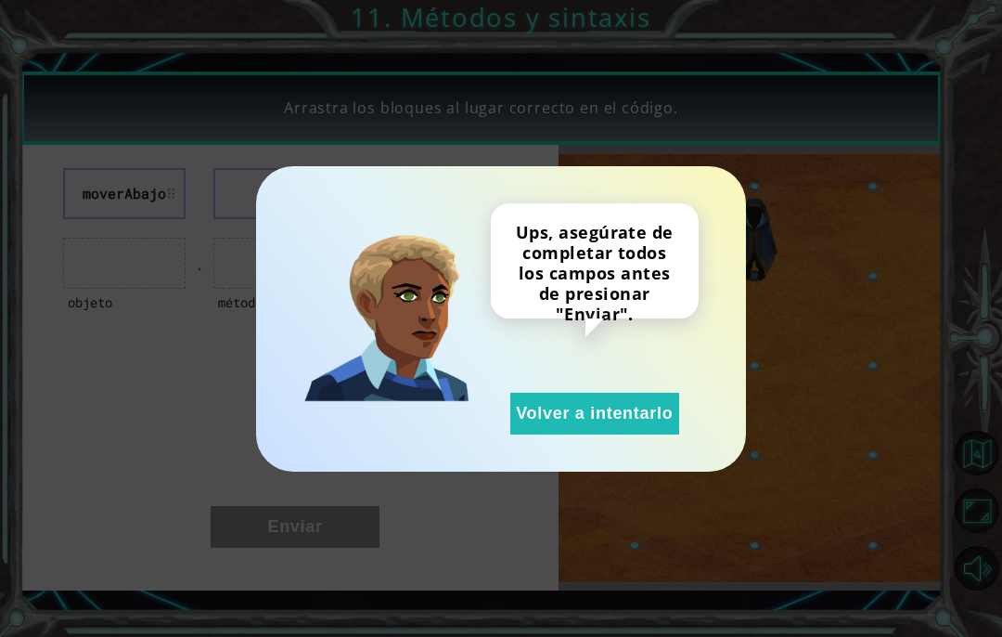
click at [576, 413] on button "Volver a intentarlo" at bounding box center [594, 414] width 169 height 42
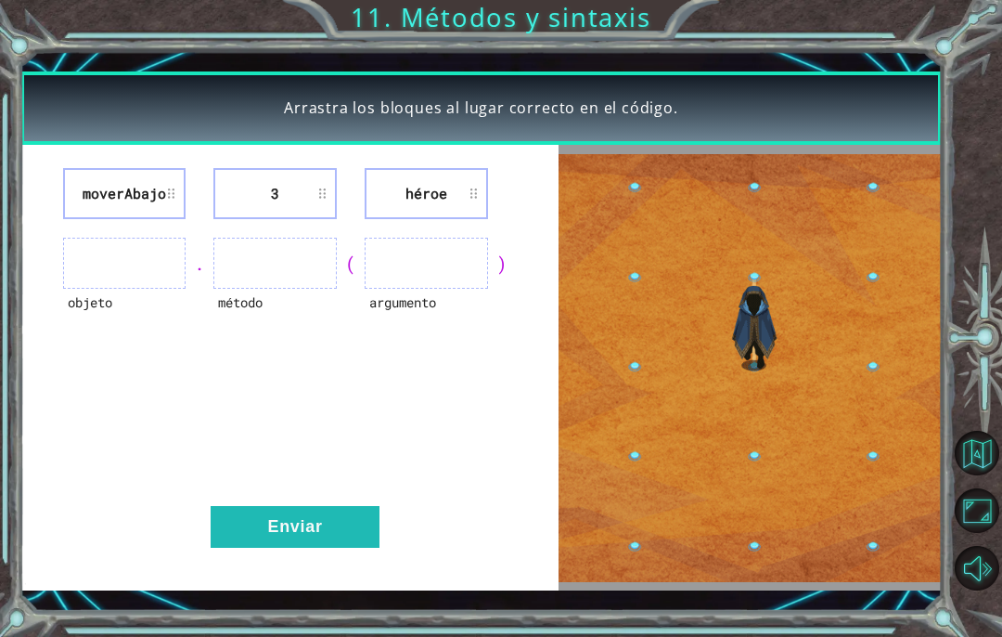
click at [122, 184] on li "moverAbajo" at bounding box center [124, 193] width 123 height 51
click at [142, 208] on li "moverAbajo" at bounding box center [124, 193] width 123 height 51
click at [107, 196] on li "moverAbajo" at bounding box center [124, 193] width 123 height 51
click at [95, 257] on ul at bounding box center [124, 263] width 123 height 51
click at [84, 262] on ul at bounding box center [124, 263] width 123 height 51
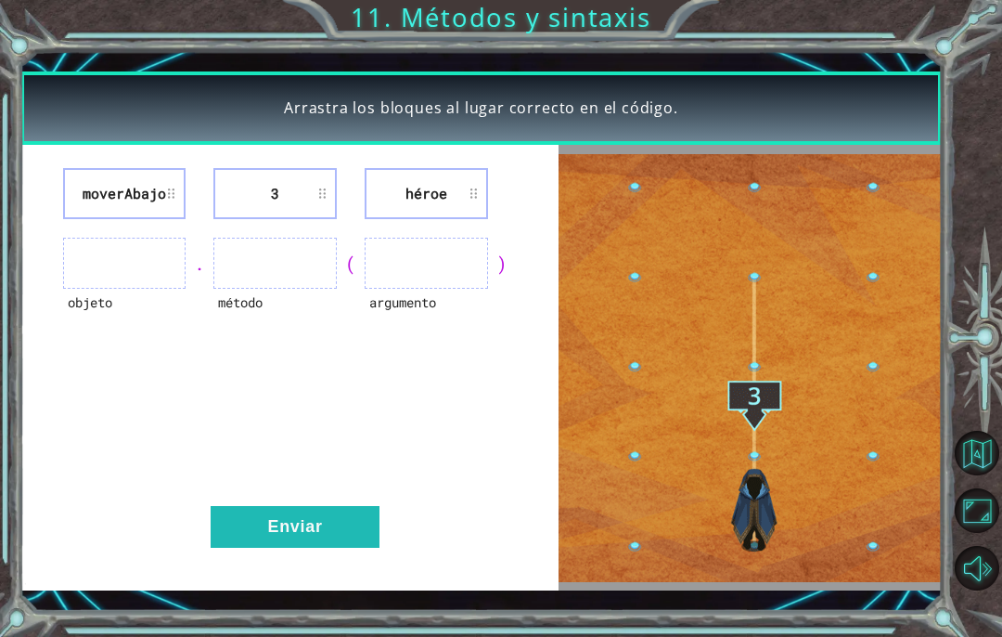
click at [88, 272] on ul at bounding box center [124, 263] width 123 height 51
click at [99, 277] on ul at bounding box center [124, 263] width 123 height 51
click at [259, 300] on div "método" at bounding box center [274, 314] width 123 height 51
click at [247, 259] on ul at bounding box center [274, 263] width 123 height 51
click at [248, 266] on ul at bounding box center [274, 263] width 123 height 51
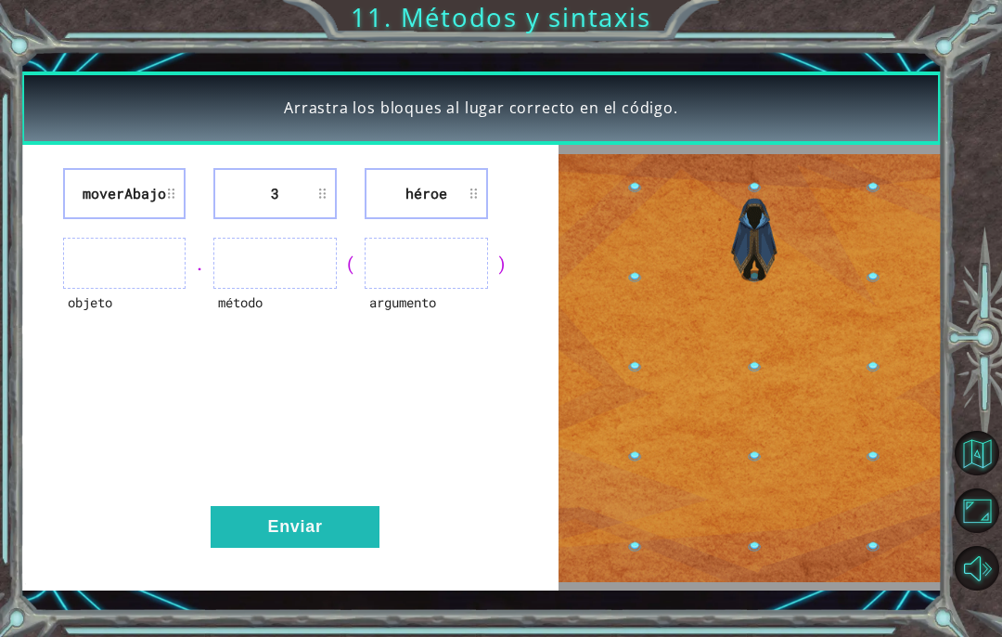
click at [225, 196] on li "3" at bounding box center [274, 193] width 123 height 51
click at [454, 198] on li "héroe" at bounding box center [426, 193] width 123 height 51
click at [423, 276] on ul at bounding box center [426, 263] width 123 height 51
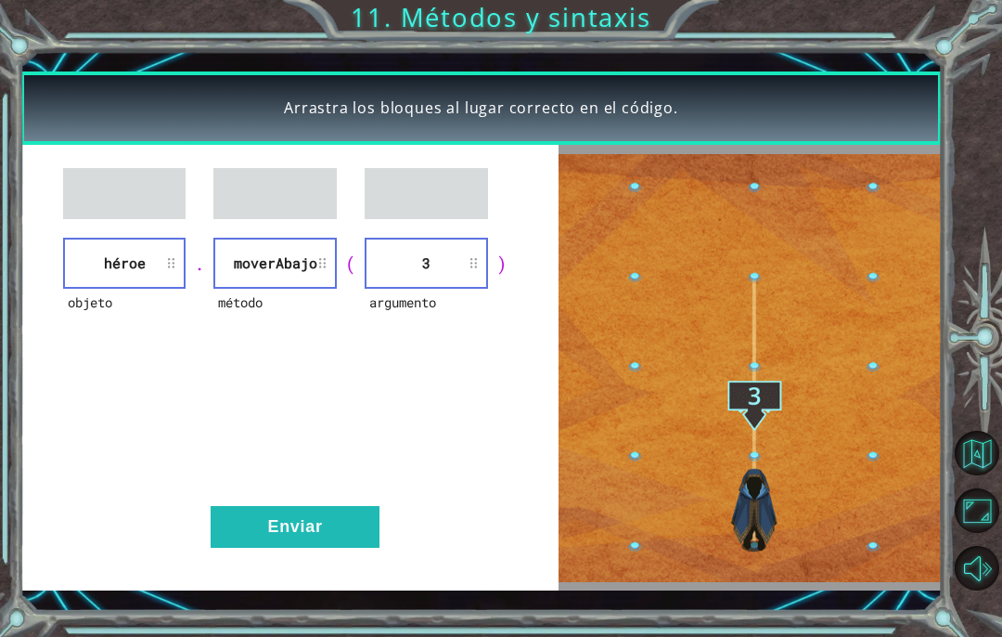
click at [303, 511] on button "Enviar" at bounding box center [295, 527] width 169 height 42
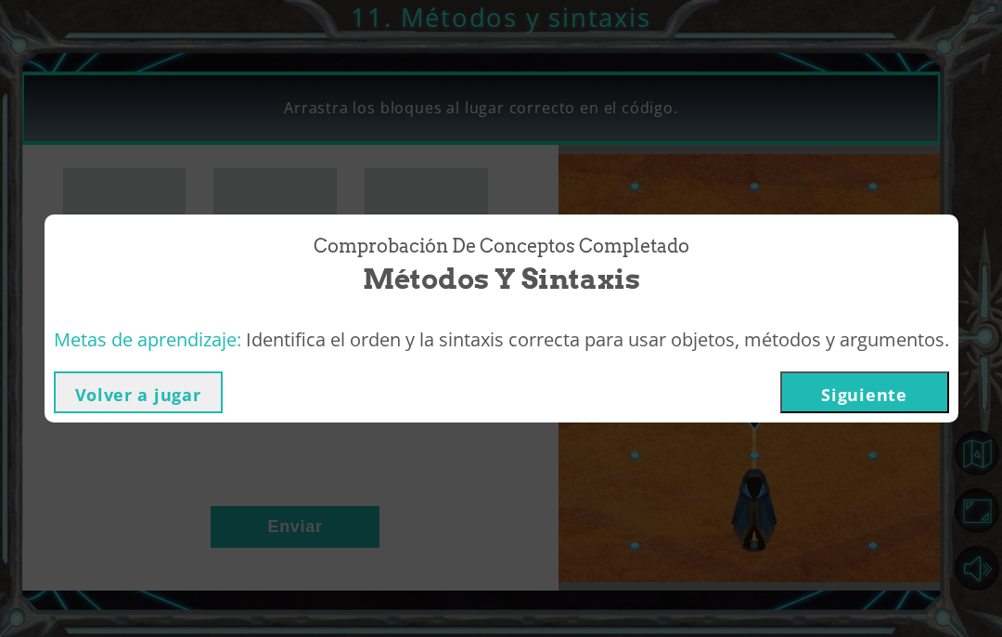
click at [839, 393] on button "Siguiente" at bounding box center [864, 392] width 169 height 42
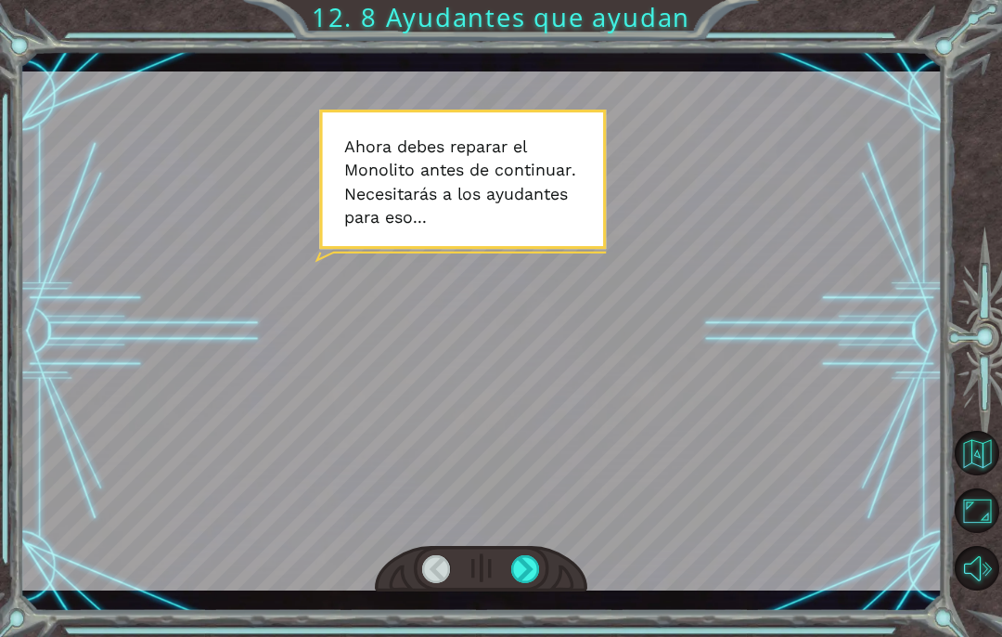
click at [530, 583] on div at bounding box center [525, 569] width 29 height 28
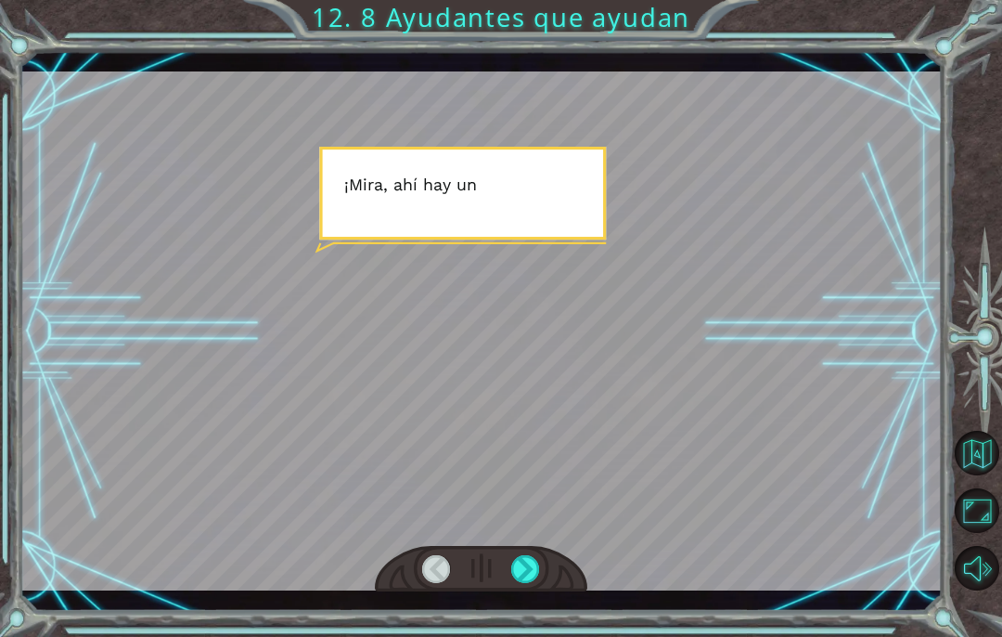
click at [535, 575] on div at bounding box center [525, 569] width 29 height 28
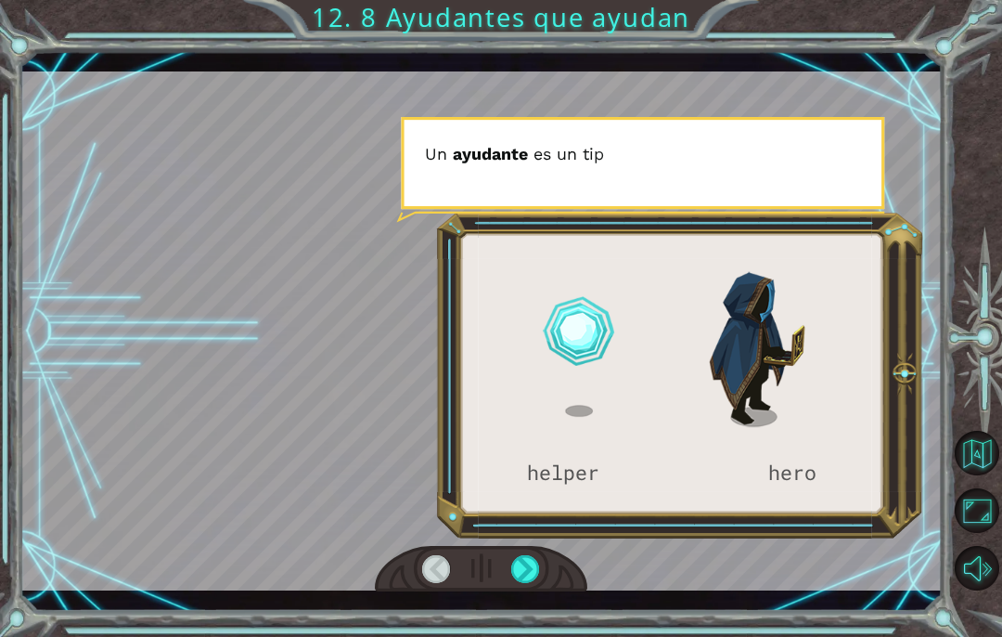
click at [533, 578] on div at bounding box center [525, 569] width 29 height 28
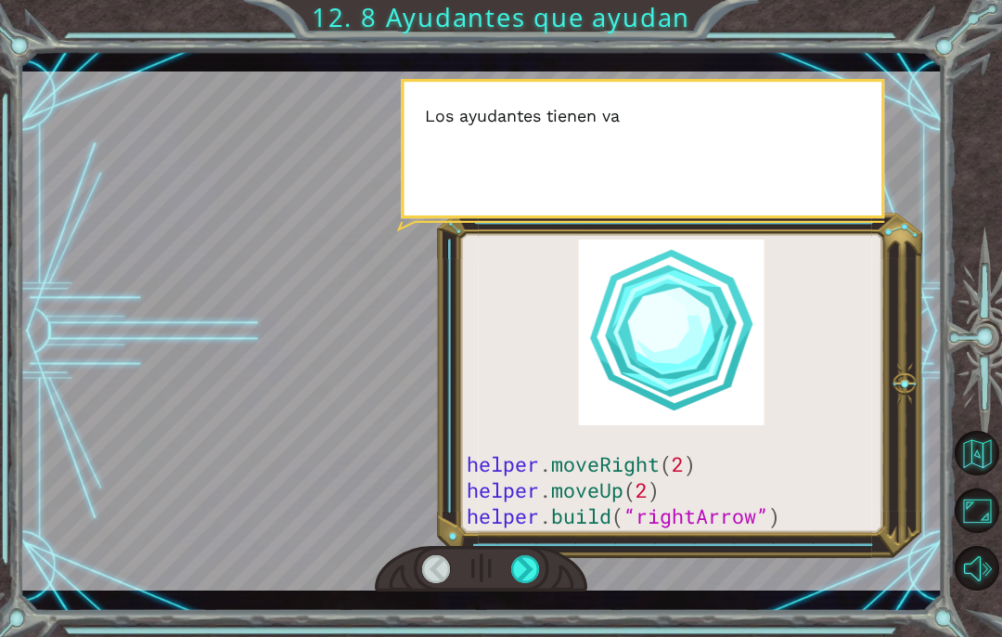
click at [532, 573] on div at bounding box center [525, 569] width 29 height 28
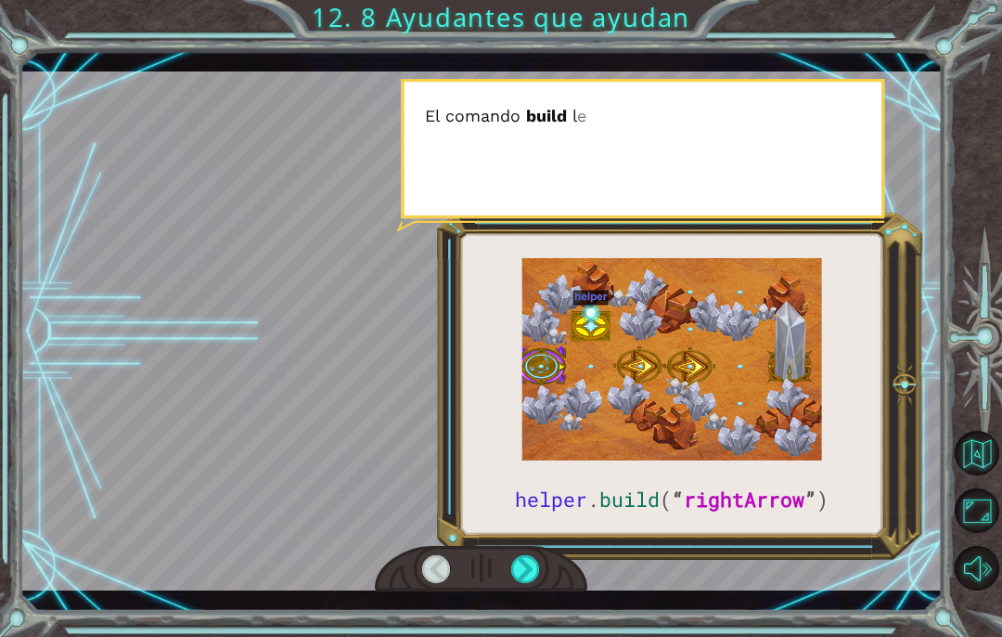
click at [531, 575] on div at bounding box center [525, 569] width 29 height 28
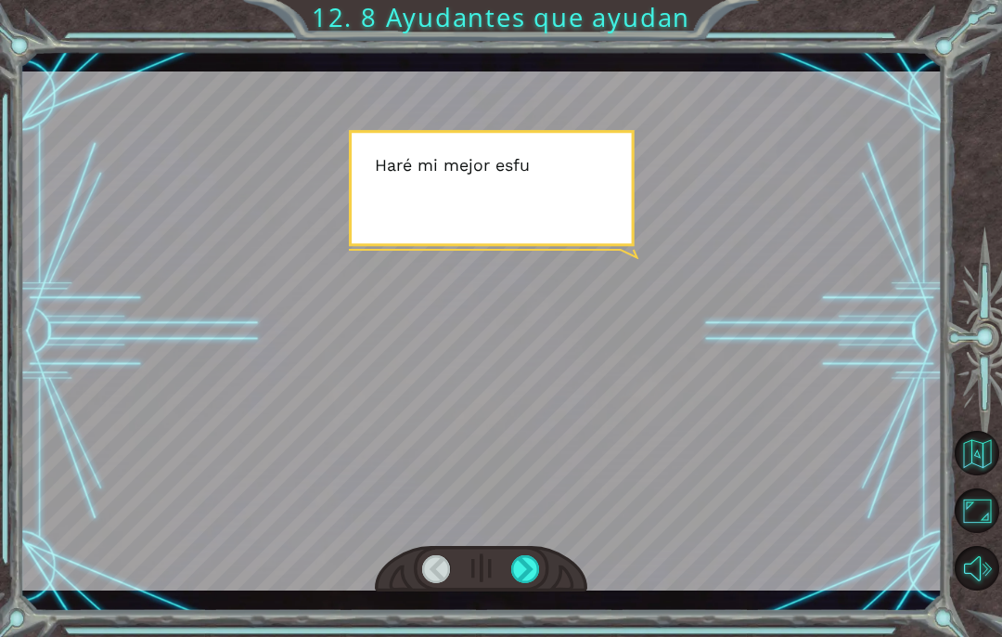
click at [526, 580] on div at bounding box center [525, 569] width 29 height 28
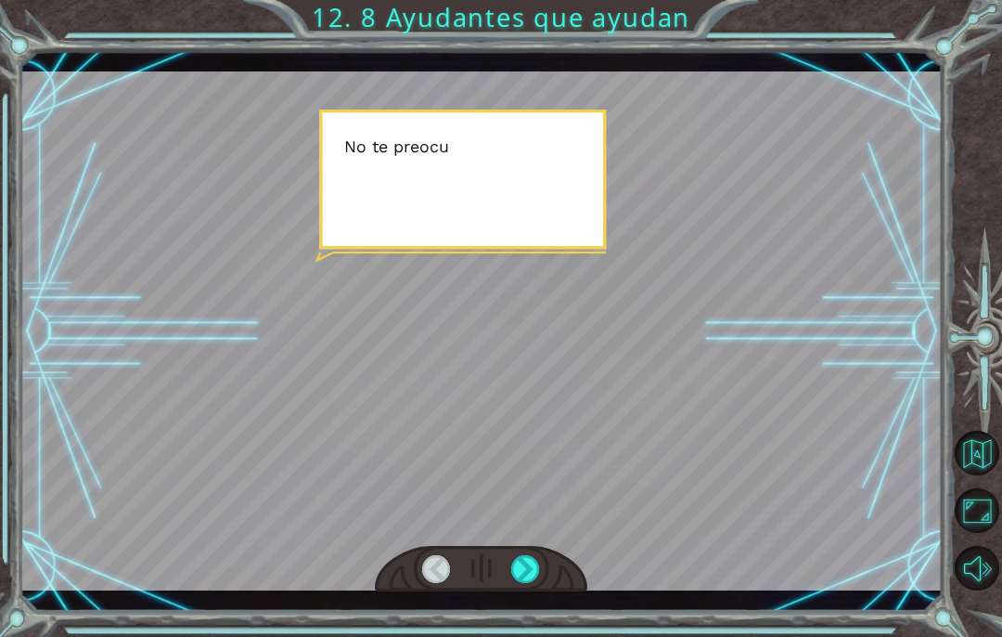
click at [530, 573] on div at bounding box center [525, 569] width 29 height 28
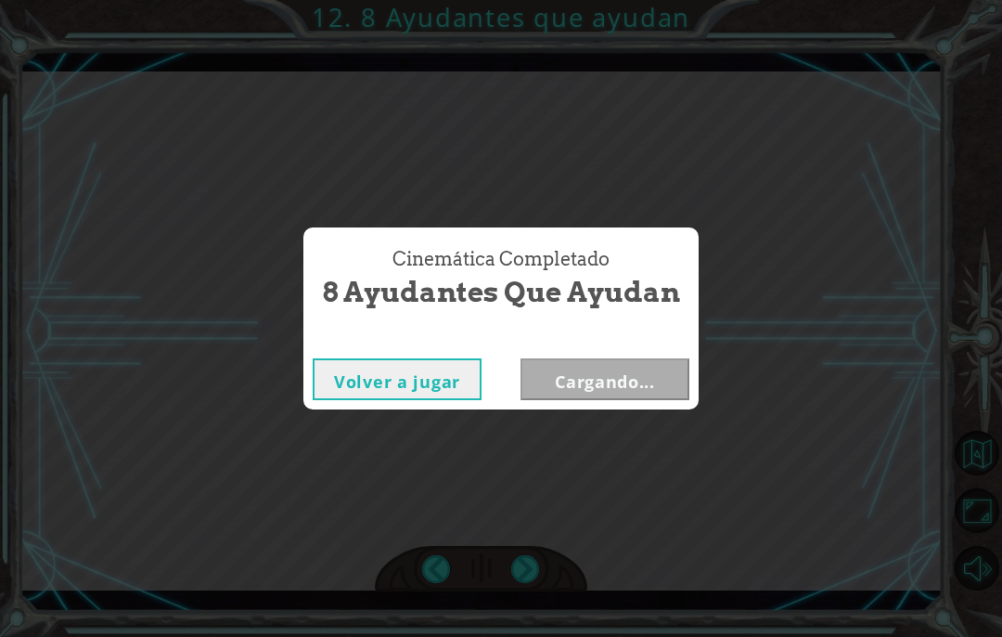
click at [530, 573] on div "Cinemática Completado 8 Ayudantes que ayudan Volver a jugar Cargando..." at bounding box center [501, 318] width 1002 height 637
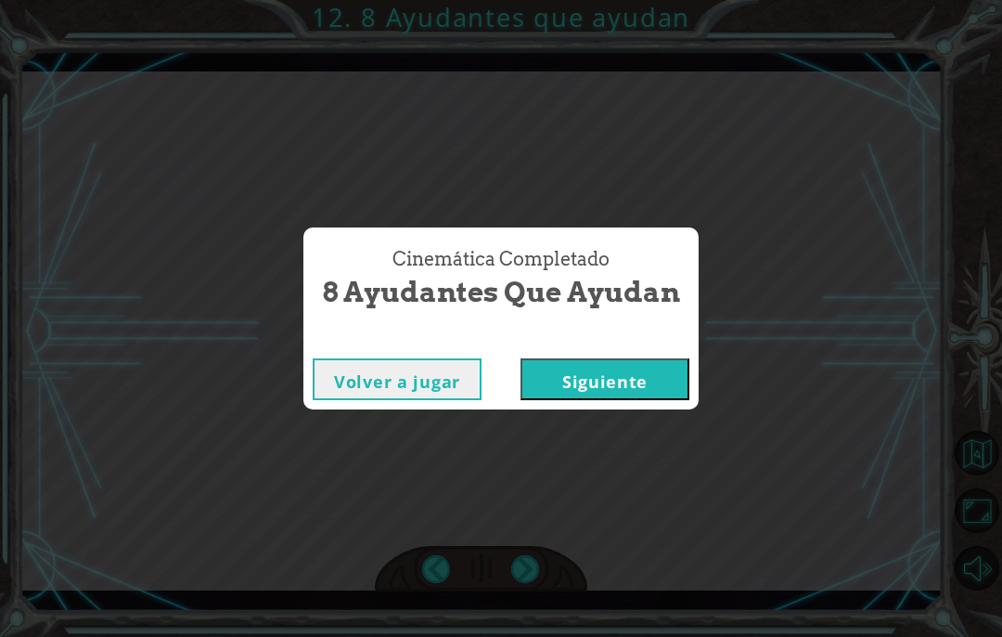
click at [645, 383] on button "Siguiente" at bounding box center [605, 379] width 169 height 42
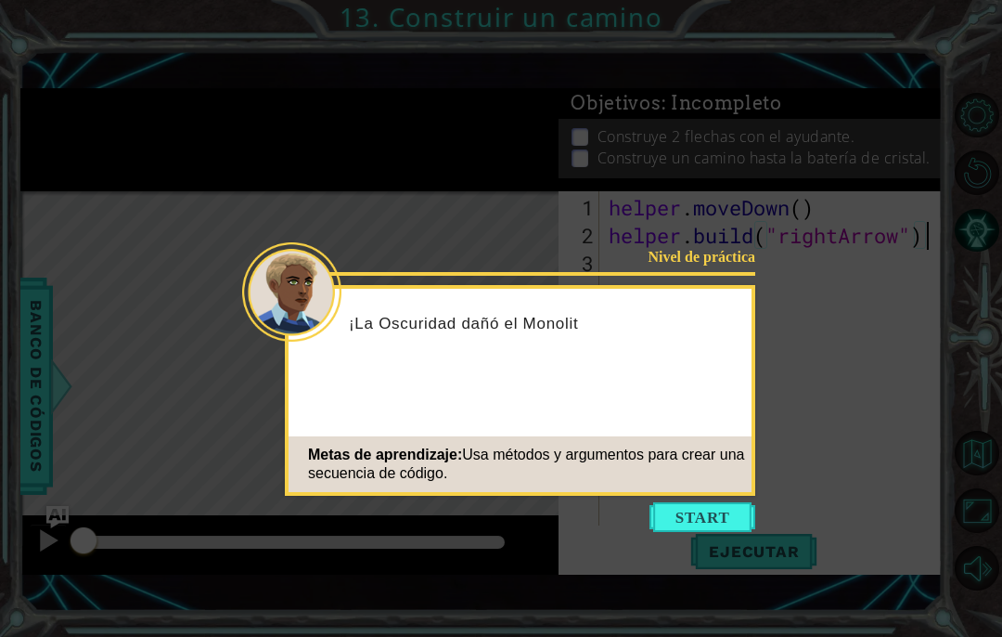
click at [668, 525] on button "Start" at bounding box center [703, 517] width 106 height 30
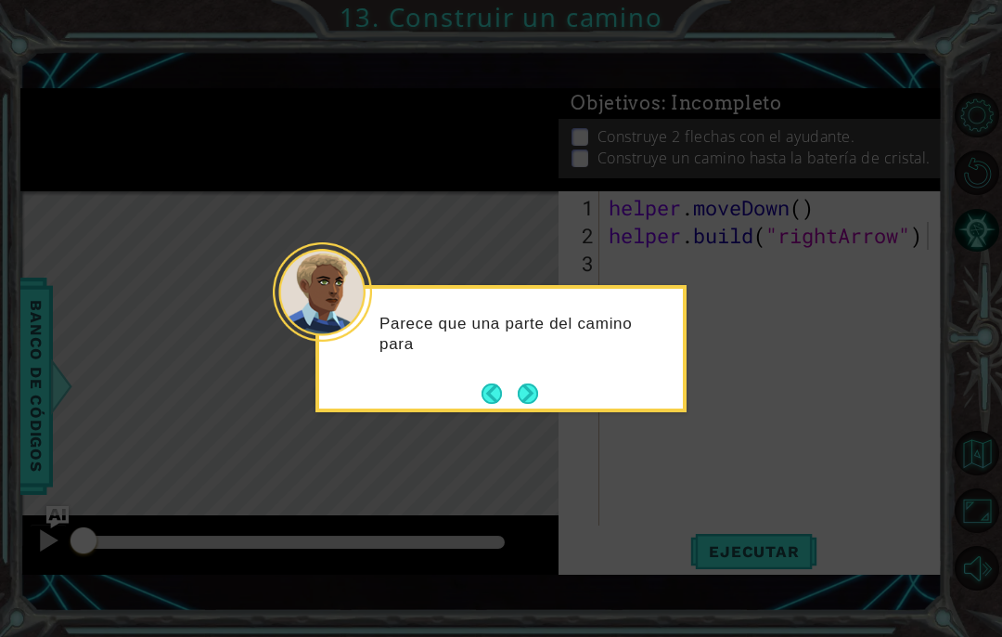
click at [530, 399] on button "Next" at bounding box center [528, 393] width 20 height 20
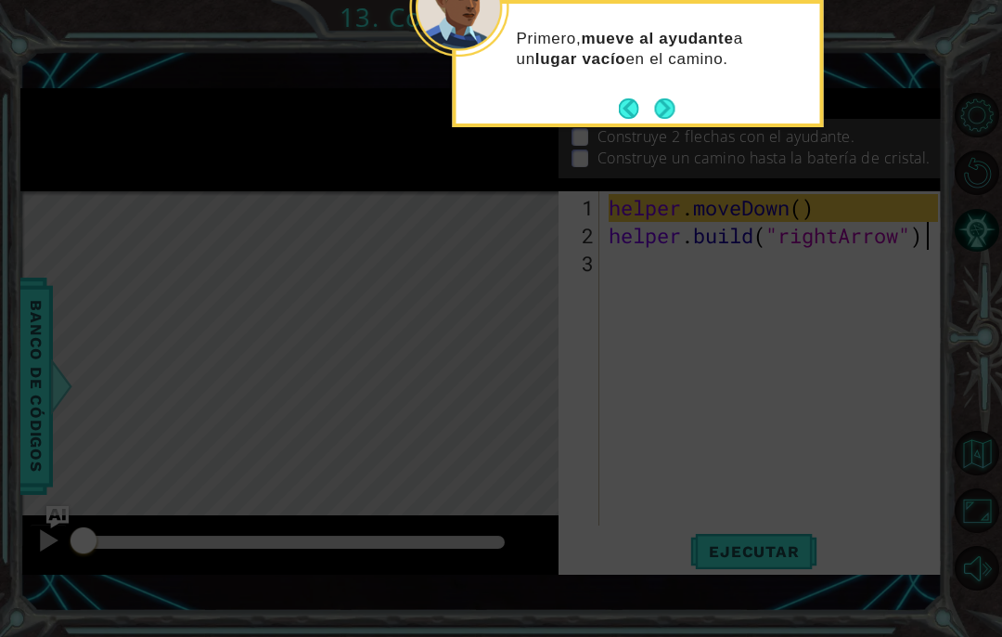
click at [664, 107] on button "Next" at bounding box center [665, 108] width 20 height 20
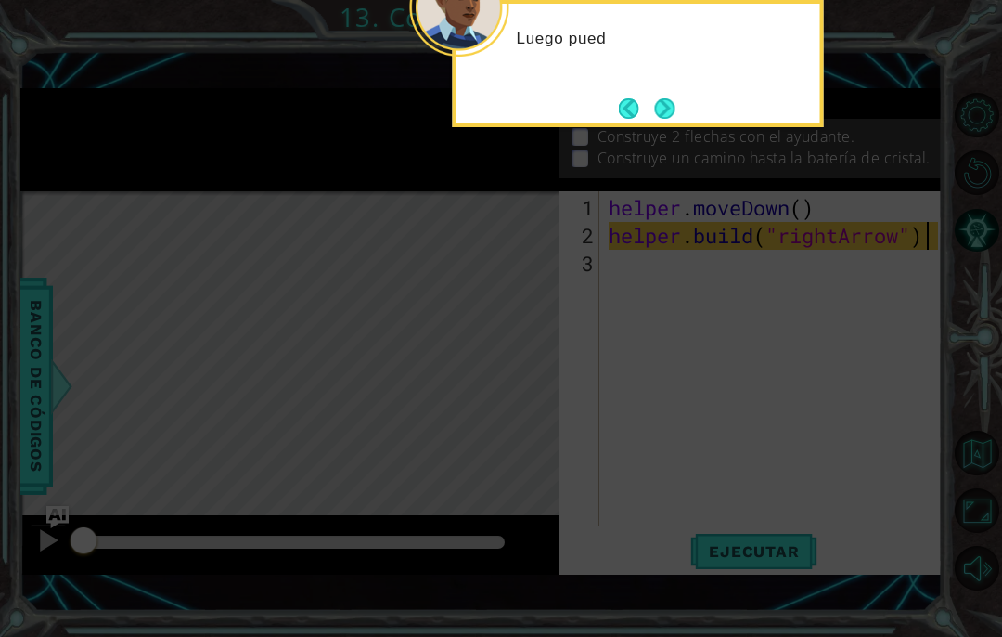
click at [668, 104] on button "Next" at bounding box center [665, 108] width 20 height 20
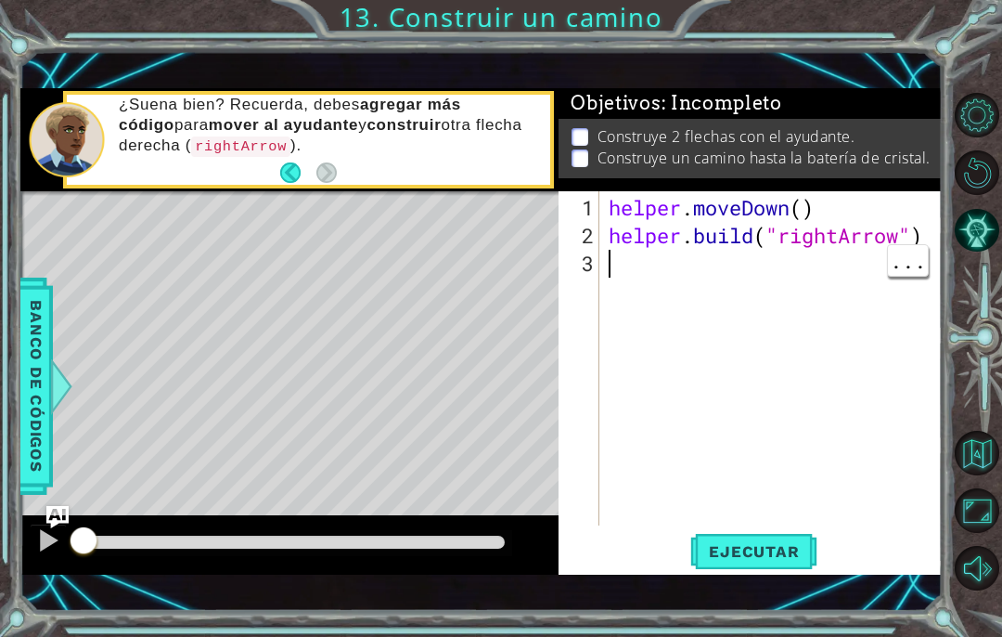
click at [728, 546] on span "Ejecutar" at bounding box center [753, 551] width 127 height 19
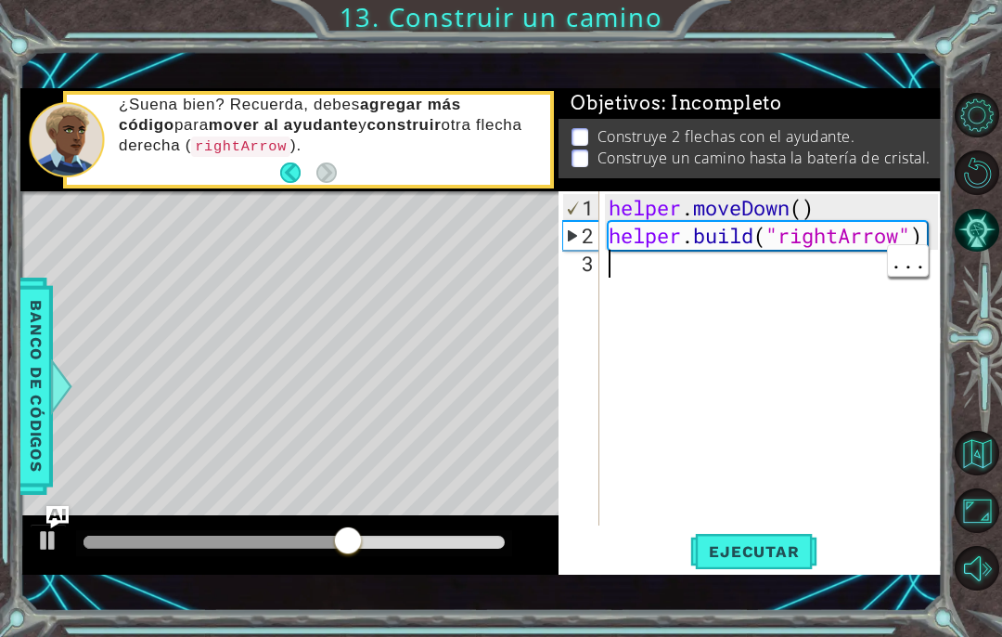
click at [680, 274] on div "helper . moveDown ( ) helper . build ( "rightArrow" )" at bounding box center [776, 389] width 342 height 390
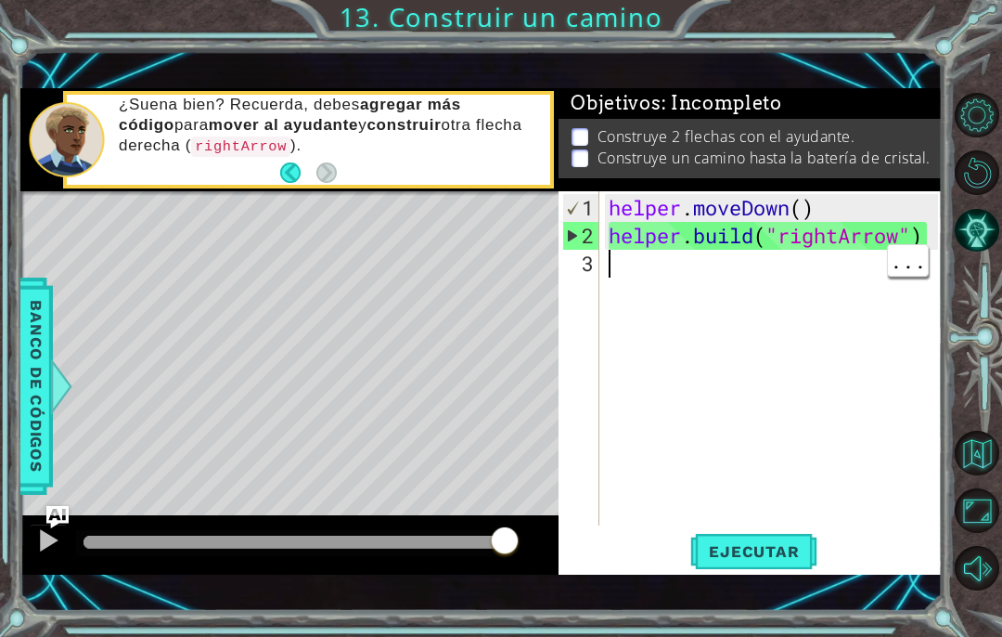
click at [675, 252] on div "helper . moveDown ( ) helper . build ( "rightArrow" )" at bounding box center [776, 389] width 342 height 390
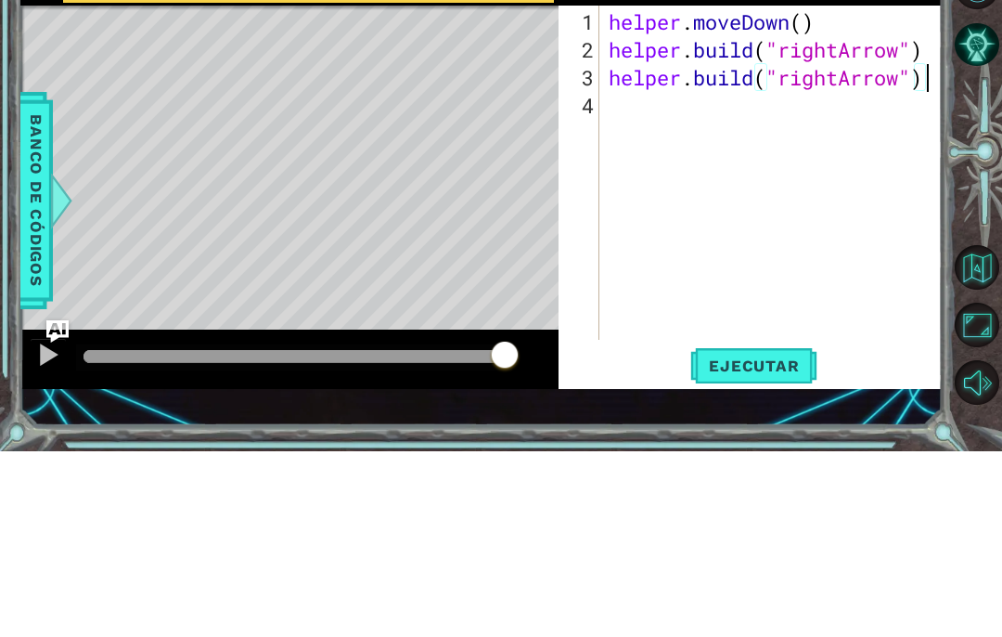
scroll to position [76, 0]
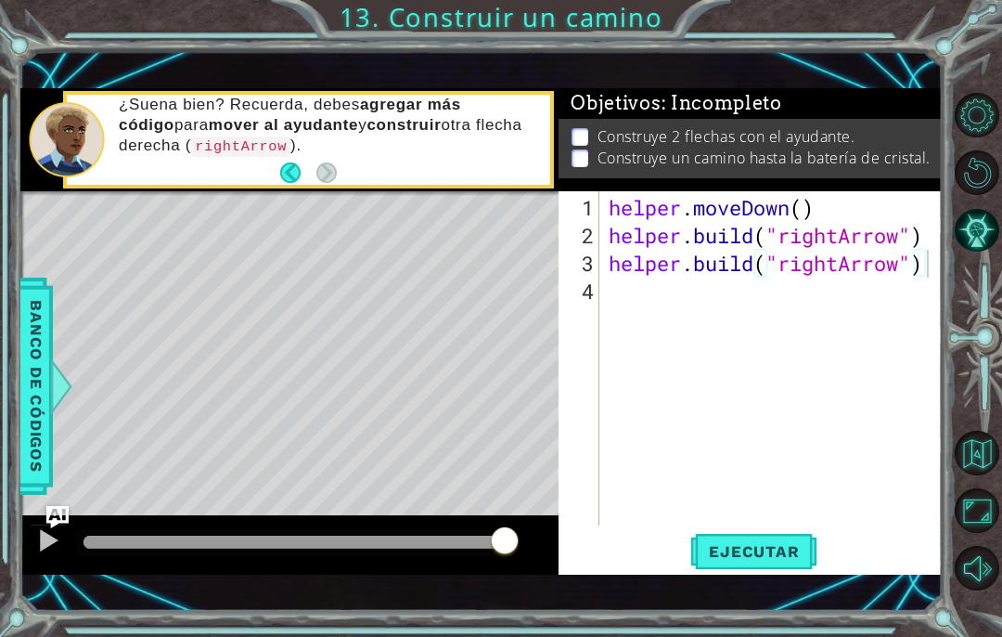
click at [788, 539] on button "Ejecutar" at bounding box center [753, 552] width 127 height 38
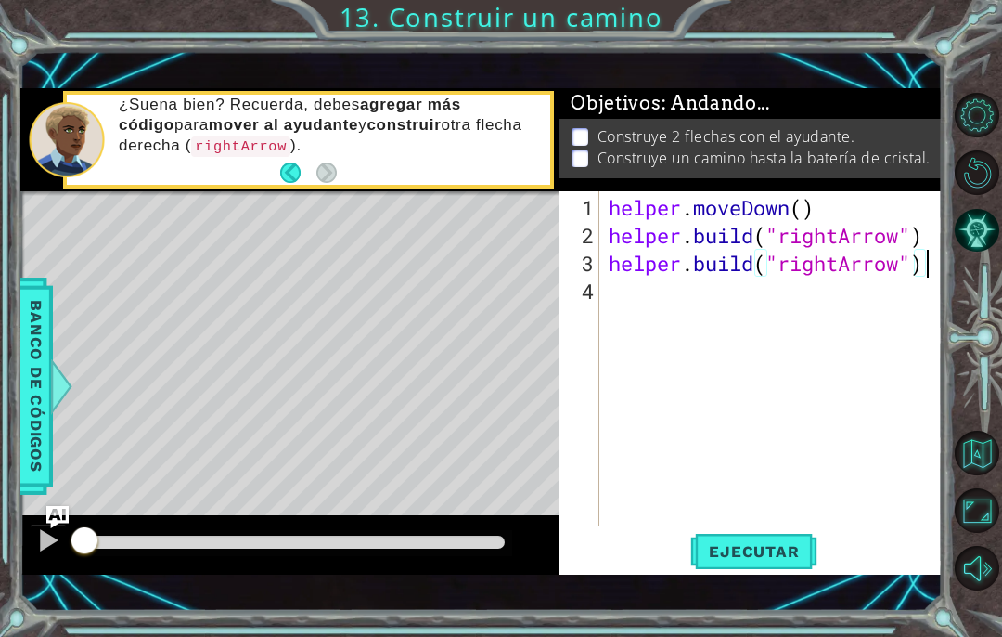
scroll to position [32, 101]
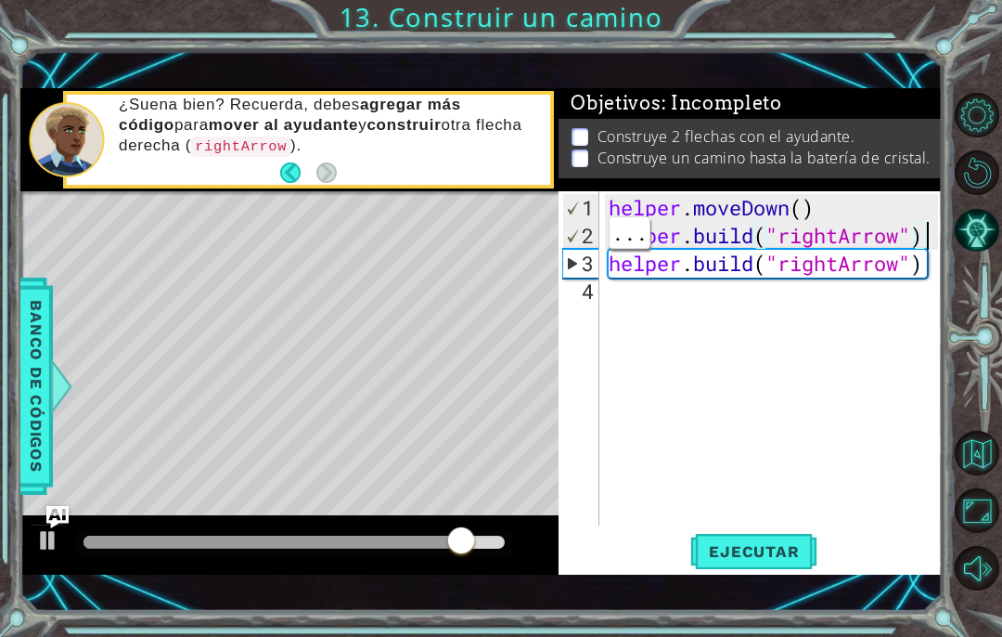
click at [929, 237] on div "helper . moveDown ( ) helper . build ( "rightArrow" ) helper . build ( "rightAr…" at bounding box center [776, 389] width 342 height 390
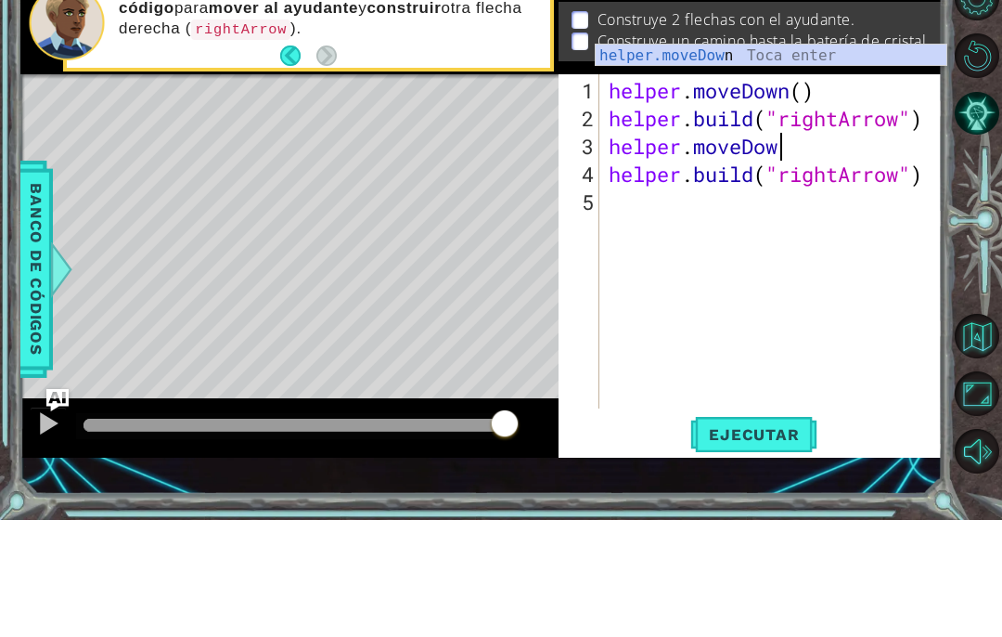
scroll to position [32, 217]
click at [877, 161] on div "helper.moveDown Toca enter" at bounding box center [771, 194] width 351 height 67
type textarea "abcde fg"
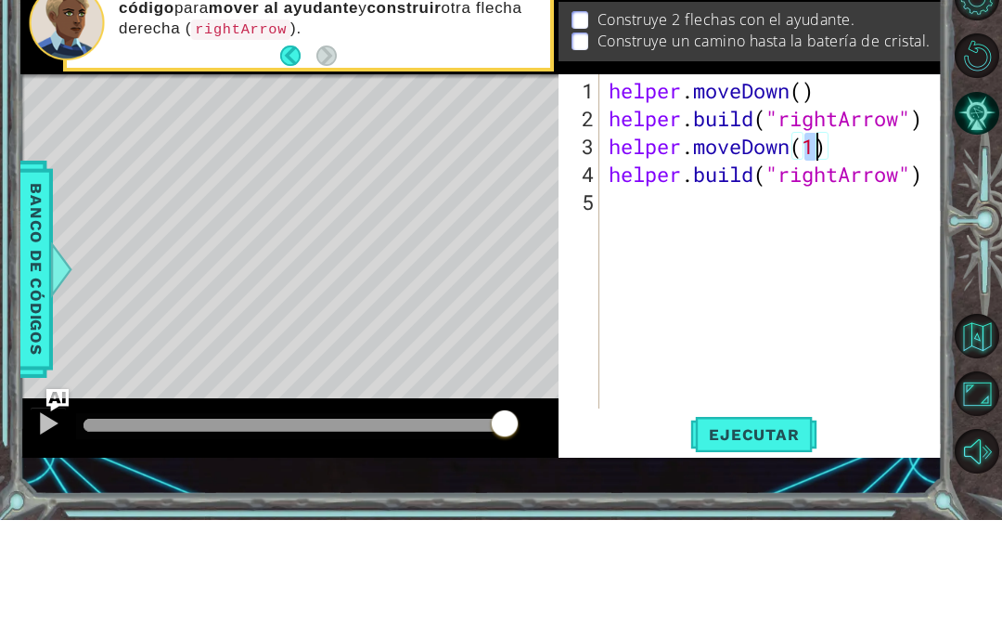
scroll to position [32, 101]
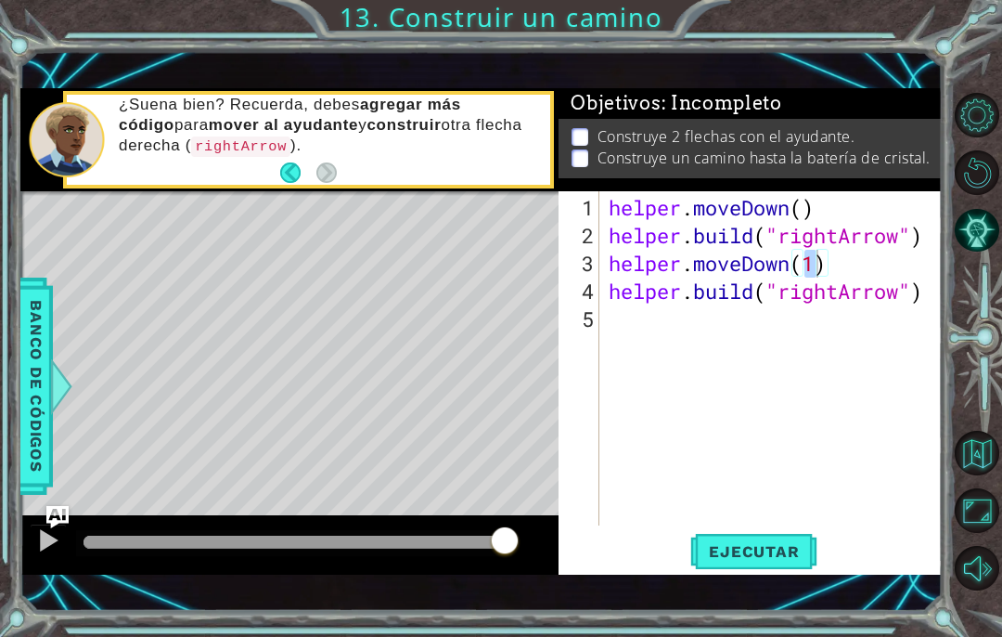
click at [813, 564] on button "Ejecutar" at bounding box center [753, 552] width 127 height 38
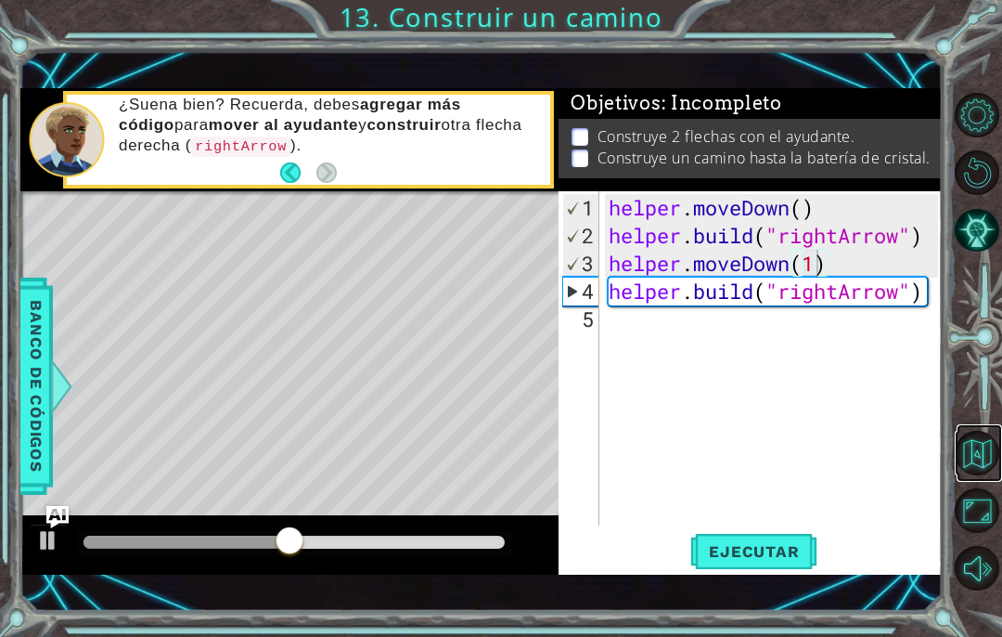
click at [974, 475] on button "Volver al mapa" at bounding box center [977, 453] width 45 height 45
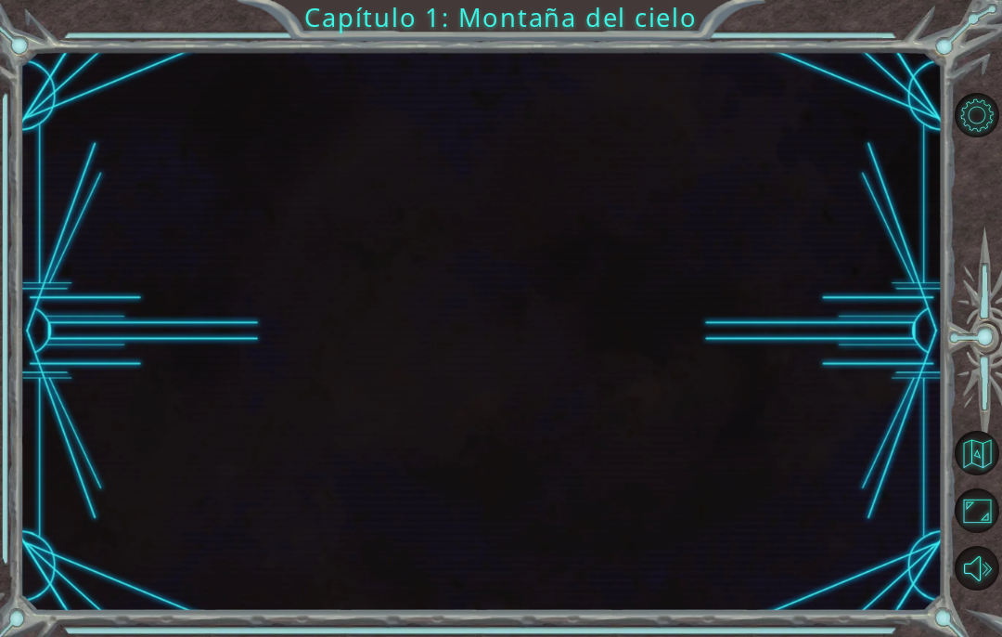
scroll to position [76, 0]
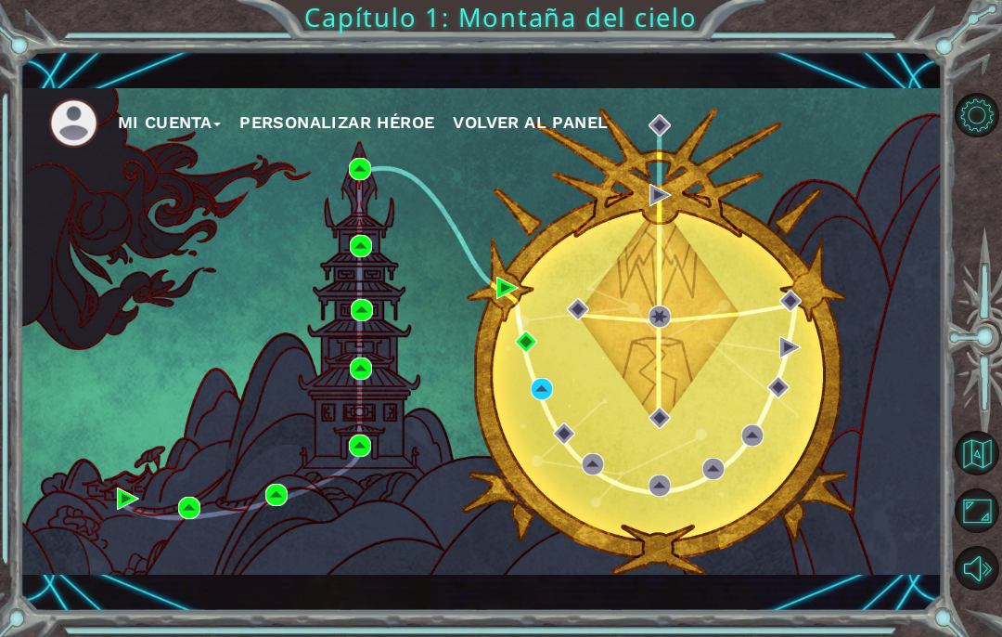
click at [344, 311] on div "Mi Cuenta Personalizar héroe Volver al panel" at bounding box center [481, 331] width 922 height 486
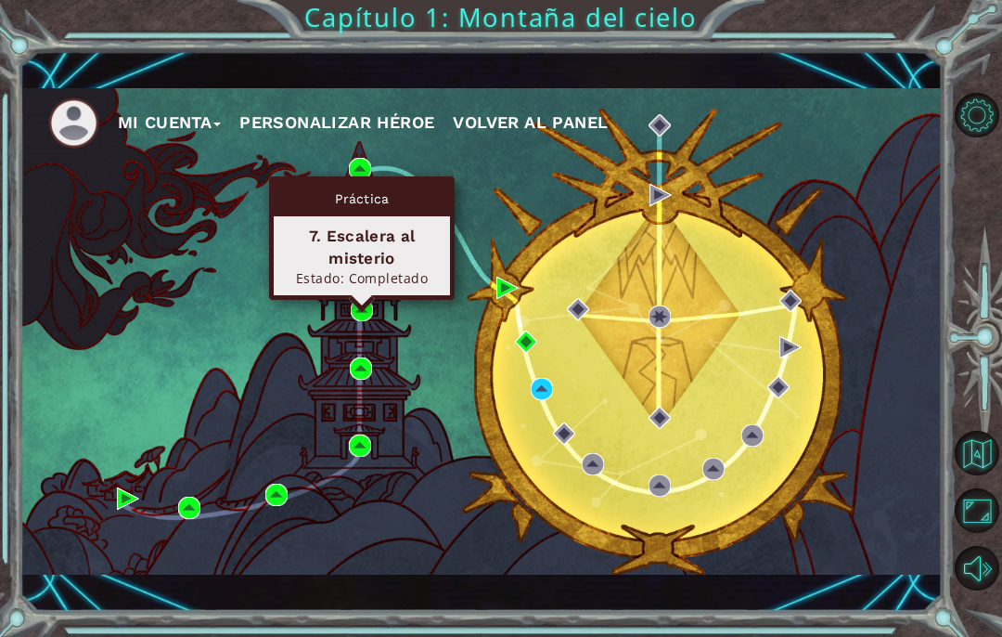
click at [329, 269] on div "Estado: Completado" at bounding box center [362, 278] width 160 height 18
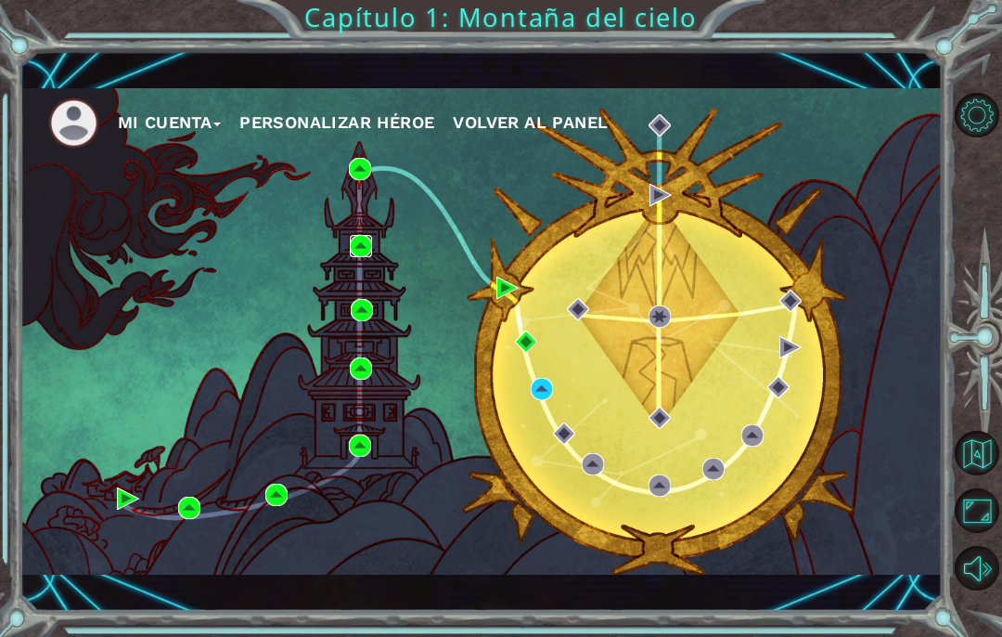
click at [354, 256] on img at bounding box center [361, 246] width 22 height 22
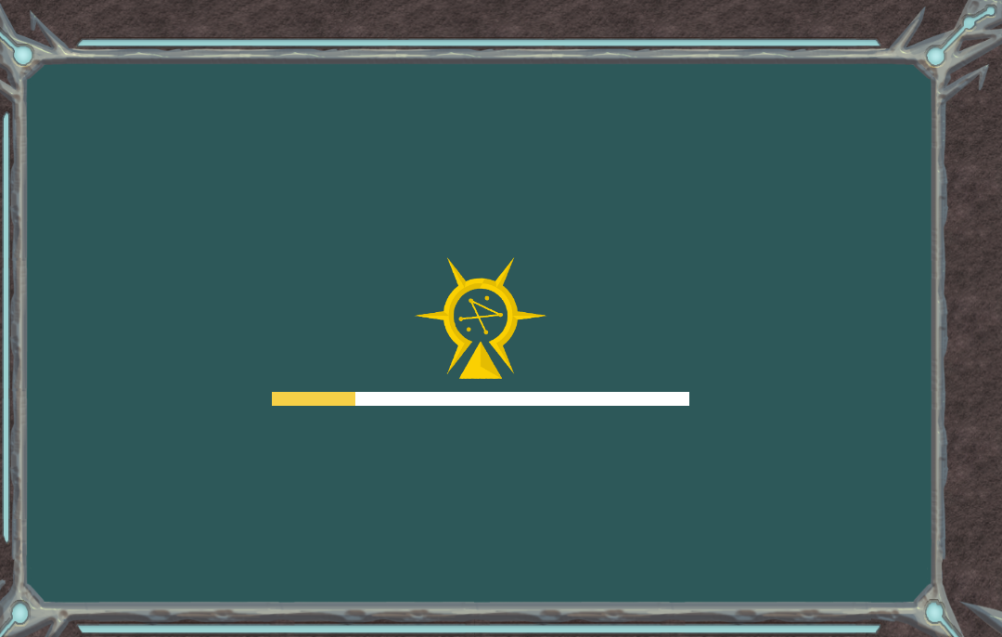
click at [354, 316] on div at bounding box center [481, 331] width 418 height 148
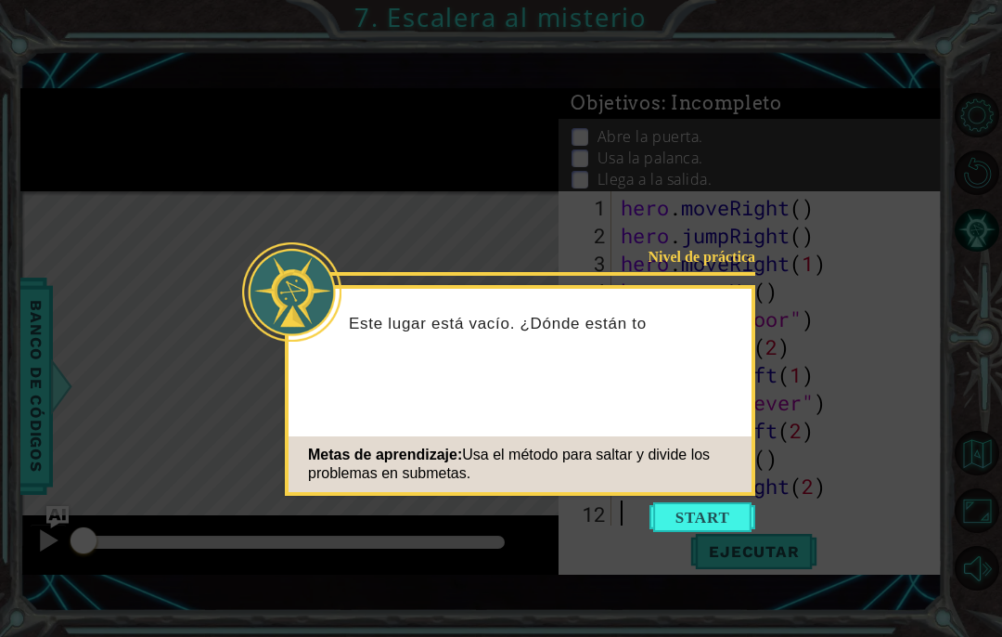
click at [730, 494] on div "Nivel de práctica Este lugar está vacío. ¿Dónde están to Metas de aprendizaje: …" at bounding box center [520, 390] width 470 height 211
click at [734, 509] on button "Start" at bounding box center [703, 517] width 106 height 30
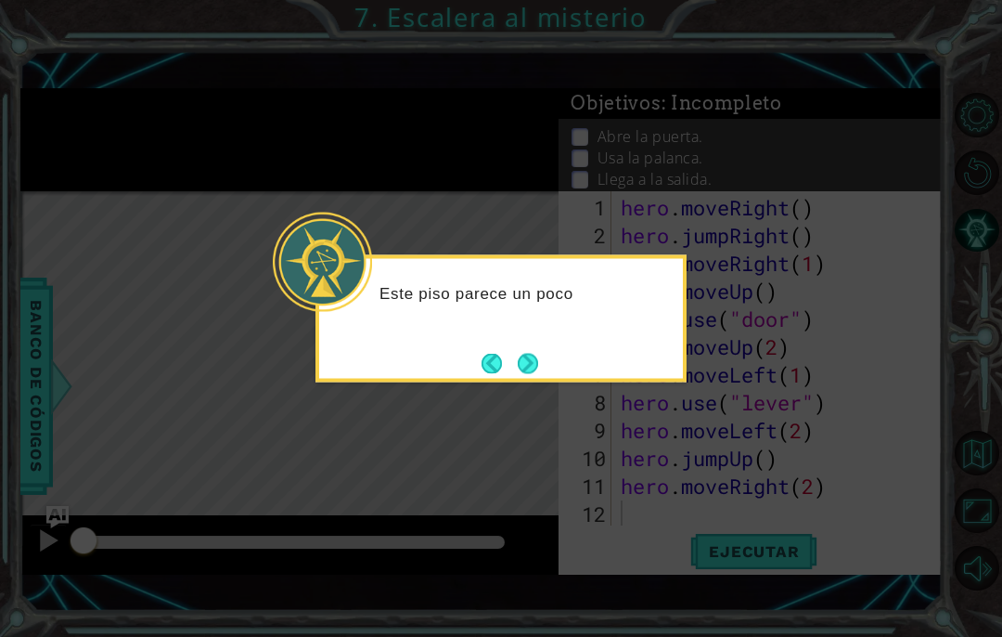
click at [535, 358] on button "Next" at bounding box center [528, 363] width 20 height 20
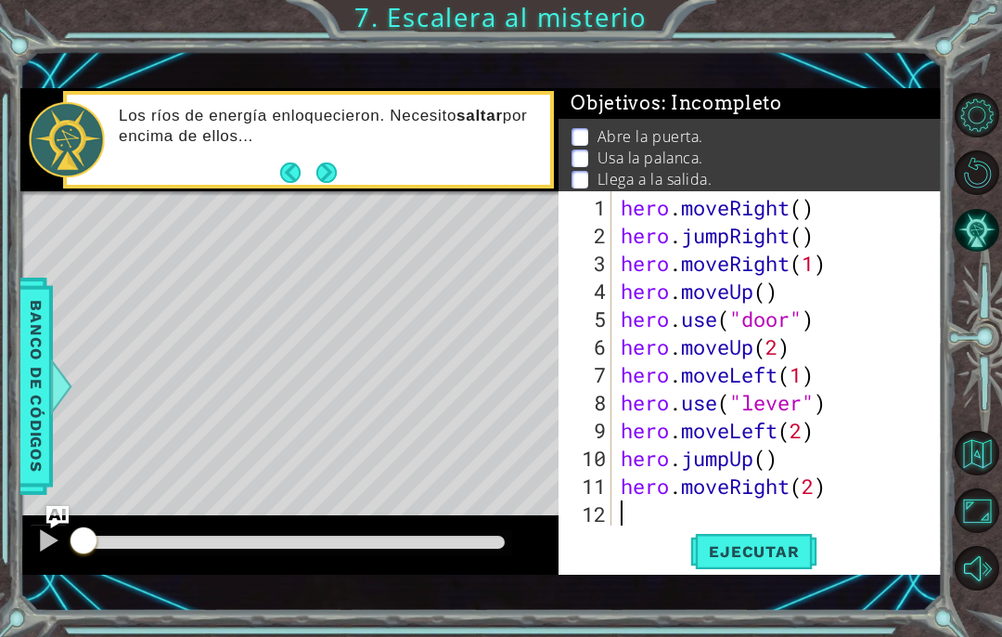
click at [787, 625] on div "1 ההההההההההההההההההההההההההההההההההההההההההההההההההההההההההההההההההההההההההההה…" at bounding box center [501, 318] width 1002 height 637
click at [784, 630] on div "1 ההההההההההההההההההההההההההההההההההההההההההההההההההההההההההההההההההההההההההההה…" at bounding box center [501, 318] width 1002 height 637
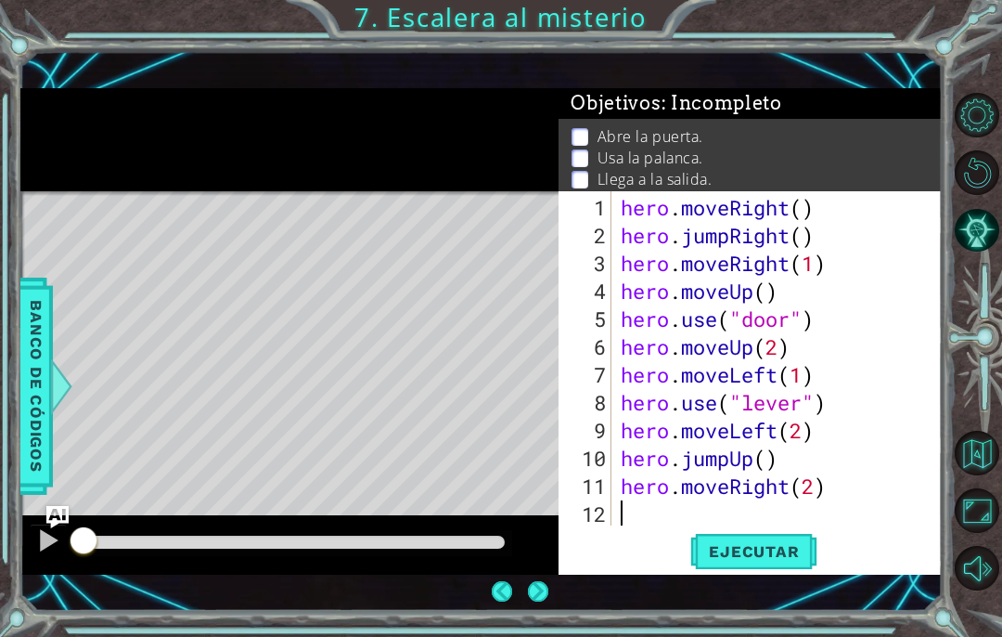
scroll to position [76, 0]
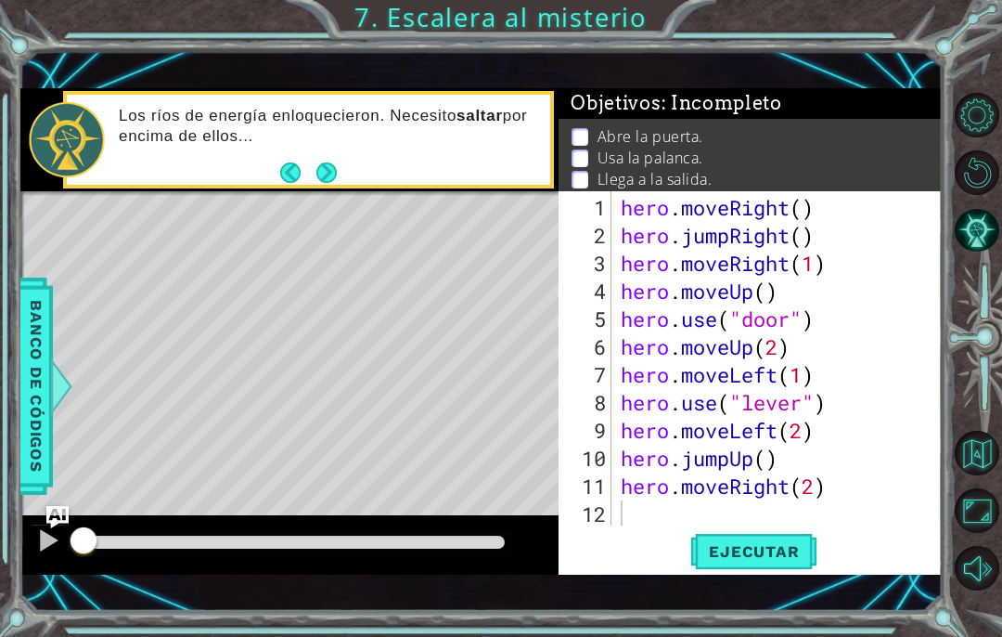
click at [762, 570] on button "Ejecutar" at bounding box center [753, 552] width 127 height 38
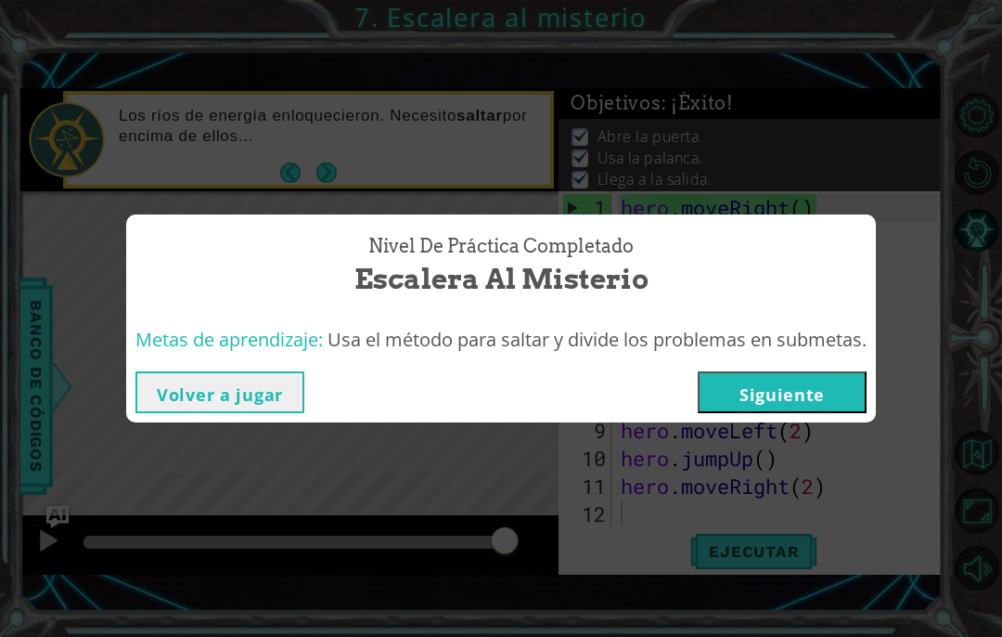
click at [831, 402] on button "Siguiente" at bounding box center [782, 392] width 169 height 42
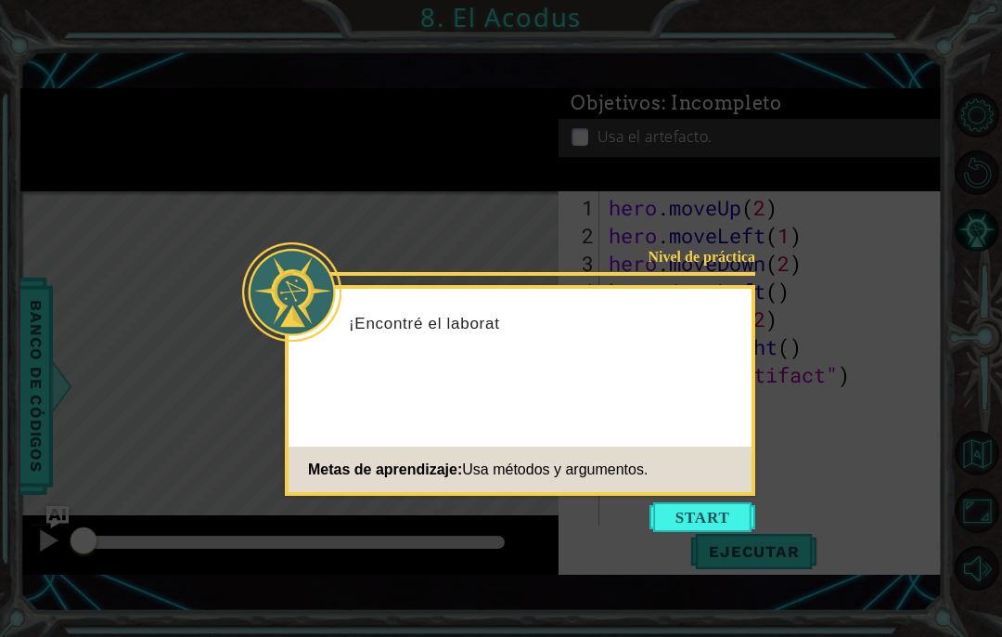
click at [705, 505] on button "Start" at bounding box center [703, 517] width 106 height 30
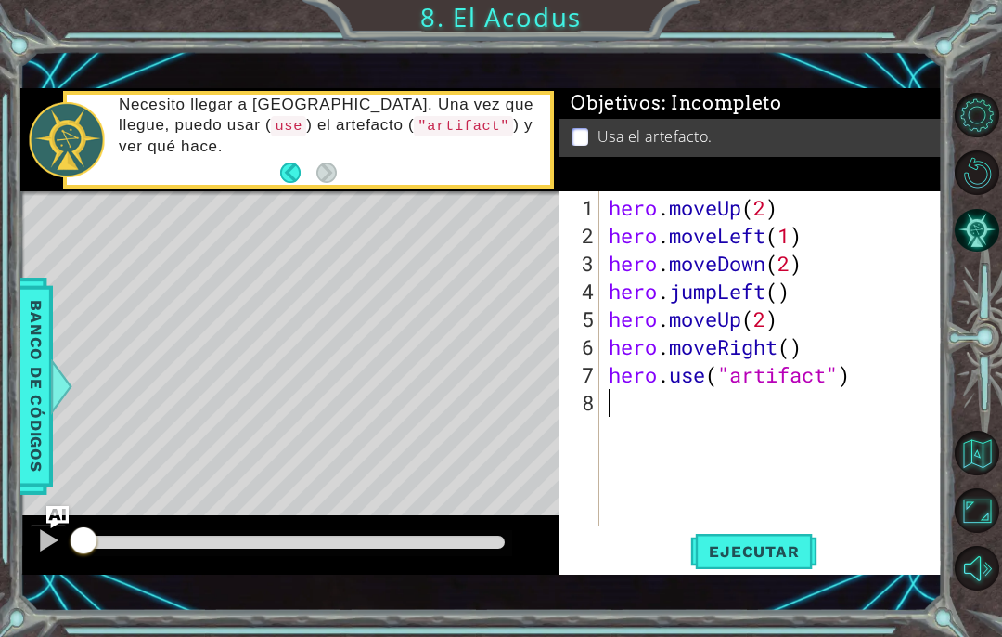
click at [750, 619] on div "1 ההההההההההההההההההההההההההההההההההההההההההההההההההההההההההההההההההההההההההההה…" at bounding box center [501, 318] width 1002 height 637
click at [739, 621] on div "1 ההההההההההההההההההההההההההההההההההההההההההההההההההההההההההההההההההההההההההההה…" at bounding box center [501, 318] width 1002 height 637
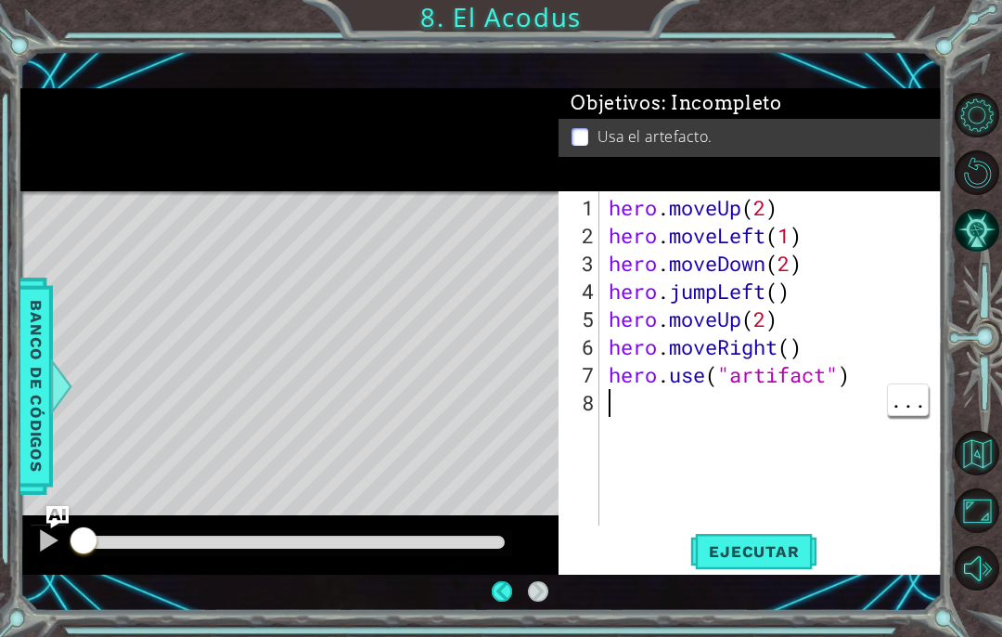
scroll to position [76, 0]
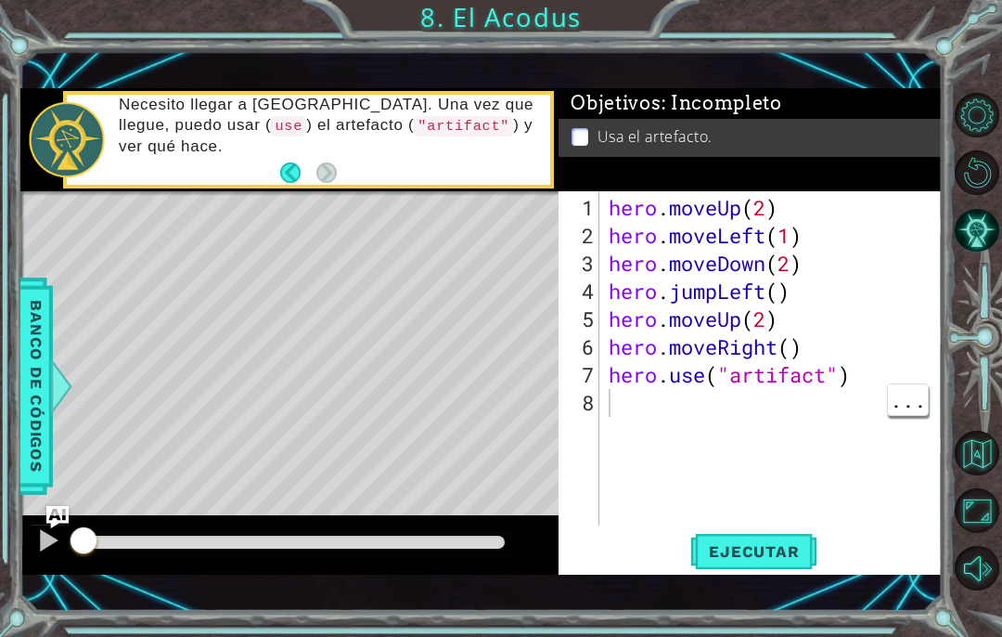
click at [748, 549] on span "Ejecutar" at bounding box center [753, 551] width 127 height 19
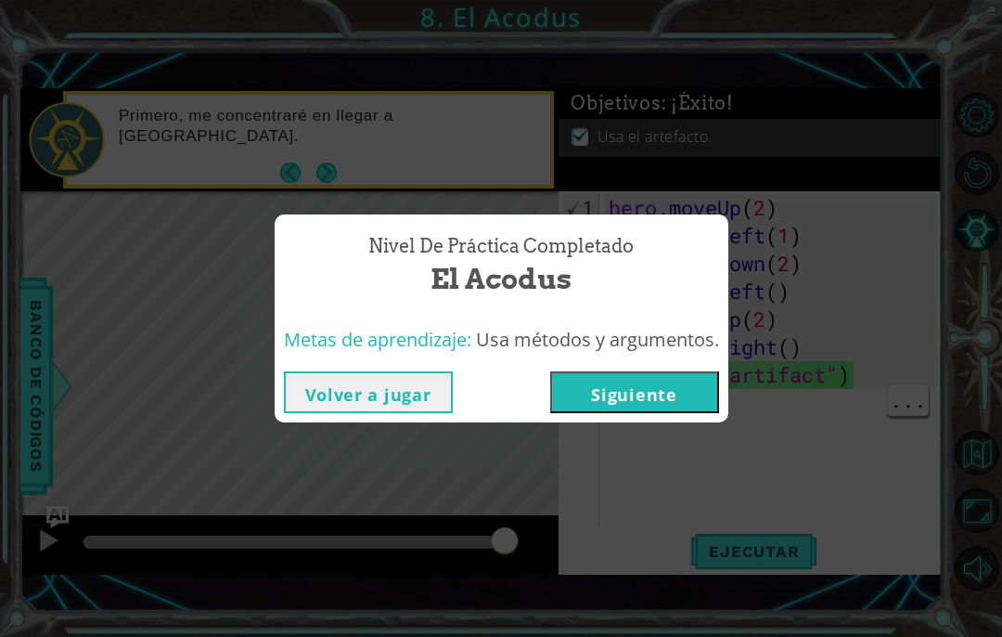
click at [594, 410] on button "Siguiente" at bounding box center [634, 392] width 169 height 42
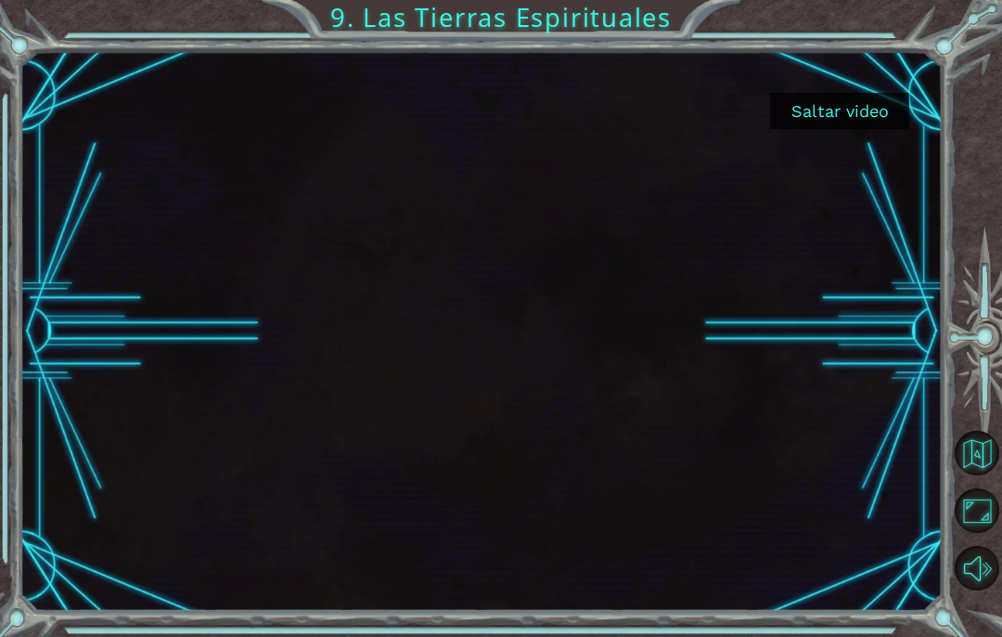
scroll to position [74, 0]
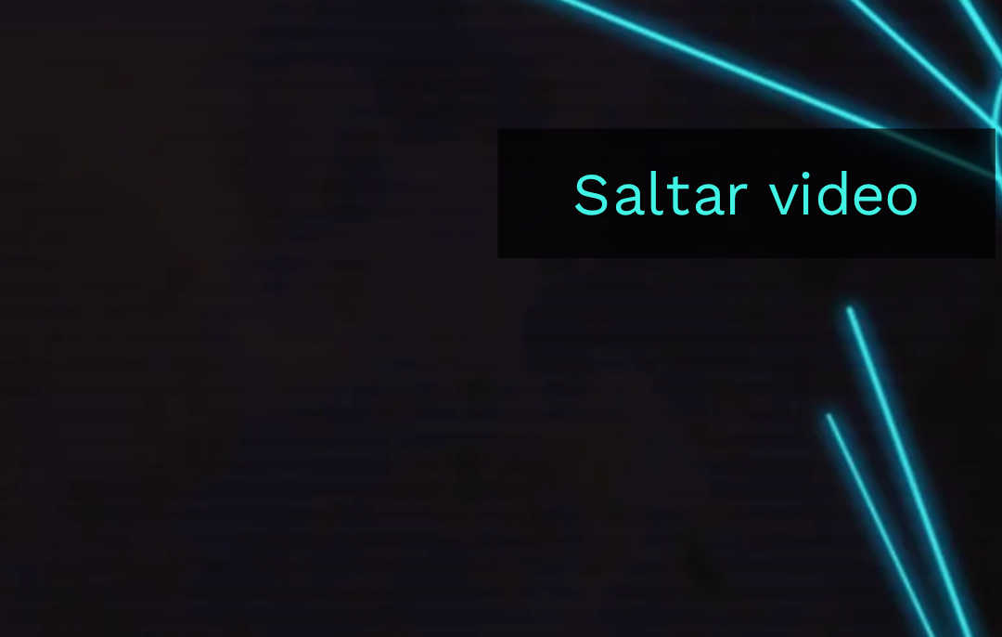
click at [770, 93] on button "Saltar video" at bounding box center [839, 111] width 139 height 36
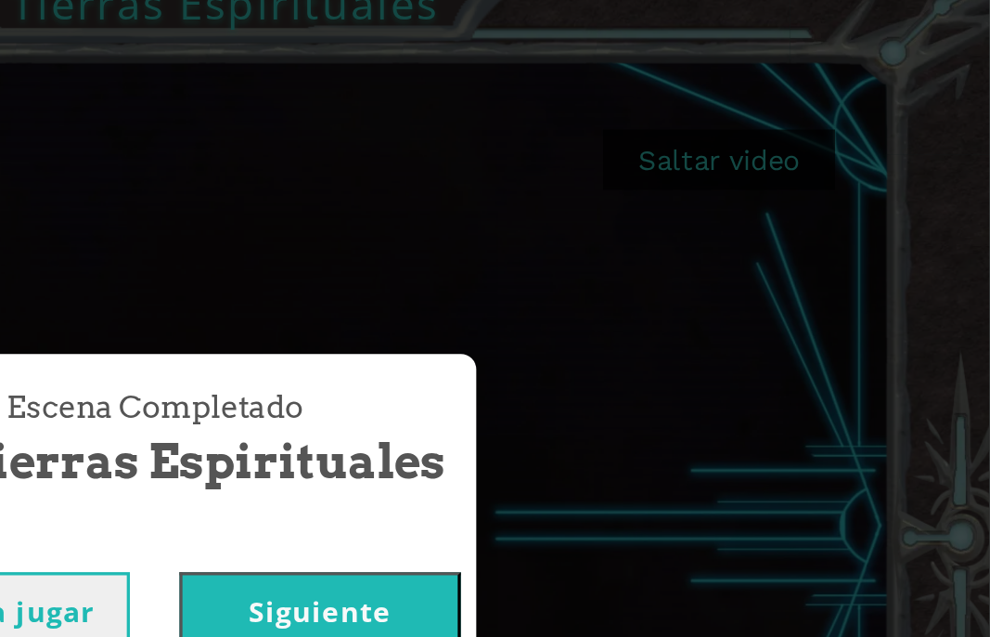
scroll to position [42, 0]
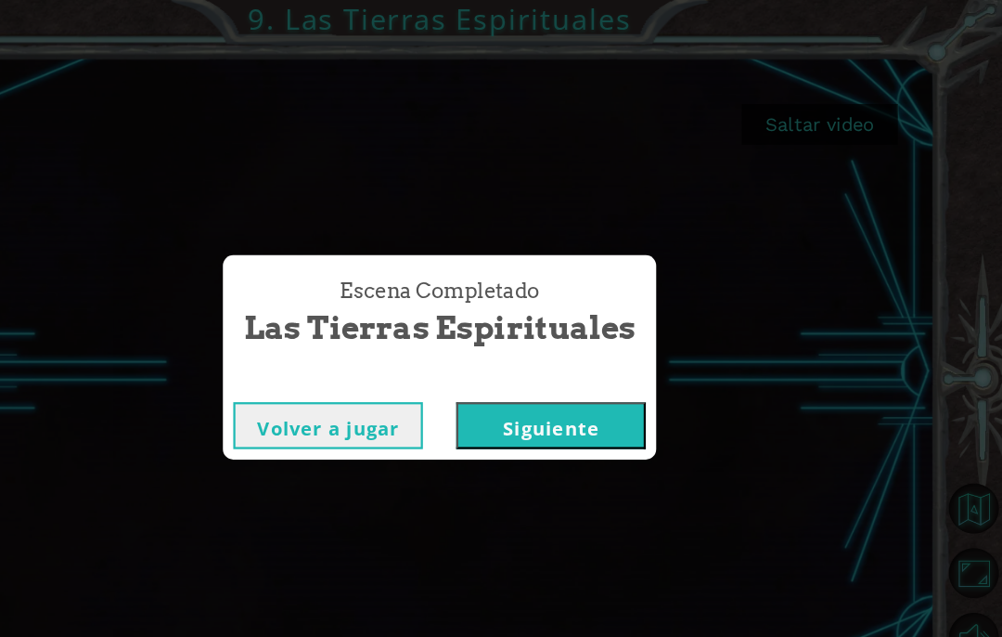
click at [516, 374] on button "Siguiente" at bounding box center [600, 379] width 169 height 42
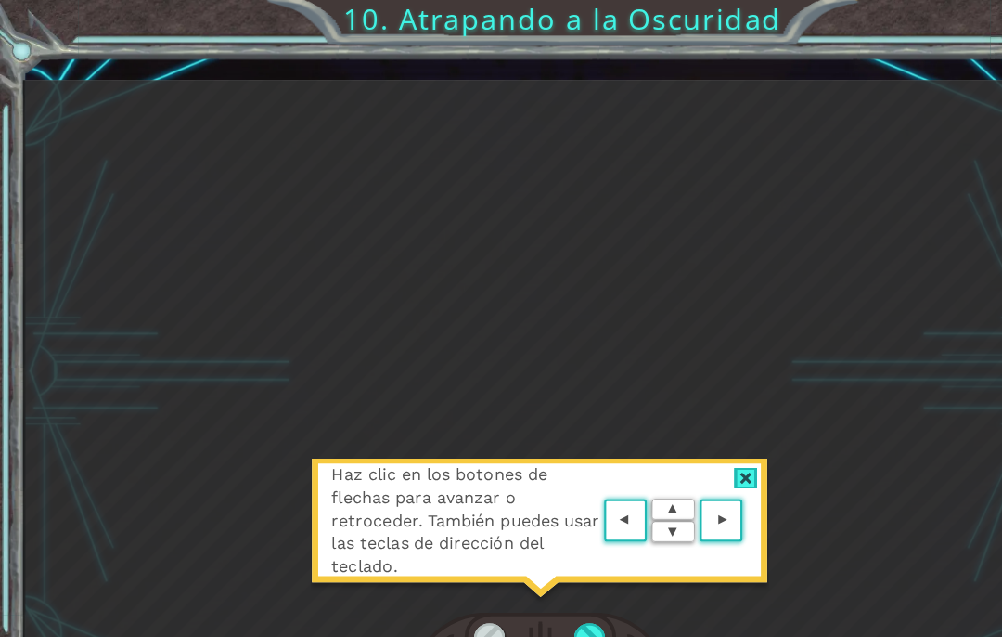
scroll to position [14, 0]
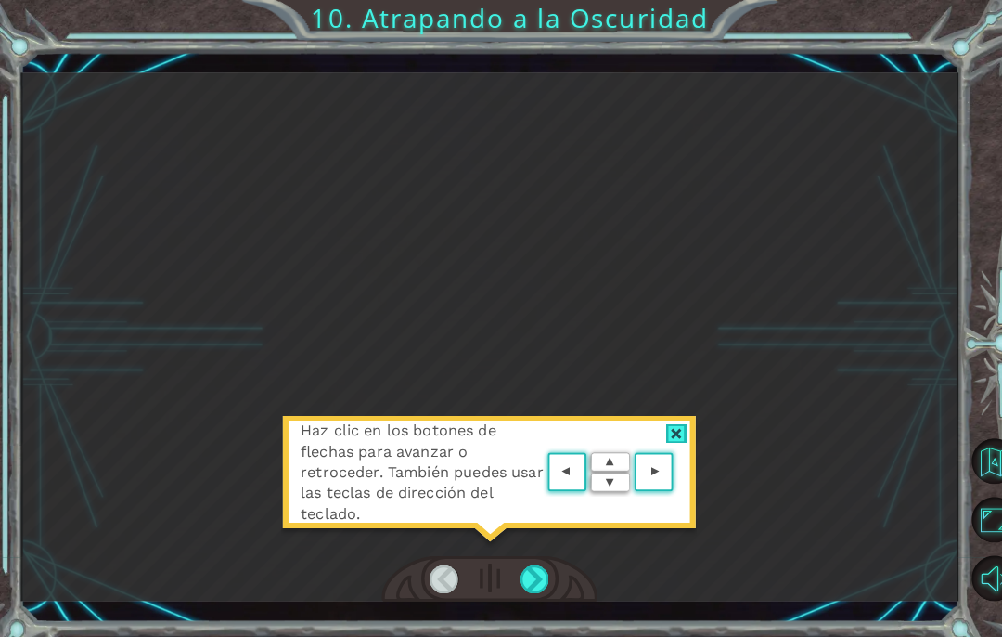
click at [538, 558] on div at bounding box center [525, 569] width 29 height 28
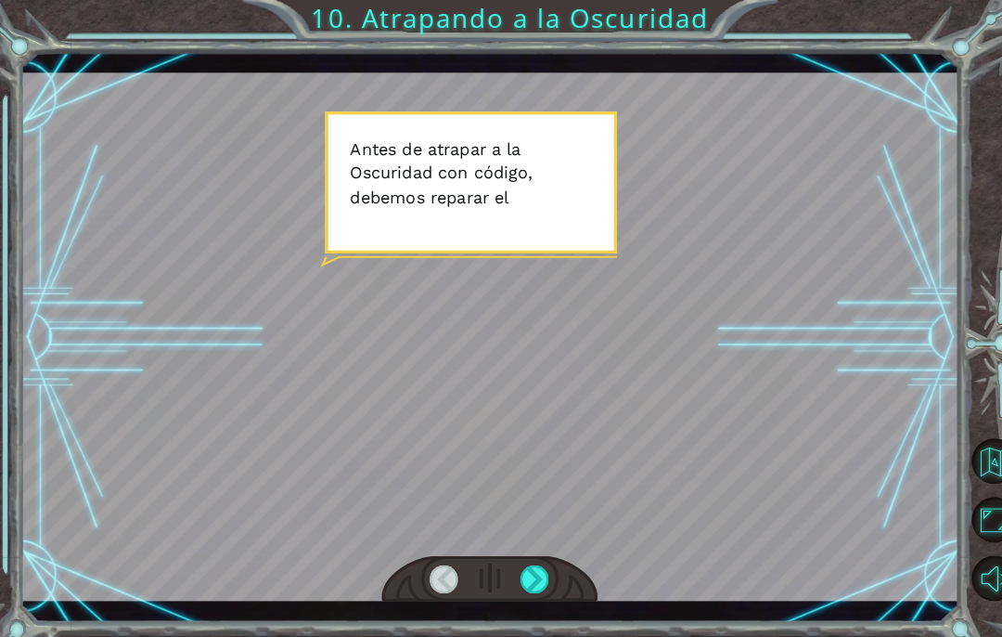
click at [532, 569] on div at bounding box center [525, 569] width 29 height 28
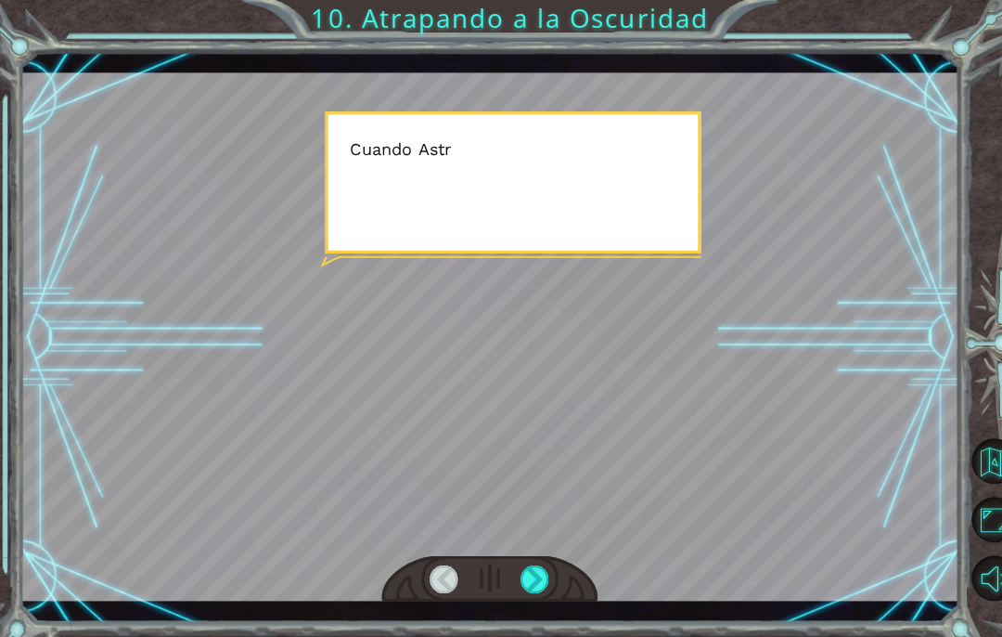
click at [531, 563] on div at bounding box center [525, 569] width 29 height 28
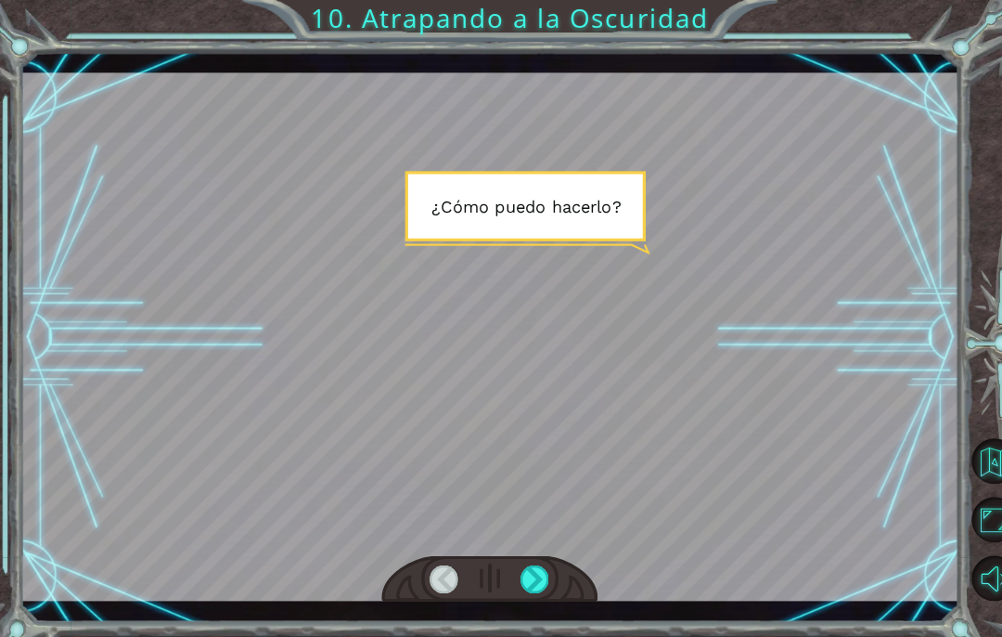
click at [531, 563] on div at bounding box center [525, 569] width 29 height 28
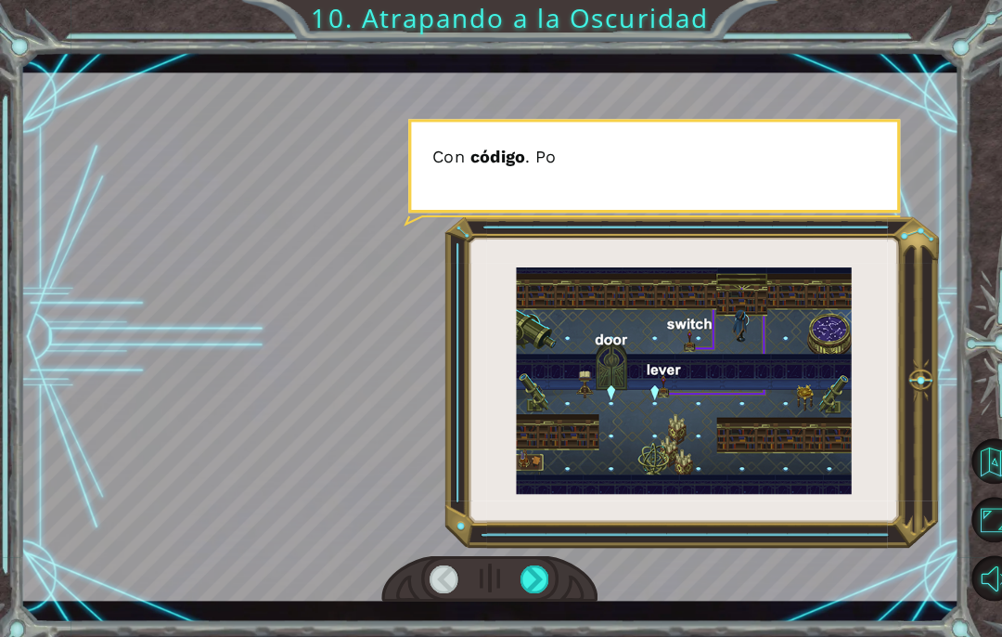
click at [535, 566] on div at bounding box center [525, 569] width 29 height 28
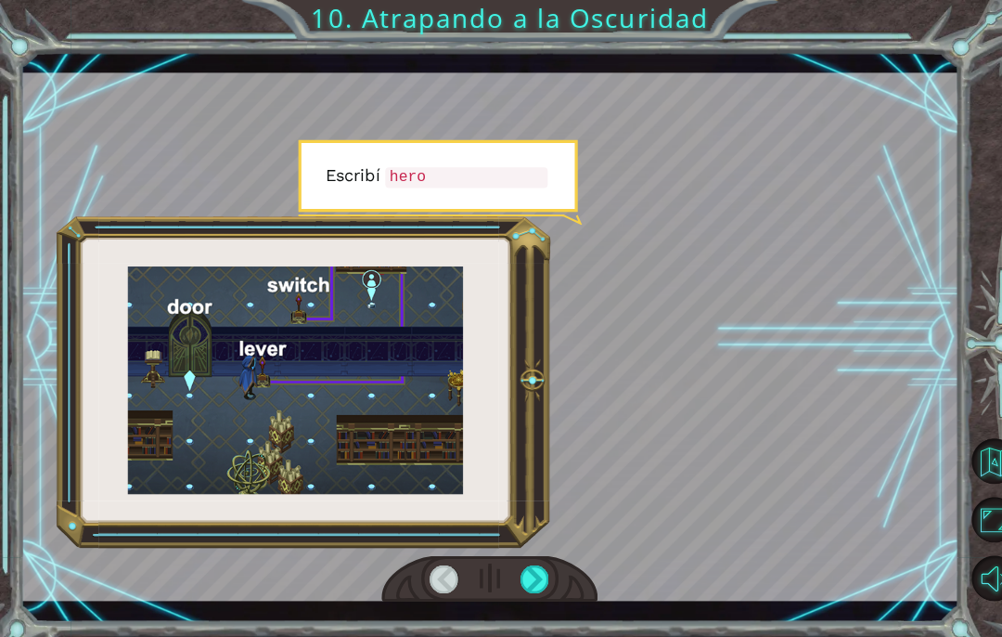
click at [536, 561] on div at bounding box center [525, 569] width 29 height 28
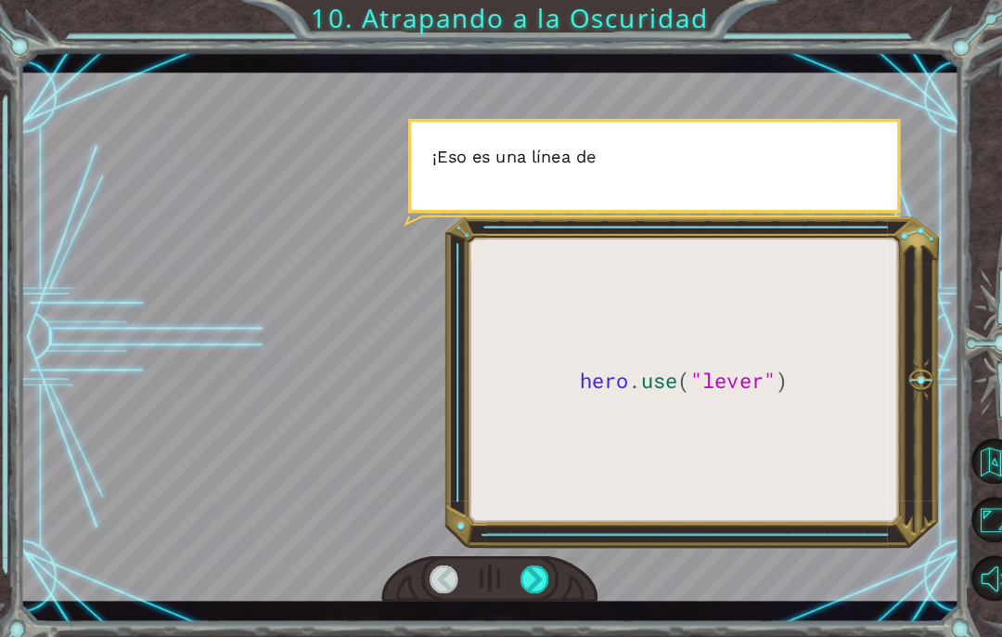
click at [535, 563] on div at bounding box center [525, 569] width 29 height 28
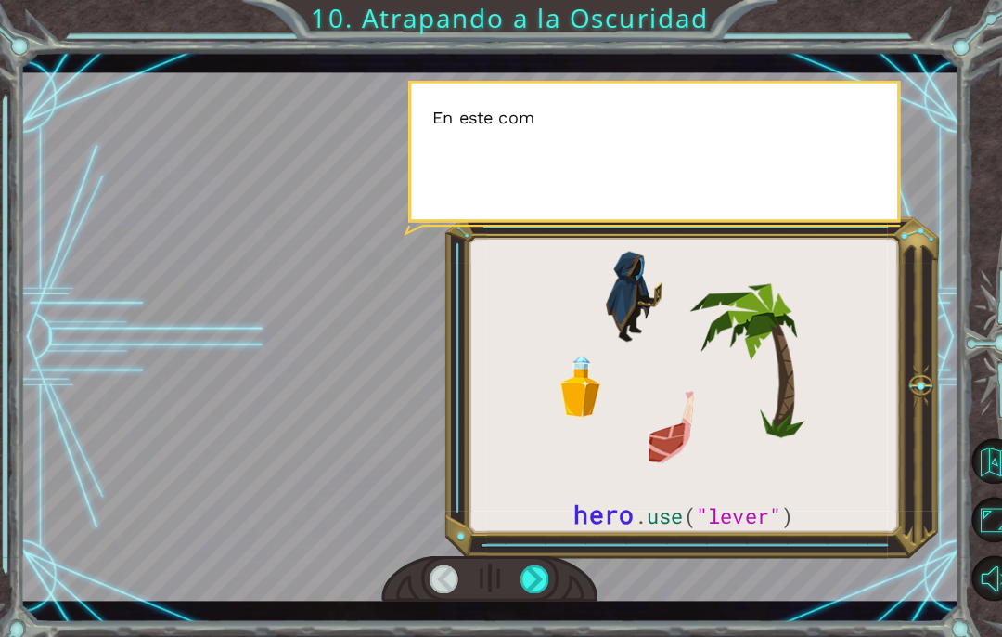
click at [526, 561] on div at bounding box center [525, 569] width 29 height 28
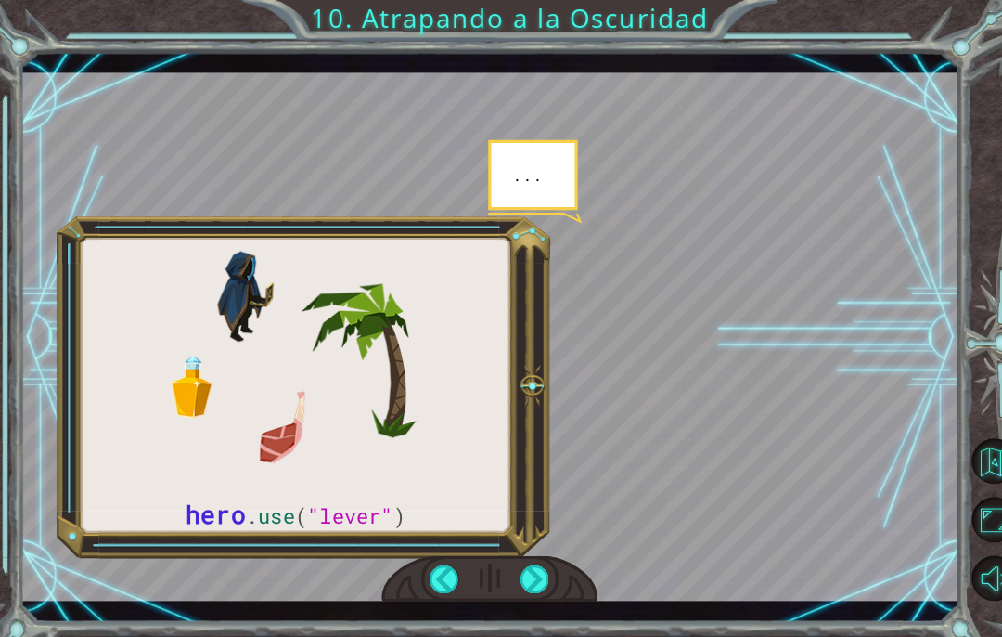
click at [537, 567] on div at bounding box center [525, 569] width 29 height 28
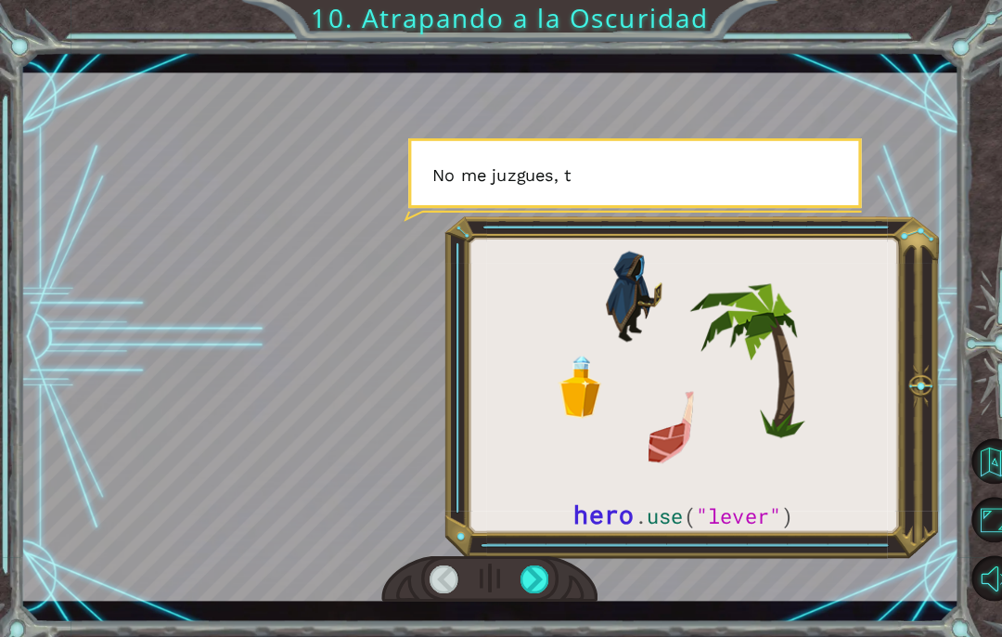
click at [535, 561] on div at bounding box center [525, 569] width 29 height 28
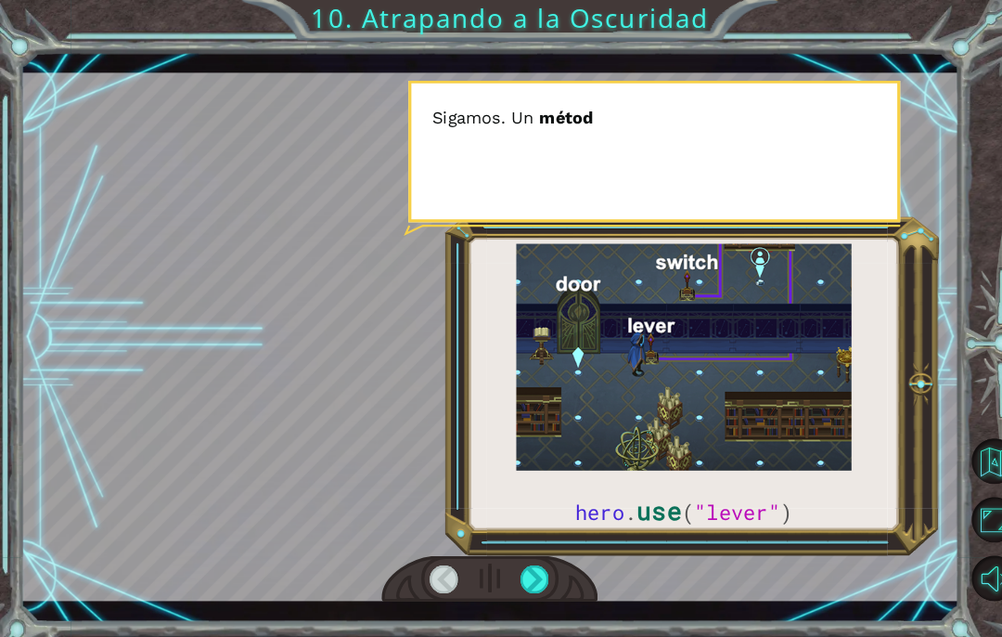
click at [538, 563] on div at bounding box center [525, 569] width 29 height 28
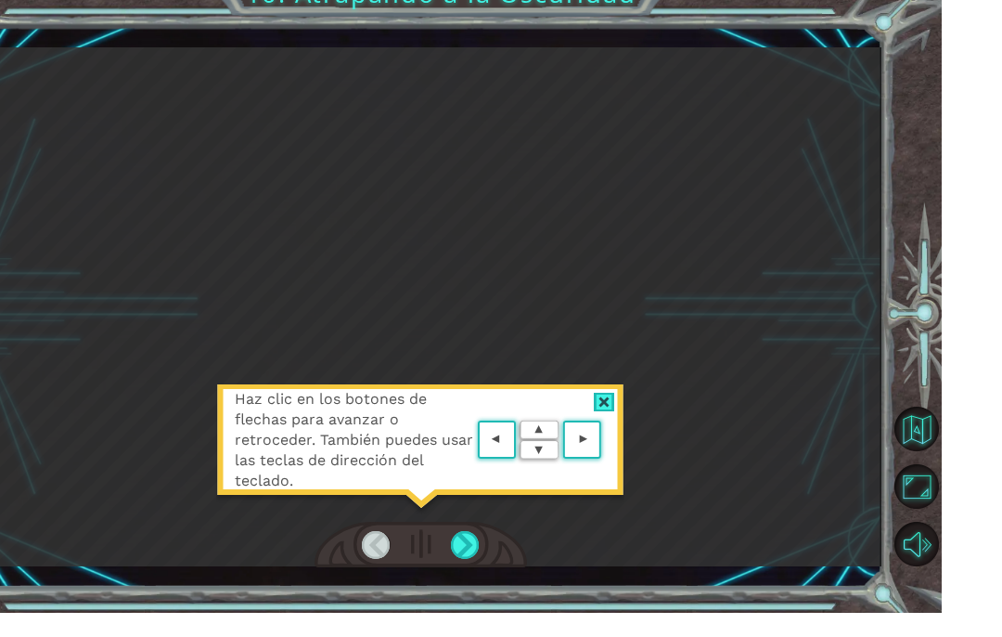
scroll to position [76, 0]
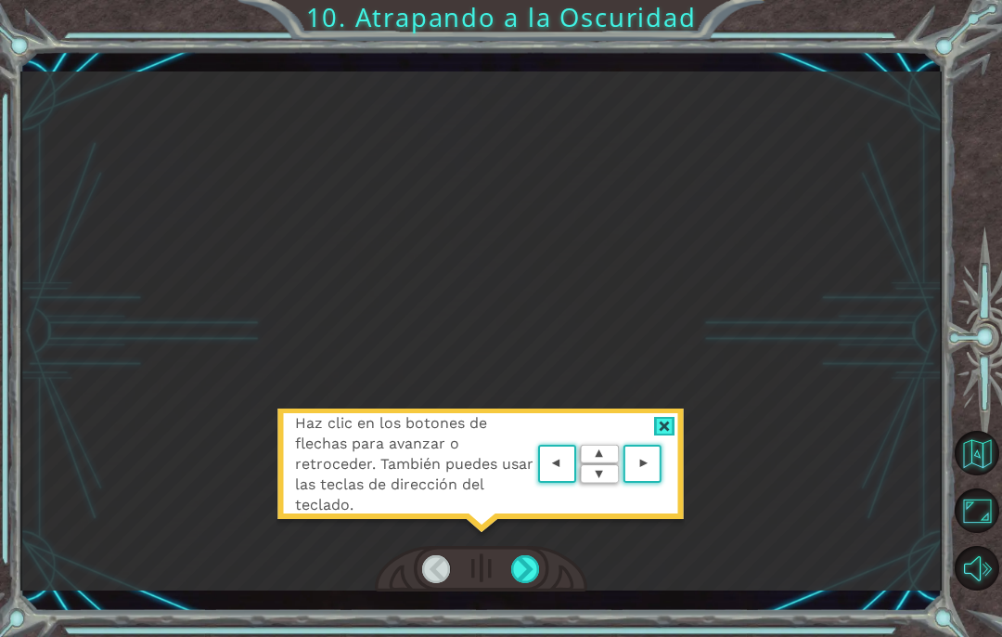
click at [529, 582] on div at bounding box center [525, 569] width 29 height 28
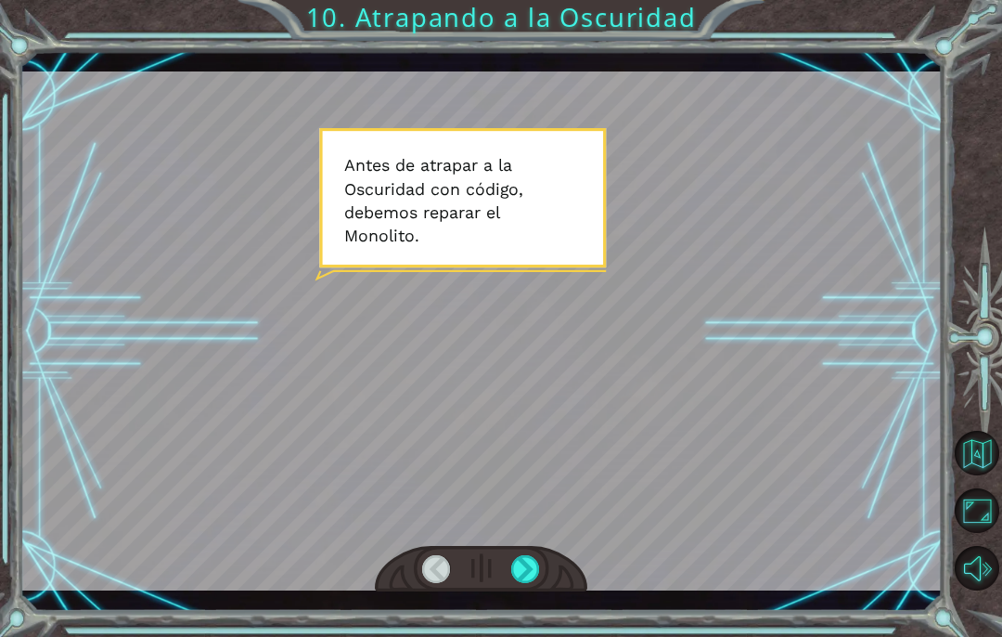
click at [518, 567] on div at bounding box center [525, 569] width 29 height 28
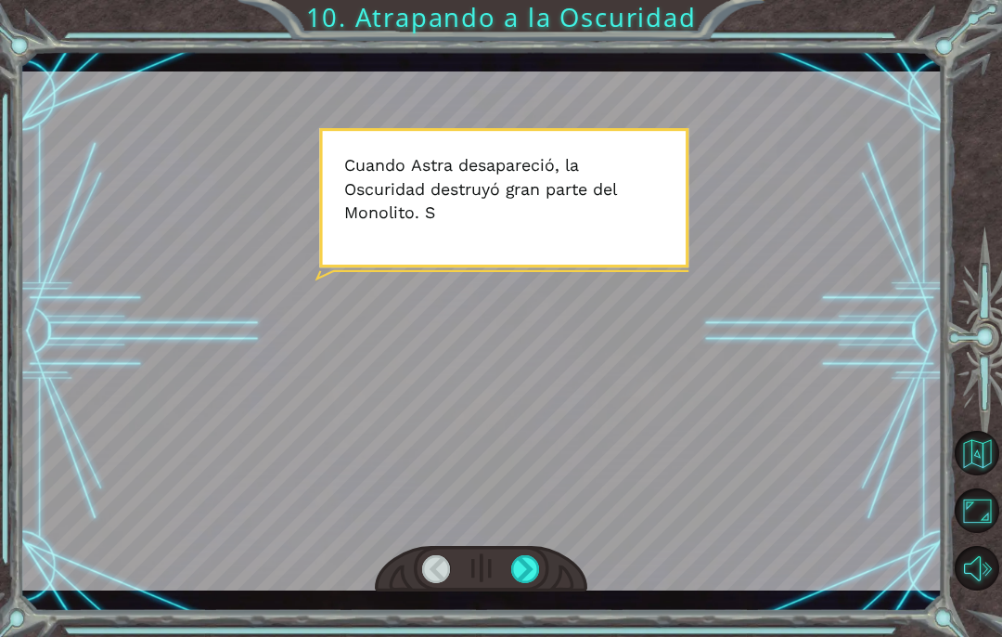
click at [532, 575] on div at bounding box center [525, 569] width 29 height 28
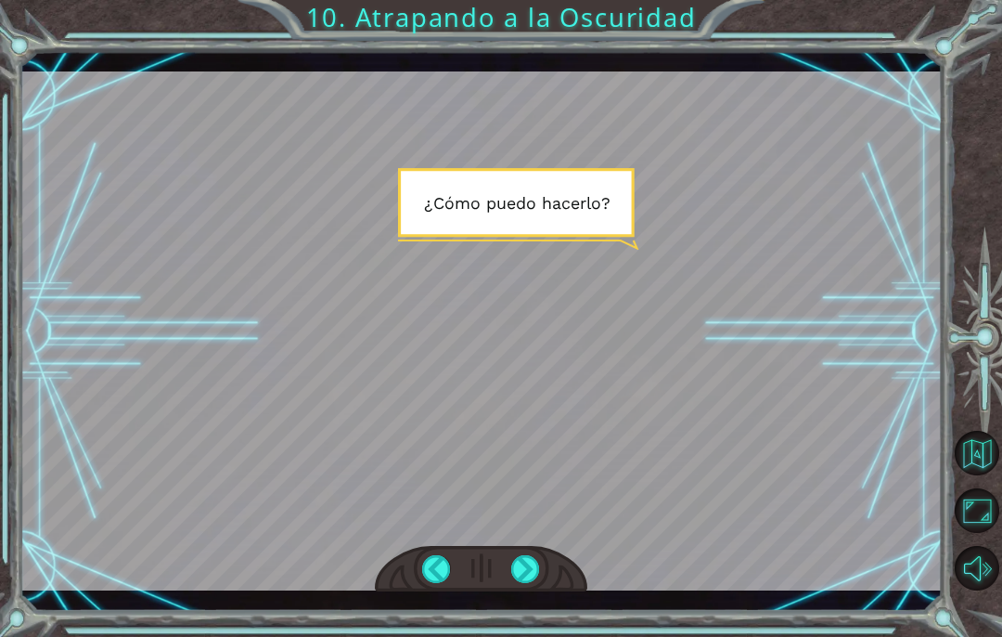
click at [523, 583] on div at bounding box center [525, 569] width 29 height 28
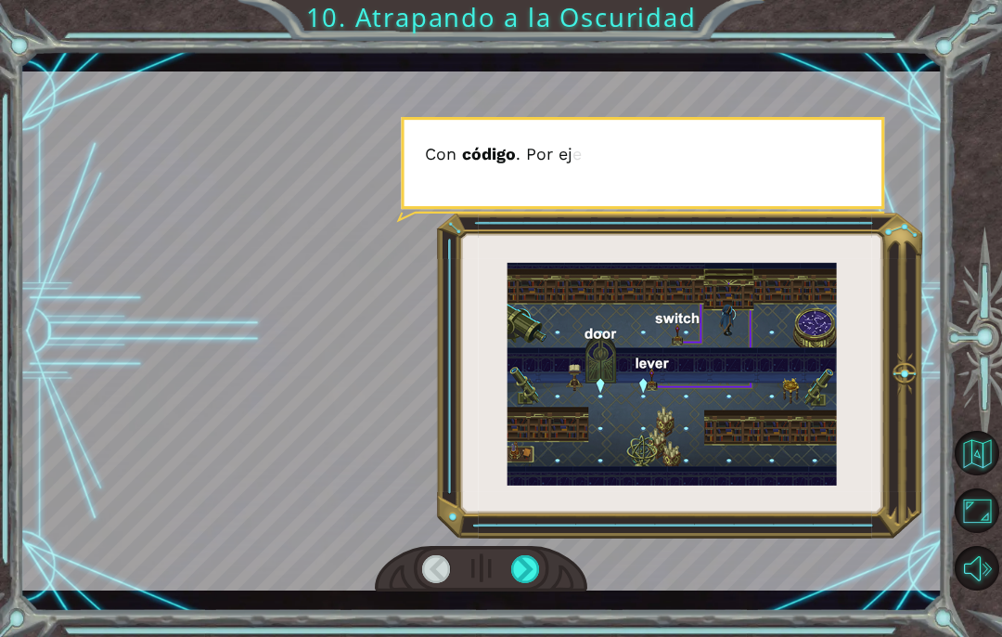
click at [534, 565] on div at bounding box center [525, 569] width 29 height 28
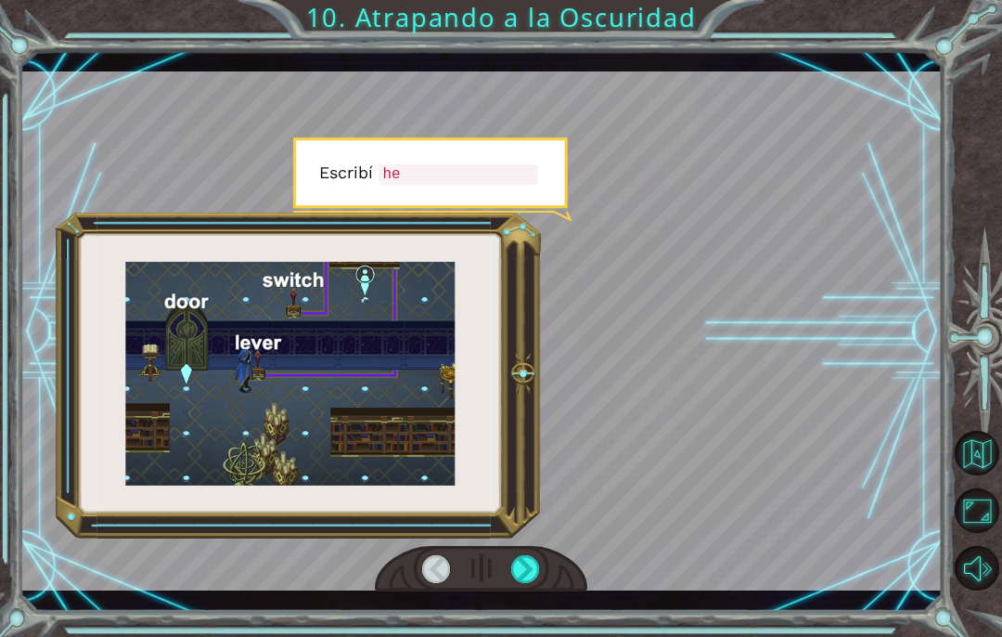
click at [535, 574] on div at bounding box center [525, 569] width 29 height 28
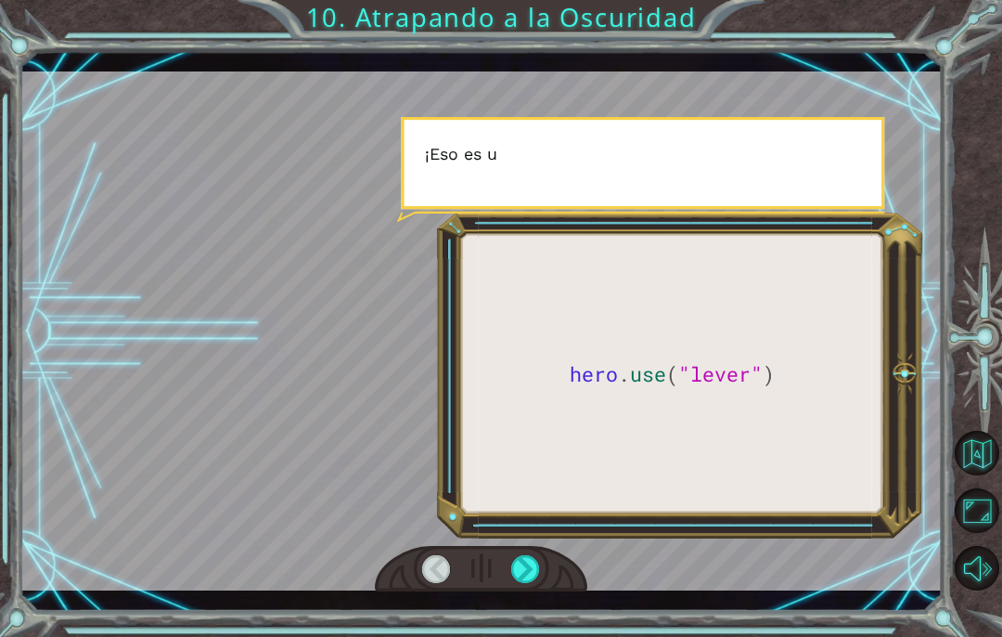
click at [533, 576] on div at bounding box center [525, 569] width 29 height 28
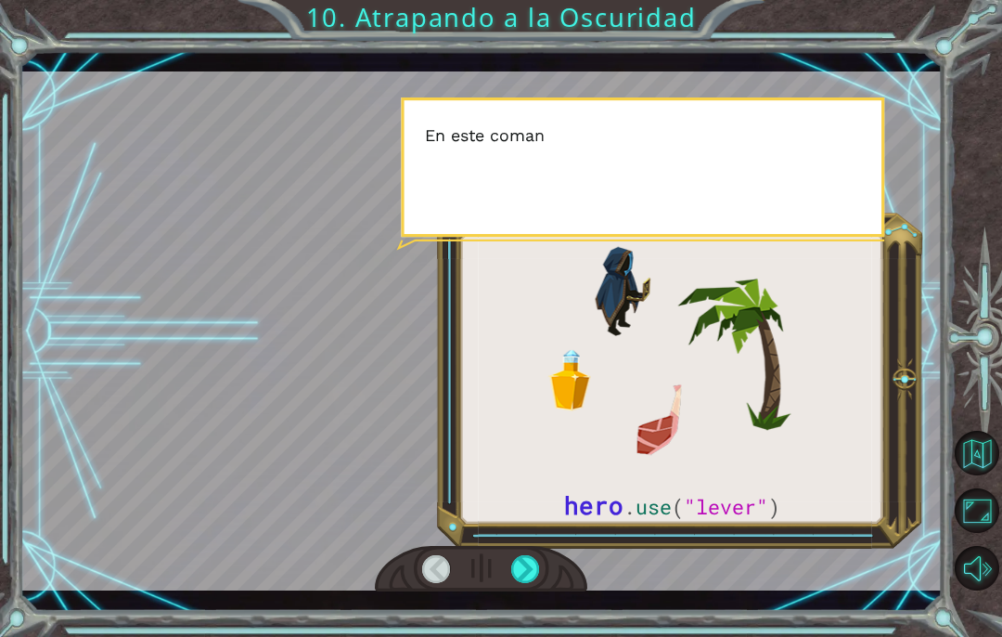
click at [534, 575] on div at bounding box center [525, 569] width 29 height 28
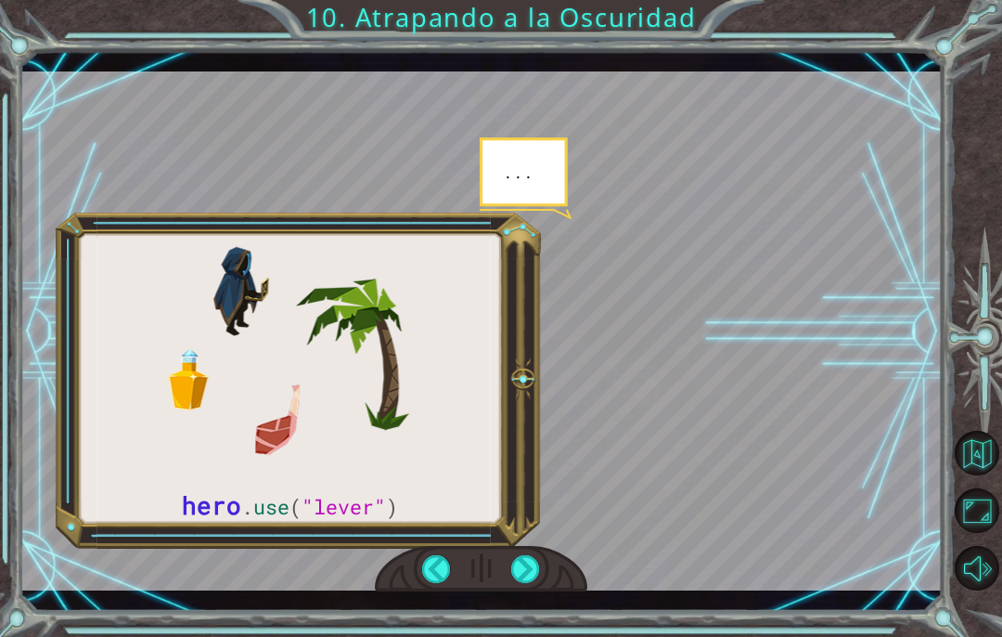
click at [534, 578] on div at bounding box center [525, 569] width 29 height 28
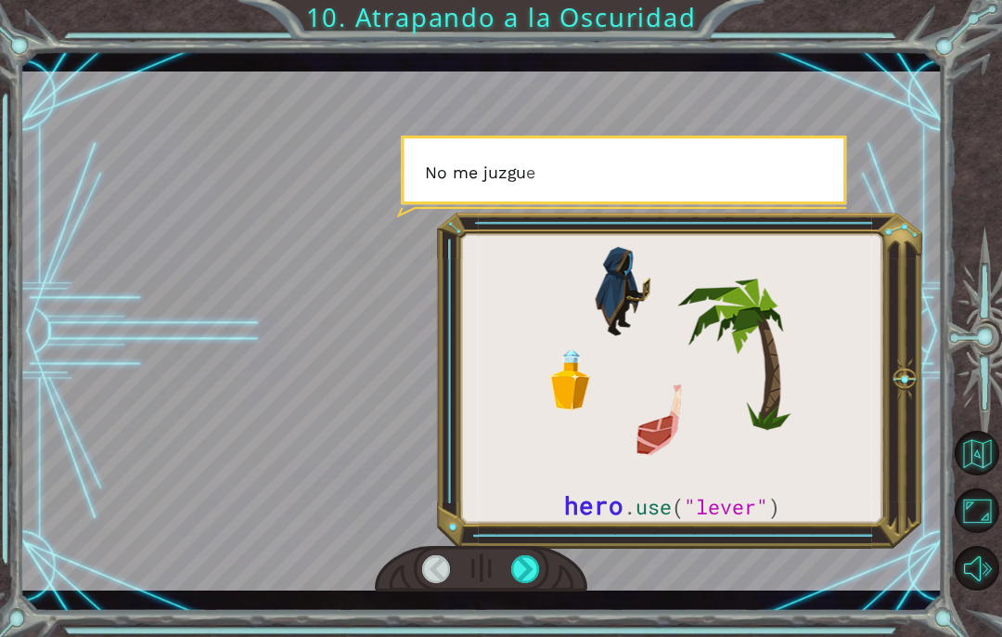
click at [527, 576] on div at bounding box center [525, 569] width 29 height 28
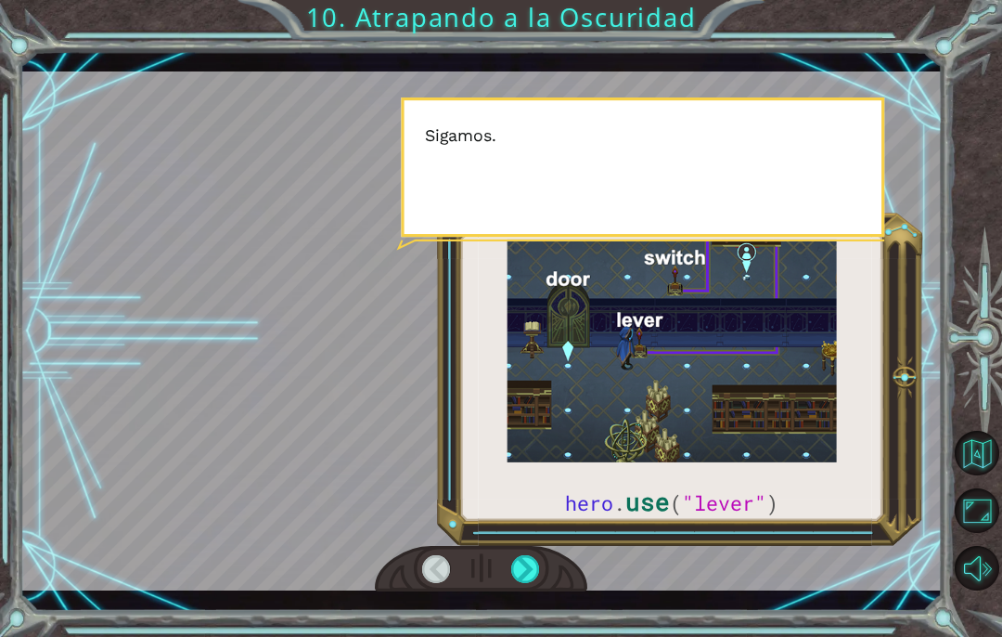
click at [524, 581] on div at bounding box center [525, 569] width 29 height 28
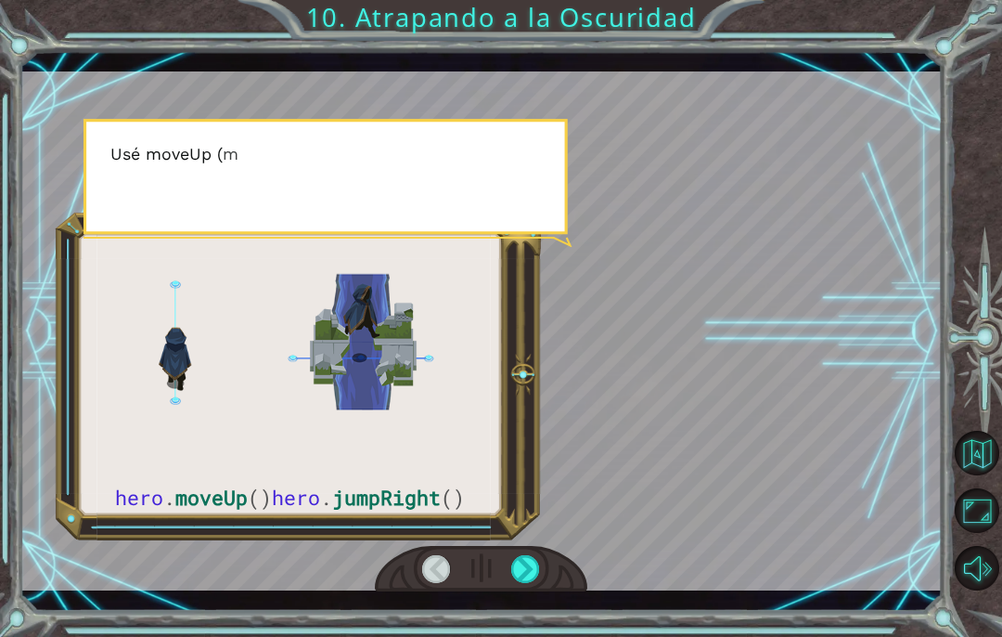
click at [530, 575] on div at bounding box center [525, 569] width 29 height 28
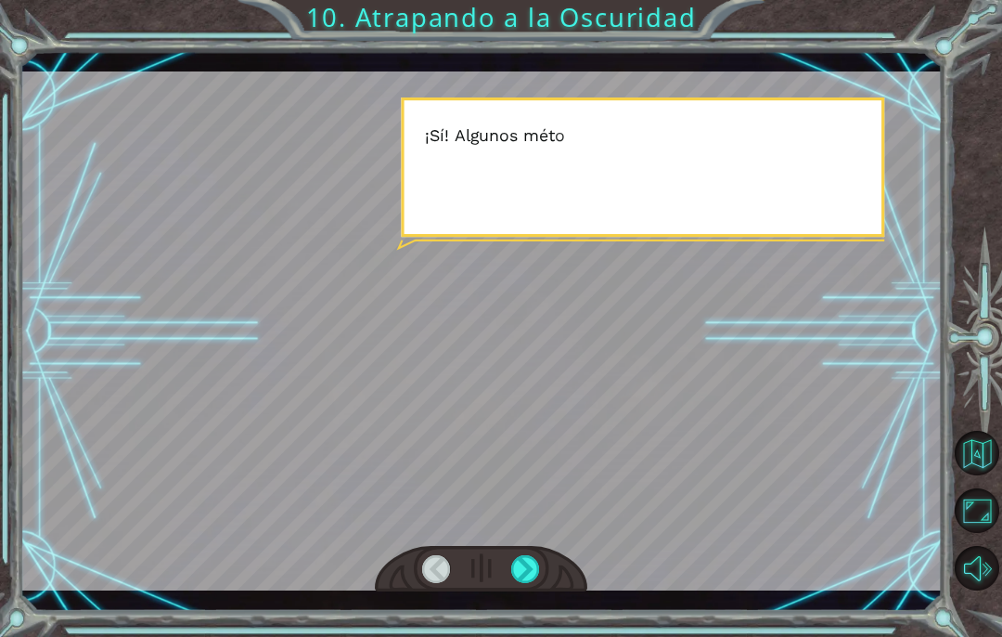
click at [534, 575] on div at bounding box center [525, 569] width 29 height 28
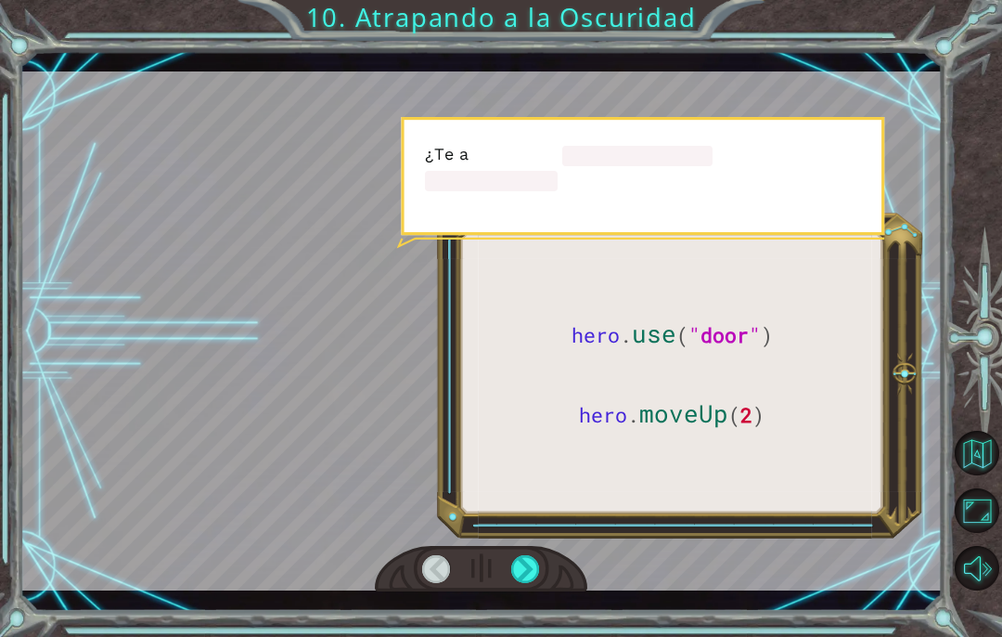
click at [527, 573] on div at bounding box center [525, 569] width 29 height 28
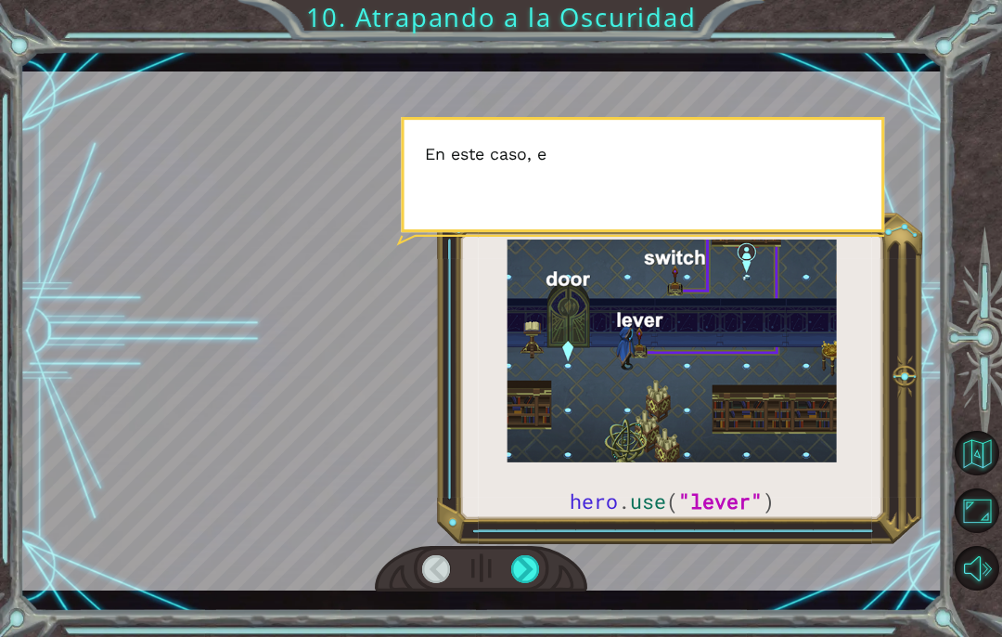
click at [536, 573] on div at bounding box center [525, 569] width 29 height 28
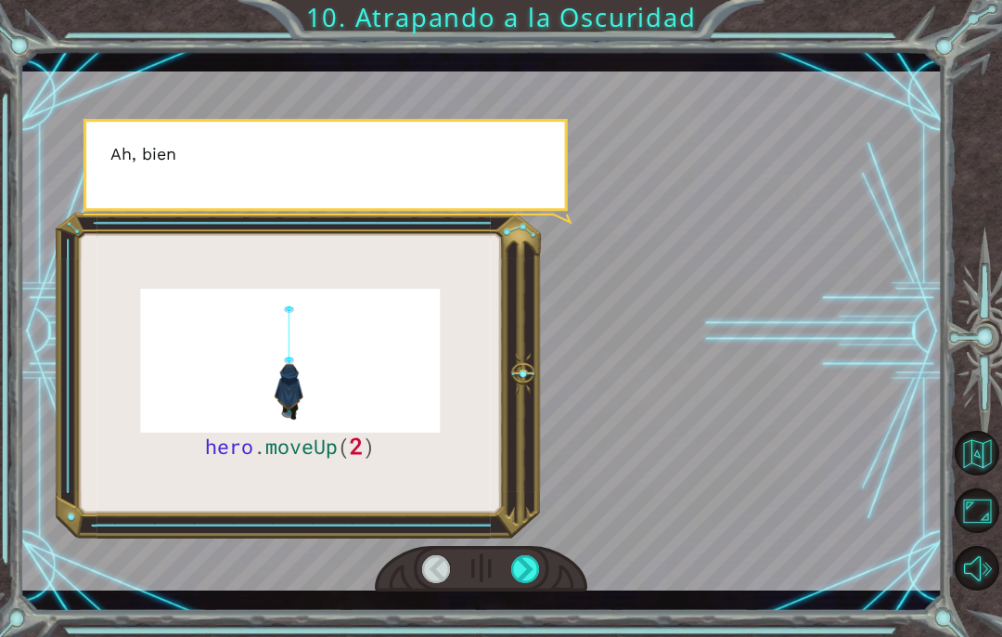
click at [530, 569] on div at bounding box center [525, 569] width 29 height 28
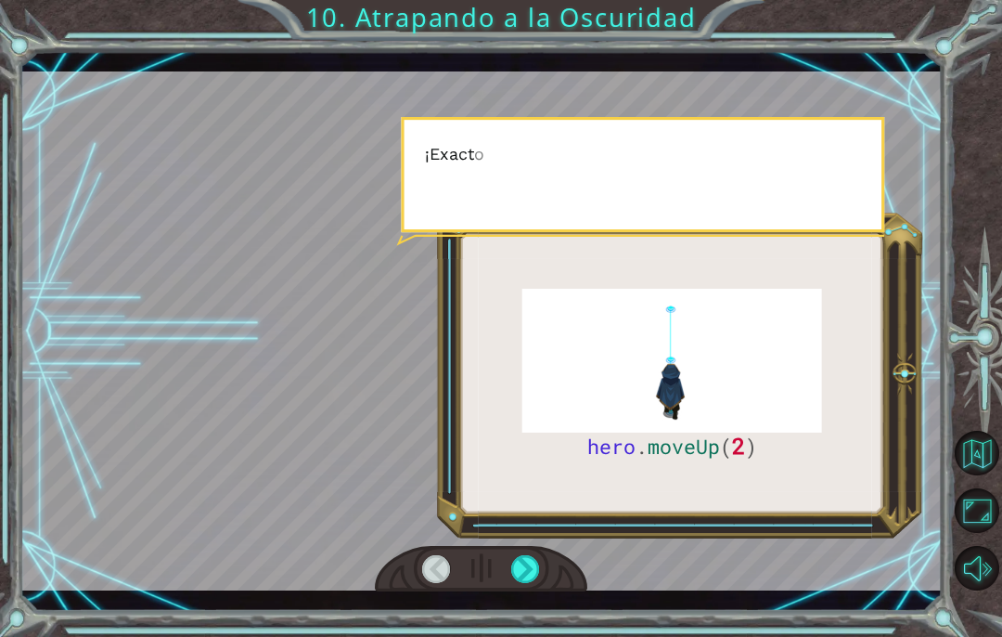
click at [538, 575] on div at bounding box center [525, 569] width 29 height 28
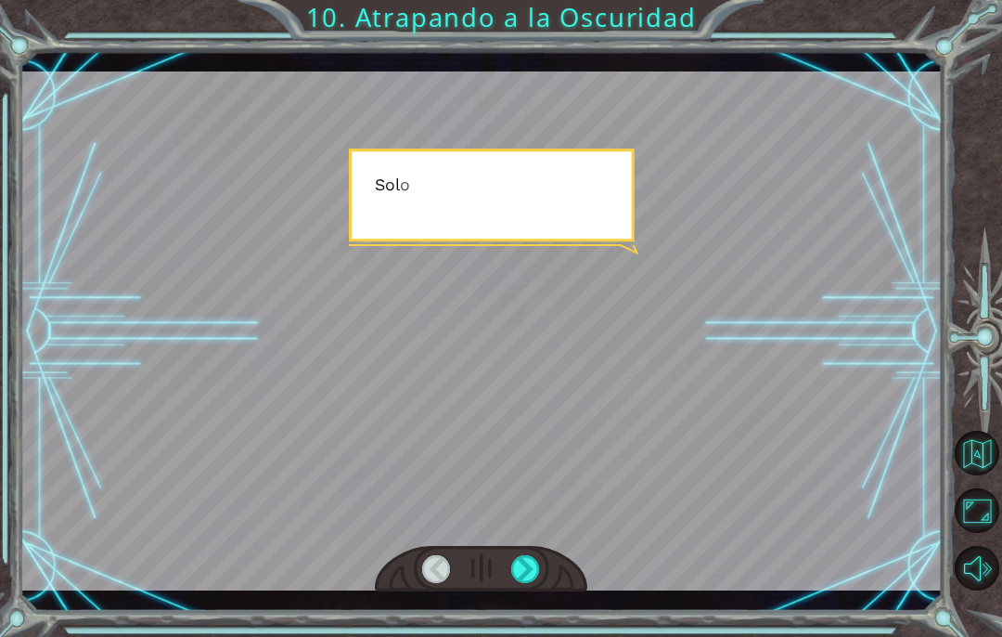
click at [535, 577] on div at bounding box center [525, 569] width 29 height 28
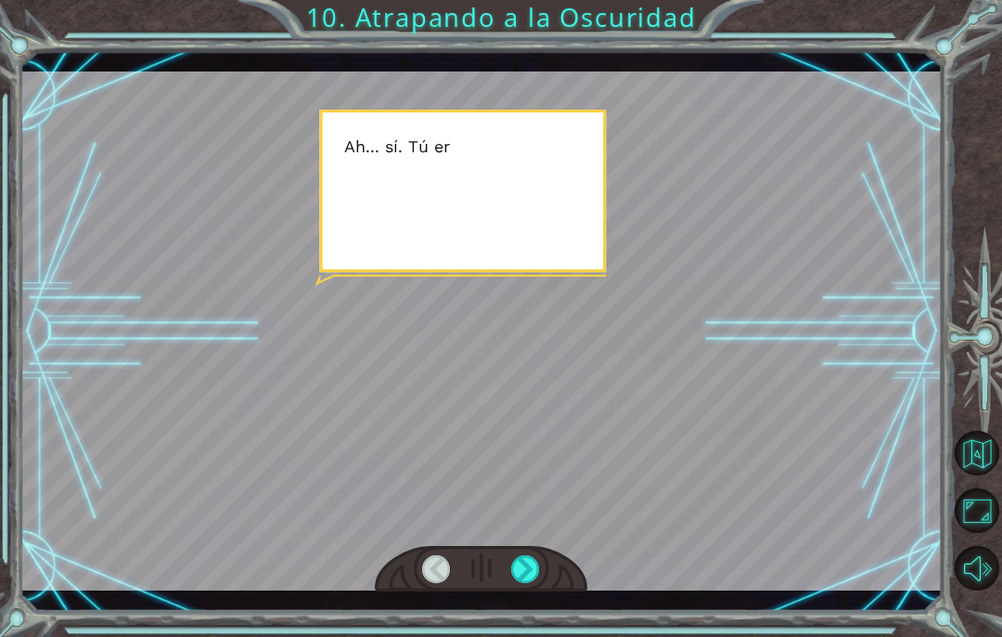
click at [528, 572] on div at bounding box center [525, 569] width 29 height 28
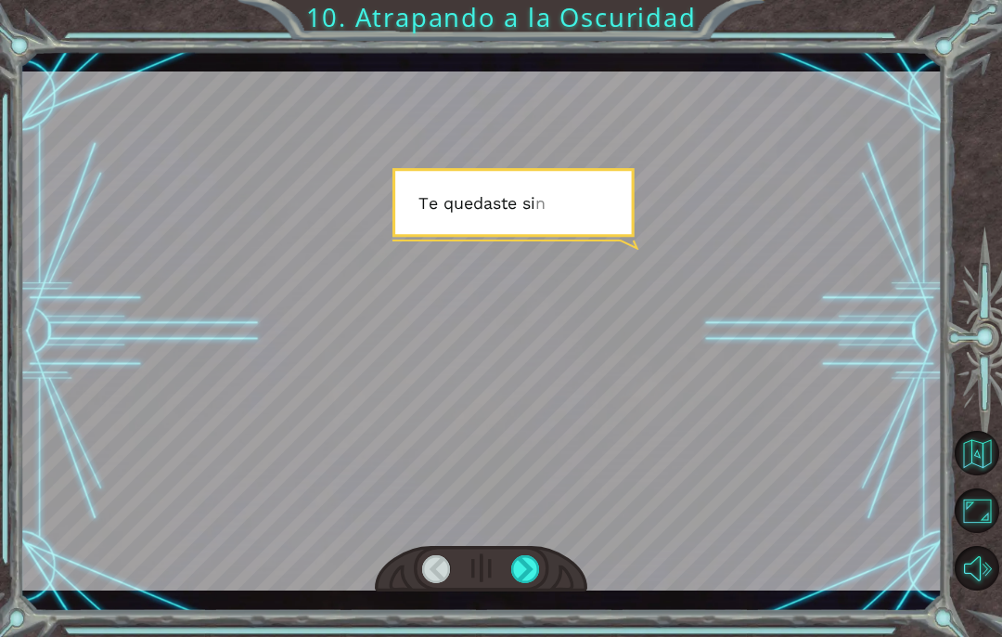
click at [535, 576] on div at bounding box center [525, 569] width 29 height 28
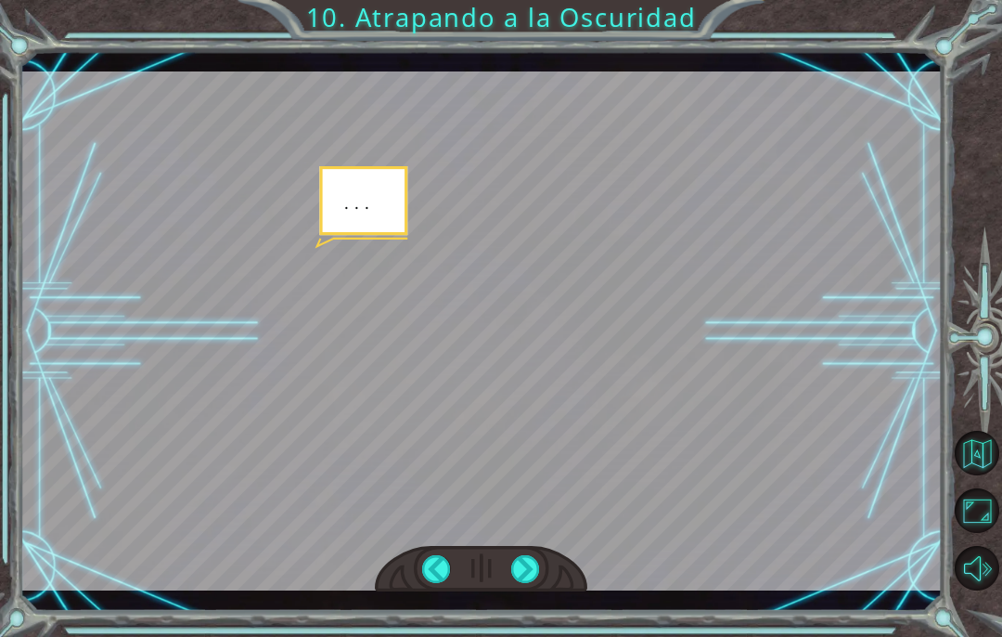
click at [534, 575] on div at bounding box center [525, 569] width 29 height 28
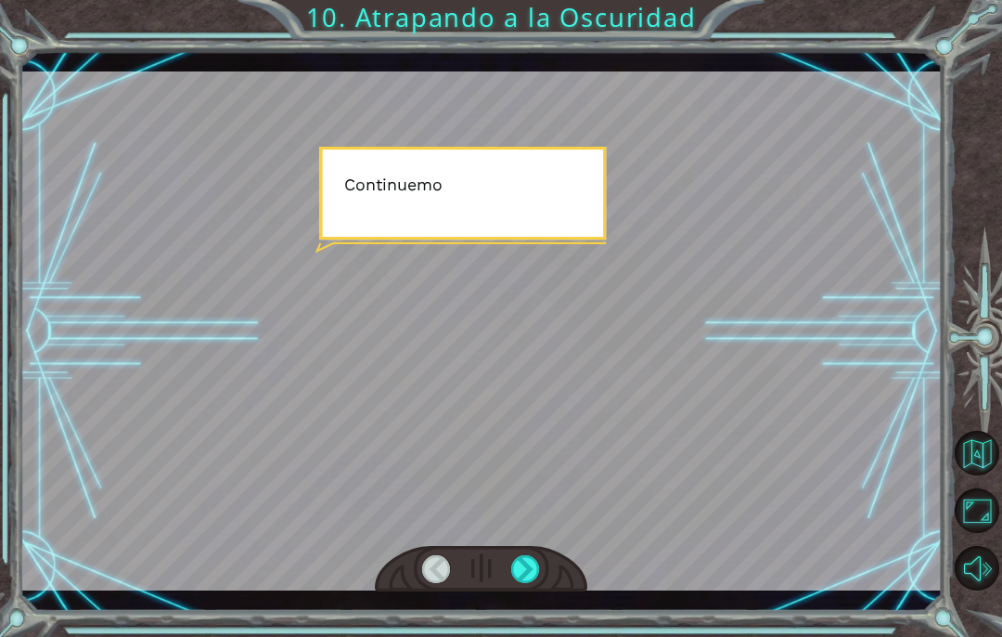
click at [526, 575] on div at bounding box center [525, 569] width 29 height 28
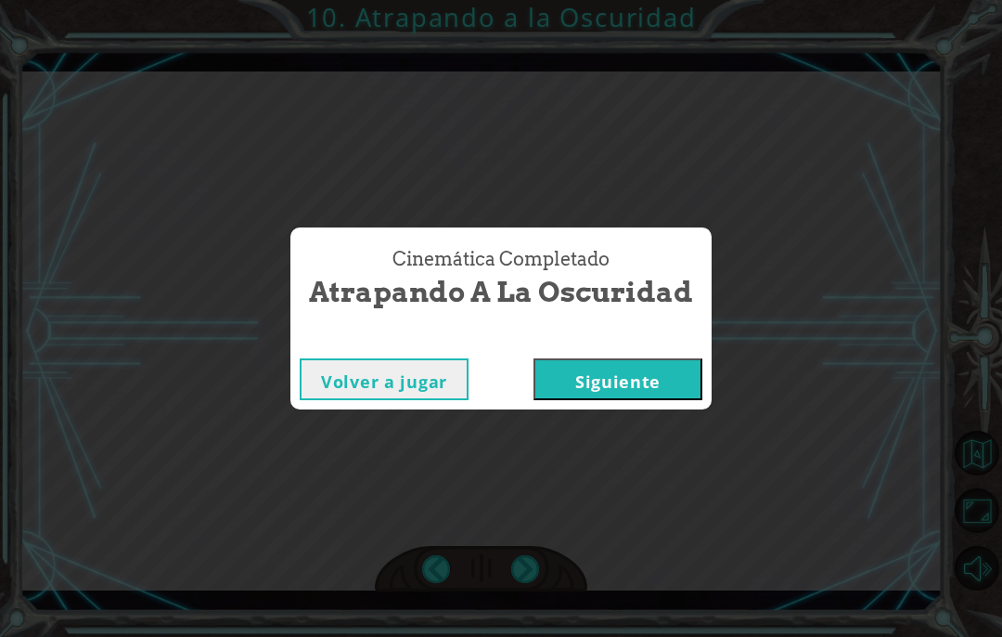
click at [548, 378] on button "Siguiente" at bounding box center [618, 379] width 169 height 42
